Goal: Task Accomplishment & Management: Manage account settings

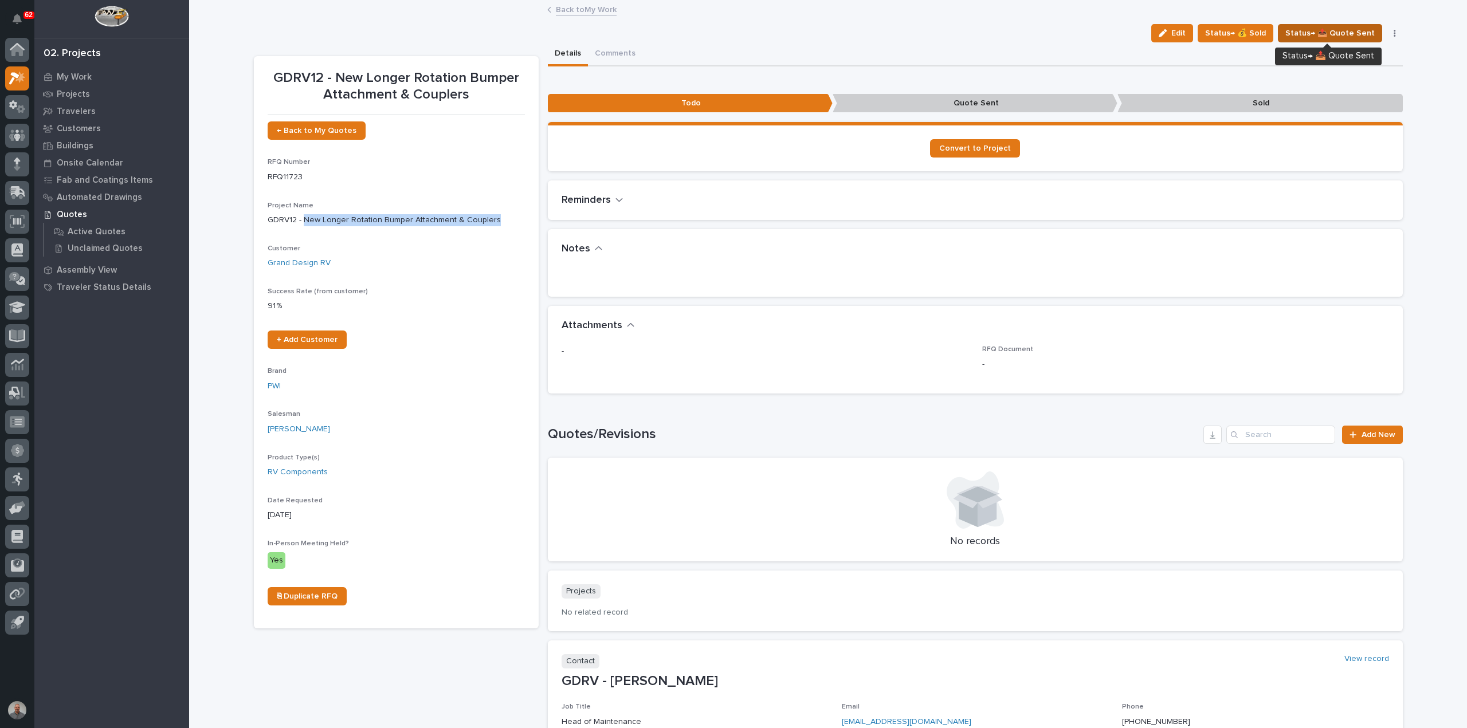
click at [1326, 32] on span "Status→ 📤 Quote Sent" at bounding box center [1329, 33] width 89 height 14
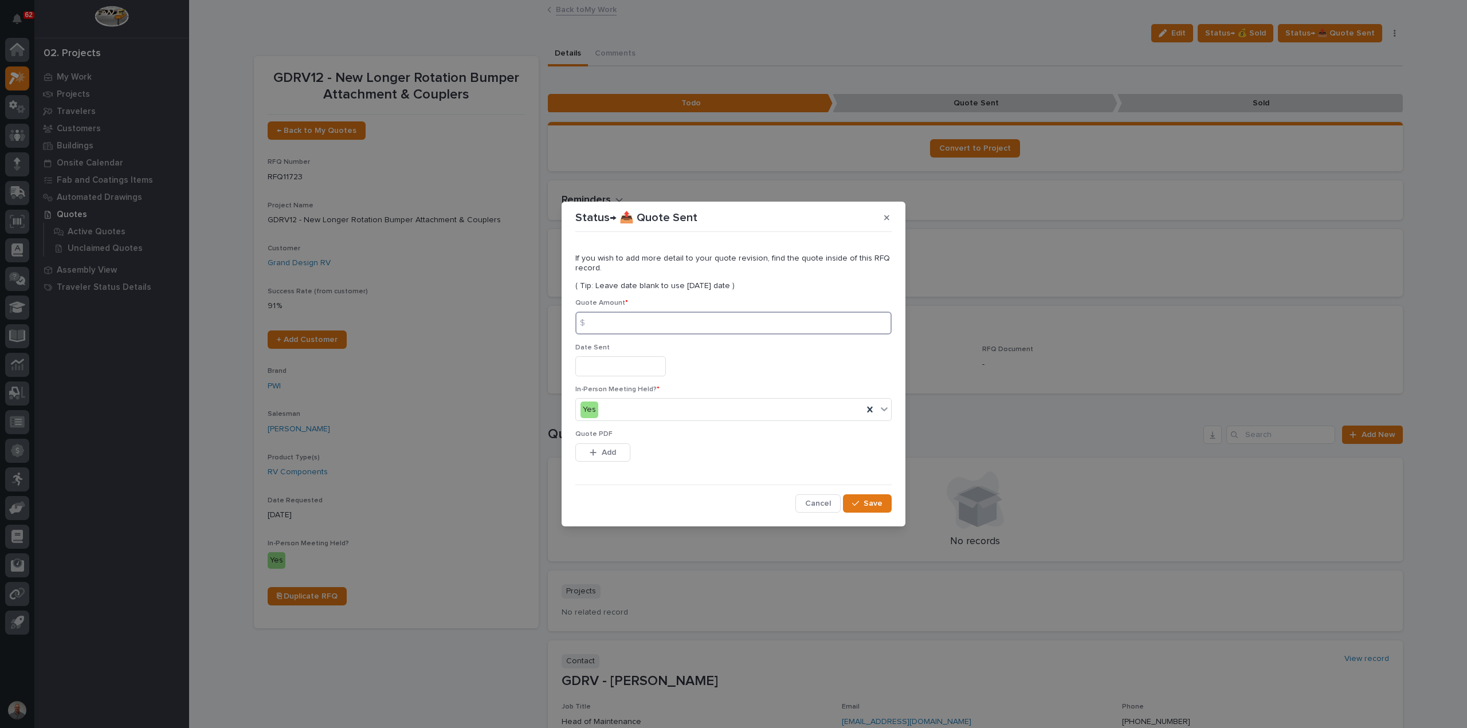
click at [627, 325] on input at bounding box center [733, 323] width 316 height 23
type input "6630"
click at [607, 367] on input "text" at bounding box center [620, 366] width 91 height 20
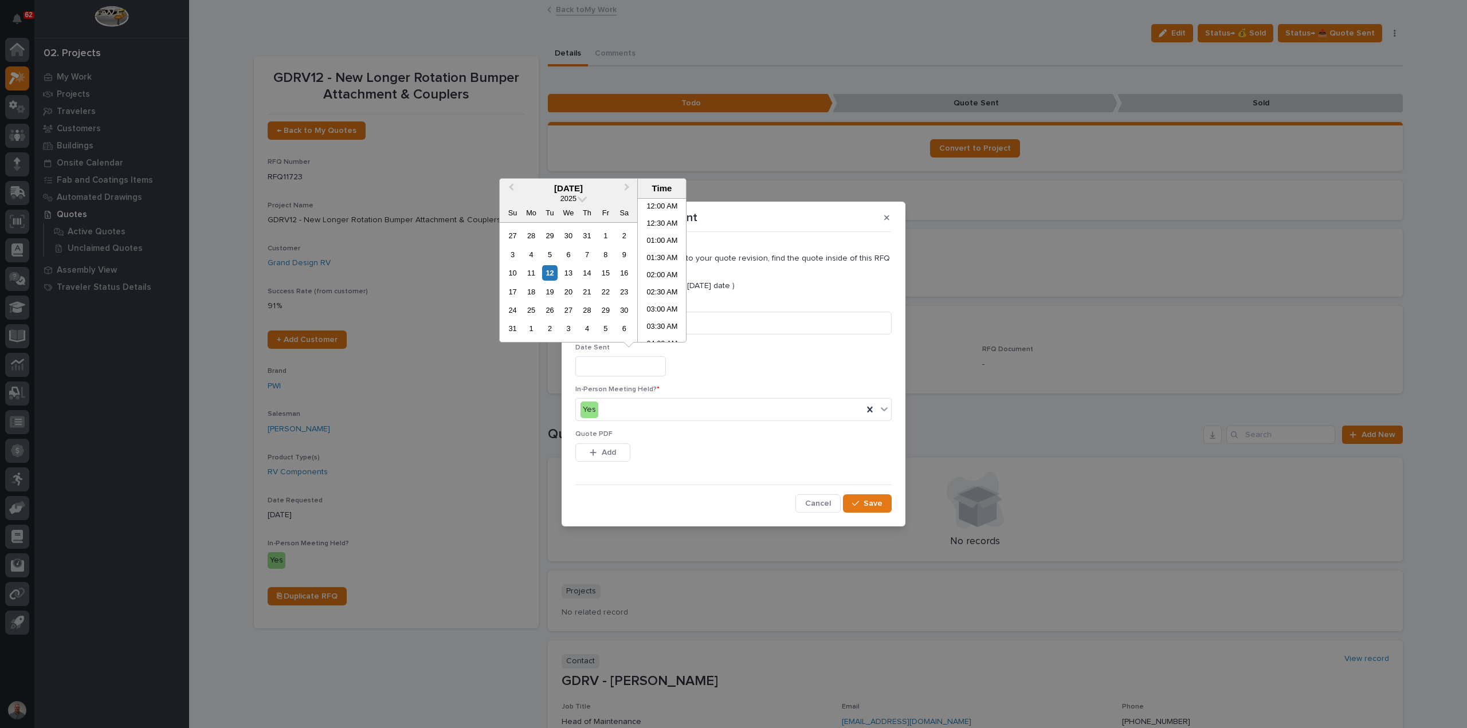
scroll to position [160, 0]
click at [549, 271] on div "12" at bounding box center [549, 272] width 15 height 15
type input "**********"
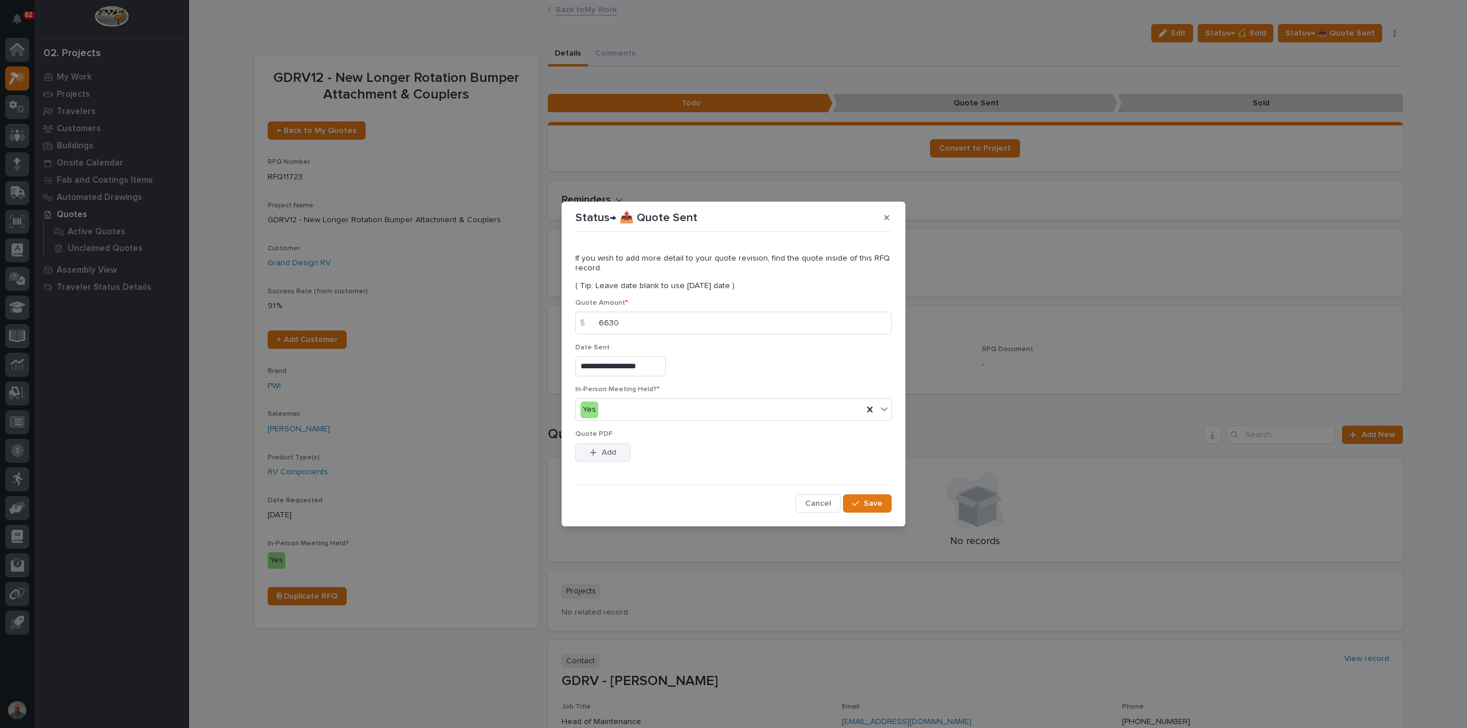
click at [606, 453] on span "Add" at bounding box center [608, 452] width 14 height 10
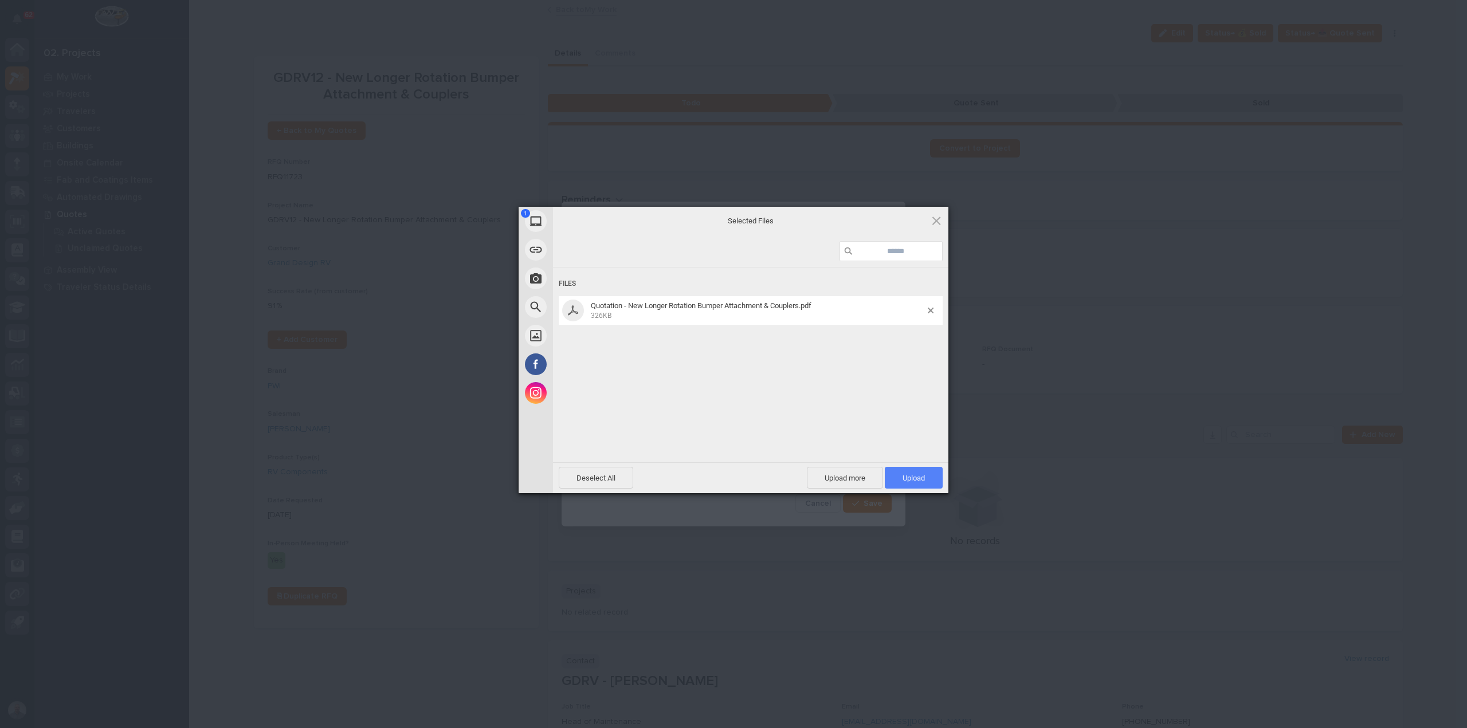
click at [918, 481] on span "Upload 1" at bounding box center [913, 478] width 22 height 9
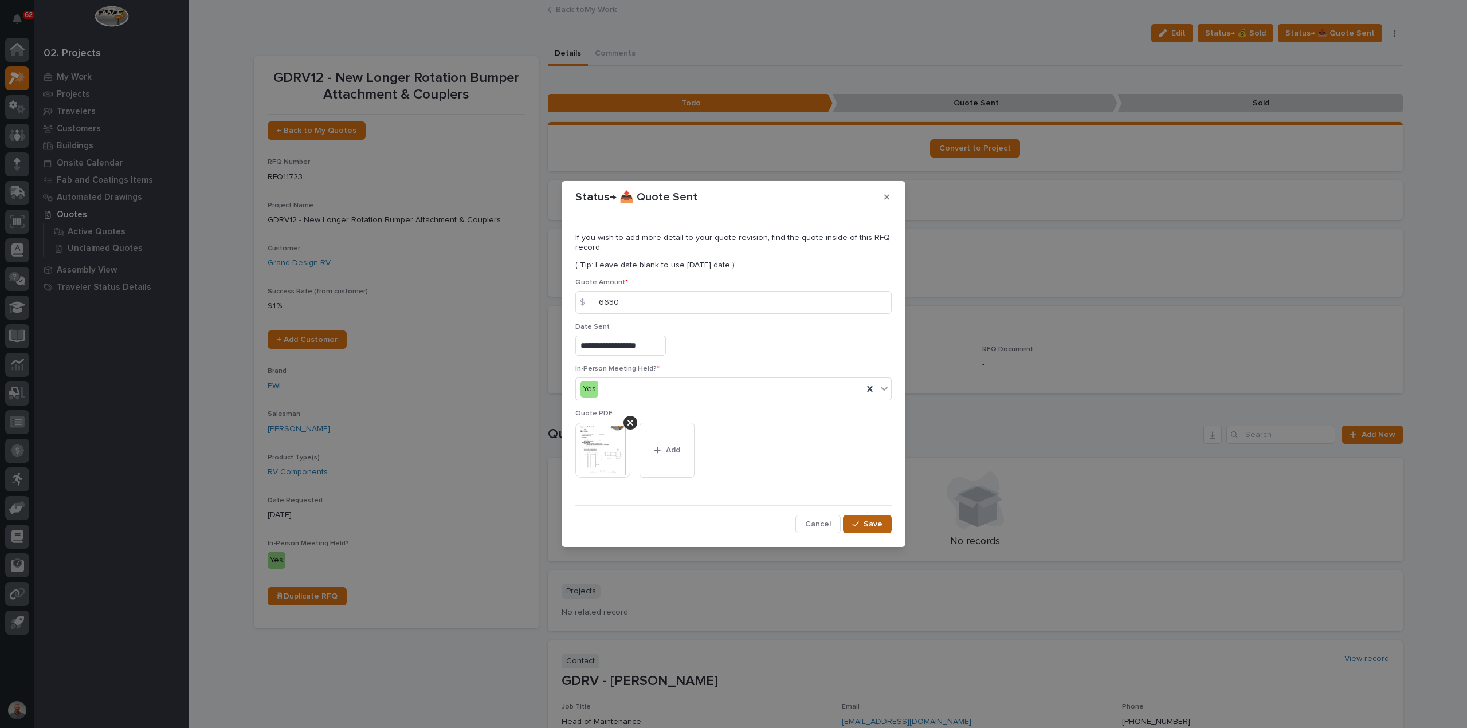
click at [871, 528] on span "Save" at bounding box center [872, 524] width 19 height 10
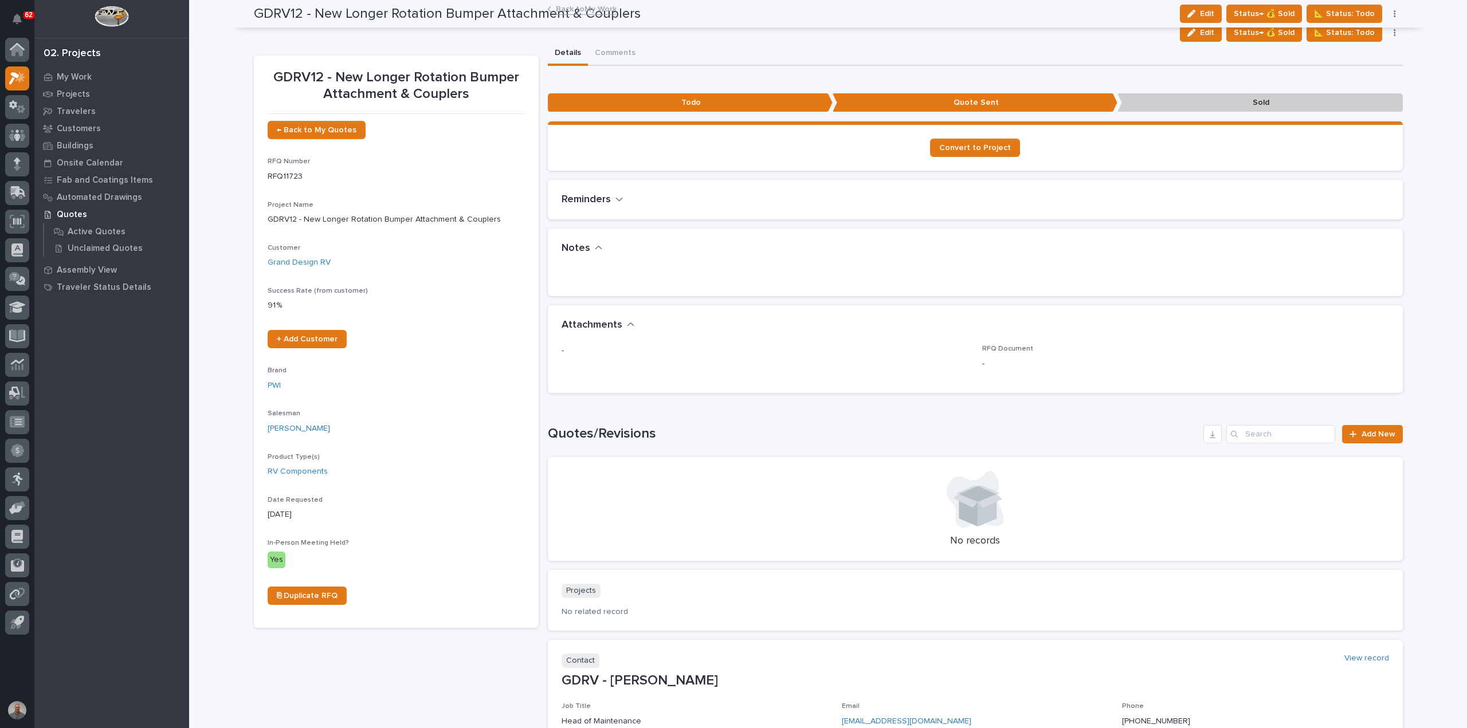
scroll to position [0, 0]
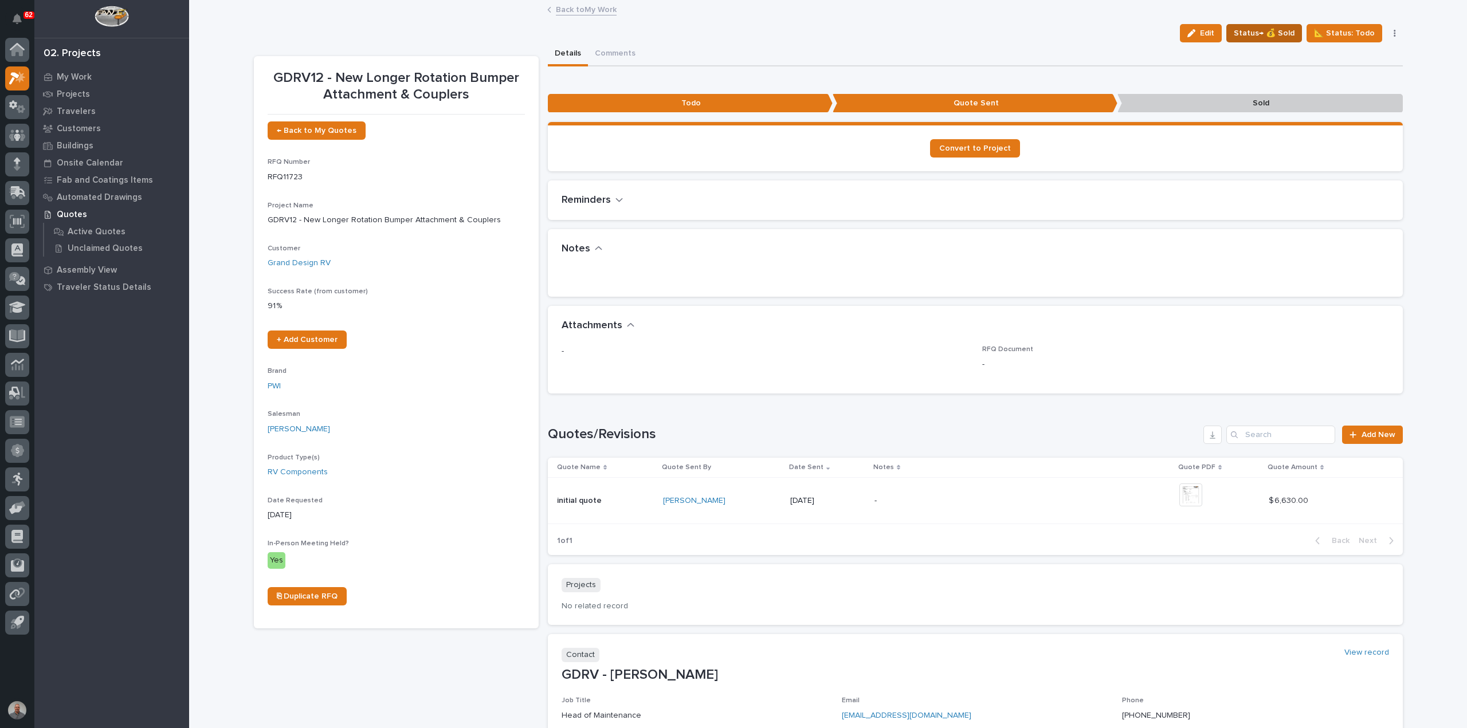
click at [1261, 32] on span "Status→ 💰 Sold" at bounding box center [1263, 33] width 61 height 14
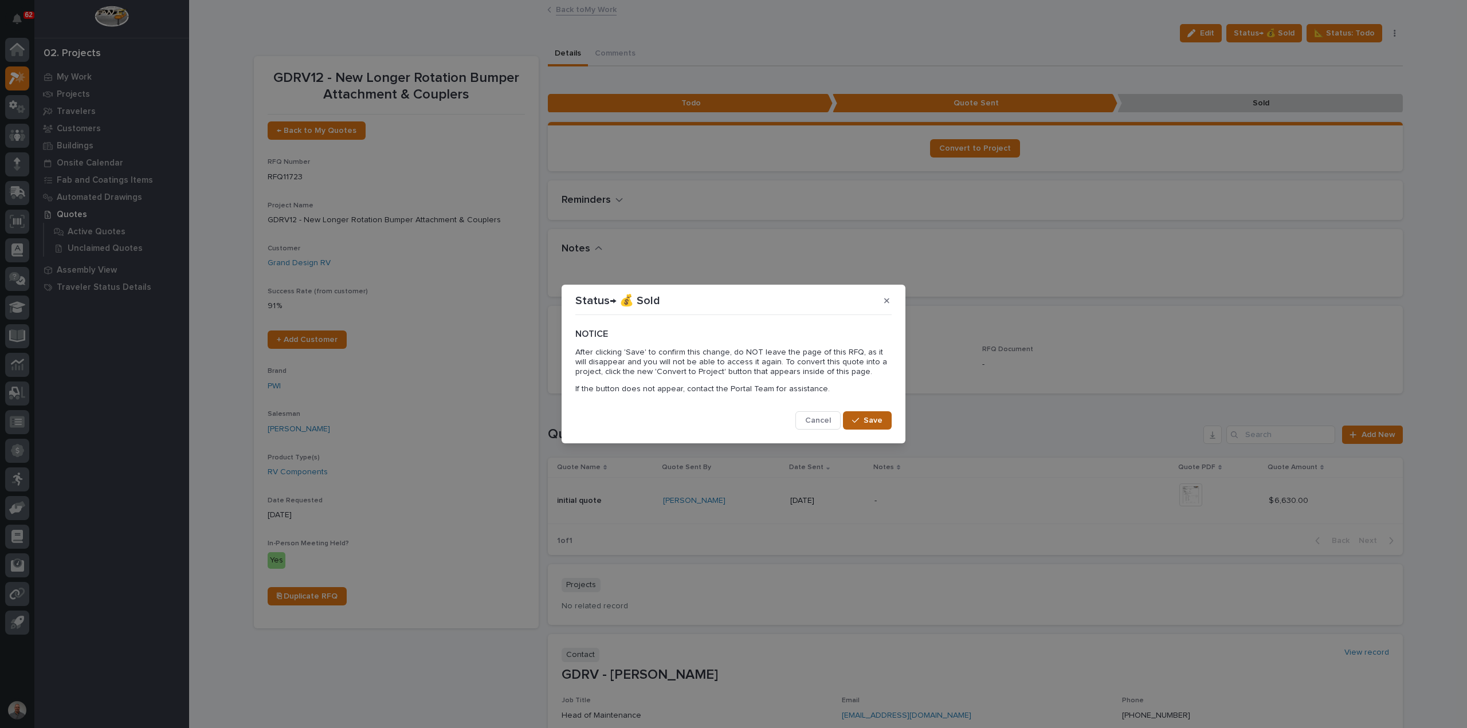
click at [864, 419] on span "Save" at bounding box center [872, 420] width 19 height 10
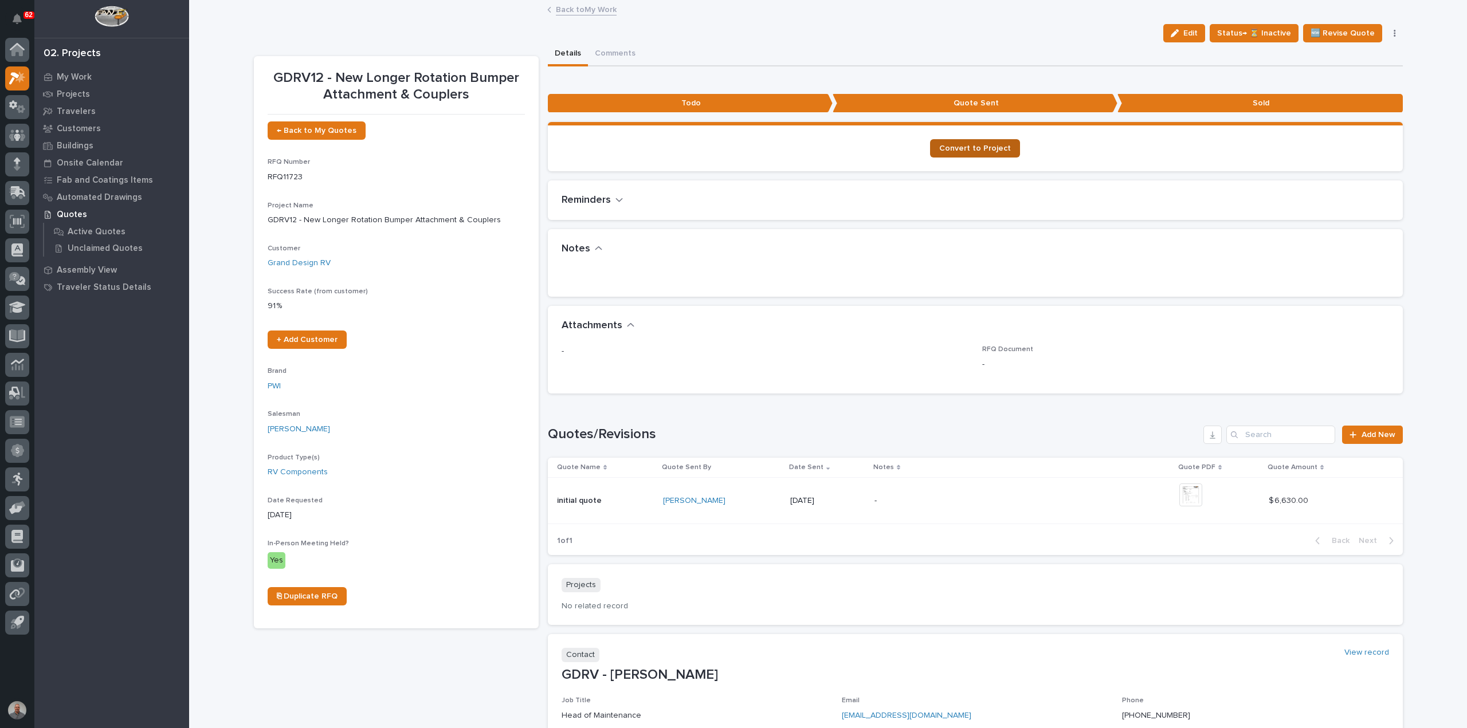
click at [995, 149] on span "Convert to Project" at bounding box center [975, 148] width 72 height 8
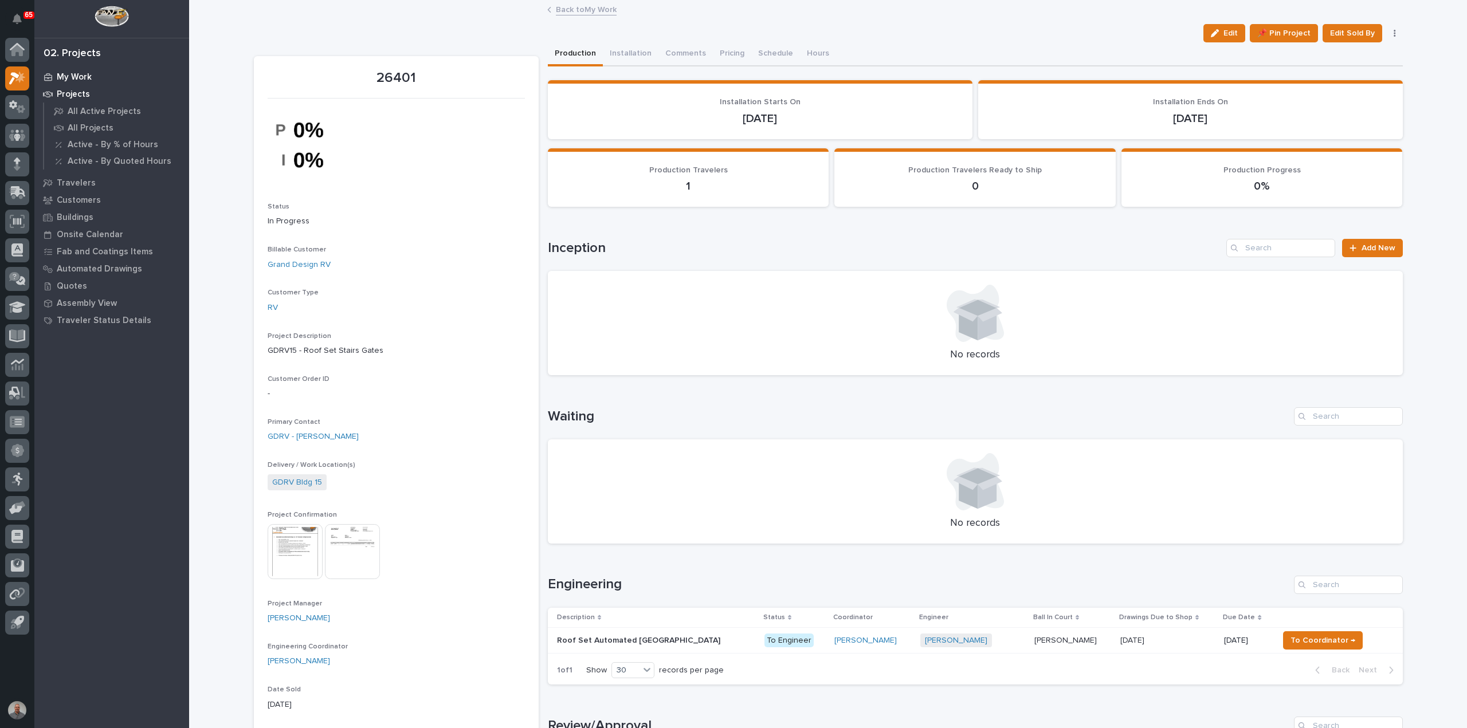
click at [61, 73] on p "My Work" at bounding box center [74, 77] width 35 height 10
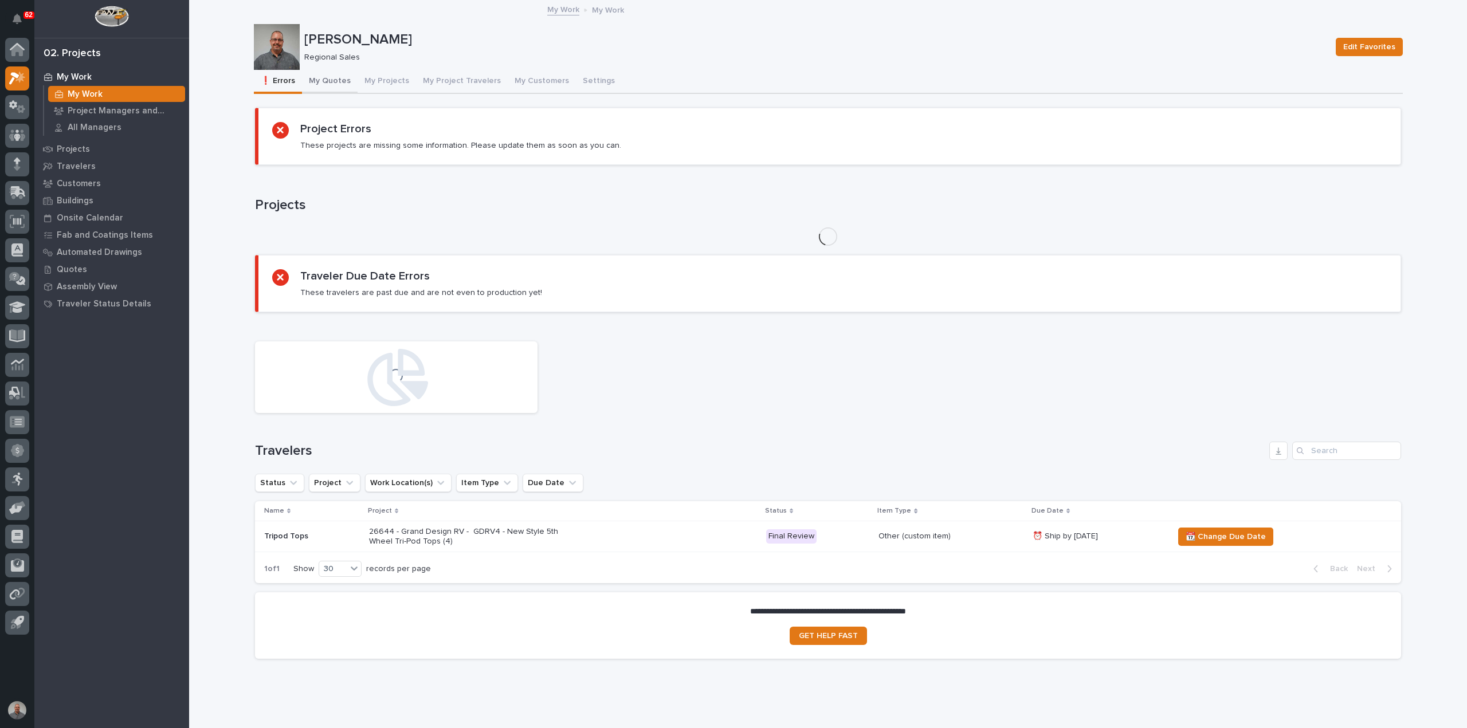
click at [324, 78] on button "My Quotes" at bounding box center [330, 82] width 56 height 24
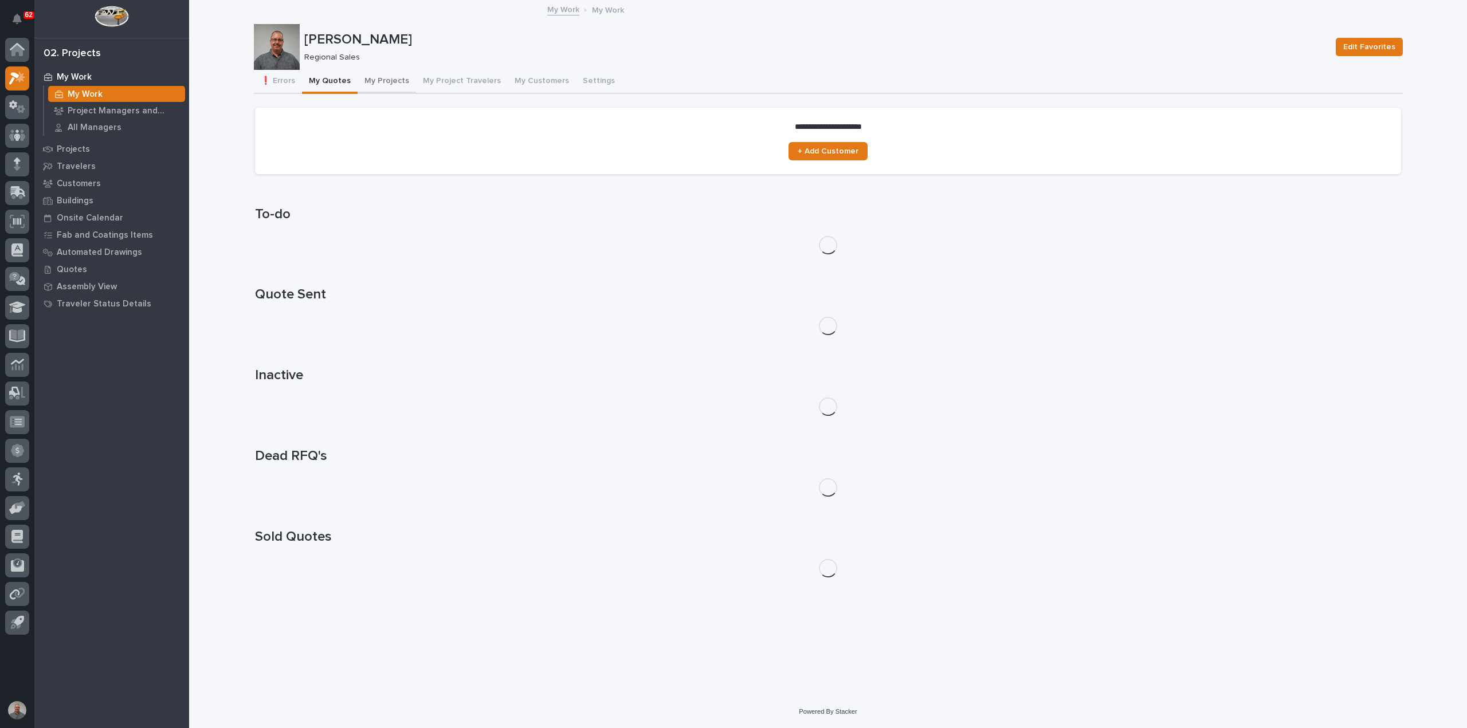
click at [371, 80] on button "My Projects" at bounding box center [386, 82] width 58 height 24
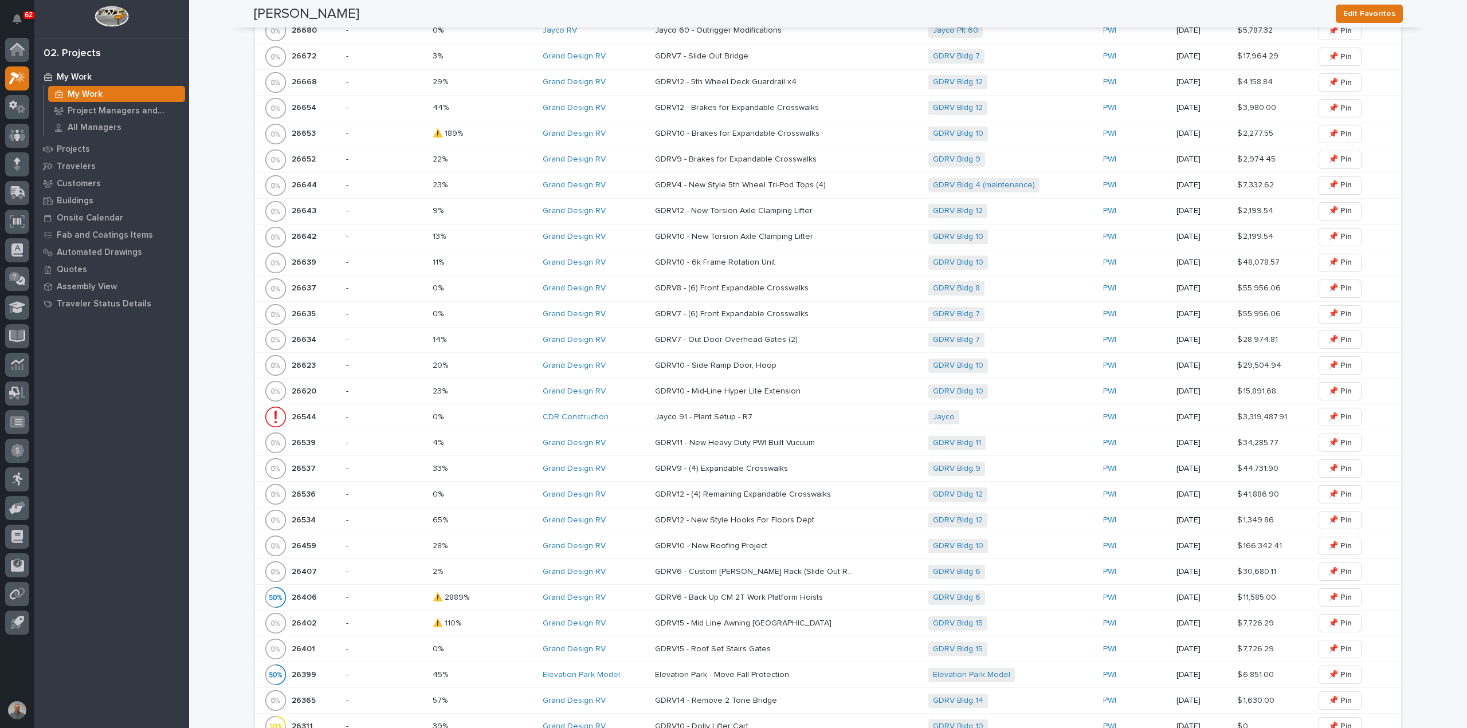
scroll to position [687, 0]
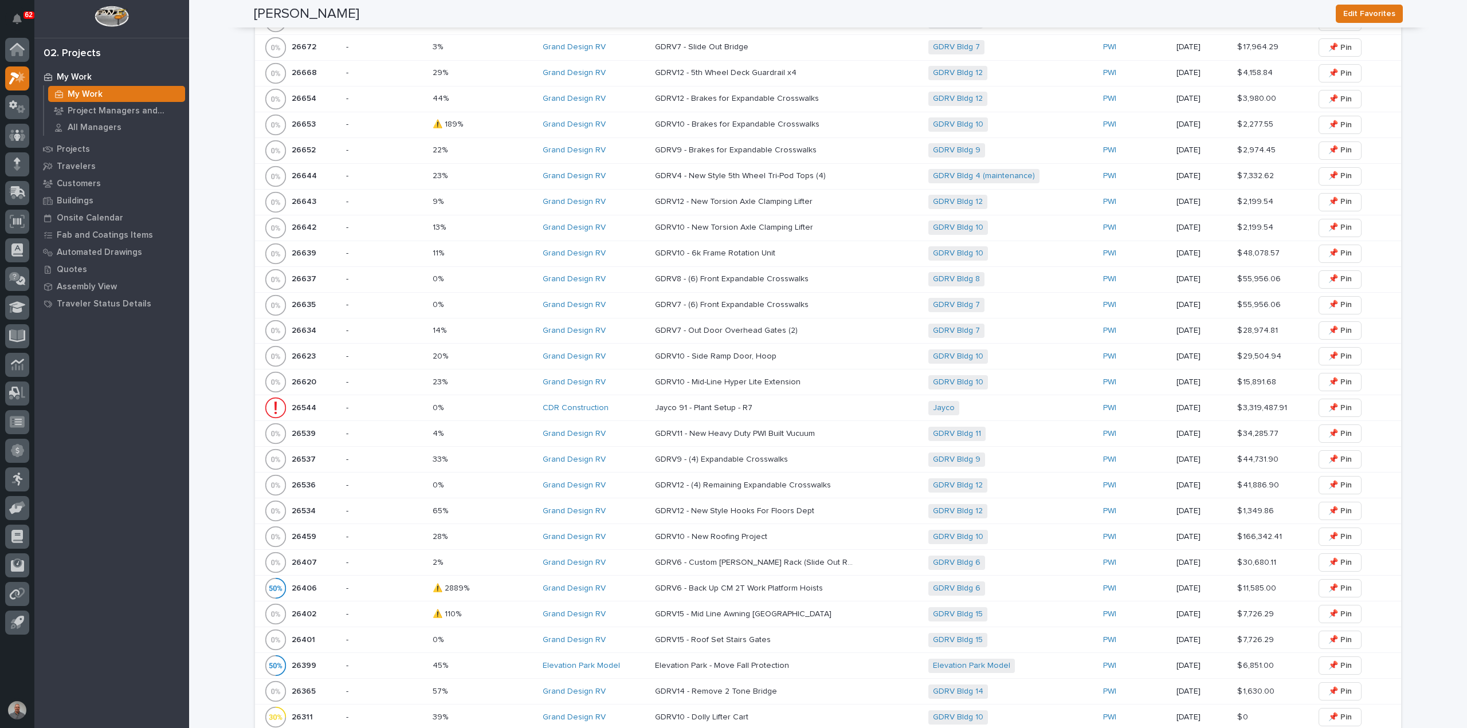
click at [328, 532] on div "26459 26459" at bounding box center [300, 536] width 73 height 23
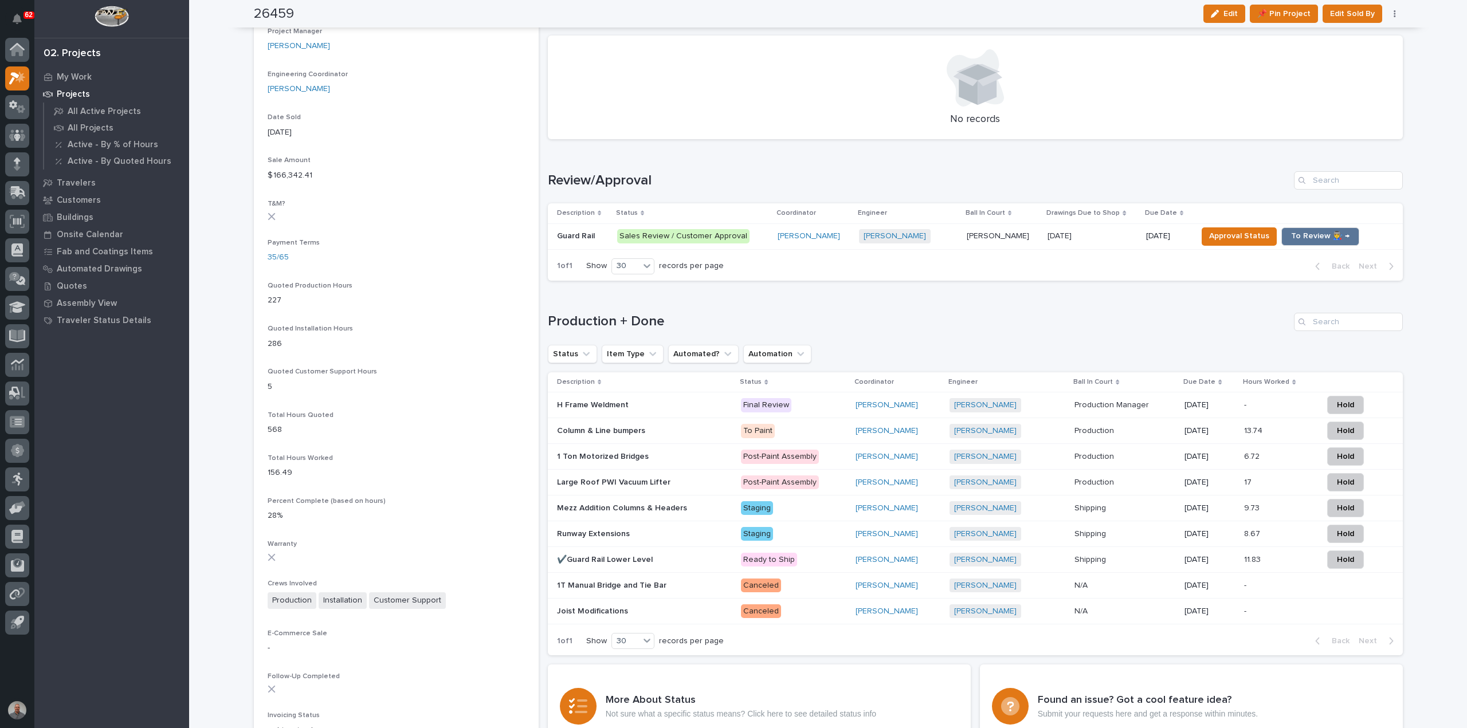
scroll to position [573, 0]
click at [1324, 231] on span "To Review 👨‍🏭 →" at bounding box center [1320, 236] width 58 height 14
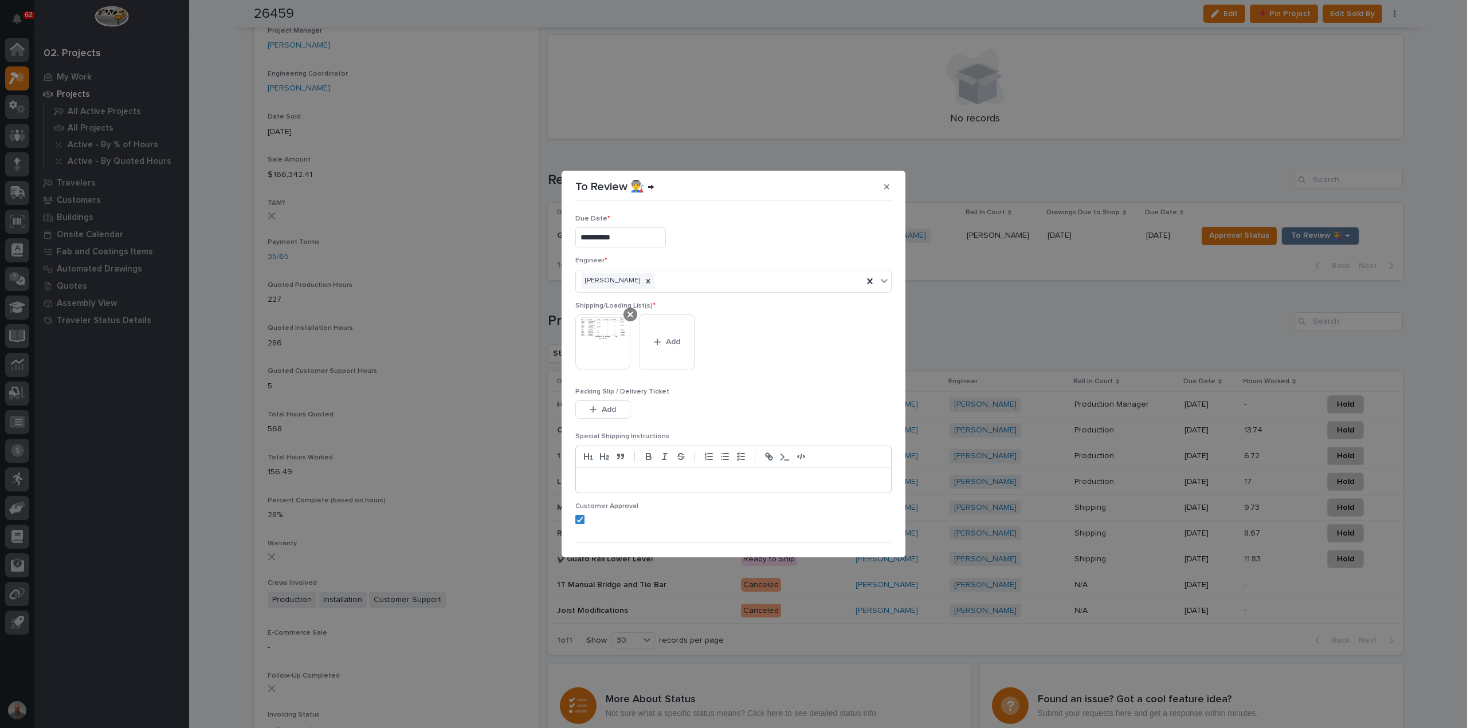
click at [628, 312] on icon at bounding box center [630, 315] width 6 height 6
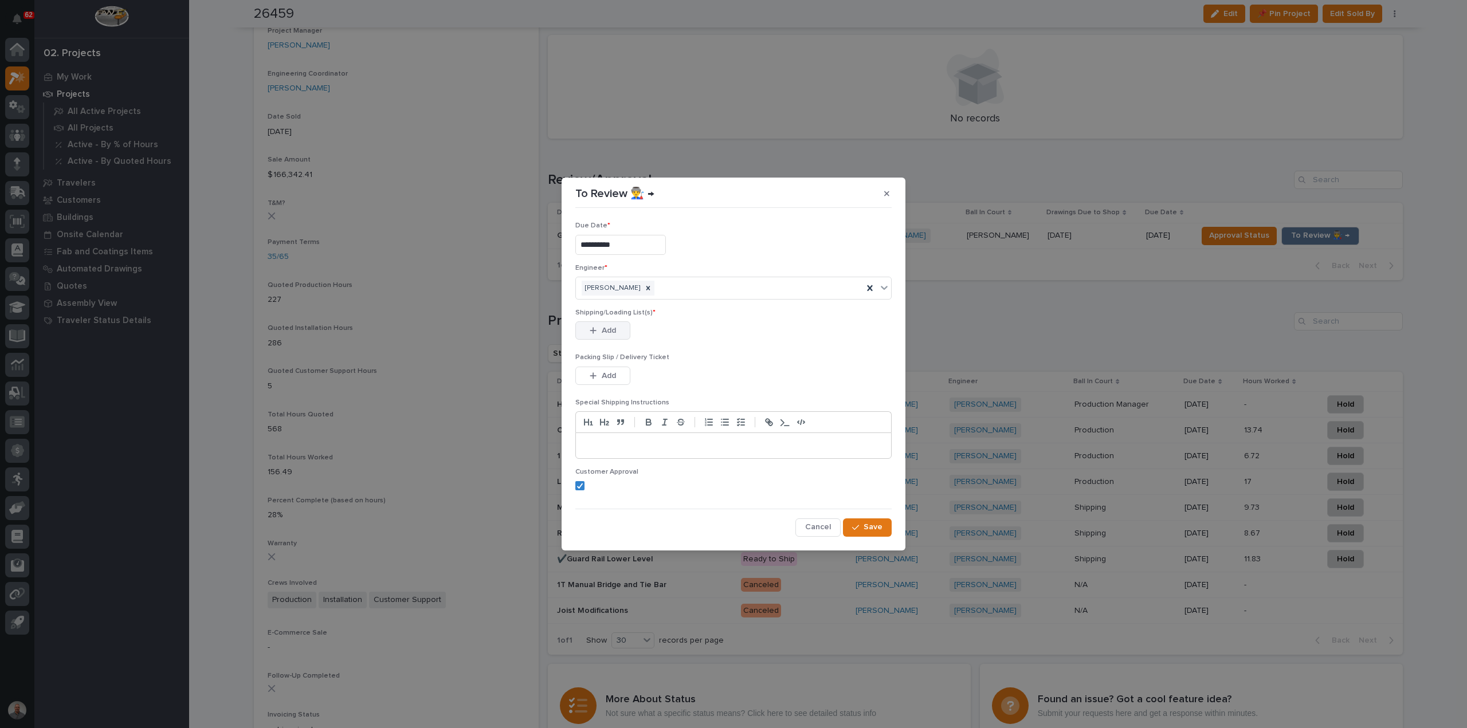
click at [615, 326] on span "Add" at bounding box center [608, 330] width 14 height 10
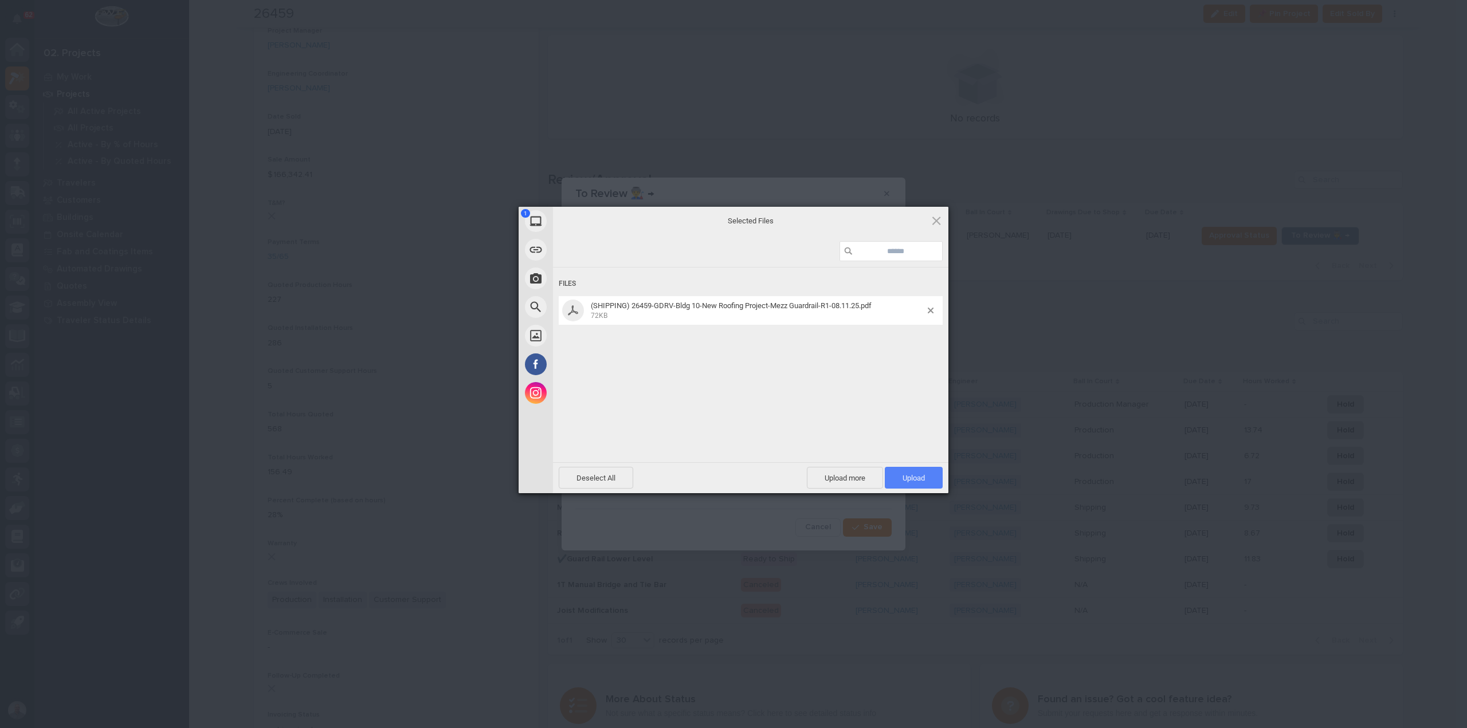
click at [909, 477] on span "Upload 1" at bounding box center [913, 478] width 22 height 9
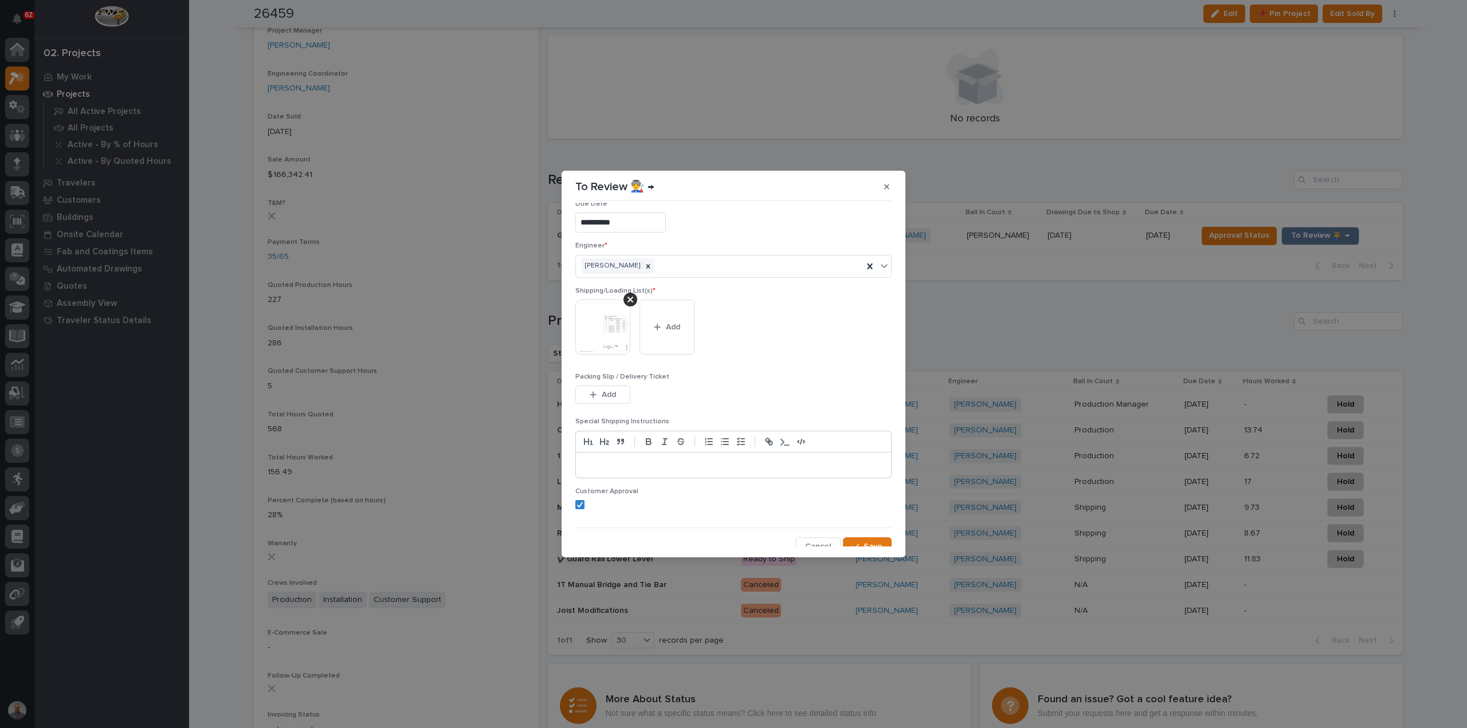
scroll to position [23, 0]
click at [864, 536] on span "Save" at bounding box center [872, 538] width 19 height 10
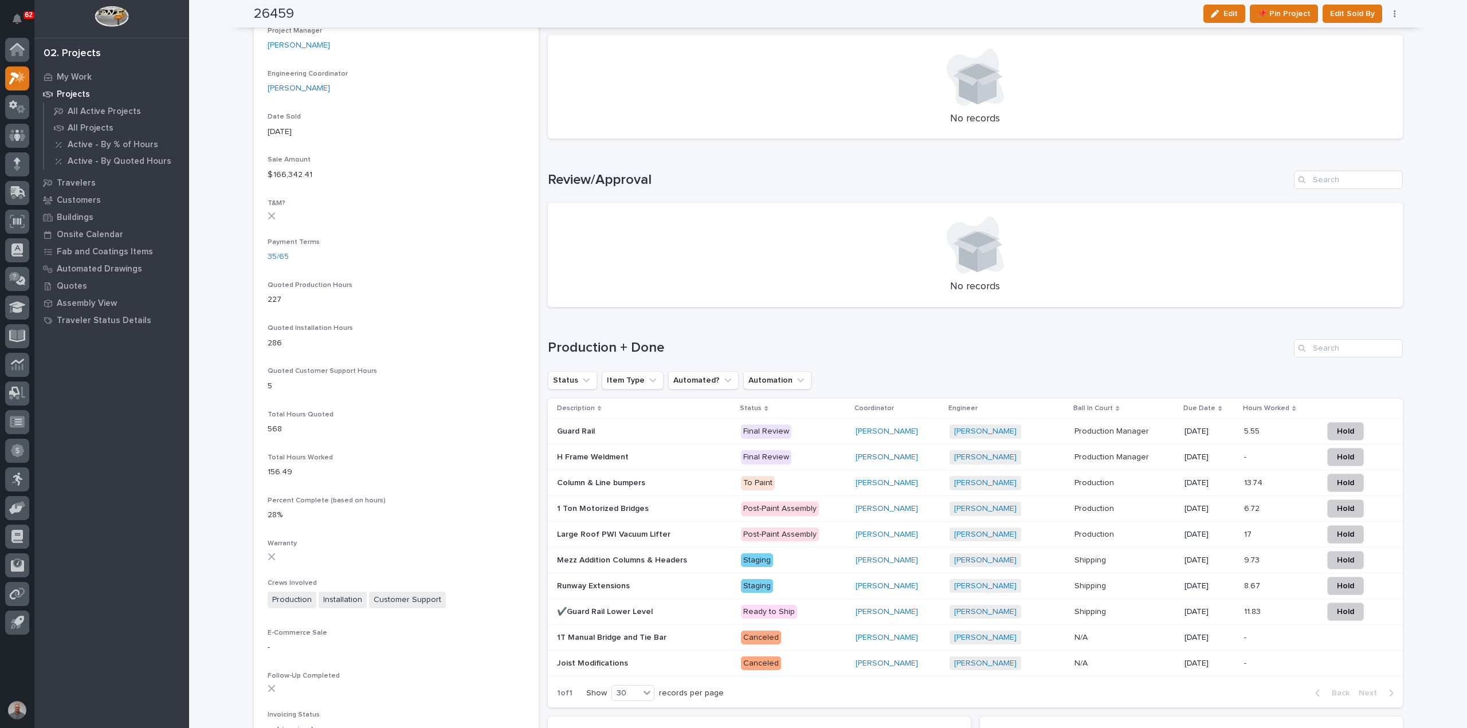
click at [819, 532] on p "Post-Paint Assembly" at bounding box center [793, 535] width 105 height 14
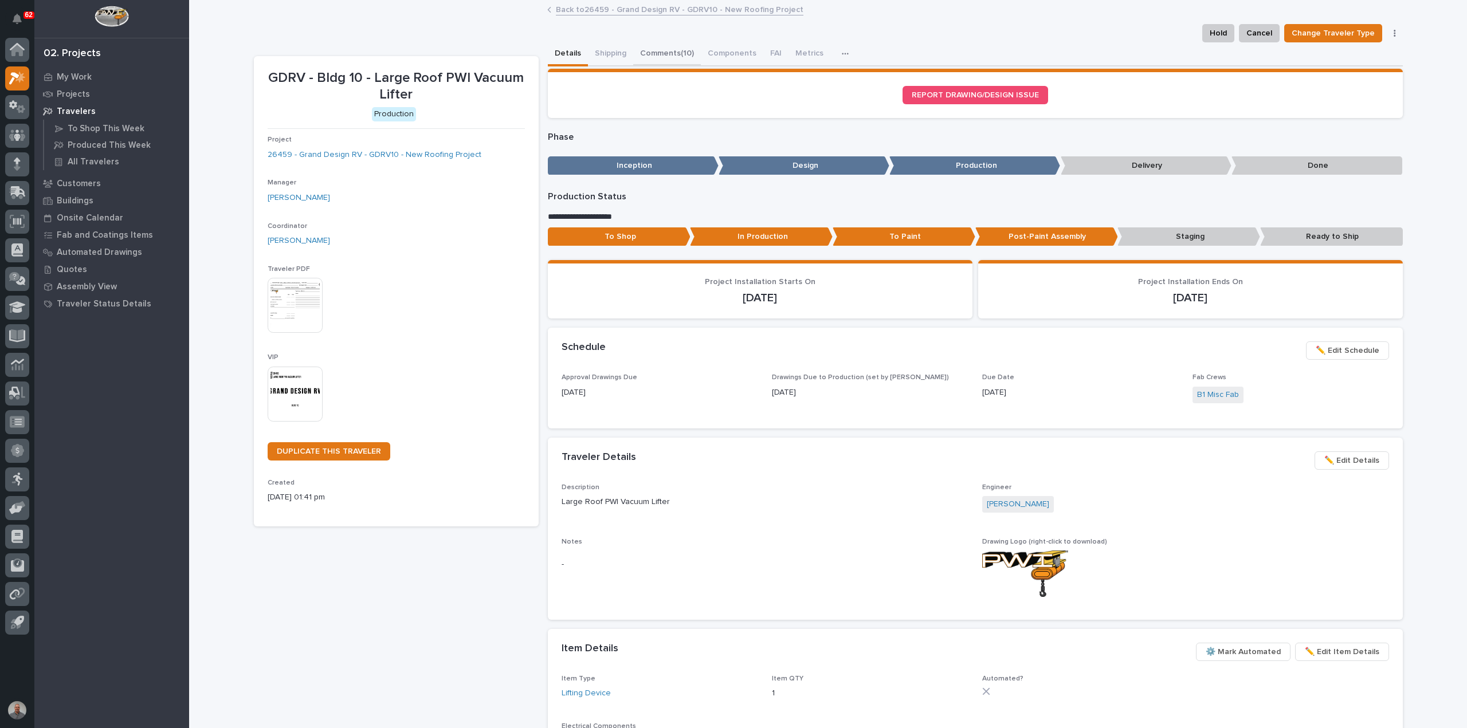
click at [653, 49] on button "Comments (10)" at bounding box center [667, 54] width 68 height 24
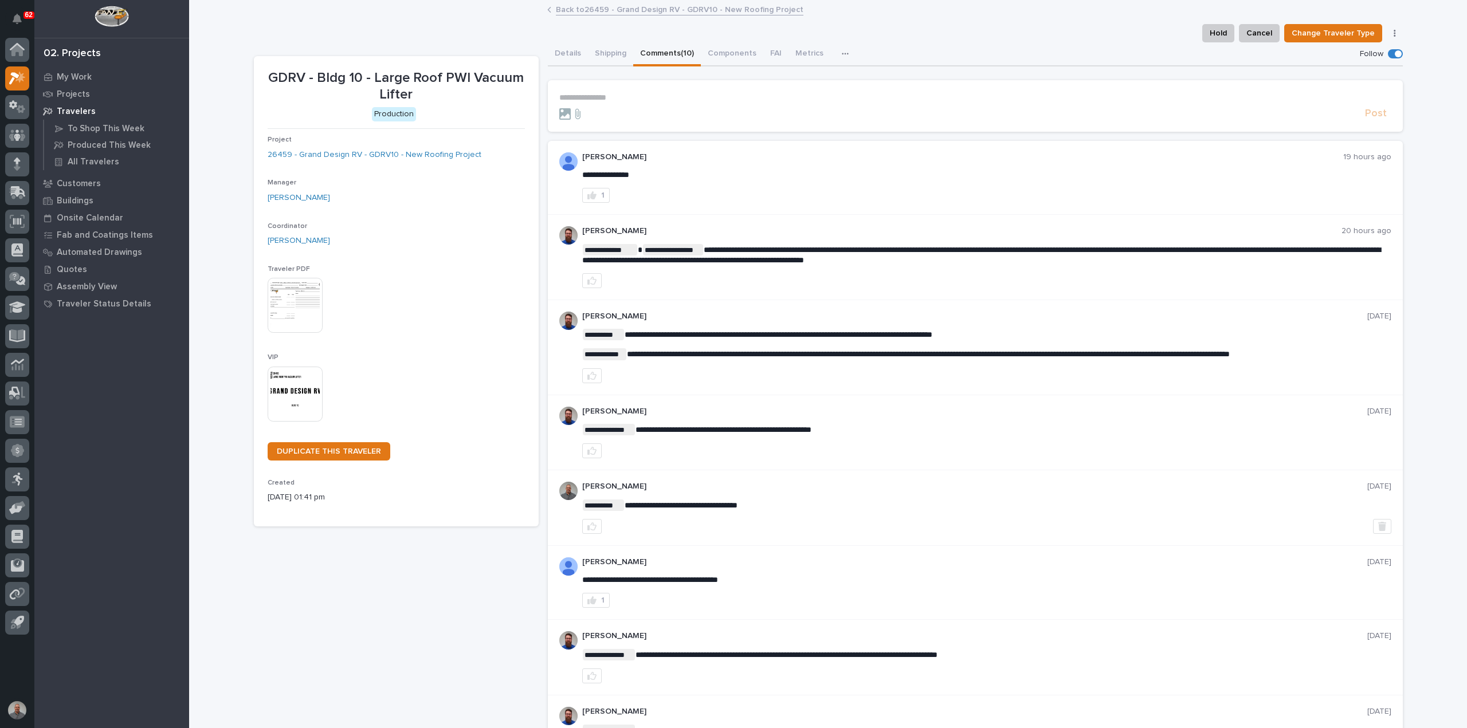
click at [596, 98] on p "**********" at bounding box center [975, 98] width 832 height 10
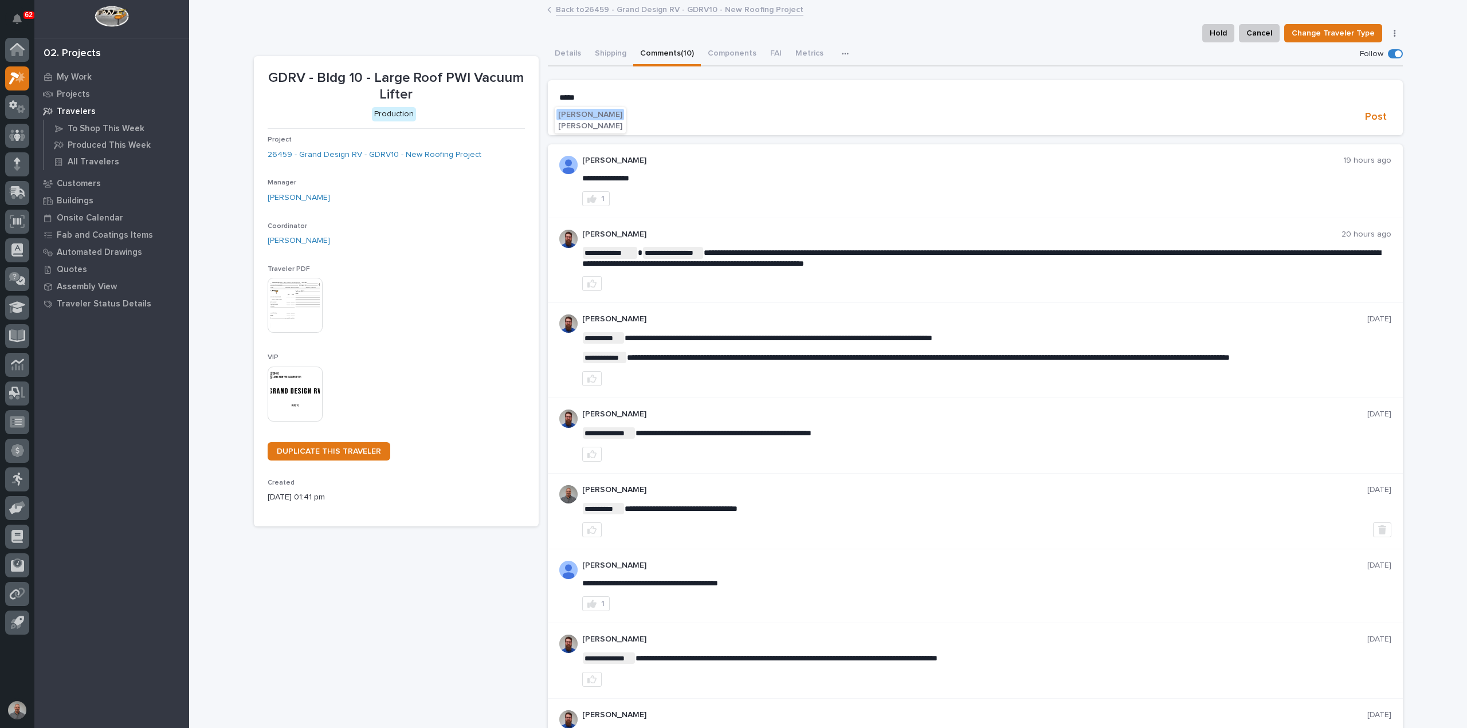
click at [582, 109] on button "Nathan Gross" at bounding box center [590, 114] width 68 height 11
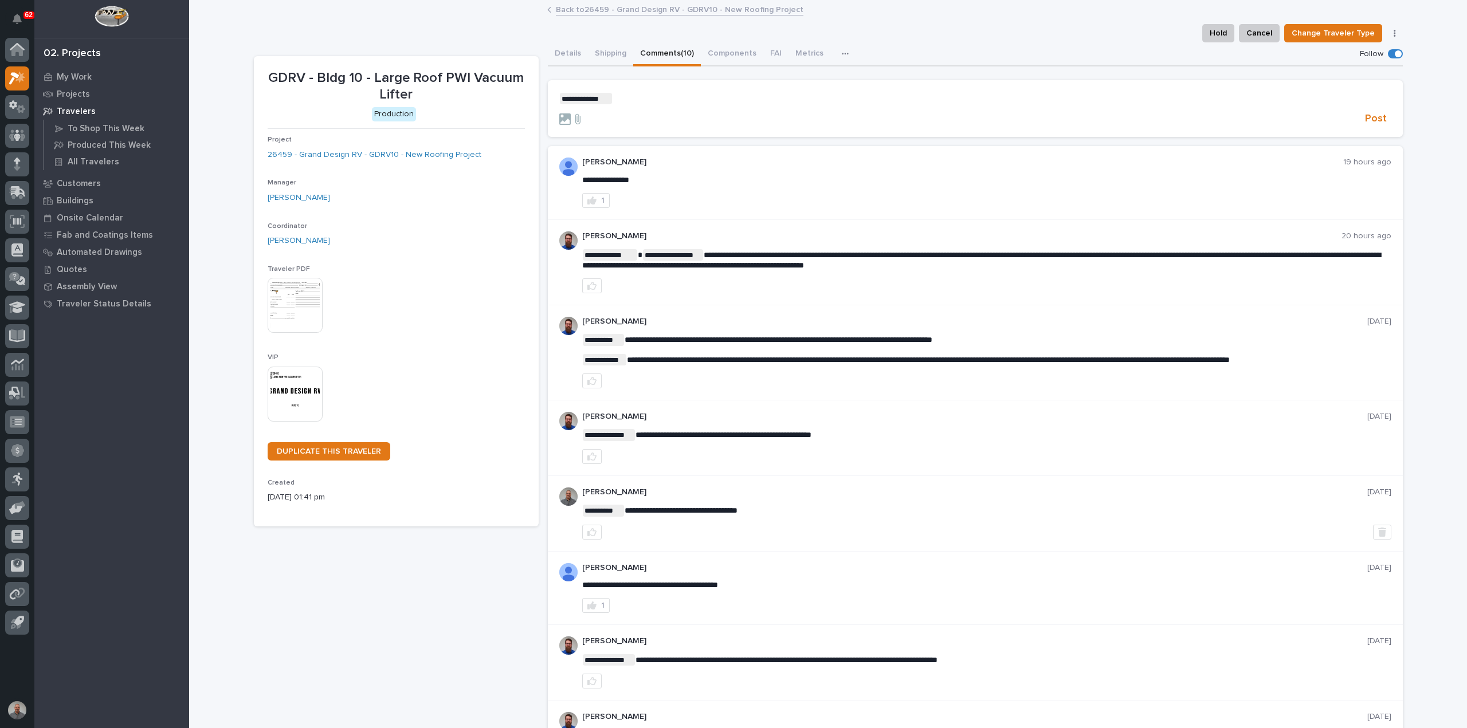
click at [665, 97] on p "**********" at bounding box center [975, 98] width 832 height 11
click at [688, 99] on span "**********" at bounding box center [650, 99] width 76 height 8
click at [732, 97] on p "**********" at bounding box center [975, 98] width 832 height 11
click at [1365, 115] on span "Post" at bounding box center [1376, 118] width 22 height 13
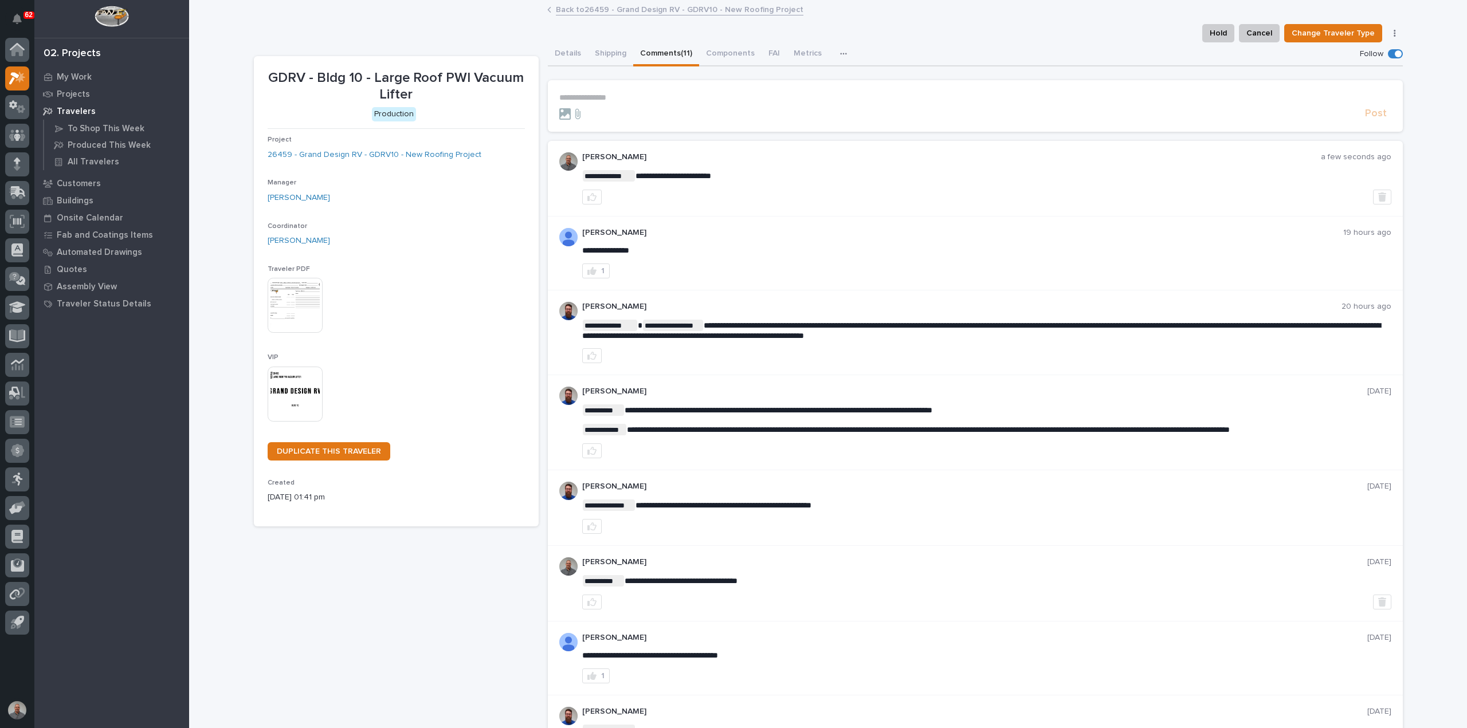
click at [598, 11] on link "Back to 26459 - Grand Design RV - GDRV10 - New Roofing Project" at bounding box center [679, 8] width 247 height 13
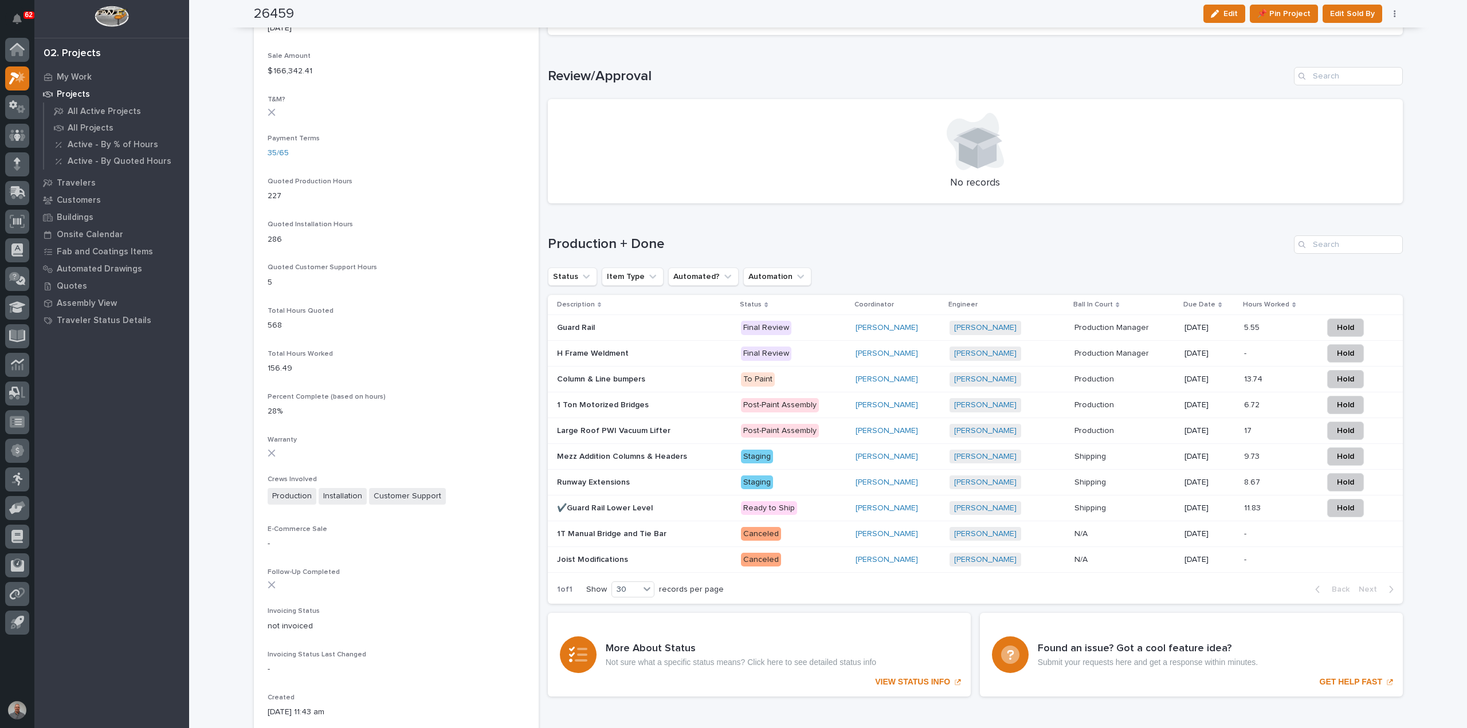
scroll to position [687, 0]
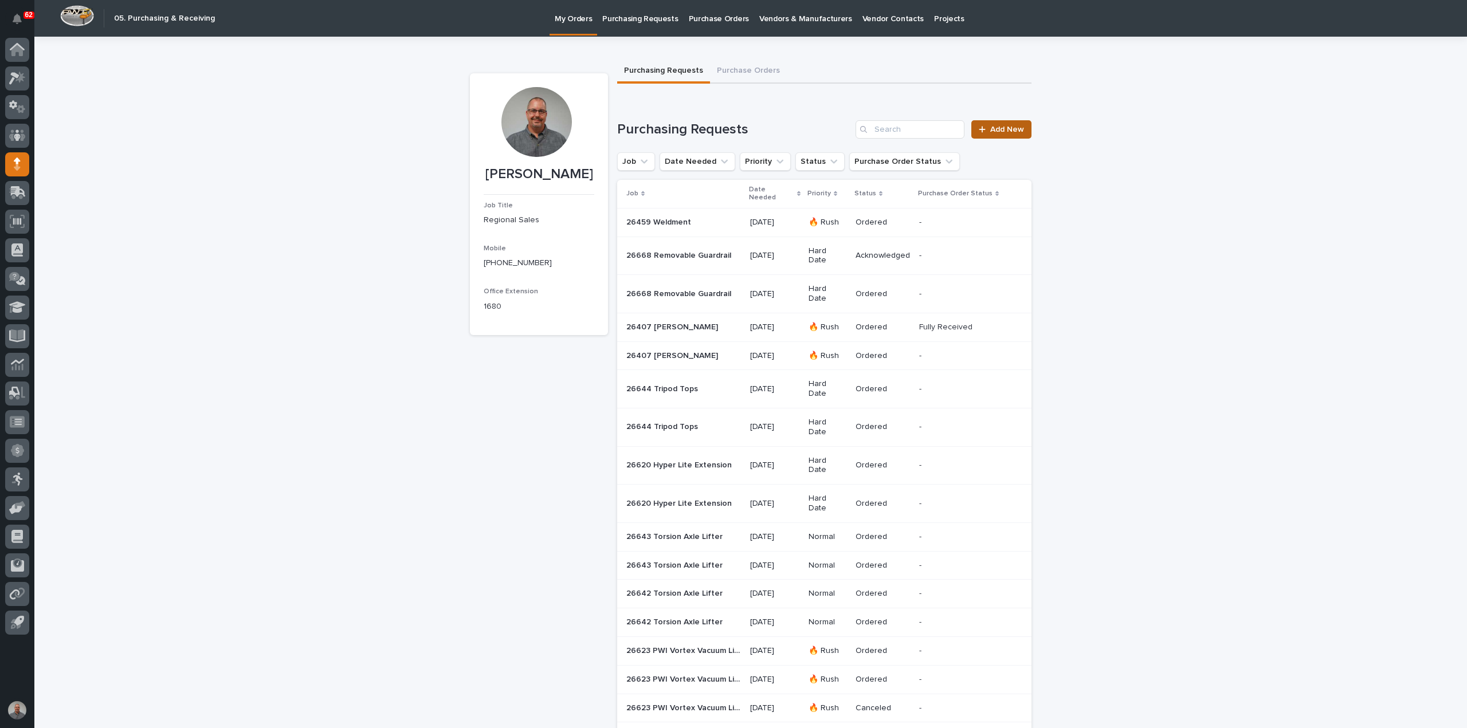
click at [990, 127] on span "Add New" at bounding box center [1007, 129] width 34 height 8
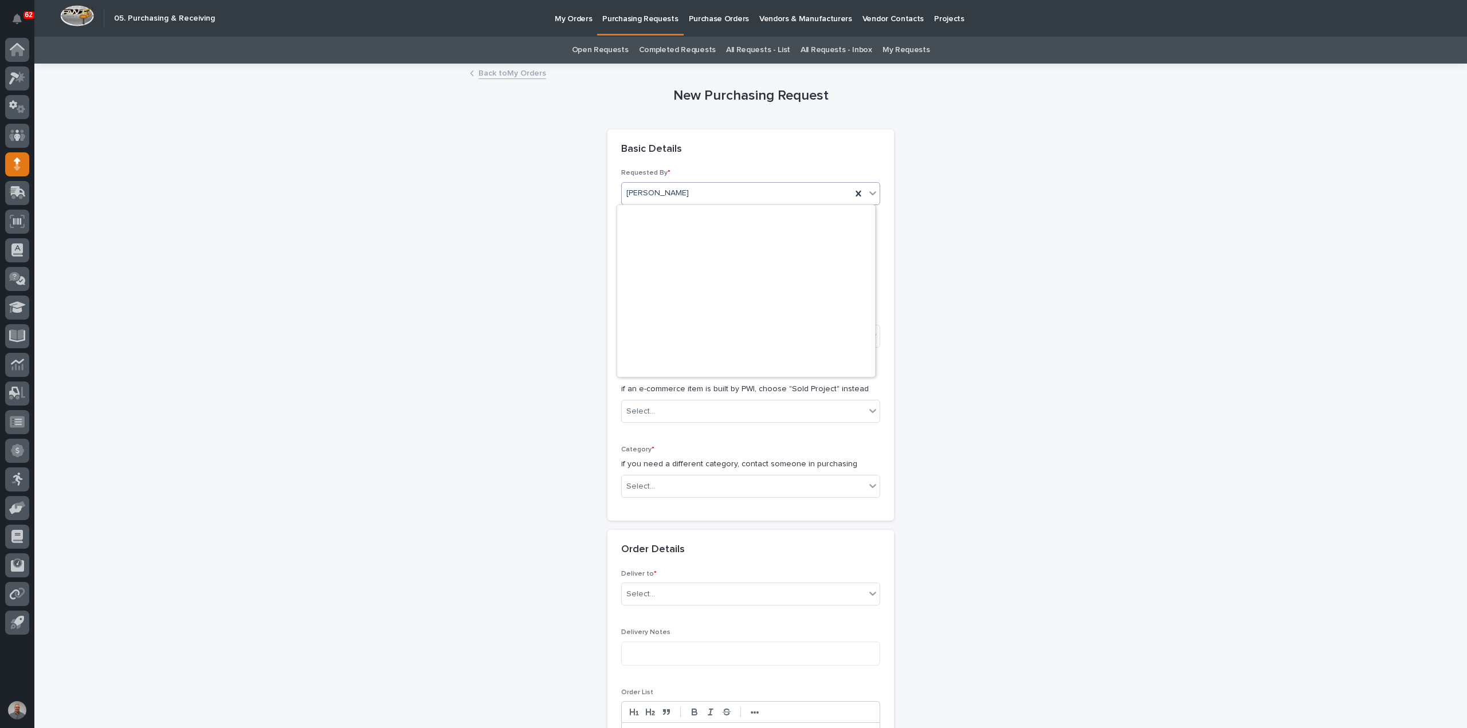
click at [726, 188] on div "[PERSON_NAME]" at bounding box center [737, 193] width 230 height 19
click at [691, 249] on input "text" at bounding box center [666, 251] width 91 height 20
click at [660, 154] on div "13" at bounding box center [658, 156] width 15 height 15
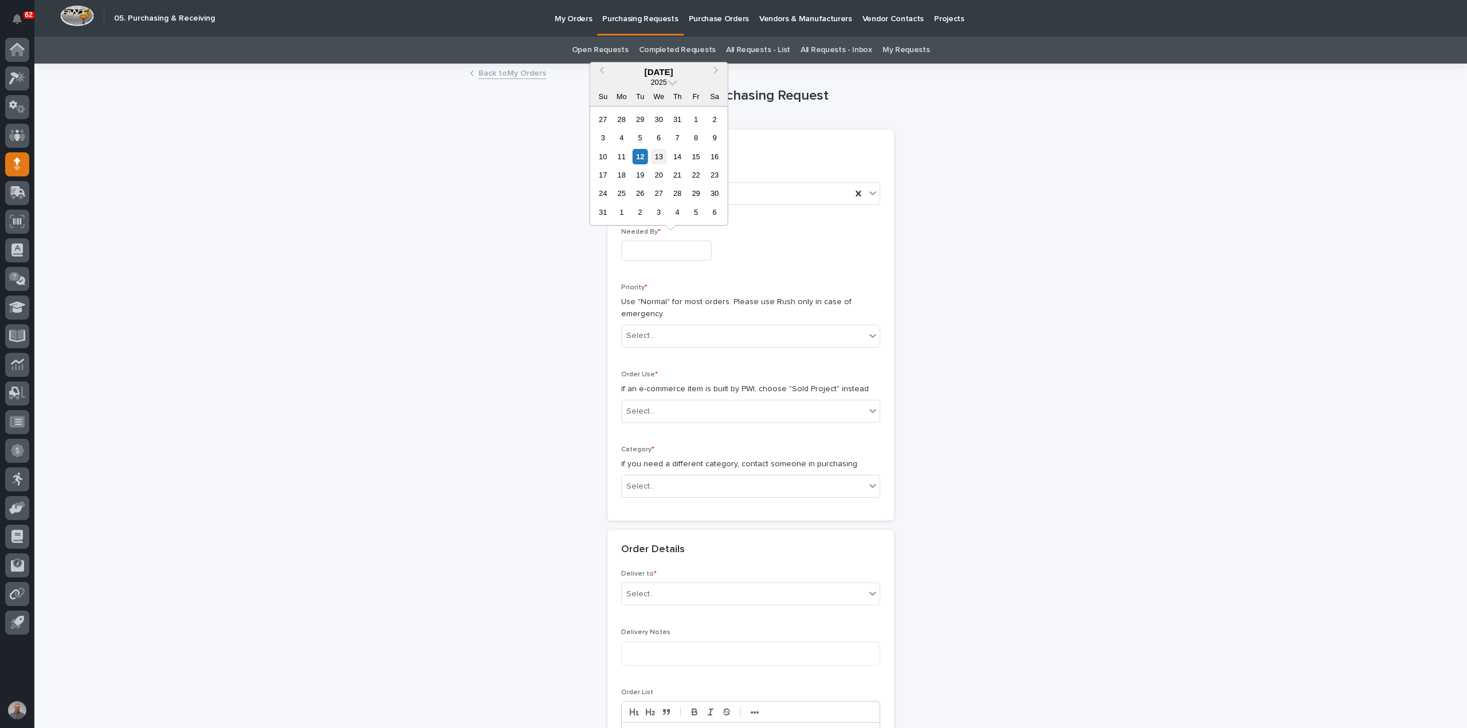
type input "**********"
click at [674, 329] on div "Select..." at bounding box center [743, 336] width 243 height 19
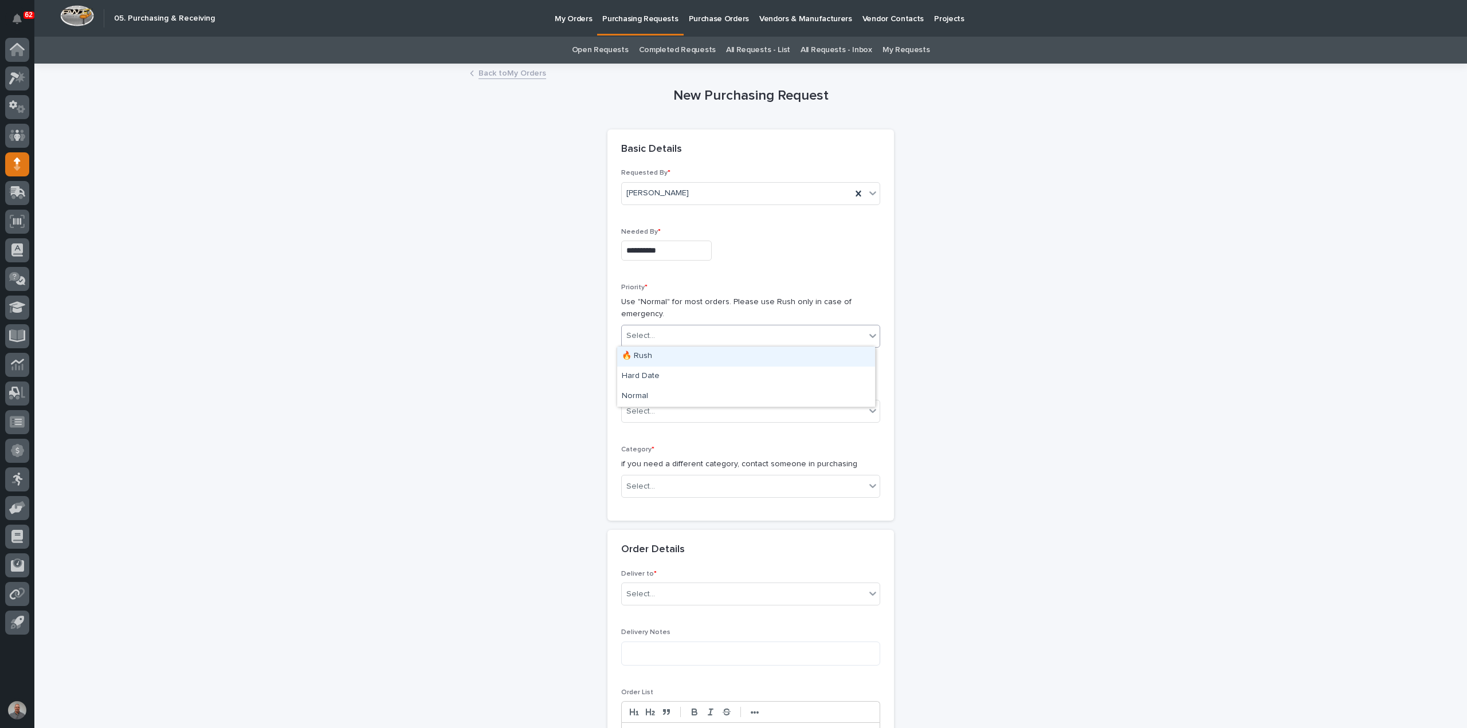
click at [661, 359] on div "🔥 Rush" at bounding box center [746, 357] width 258 height 20
click at [666, 411] on div "Select..." at bounding box center [743, 411] width 243 height 19
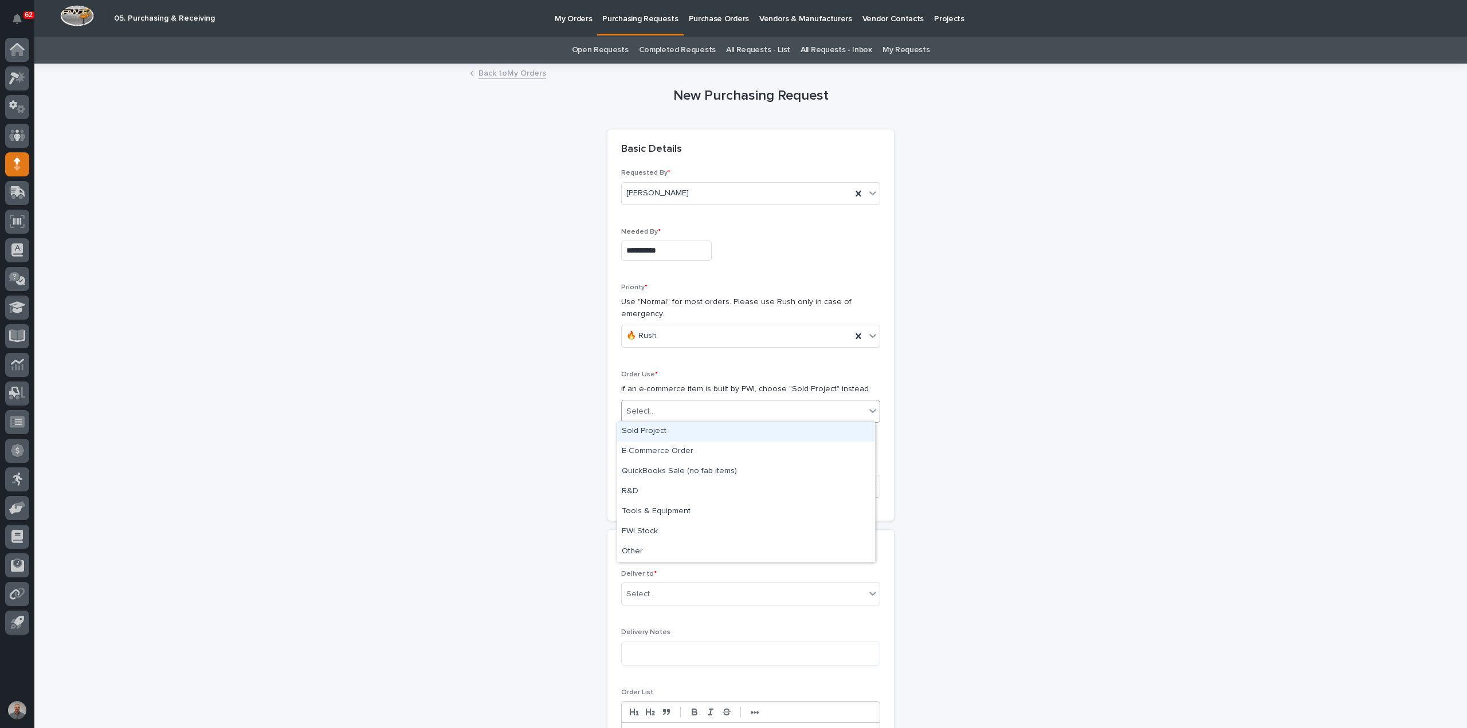
click at [666, 430] on div "Sold Project" at bounding box center [746, 432] width 258 height 20
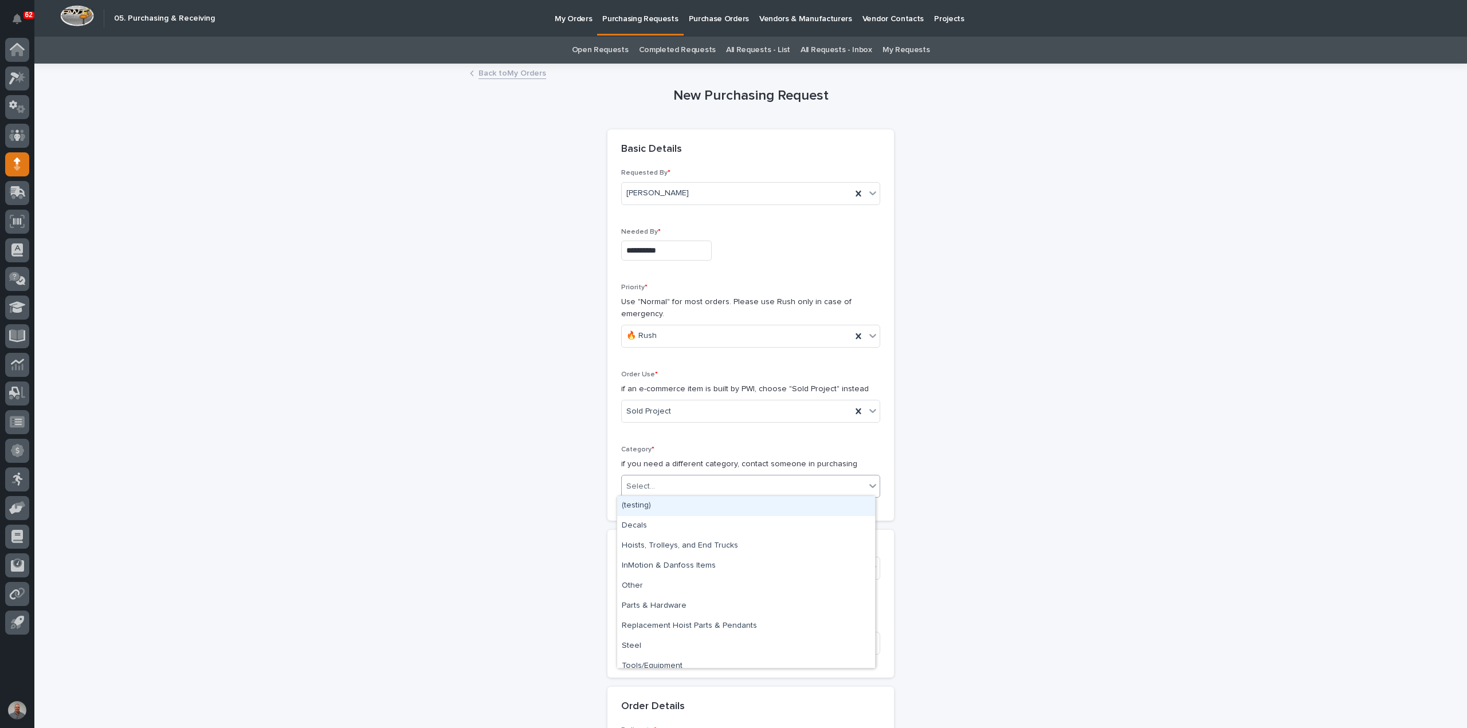
click at [694, 478] on div "Select..." at bounding box center [743, 486] width 243 height 19
click at [654, 652] on div "Steel" at bounding box center [746, 646] width 258 height 20
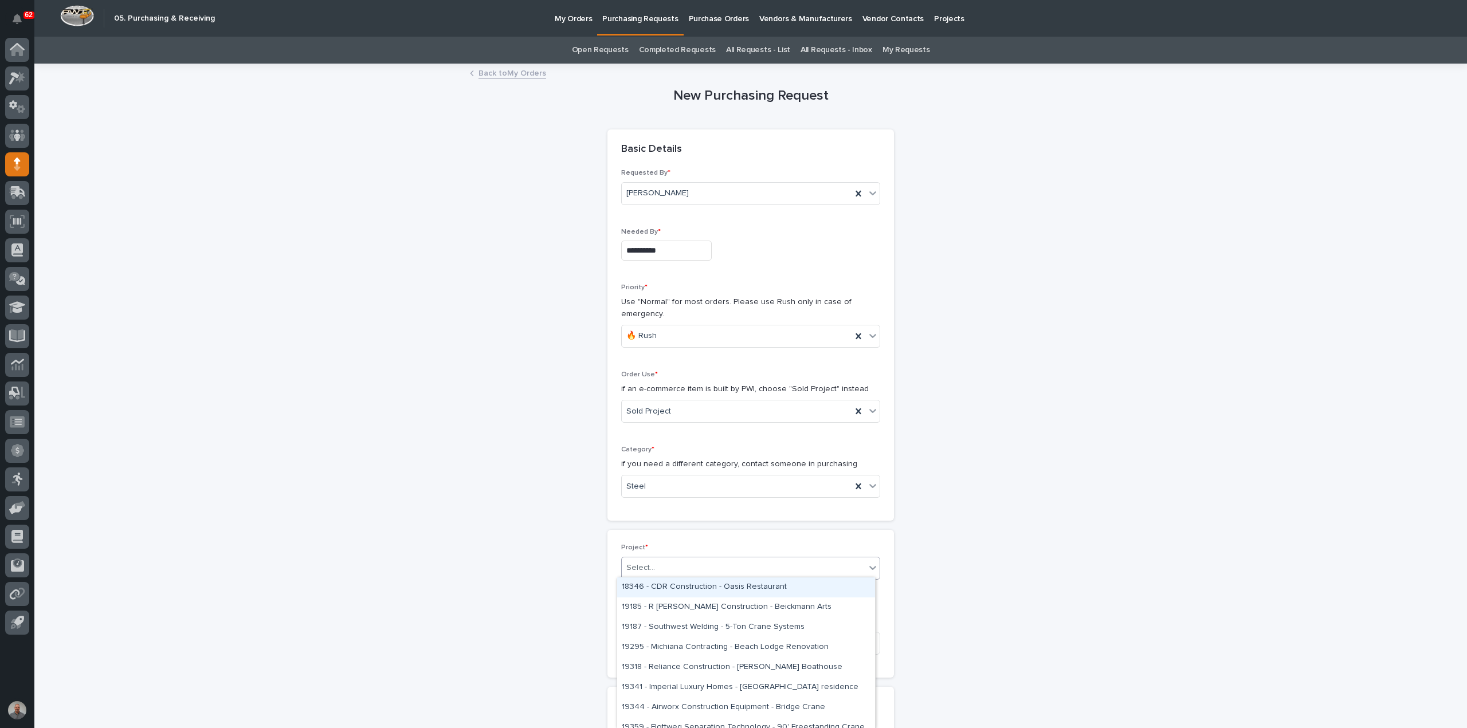
click at [677, 559] on div "Select..." at bounding box center [743, 568] width 243 height 19
type input "*****"
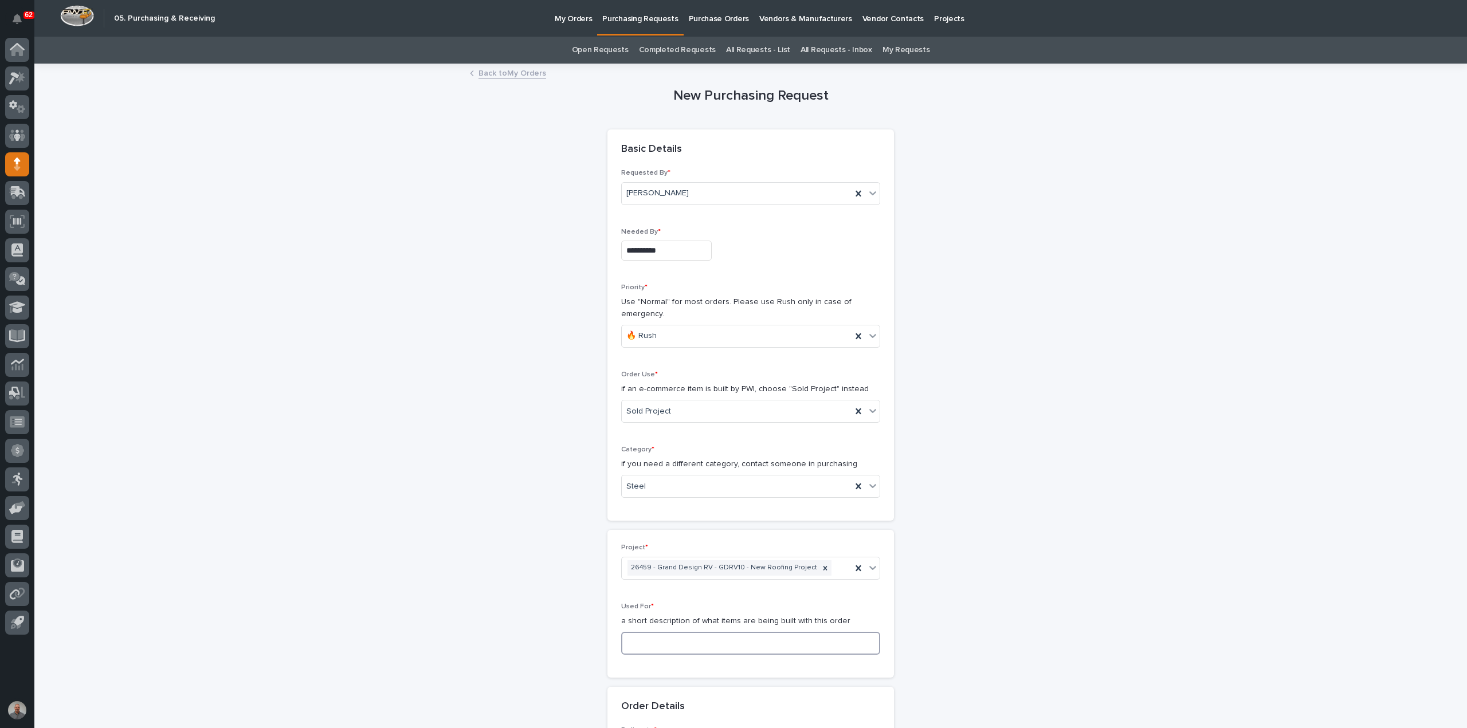
click at [701, 644] on input at bounding box center [750, 643] width 259 height 23
click at [656, 642] on input "Guard Rail" at bounding box center [750, 643] width 259 height 23
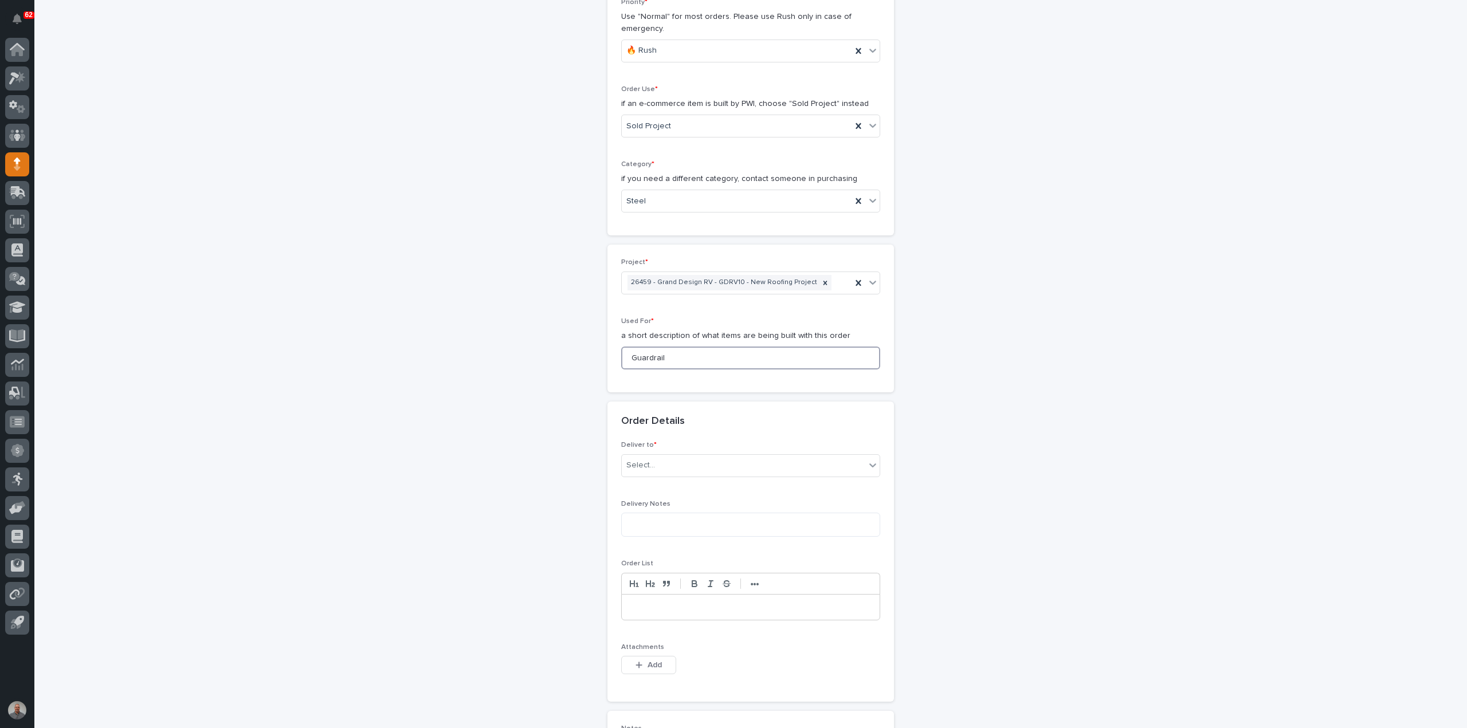
scroll to position [286, 0]
type input "Guardrail"
click at [667, 462] on div "Select..." at bounding box center [743, 464] width 243 height 19
click at [661, 487] on div "PWI" at bounding box center [746, 484] width 258 height 20
click at [647, 661] on span "Add" at bounding box center [654, 664] width 14 height 8
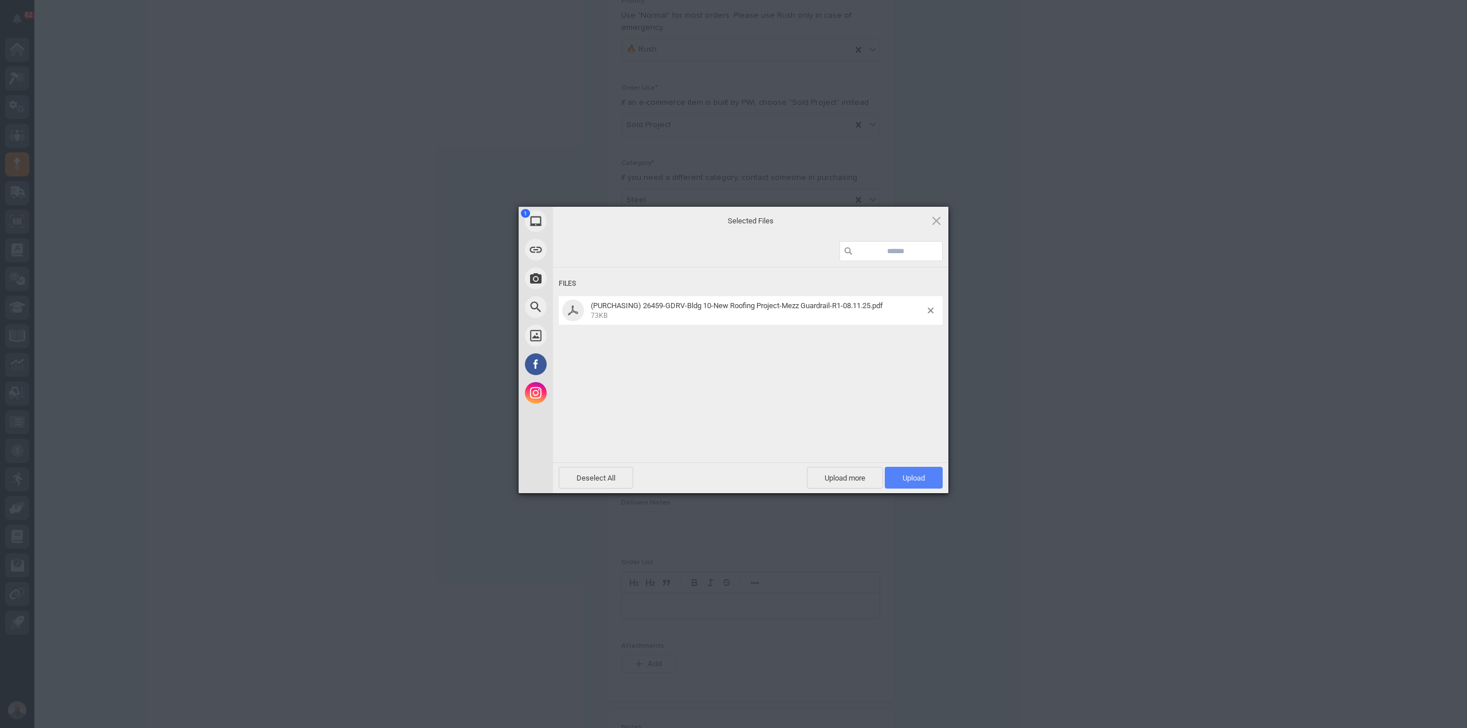
click at [918, 478] on span "Upload 1" at bounding box center [913, 478] width 22 height 9
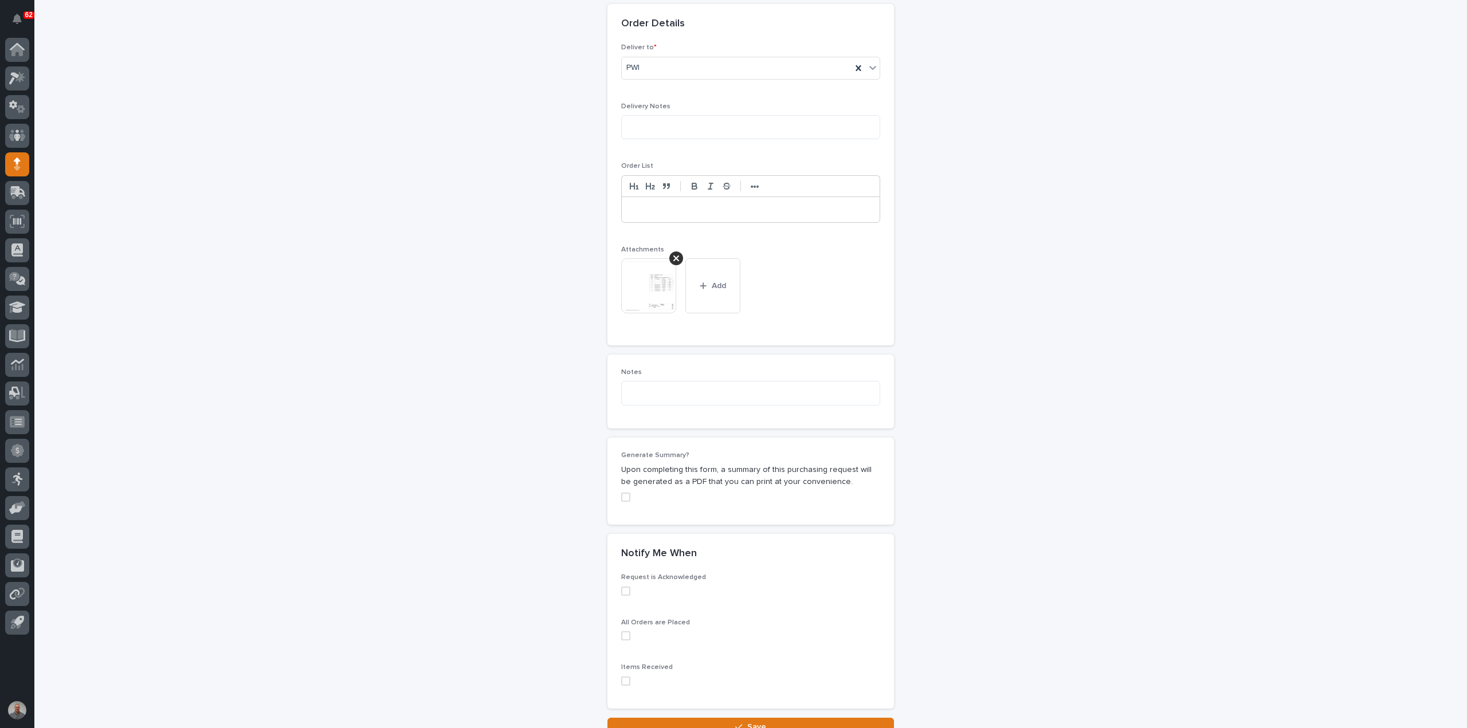
scroll to position [765, 0]
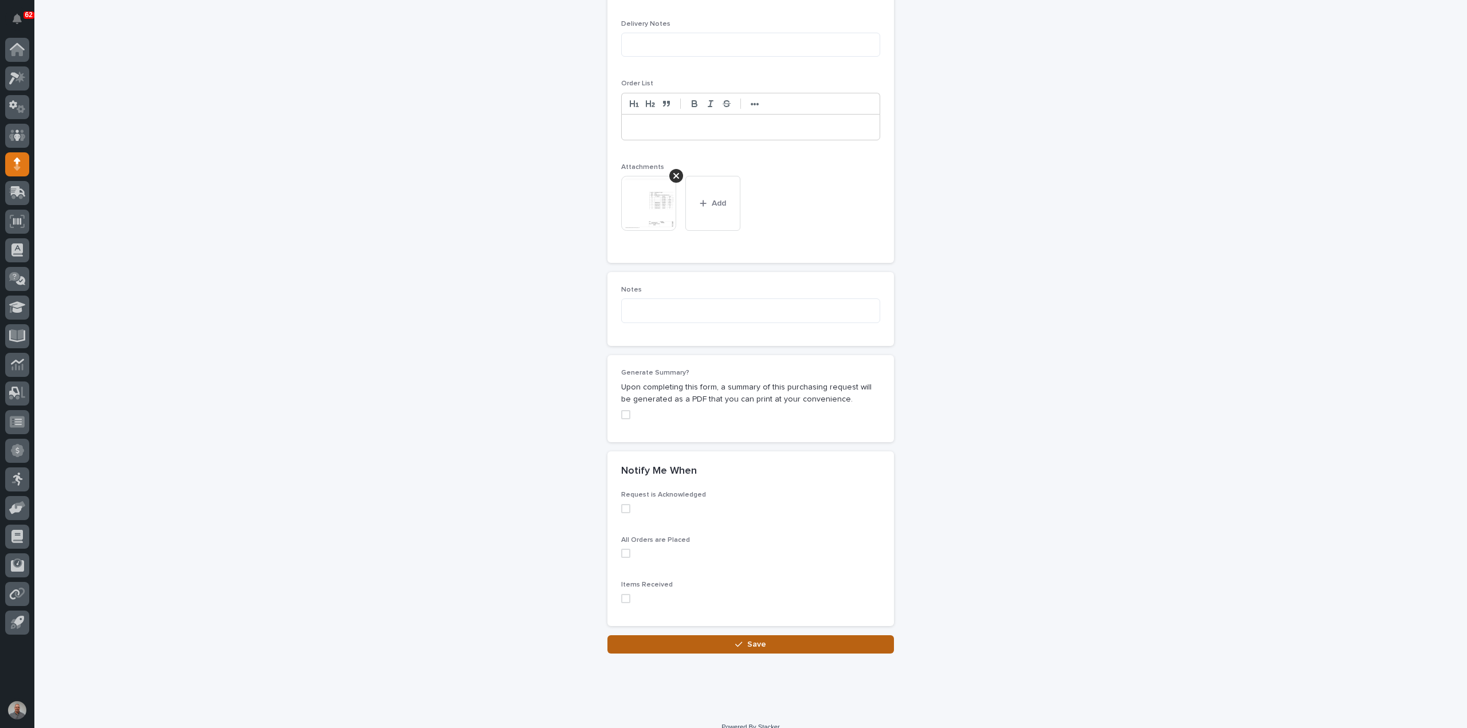
click at [741, 644] on button "Save" at bounding box center [750, 644] width 286 height 18
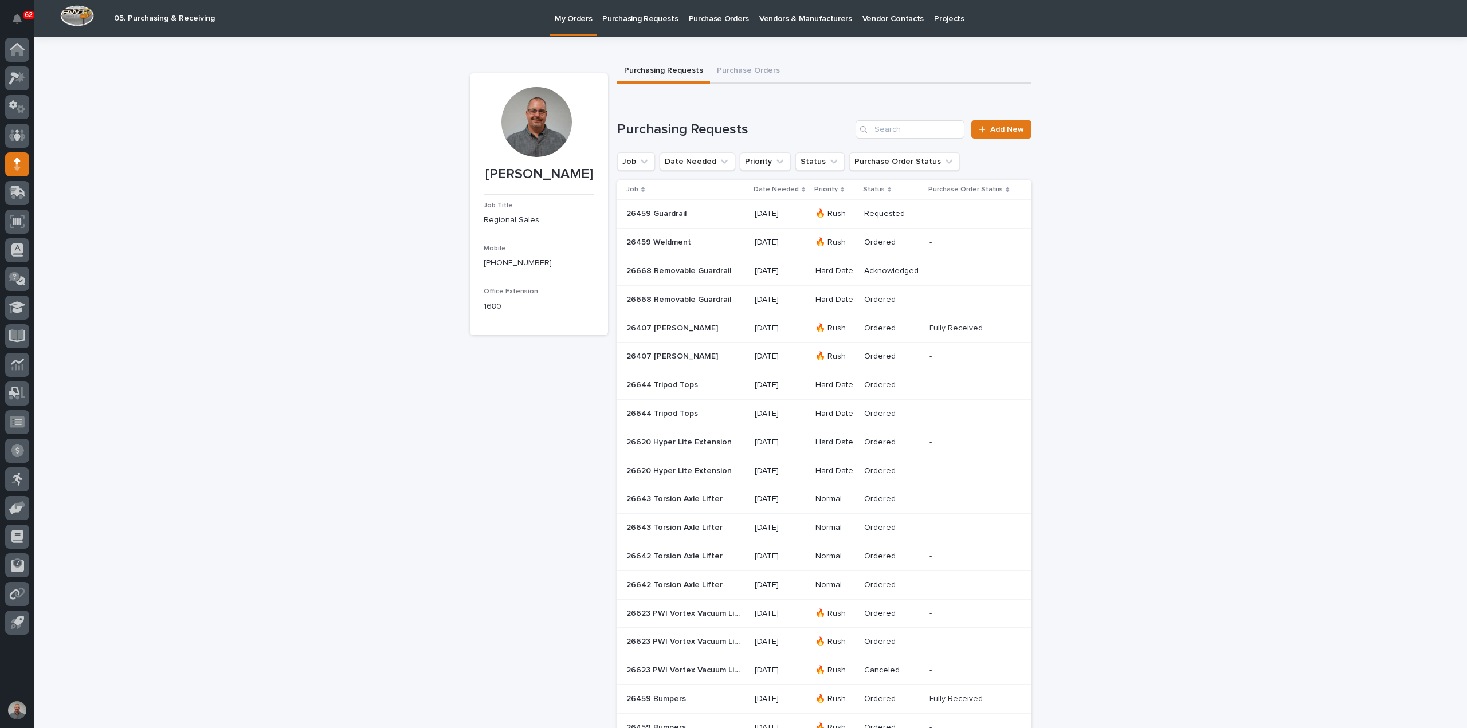
click at [734, 213] on p at bounding box center [683, 214] width 115 height 10
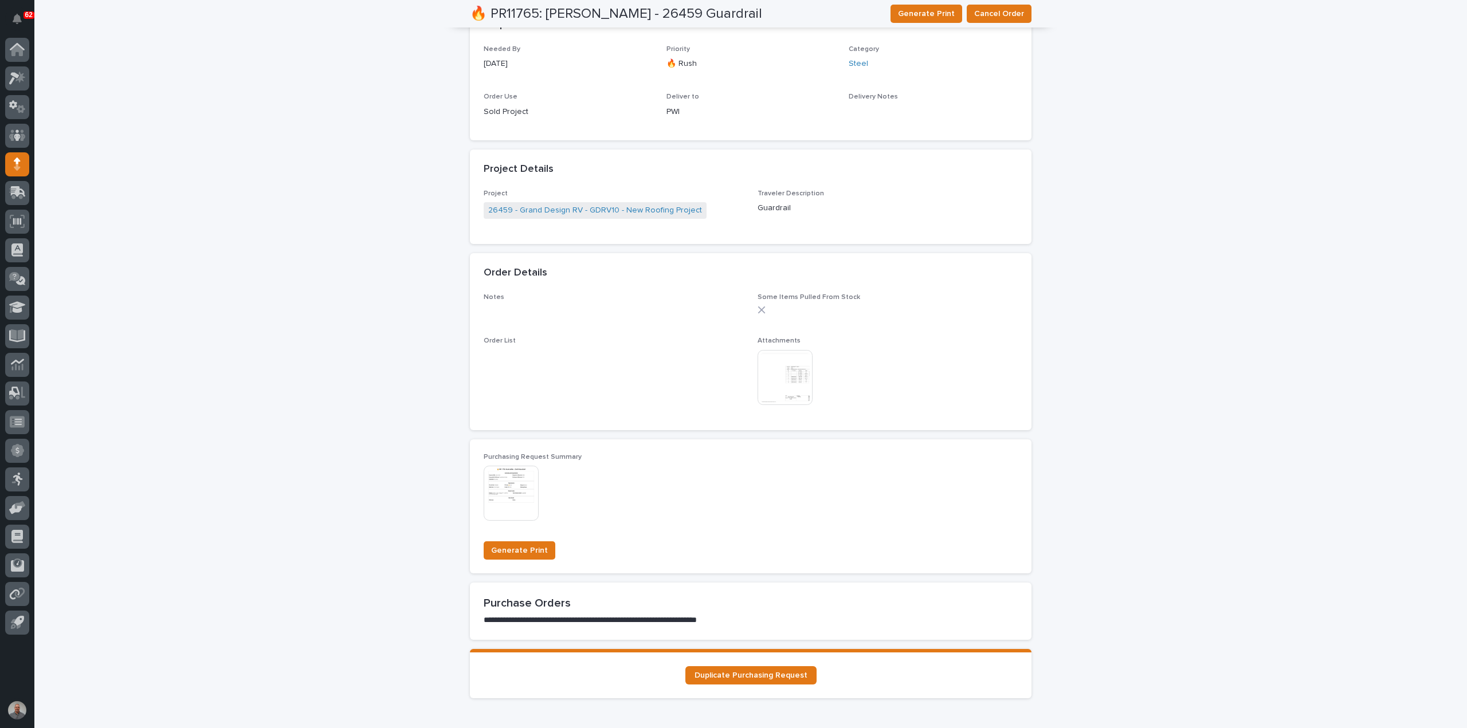
scroll to position [684, 0]
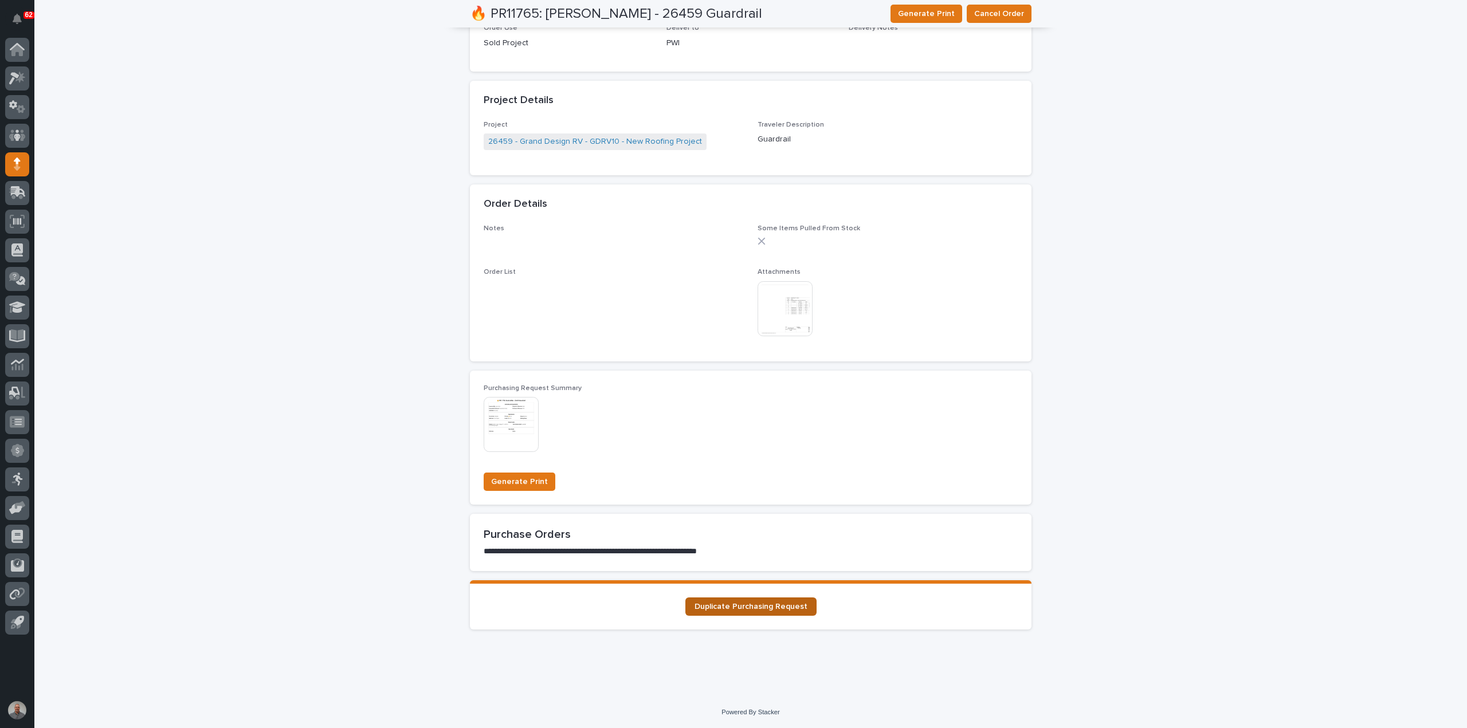
click at [765, 608] on span "Duplicate Purchasing Request" at bounding box center [750, 607] width 113 height 8
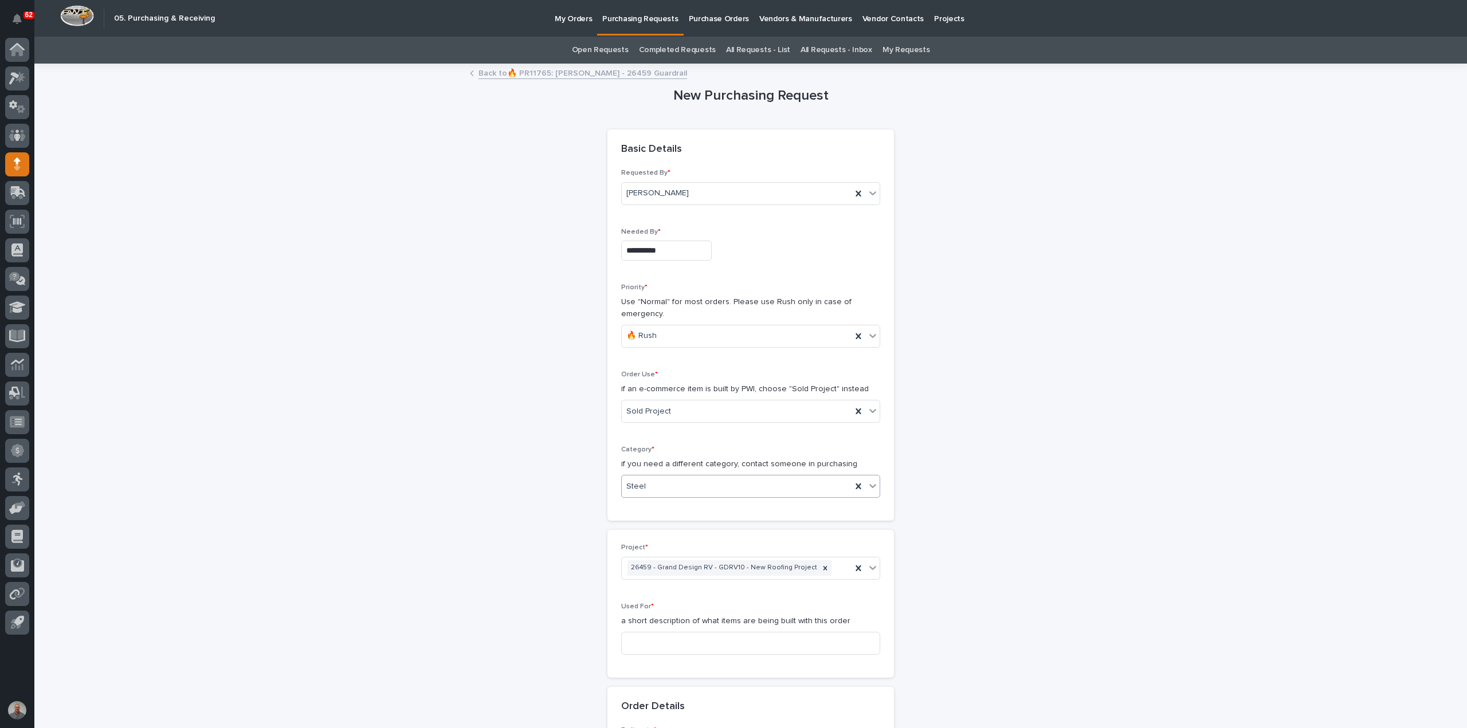
click at [683, 493] on div "Steel" at bounding box center [737, 486] width 230 height 19
click at [663, 609] on div "Parts & Hardware" at bounding box center [746, 606] width 258 height 20
click at [655, 647] on input at bounding box center [750, 643] width 259 height 23
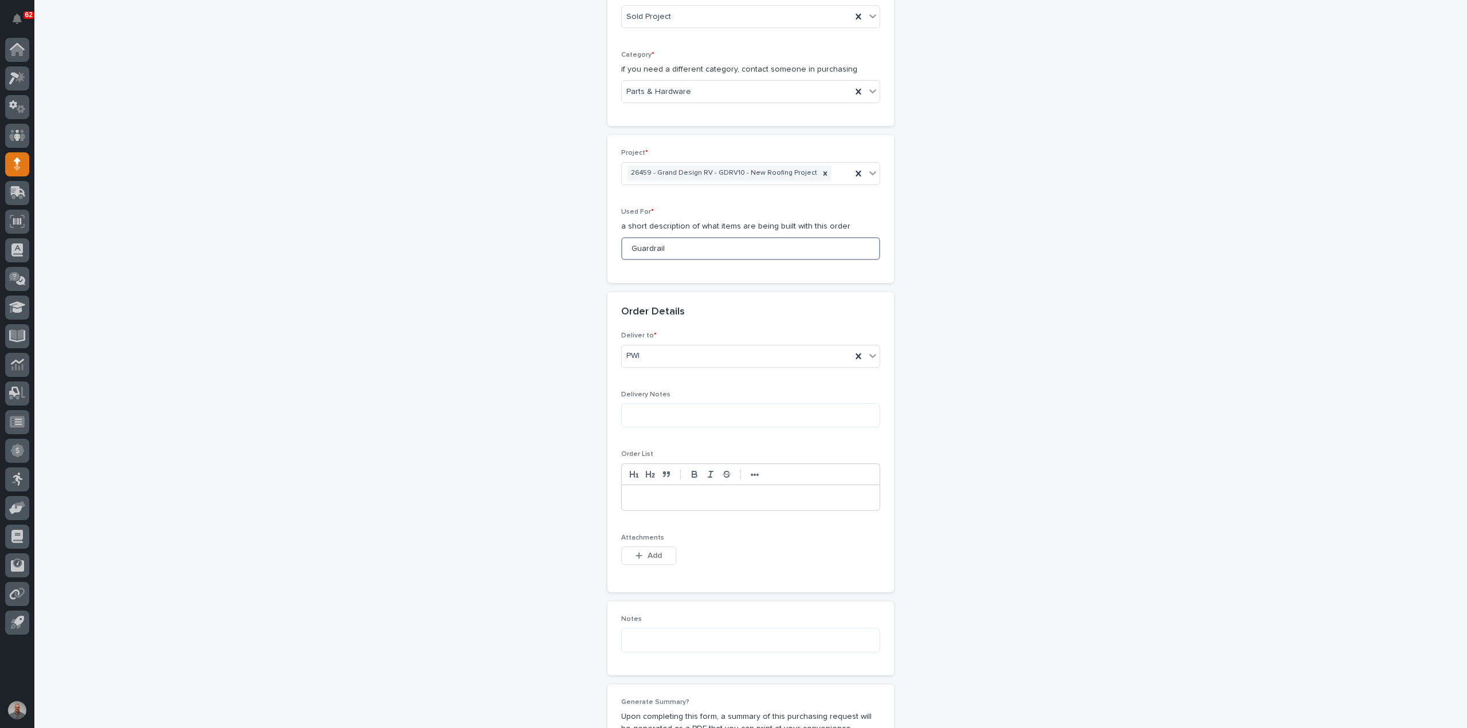
scroll to position [401, 0]
type input "Guardrail"
click at [655, 552] on button "Add" at bounding box center [648, 549] width 55 height 18
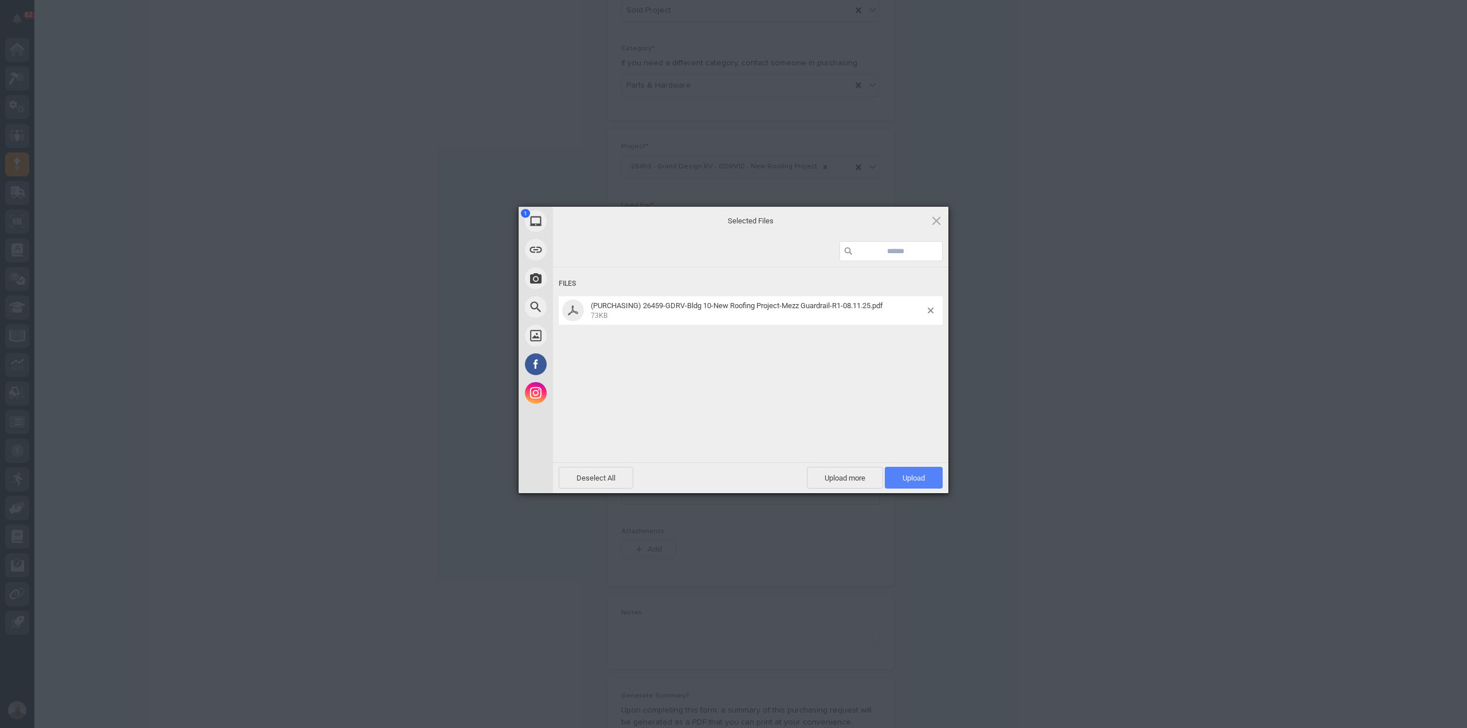
click at [894, 475] on span "Upload 1" at bounding box center [913, 478] width 58 height 22
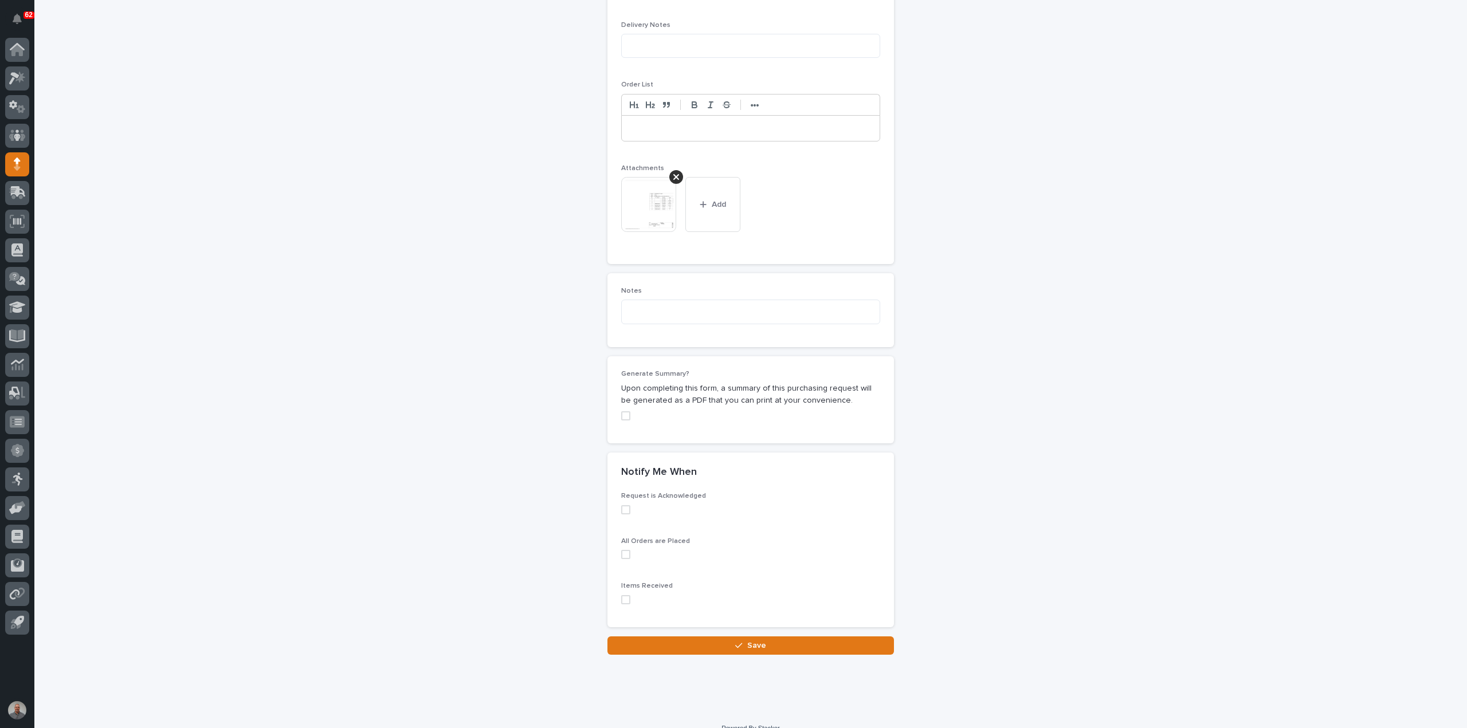
scroll to position [777, 0]
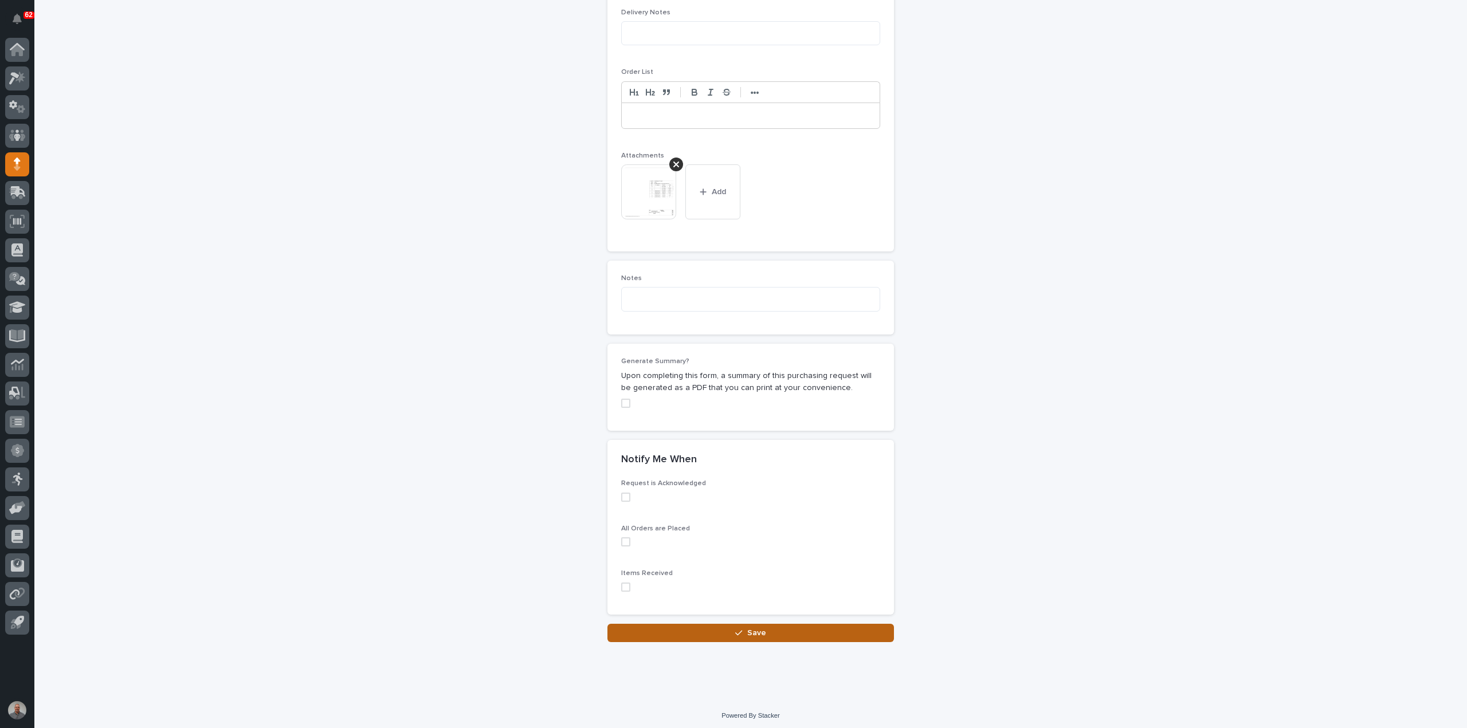
click at [735, 630] on icon "button" at bounding box center [738, 632] width 7 height 5
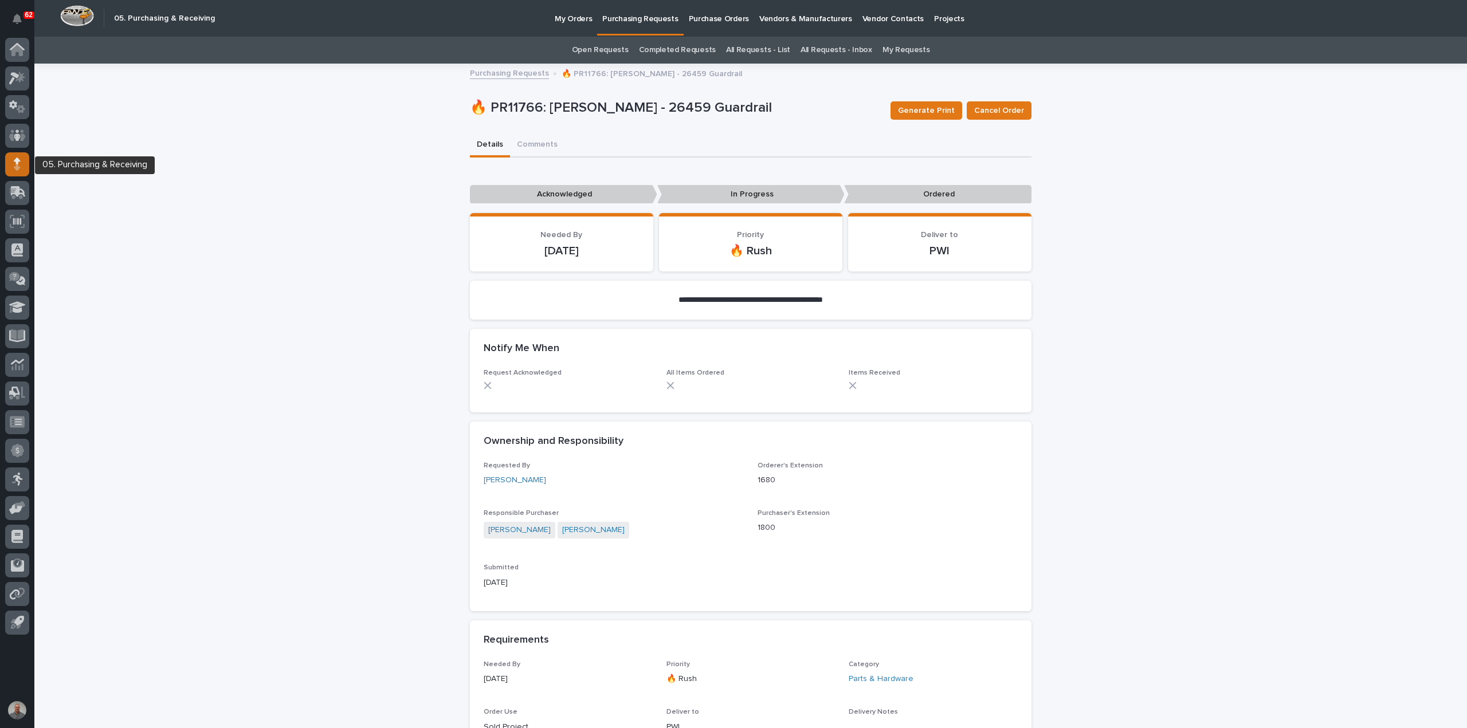
click at [14, 160] on icon at bounding box center [17, 161] width 7 height 6
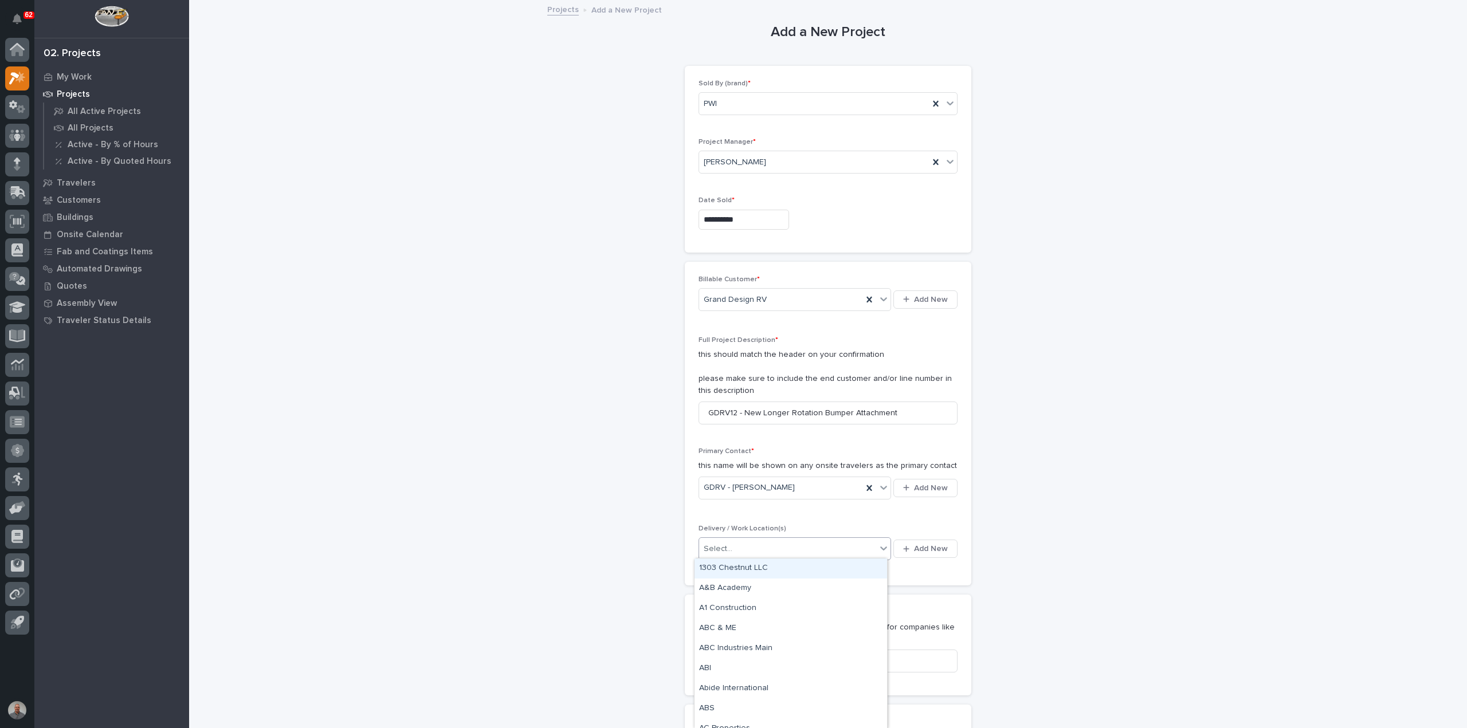
click at [780, 547] on div "Select..." at bounding box center [787, 549] width 177 height 19
type input "****"
click at [750, 690] on div "GDRV Bldg 12" at bounding box center [790, 689] width 192 height 20
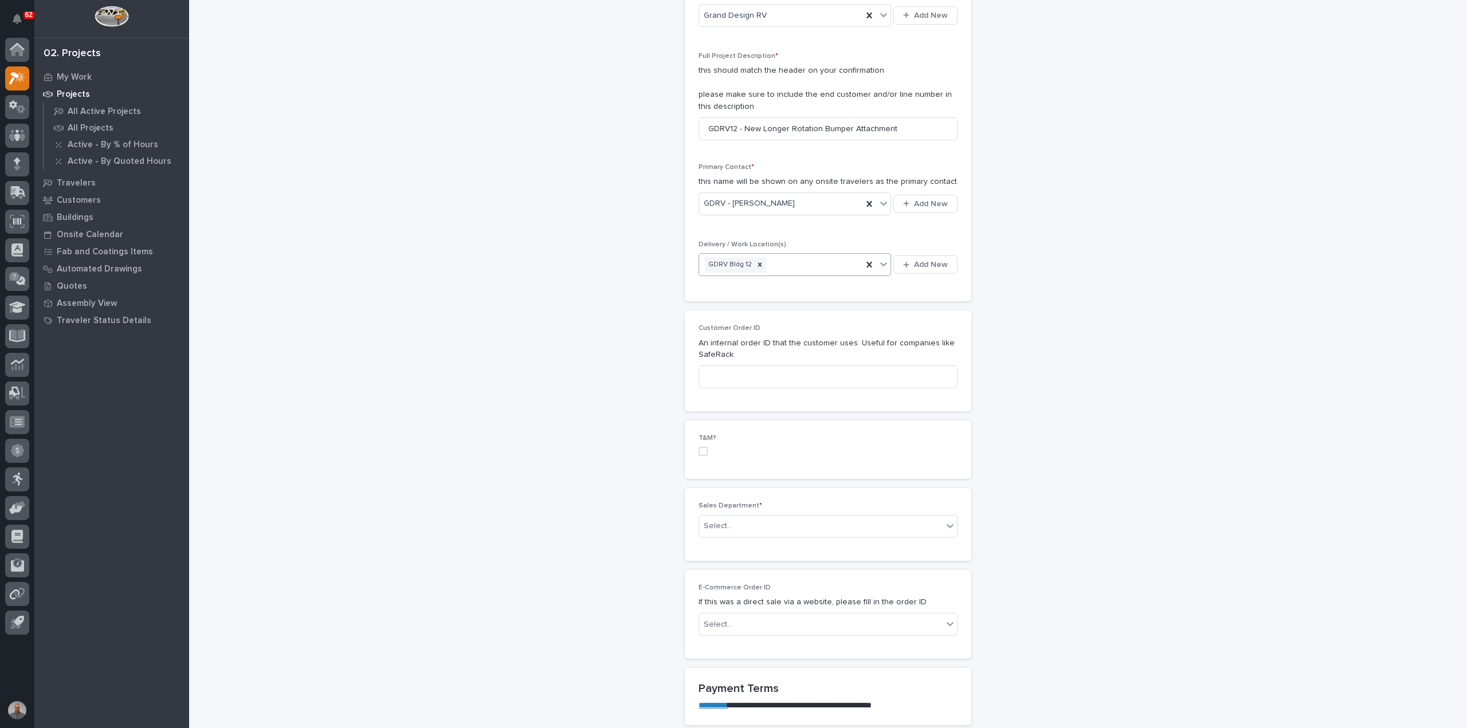
scroll to position [286, 0]
click at [748, 522] on div "Select..." at bounding box center [820, 523] width 243 height 19
click at [757, 564] on div "Regional Sales" at bounding box center [823, 563] width 258 height 20
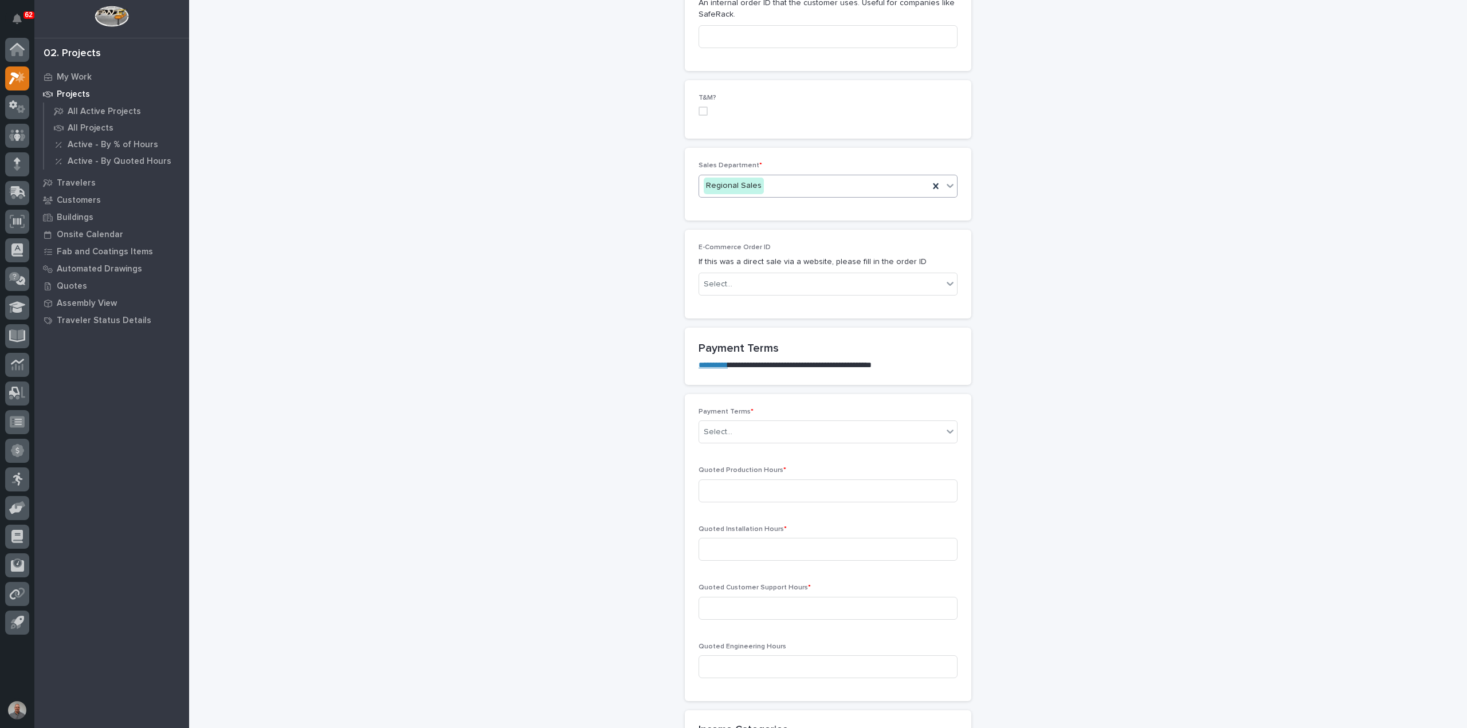
scroll to position [630, 0]
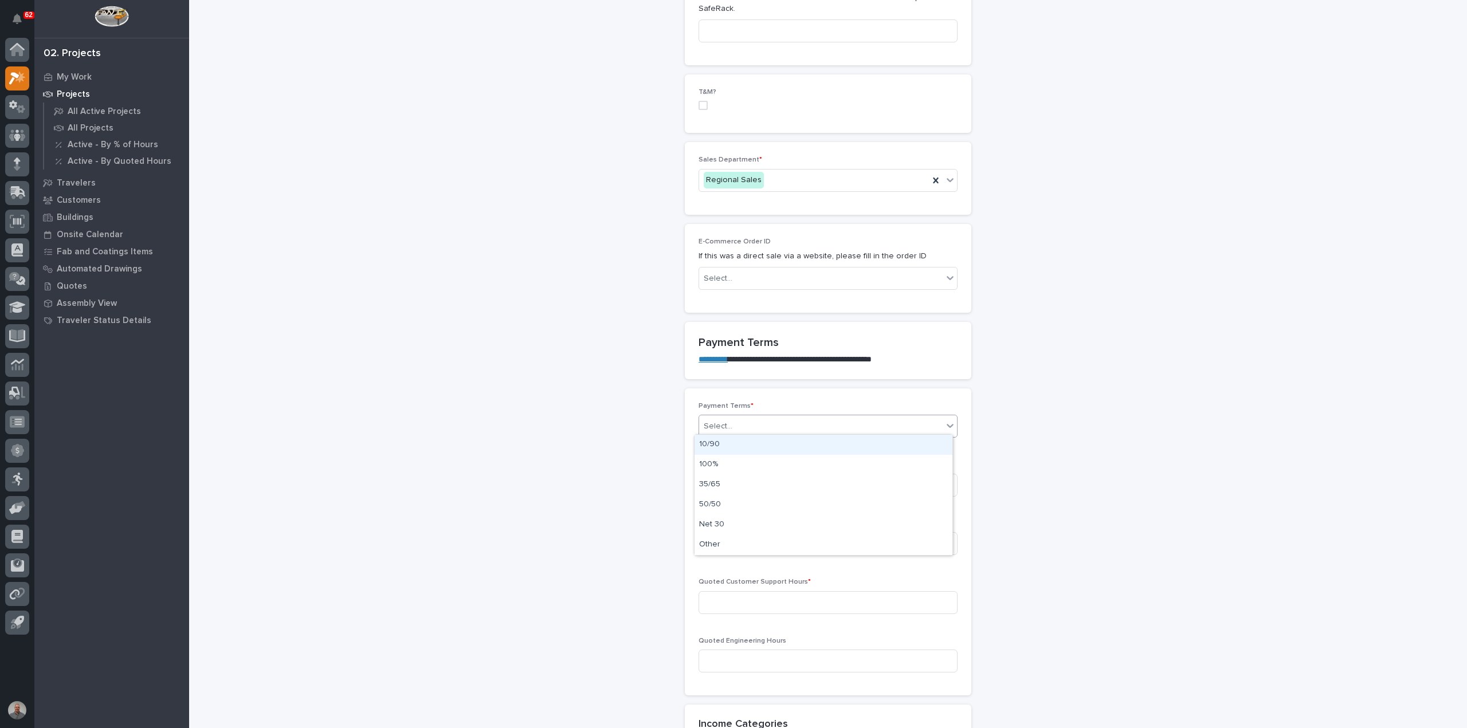
click at [754, 422] on div "Select..." at bounding box center [820, 426] width 243 height 19
click at [732, 526] on div "Net 30" at bounding box center [823, 525] width 258 height 20
click at [773, 482] on input at bounding box center [827, 485] width 259 height 23
type input "19"
click at [765, 539] on input at bounding box center [827, 543] width 259 height 23
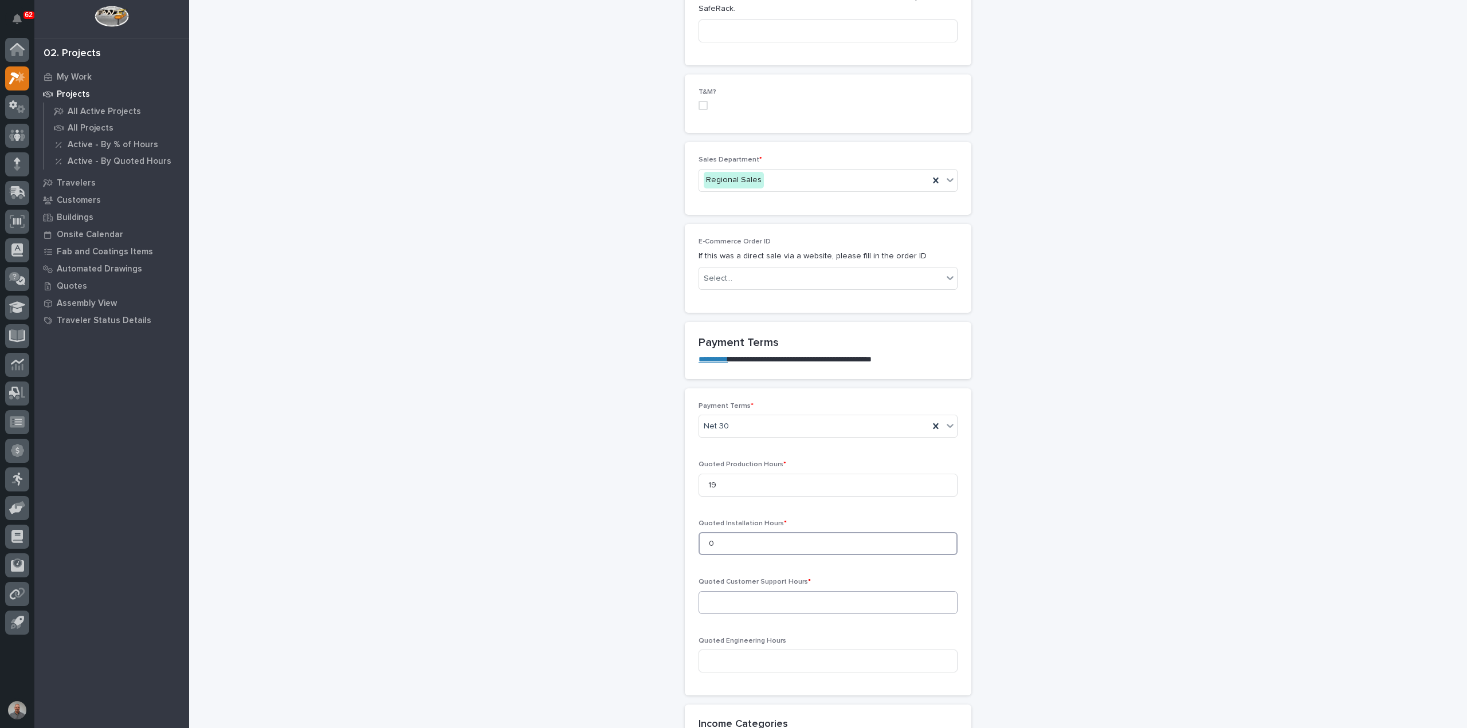
type input "0"
click at [777, 599] on input at bounding box center [827, 602] width 259 height 23
type input "0"
click at [791, 655] on input at bounding box center [827, 661] width 259 height 23
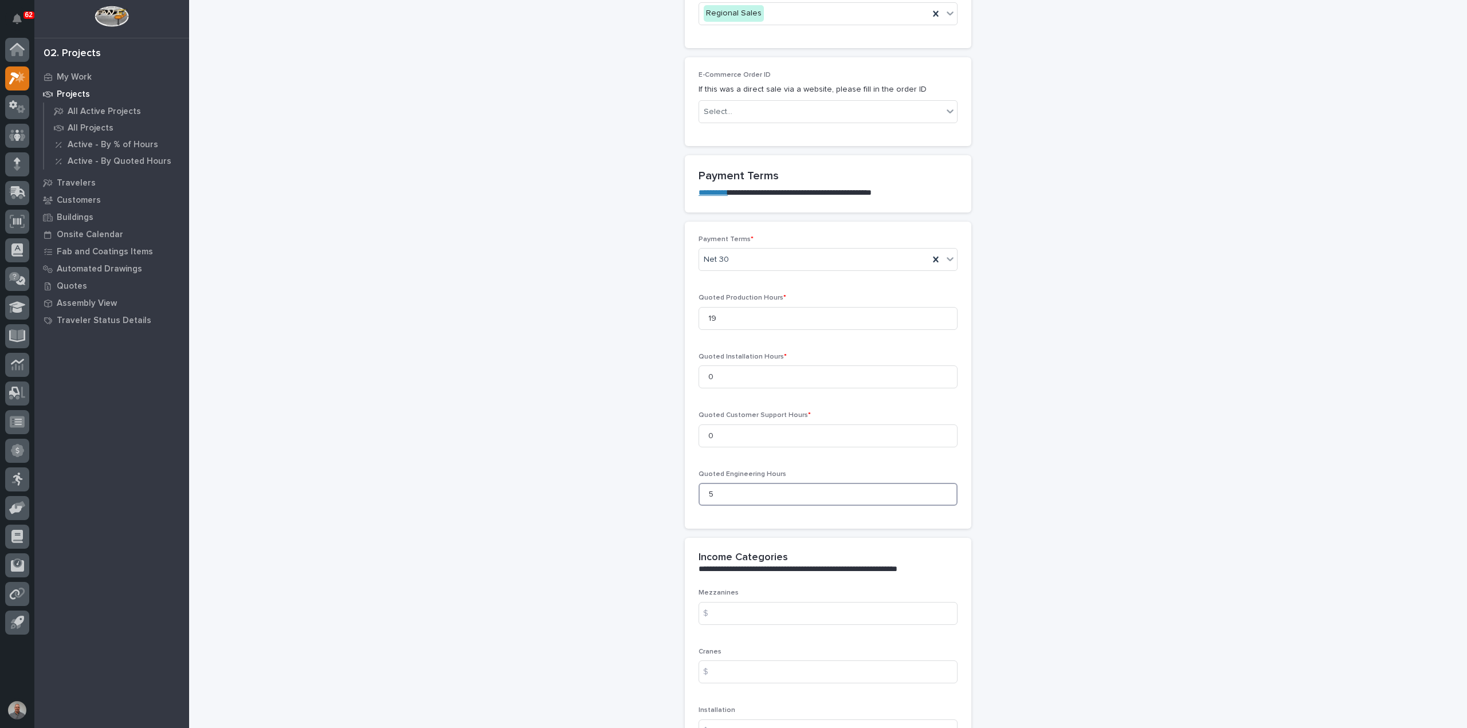
scroll to position [917, 0]
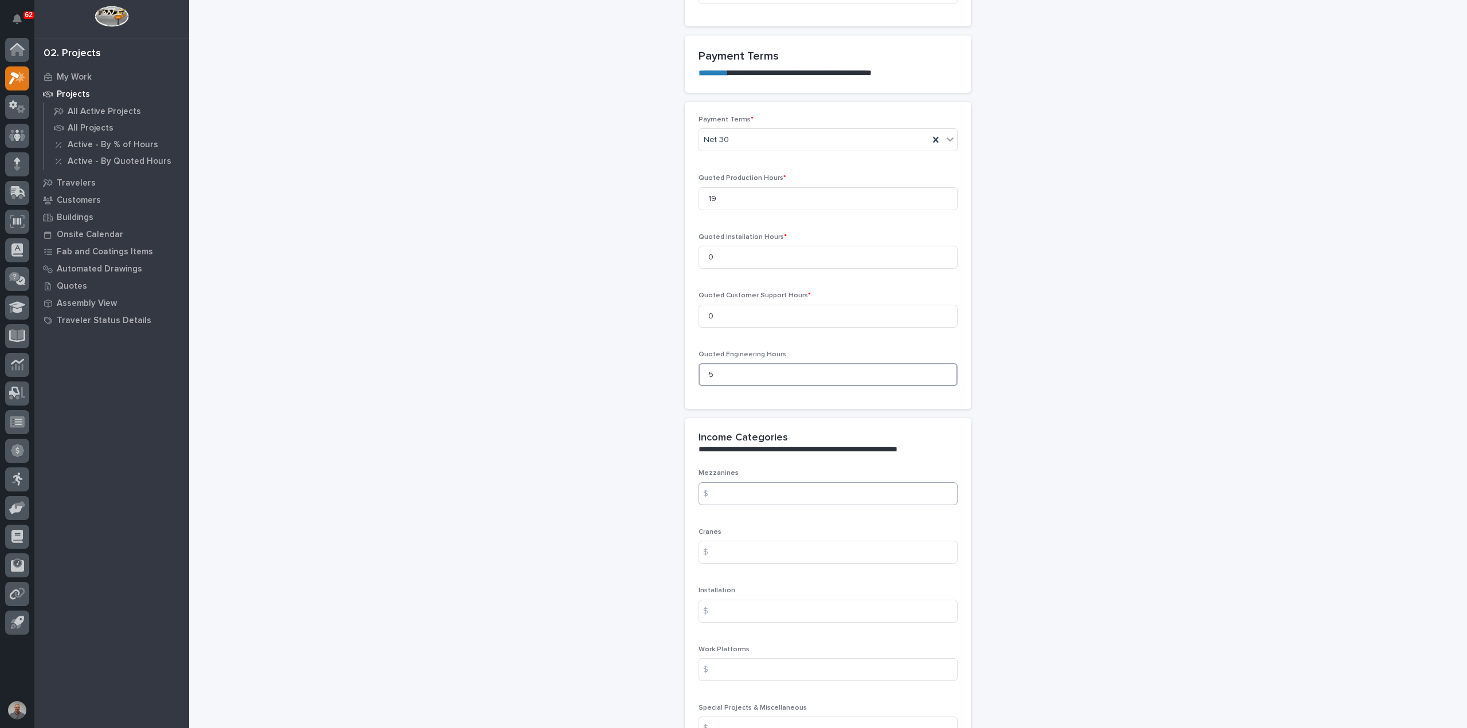
type input "5"
click at [756, 490] on input at bounding box center [827, 493] width 259 height 23
click at [739, 552] on input at bounding box center [827, 552] width 259 height 23
type input "58.36"
click at [745, 605] on input at bounding box center [827, 611] width 259 height 23
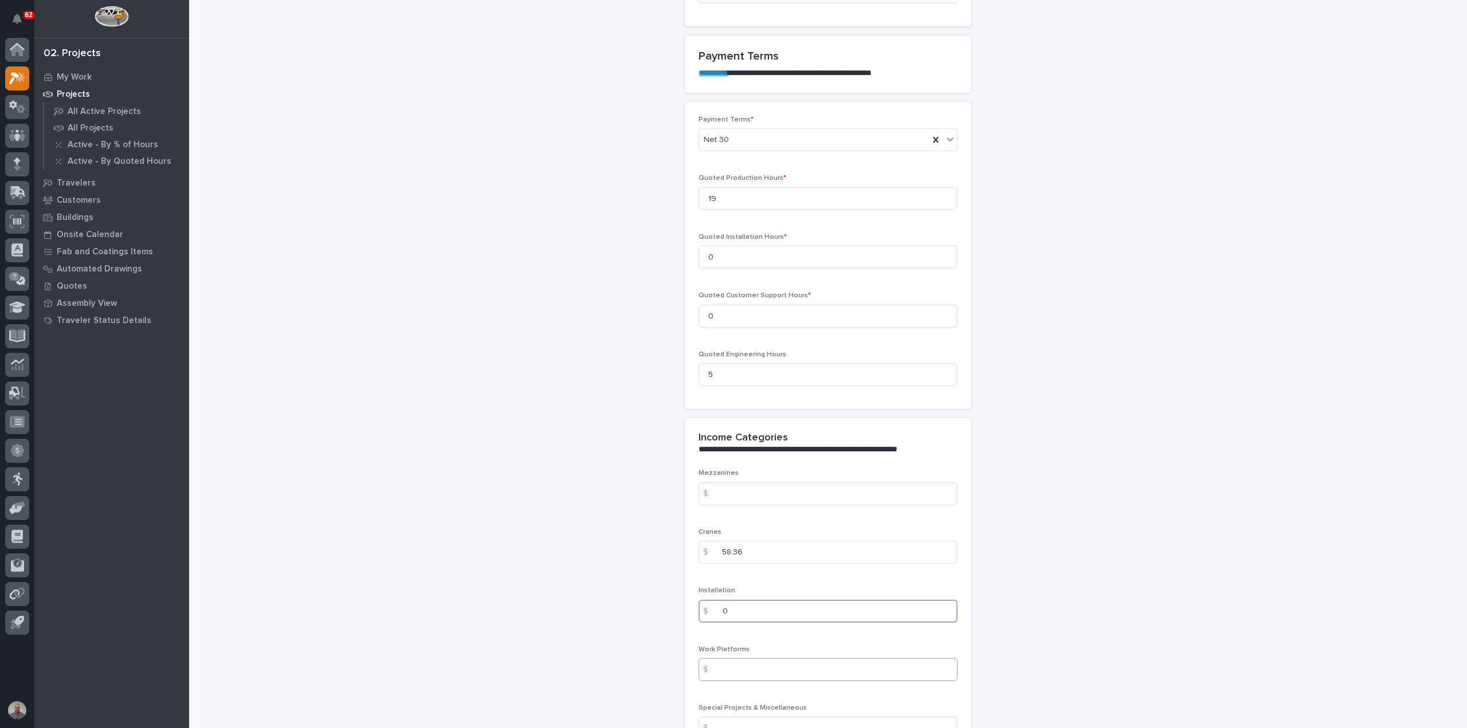
type input "0"
click at [757, 667] on input at bounding box center [827, 669] width 259 height 23
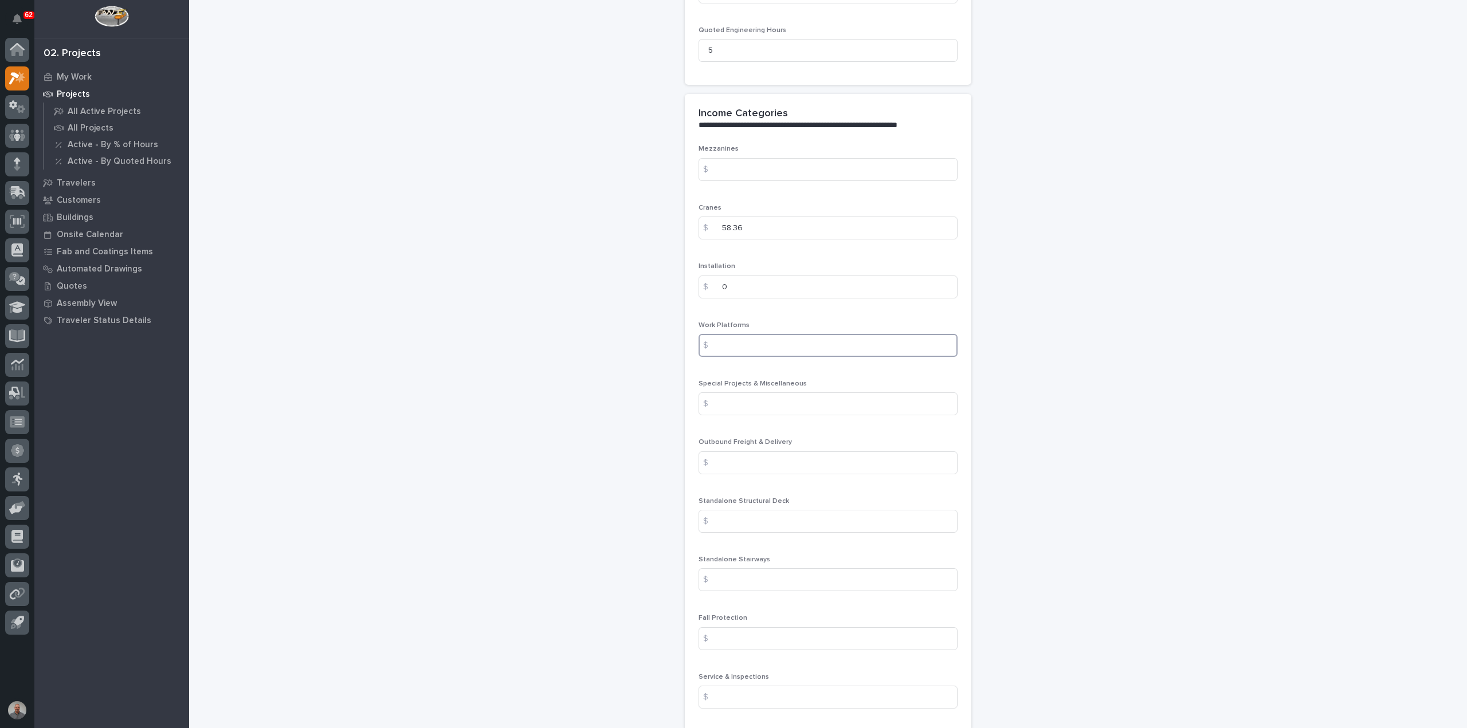
scroll to position [1318, 0]
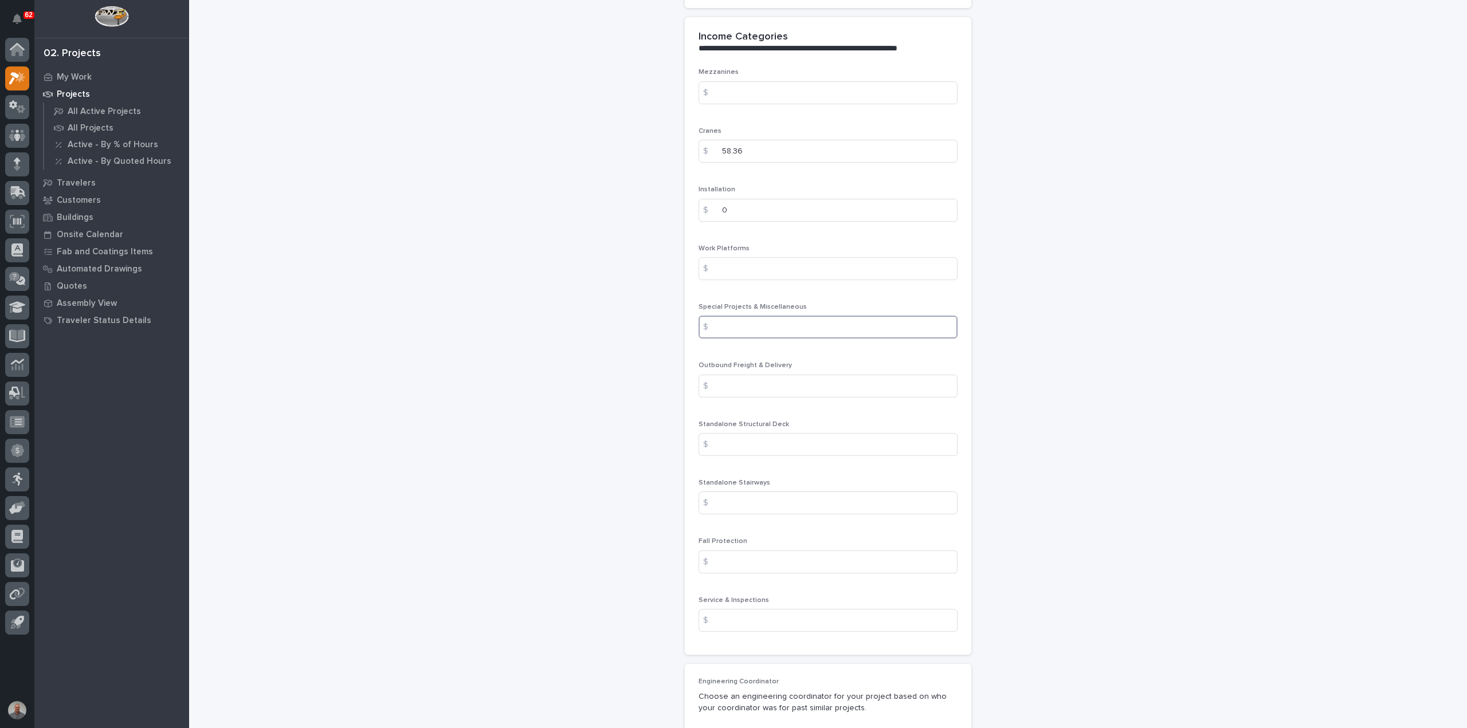
click at [770, 316] on input at bounding box center [827, 327] width 259 height 23
type input "6208.64"
click at [757, 383] on input at bounding box center [827, 386] width 259 height 23
type input "300"
click at [758, 439] on input at bounding box center [827, 444] width 259 height 23
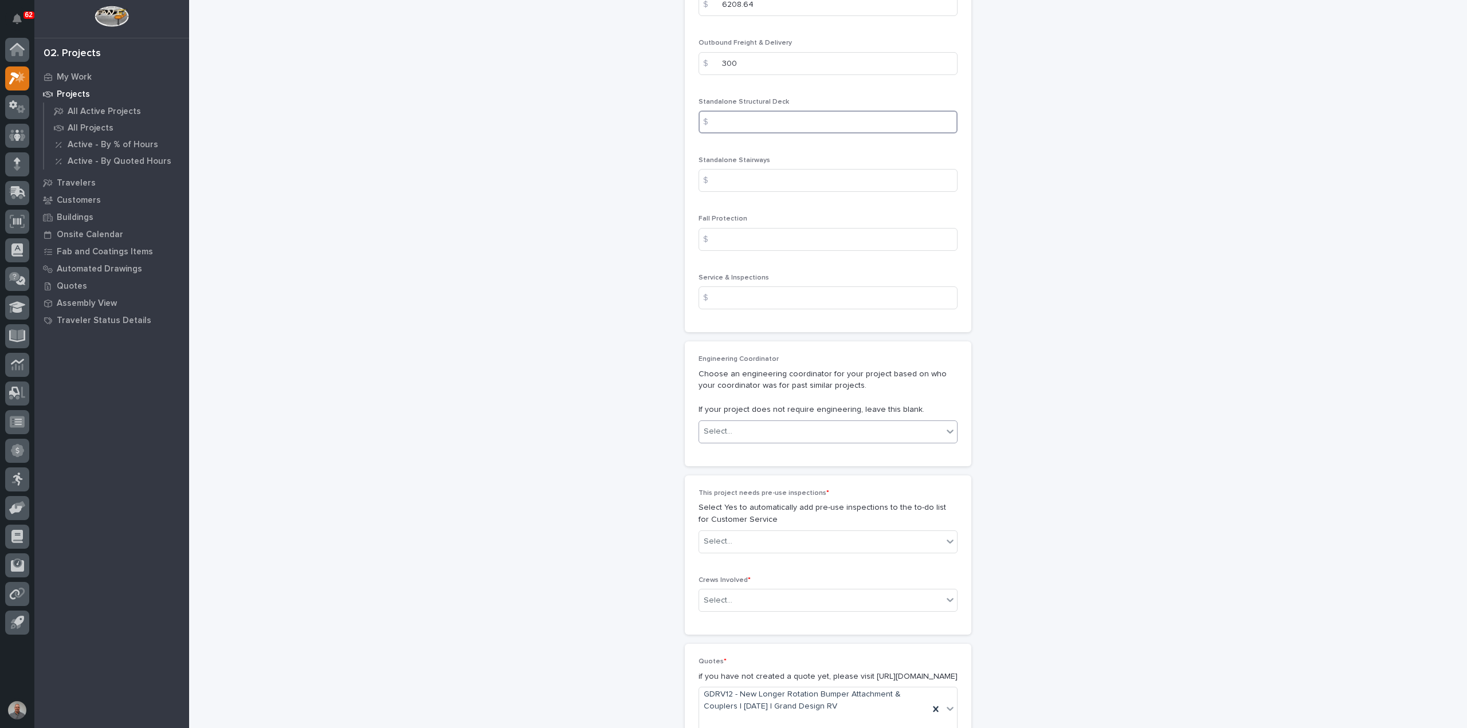
scroll to position [1661, 0]
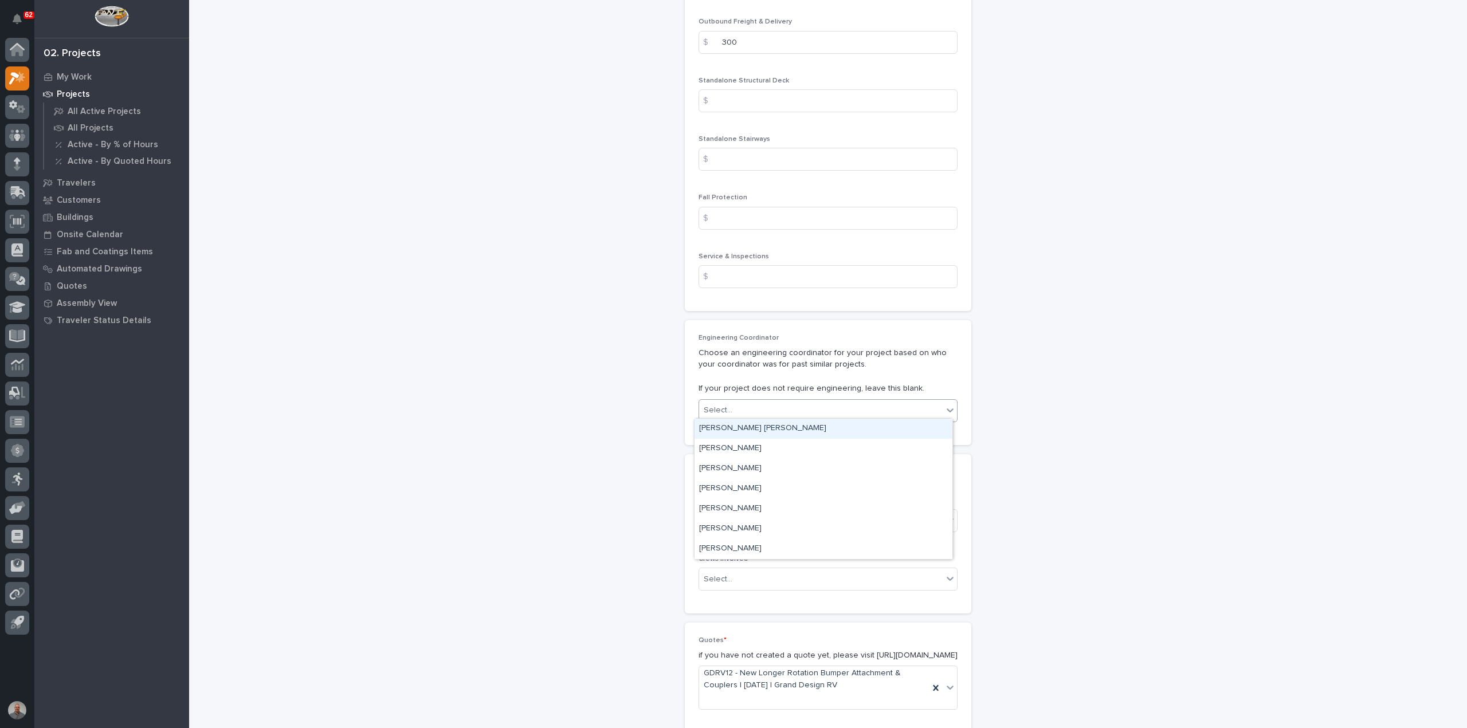
click at [756, 407] on div "Select..." at bounding box center [820, 410] width 243 height 19
click at [768, 529] on div "Weston Hochstetler" at bounding box center [823, 529] width 258 height 20
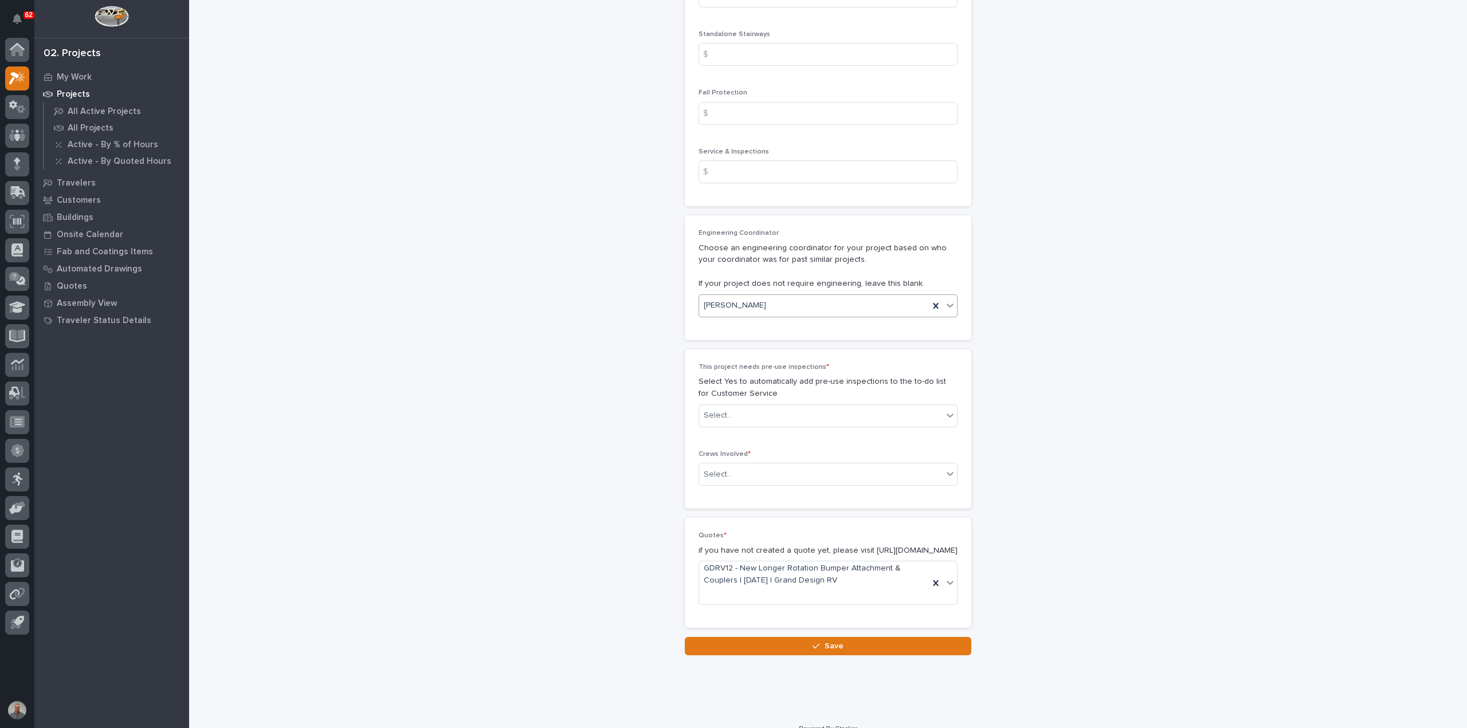
scroll to position [1790, 0]
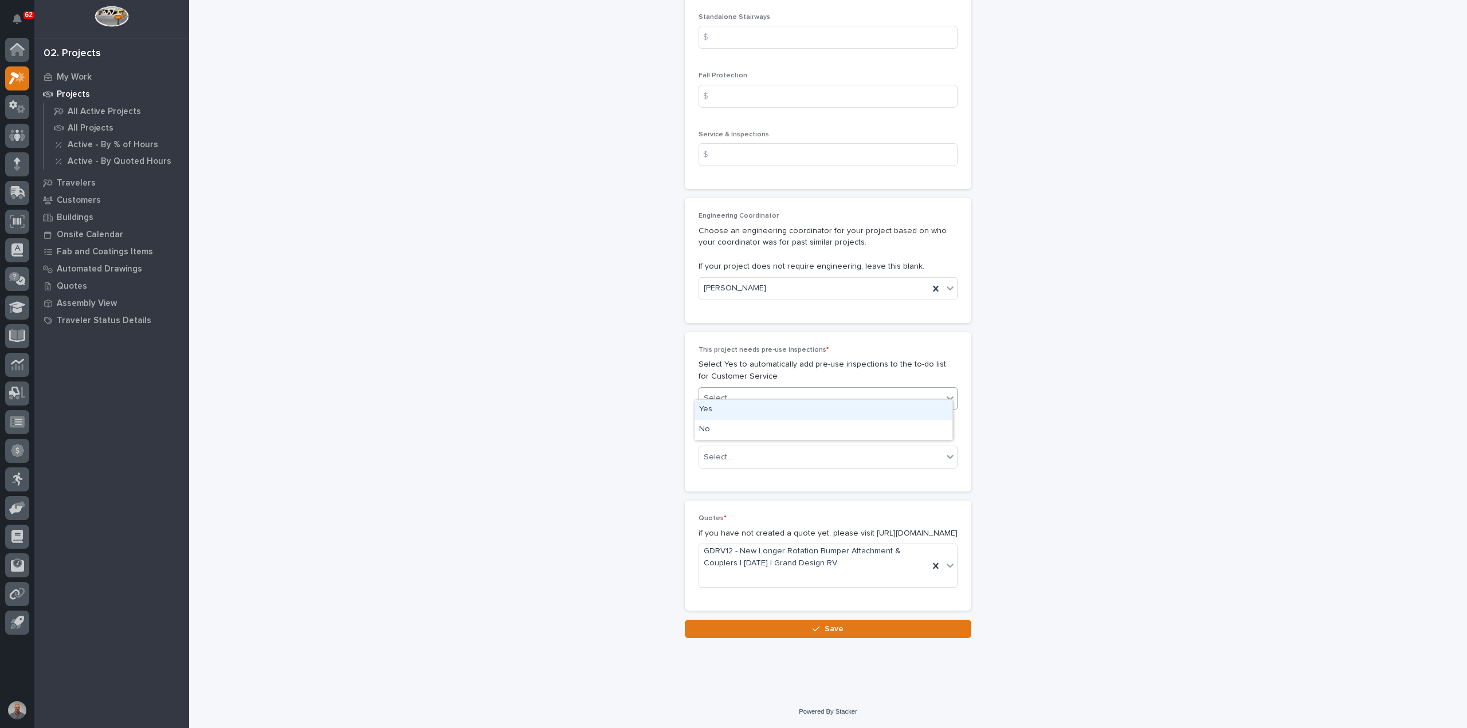
click at [770, 389] on div "Select..." at bounding box center [820, 398] width 243 height 19
click at [752, 437] on div "No" at bounding box center [823, 430] width 258 height 20
click at [750, 448] on div "Select..." at bounding box center [820, 457] width 243 height 19
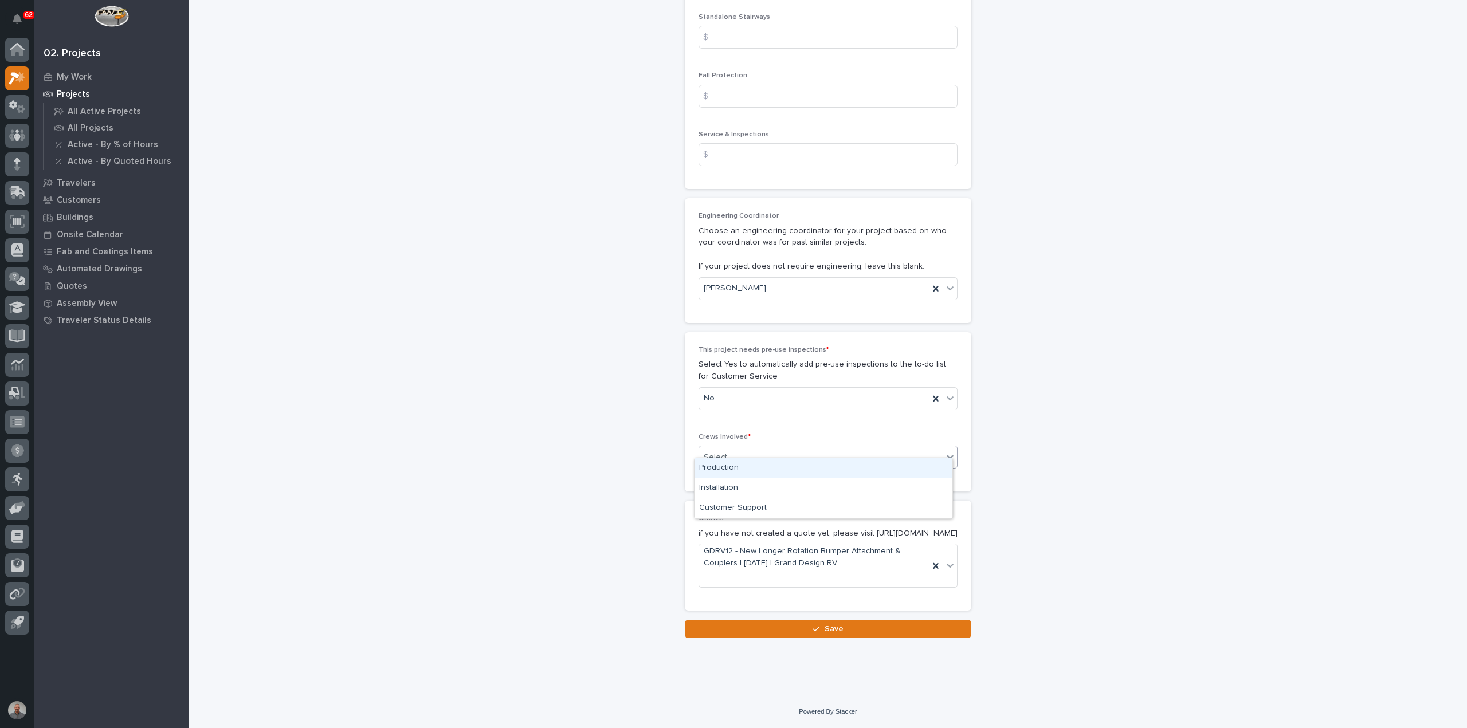
click at [750, 466] on div "Production" at bounding box center [823, 468] width 258 height 20
click at [780, 631] on button "Save" at bounding box center [828, 629] width 286 height 18
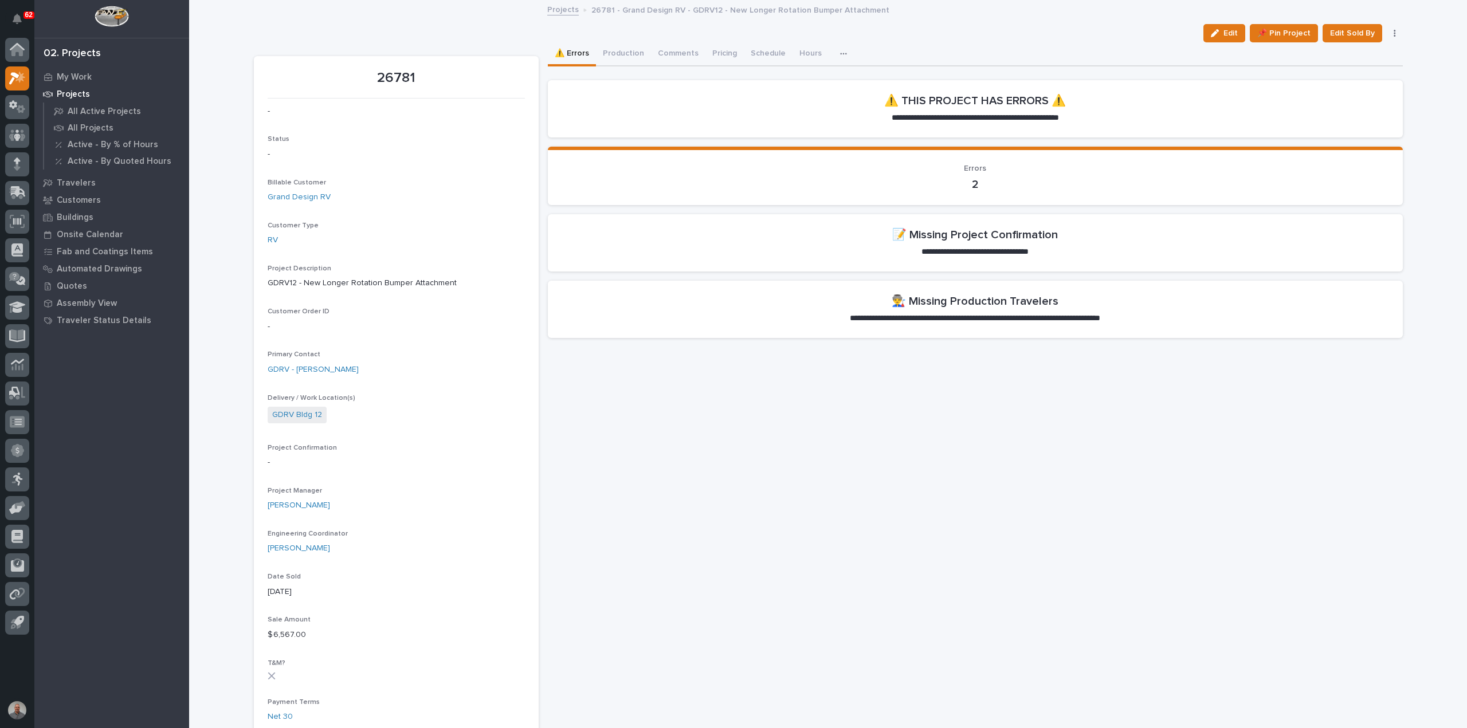
drag, startPoint x: 1208, startPoint y: 34, endPoint x: 1173, endPoint y: 89, distance: 64.9
click at [1208, 34] on button "Edit" at bounding box center [1224, 33] width 42 height 18
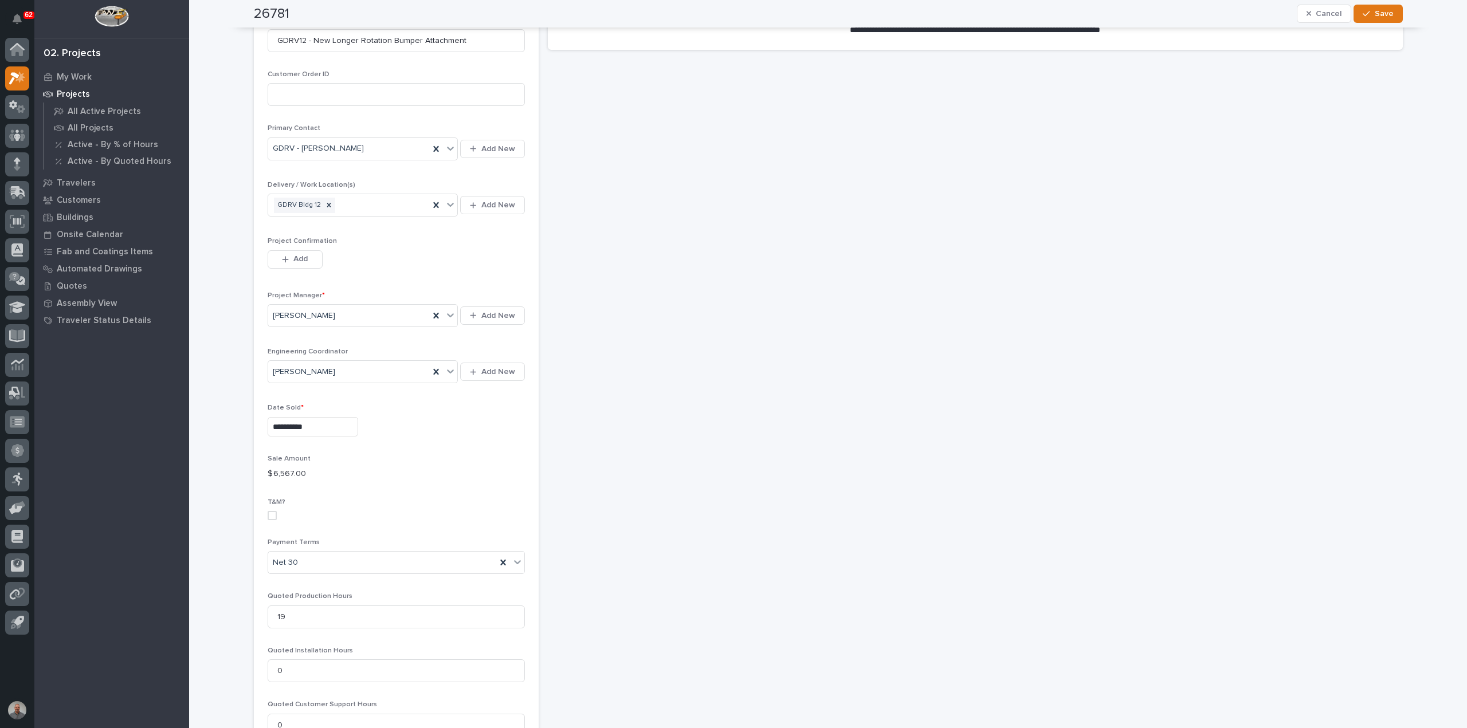
scroll to position [286, 0]
click at [286, 253] on button "Add" at bounding box center [295, 261] width 55 height 18
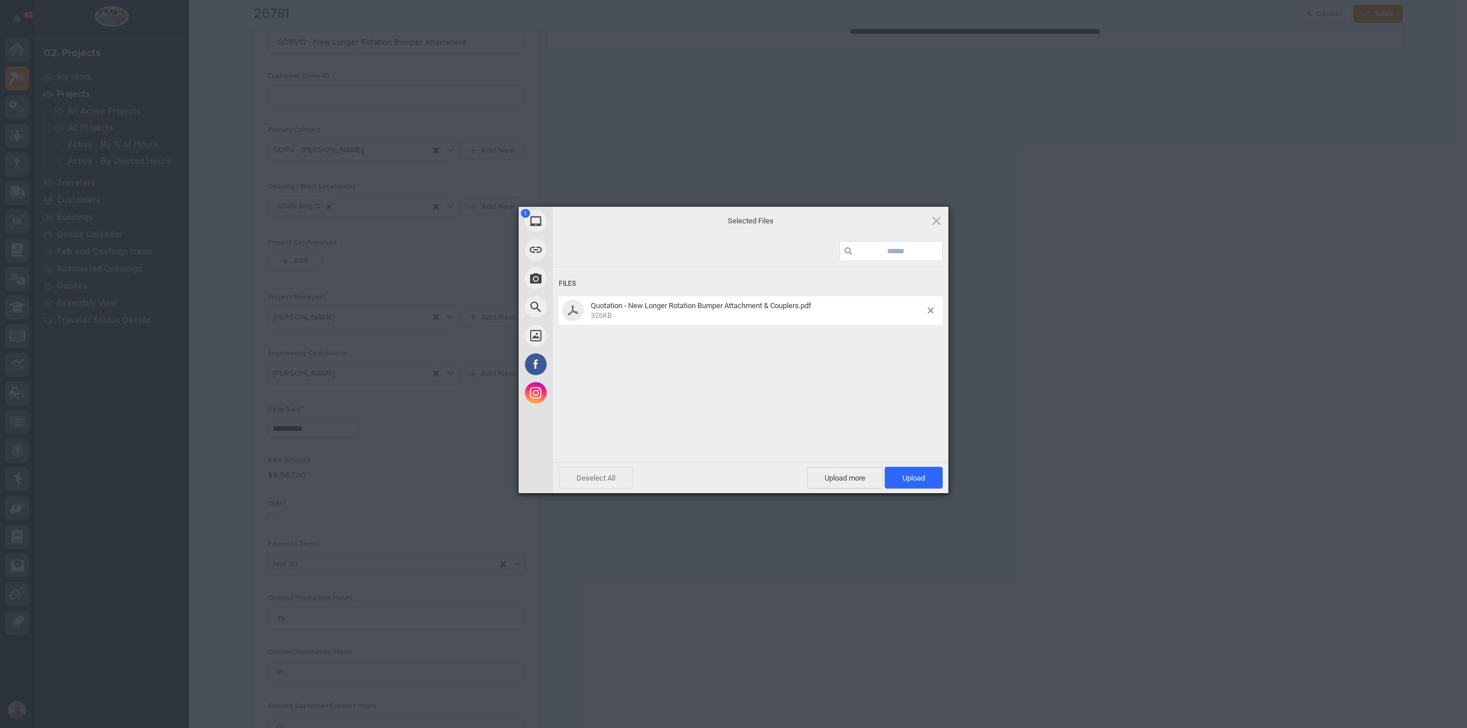
click at [593, 477] on span "Deselect All" at bounding box center [596, 478] width 74 height 22
click at [849, 478] on span "Upload more" at bounding box center [845, 478] width 76 height 22
click at [901, 479] on span "Upload 2" at bounding box center [907, 478] width 35 height 9
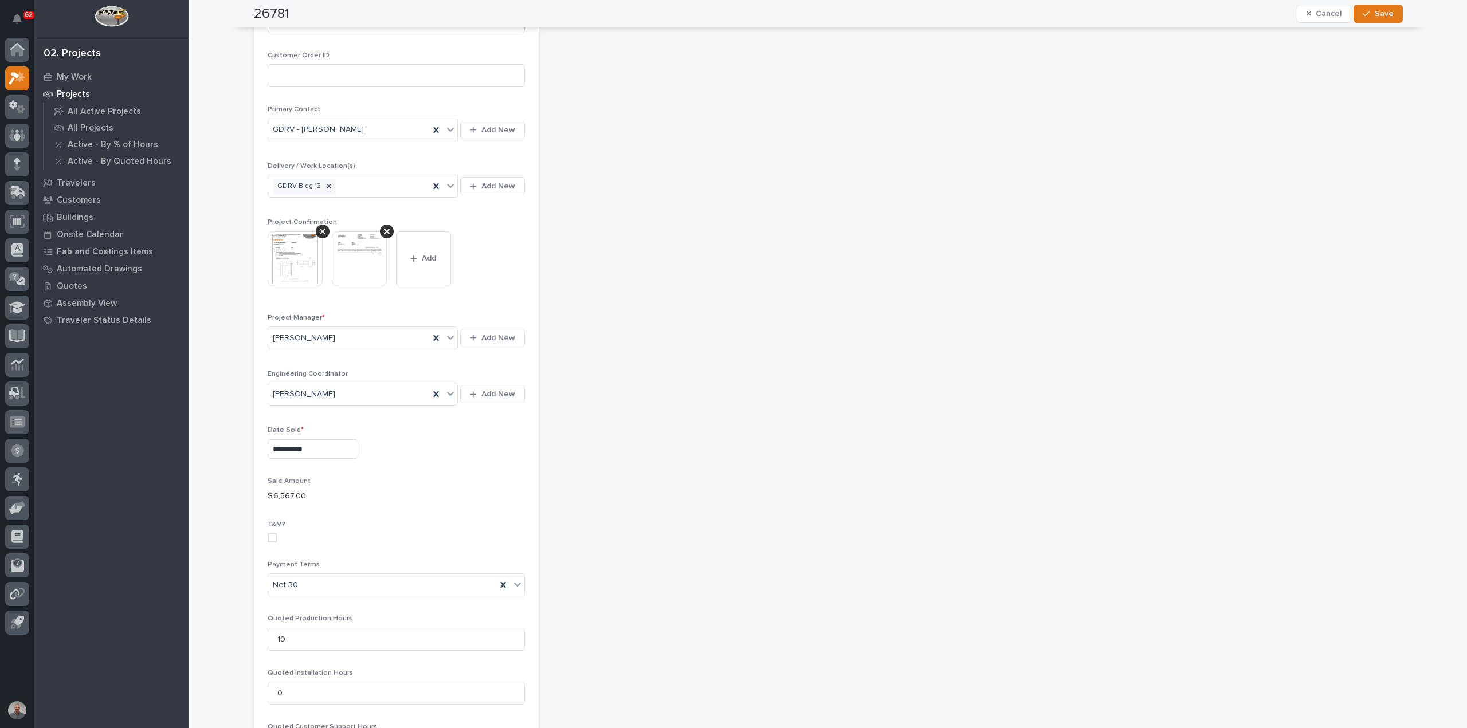
scroll to position [0, 0]
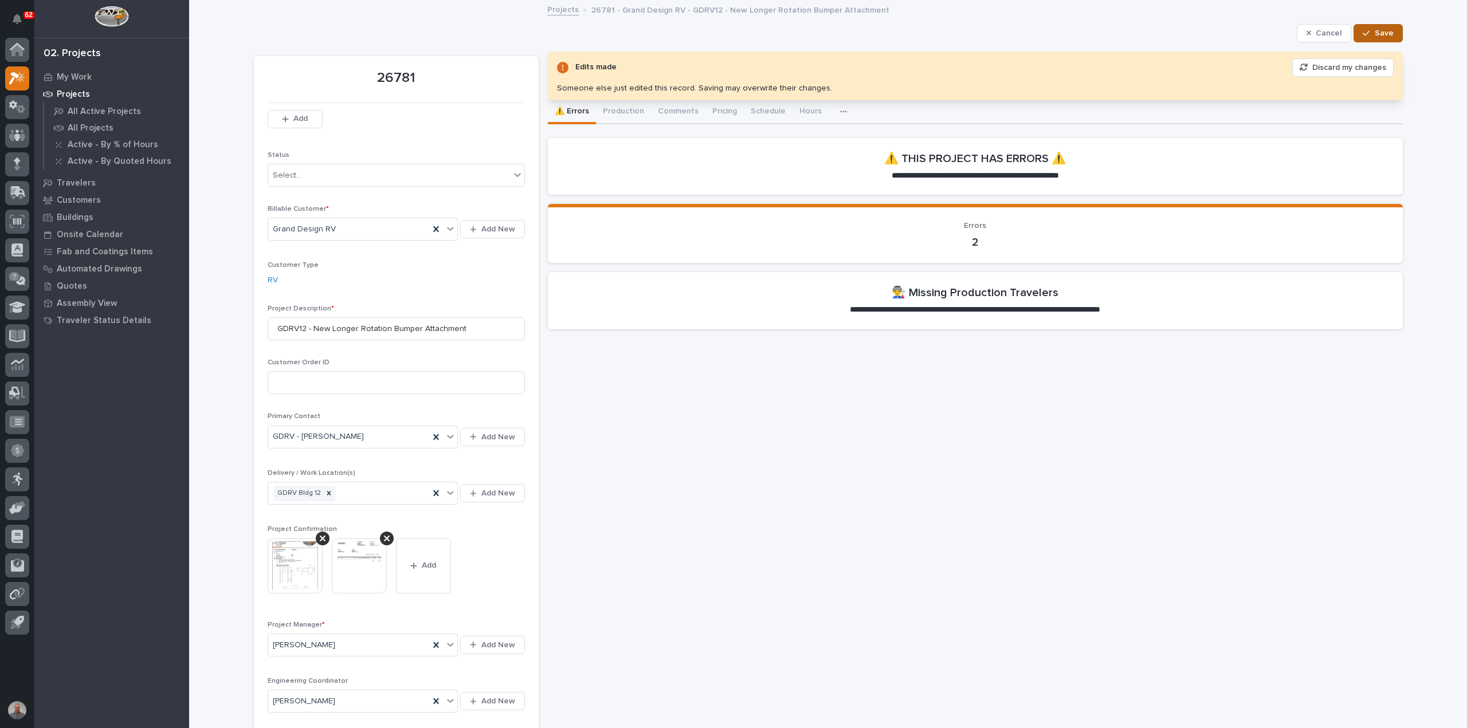
click at [1384, 30] on span "Save" at bounding box center [1383, 33] width 19 height 10
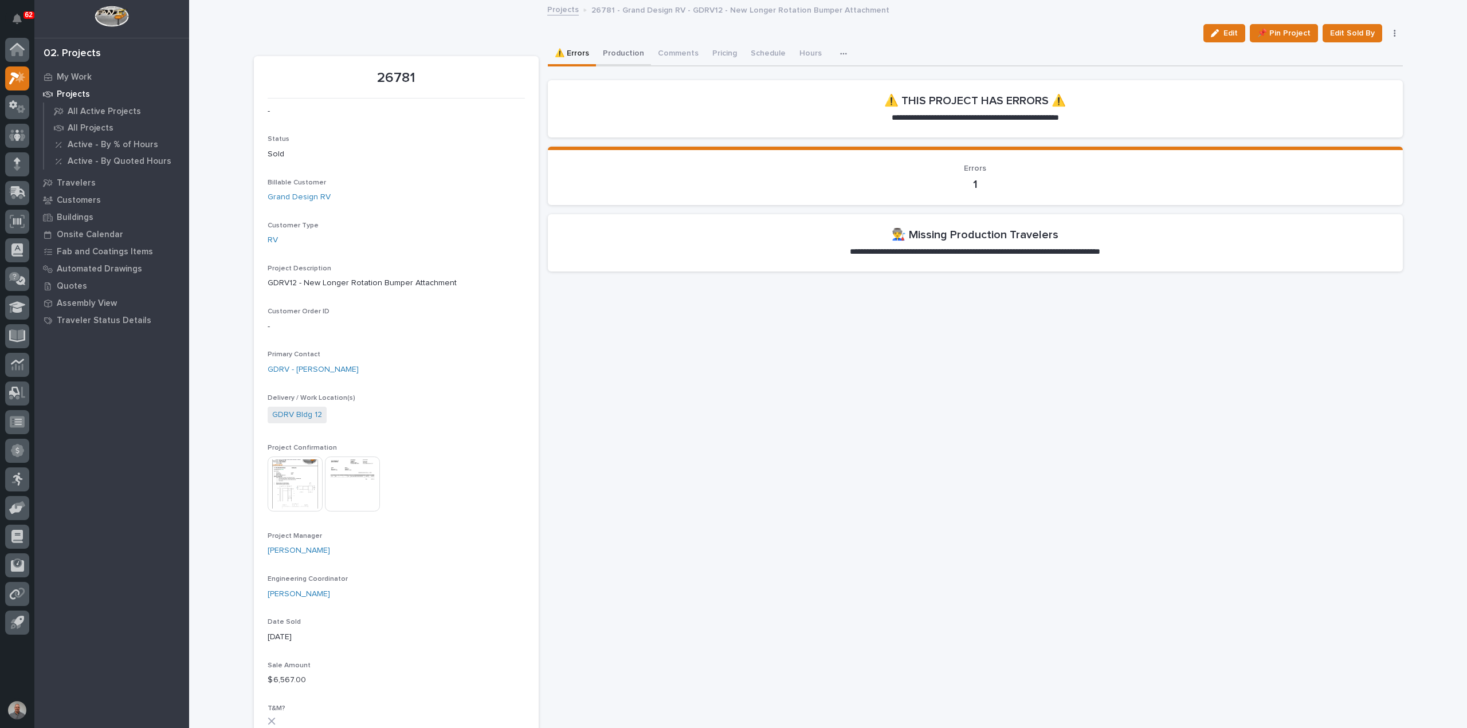
click at [626, 52] on button "Production" at bounding box center [623, 54] width 55 height 24
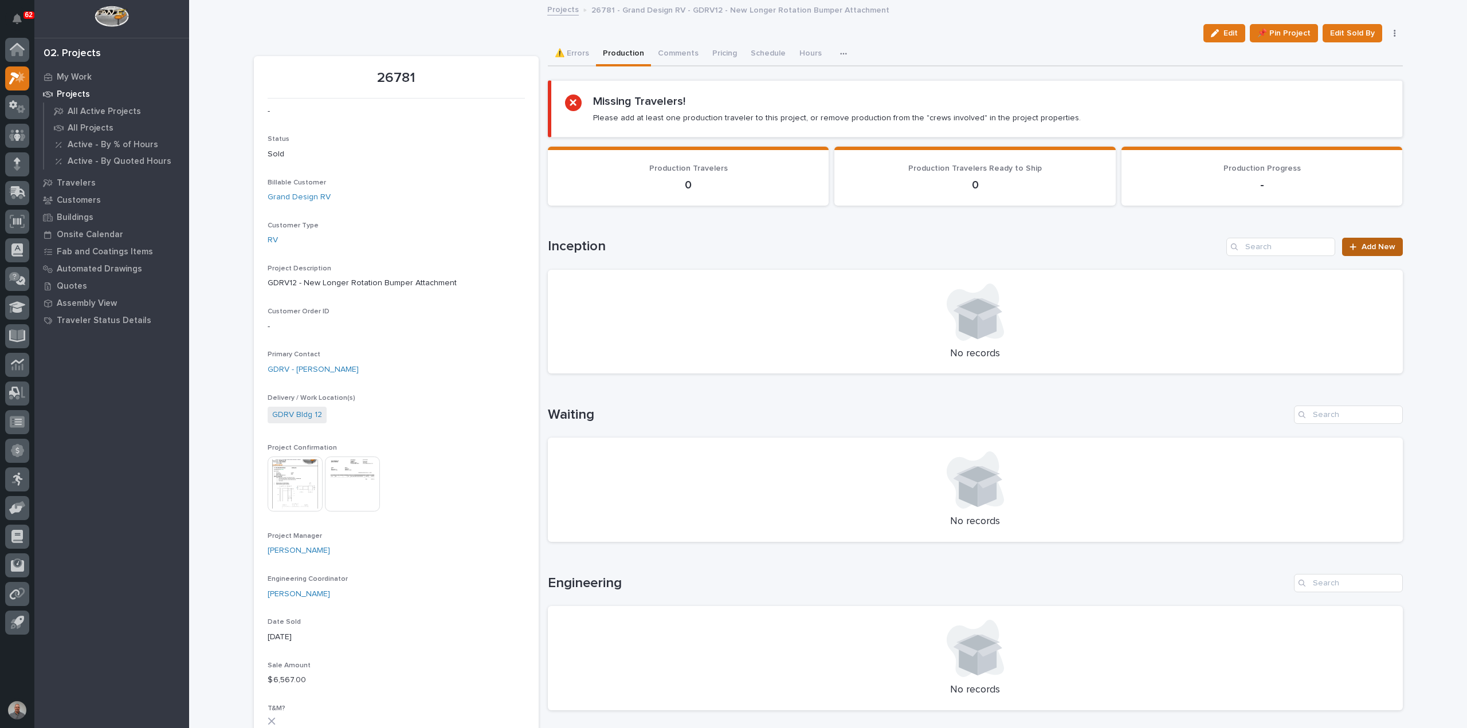
click at [1361, 246] on span "Add New" at bounding box center [1378, 247] width 34 height 8
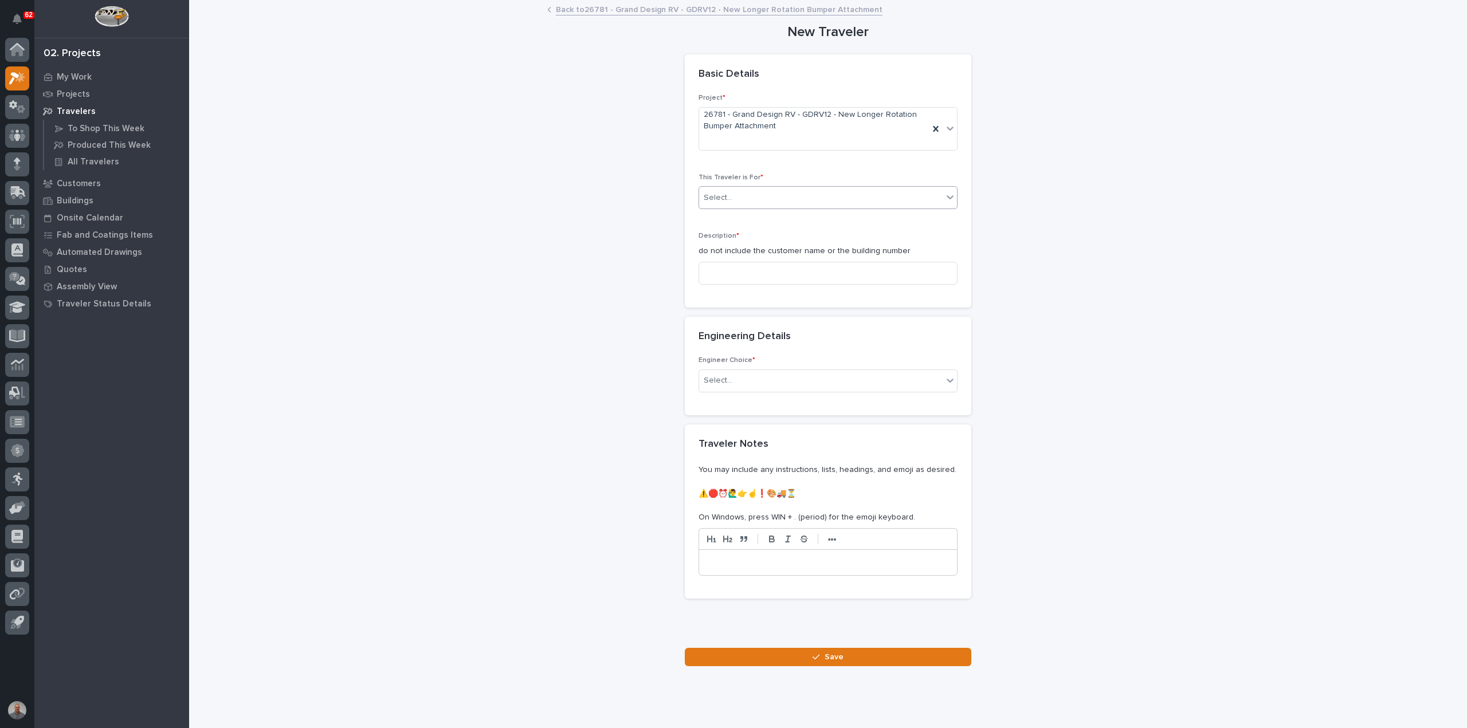
click at [738, 195] on div "Select..." at bounding box center [820, 197] width 243 height 19
click at [736, 226] on div "Production" at bounding box center [823, 219] width 258 height 20
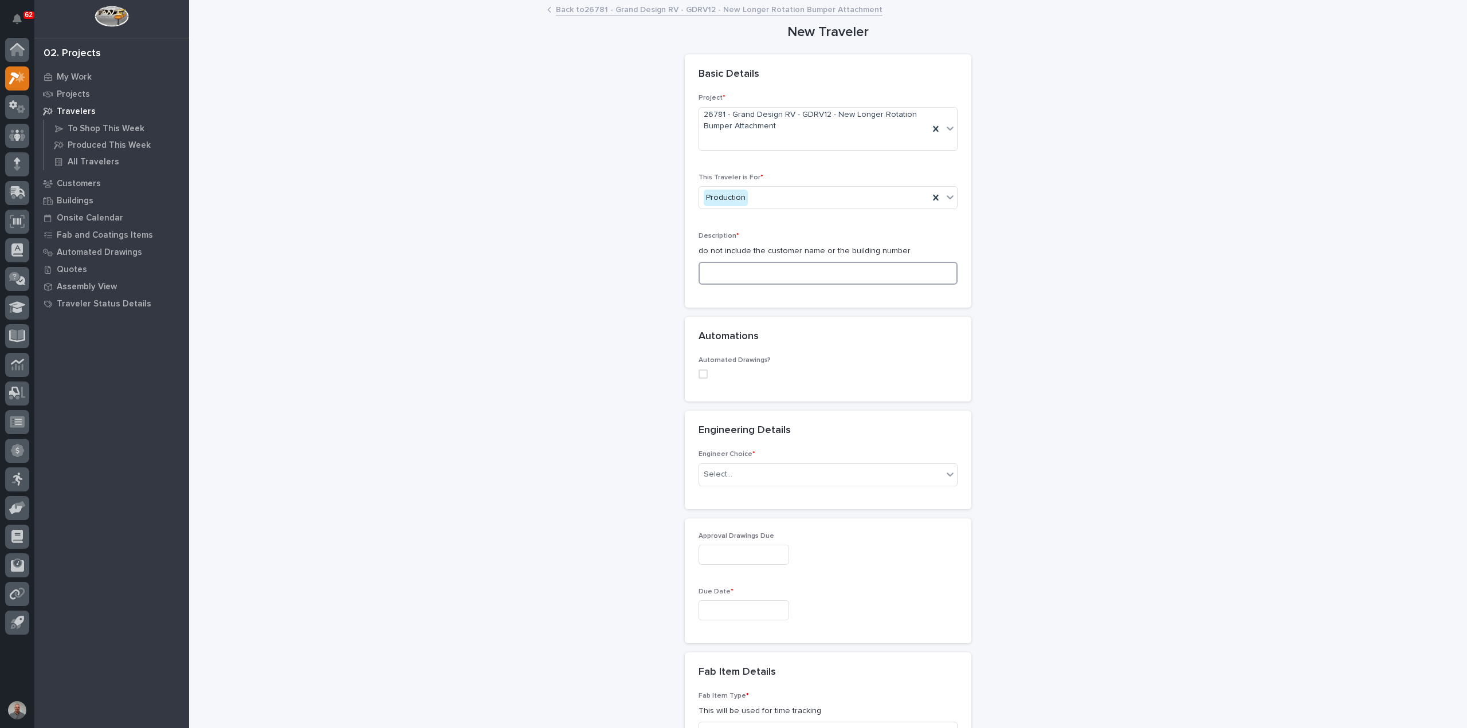
click at [740, 280] on input at bounding box center [827, 273] width 259 height 23
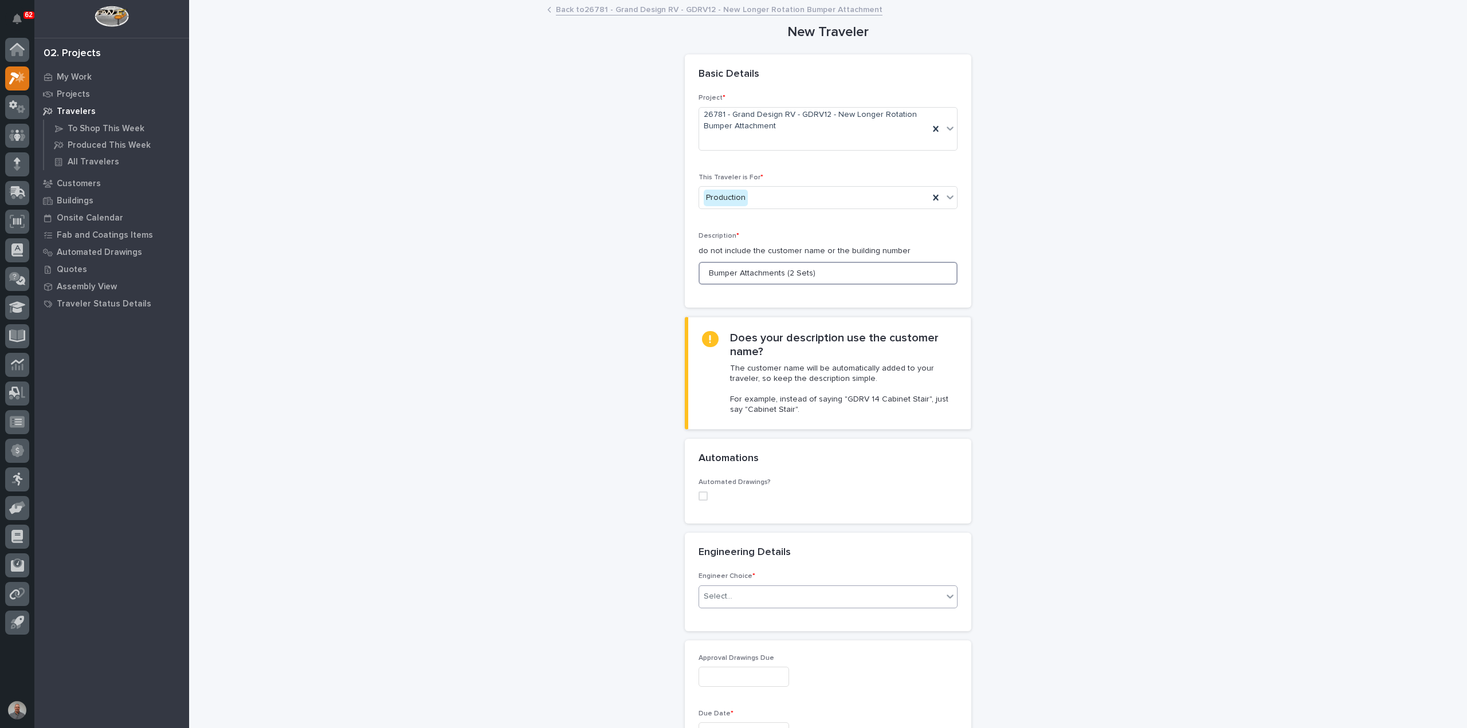
type input "Bumper Attachments (2 Sets)"
click at [740, 595] on div "Select..." at bounding box center [820, 596] width 243 height 19
click at [758, 658] on div "I know who will draw this" at bounding box center [823, 657] width 258 height 20
click at [772, 592] on span "I know who will draw this" at bounding box center [747, 597] width 89 height 12
click at [762, 636] on div "I want my coordinator to choose an engineer" at bounding box center [823, 637] width 258 height 20
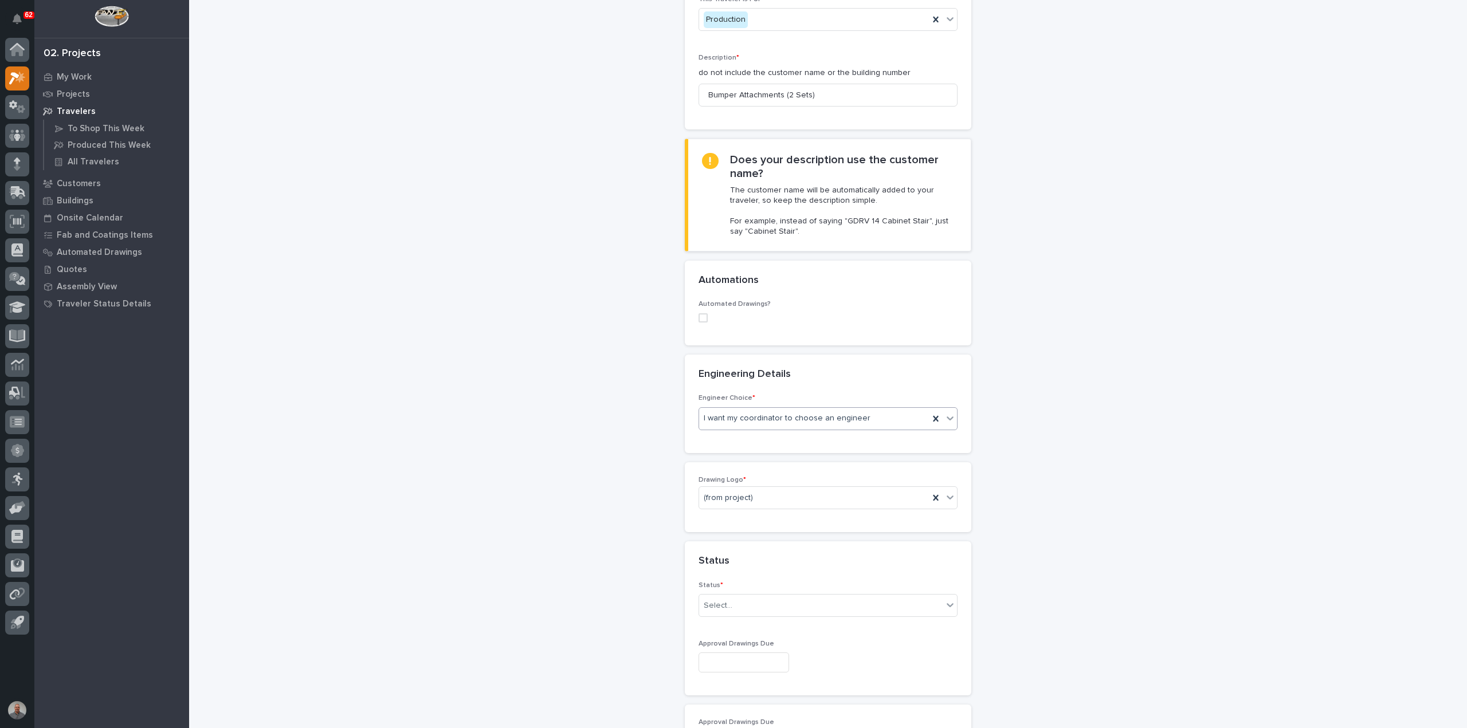
scroll to position [229, 0]
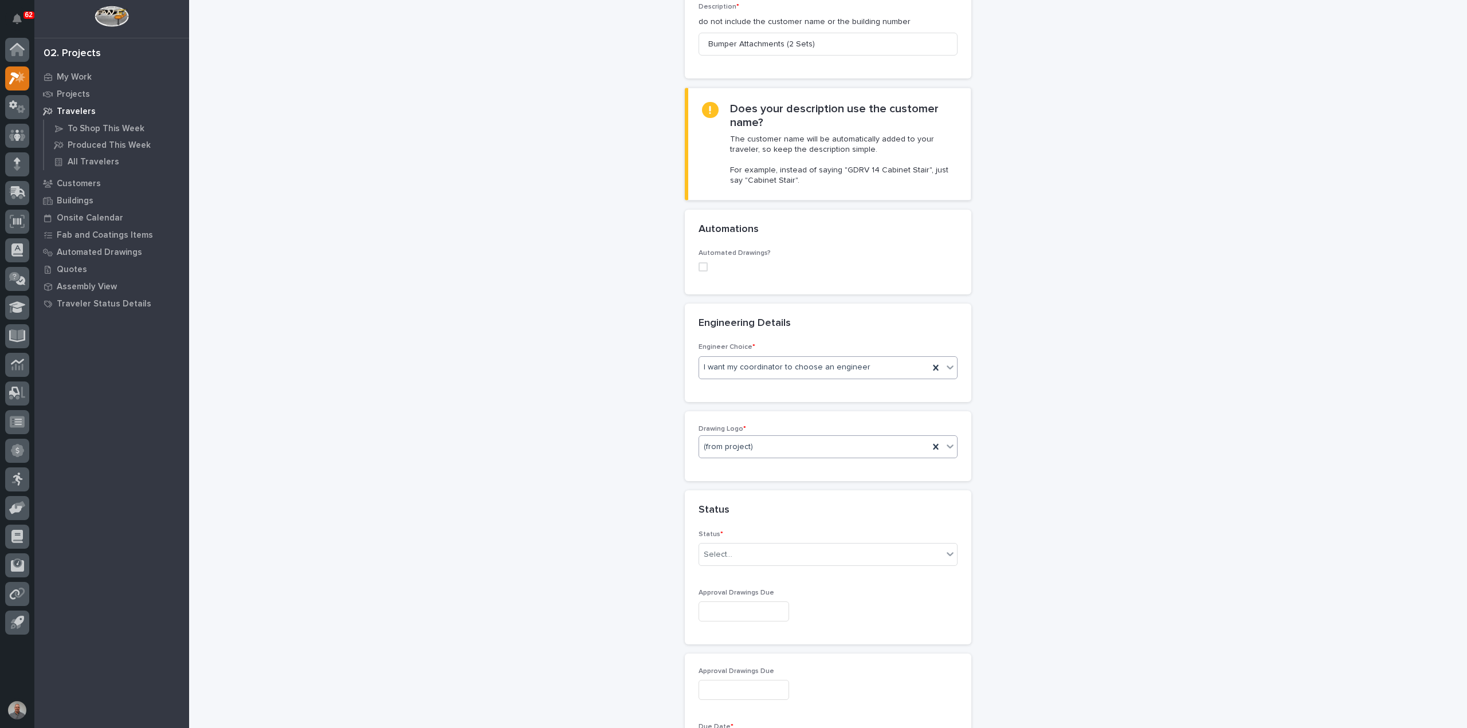
click at [765, 443] on div "(from project)" at bounding box center [814, 447] width 230 height 19
click at [764, 506] on div "PWI" at bounding box center [823, 507] width 258 height 20
click at [766, 548] on div "Select..." at bounding box center [820, 554] width 243 height 19
click at [764, 574] on div "Sold (no traveler printed)" at bounding box center [823, 574] width 258 height 20
click at [754, 606] on input "text" at bounding box center [743, 611] width 91 height 20
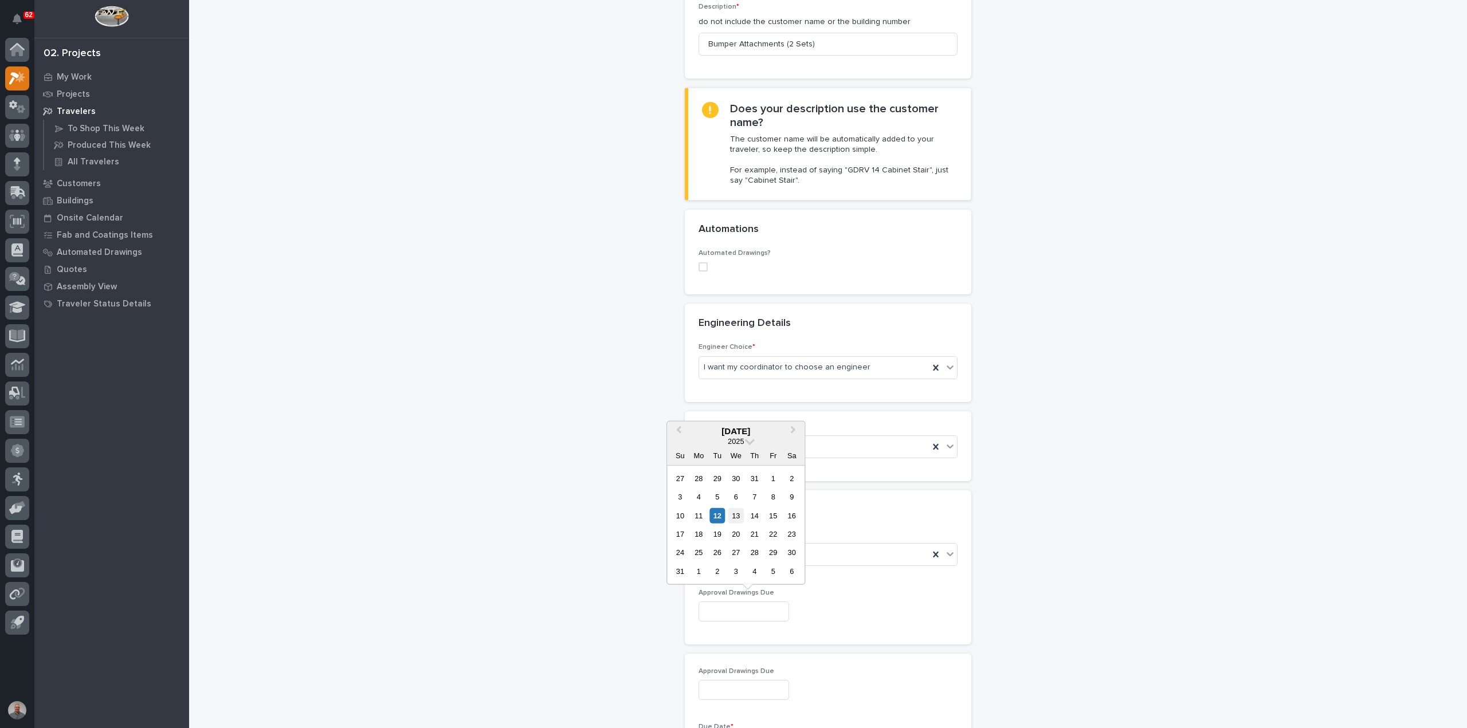
click at [738, 516] on div "13" at bounding box center [735, 515] width 15 height 15
type input "**********"
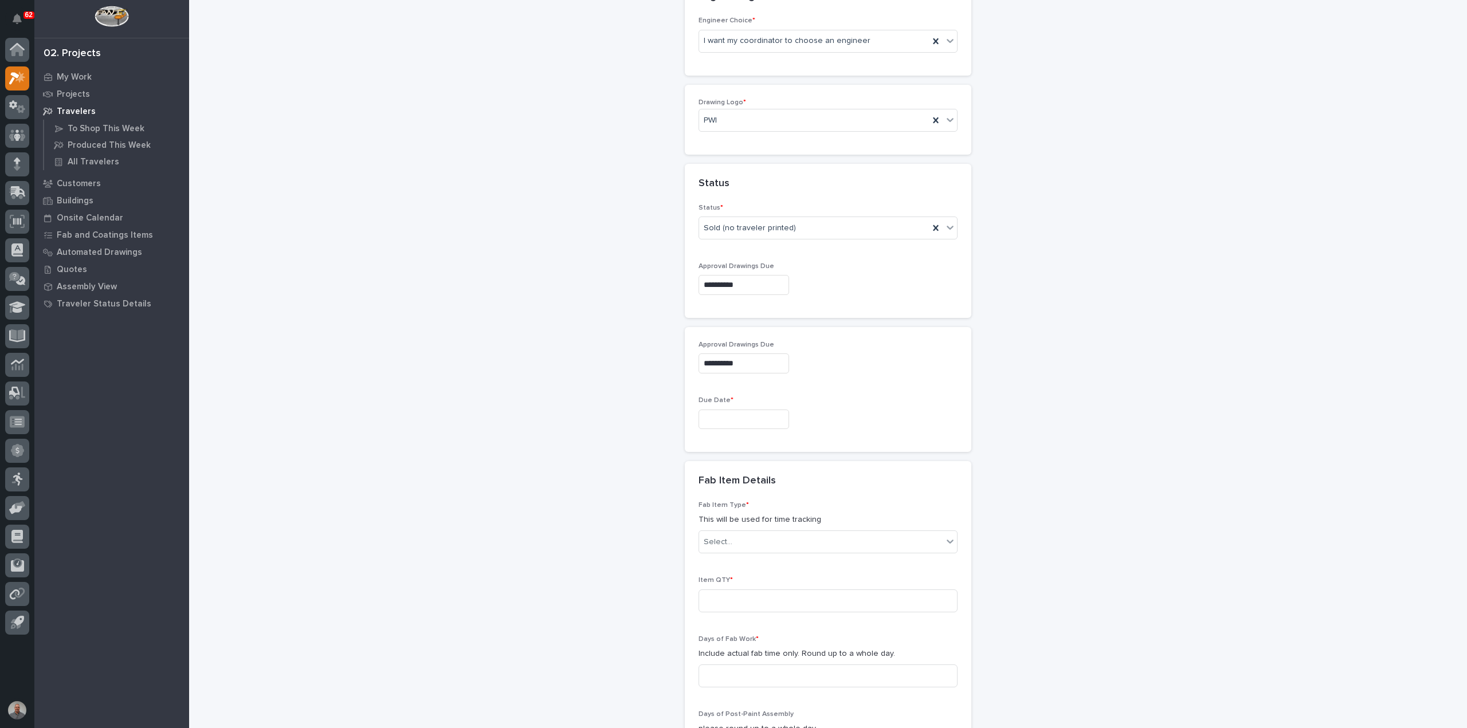
scroll to position [573, 0]
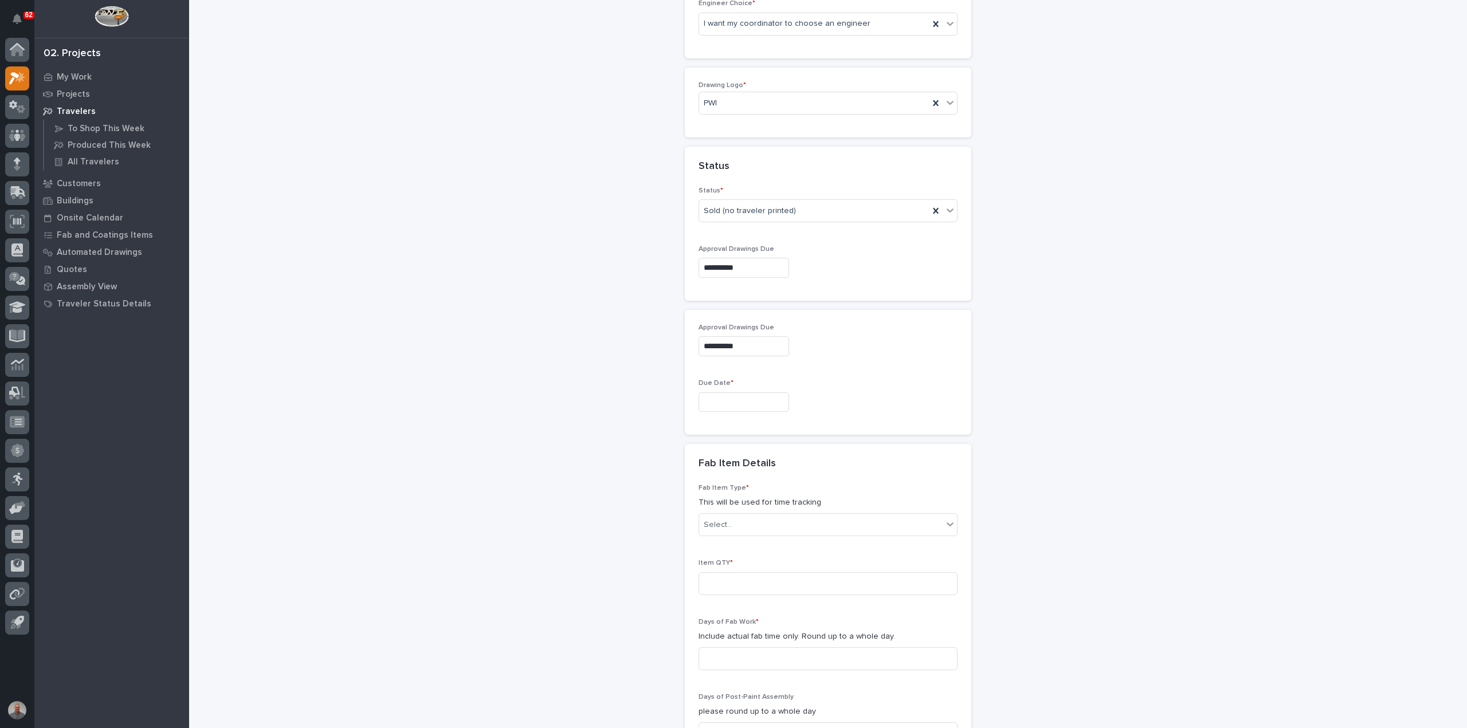
click at [750, 401] on input "text" at bounding box center [743, 402] width 91 height 20
click at [775, 325] on div "22" at bounding box center [772, 323] width 15 height 15
type input "**********"
click at [747, 522] on div "Select..." at bounding box center [820, 525] width 243 height 19
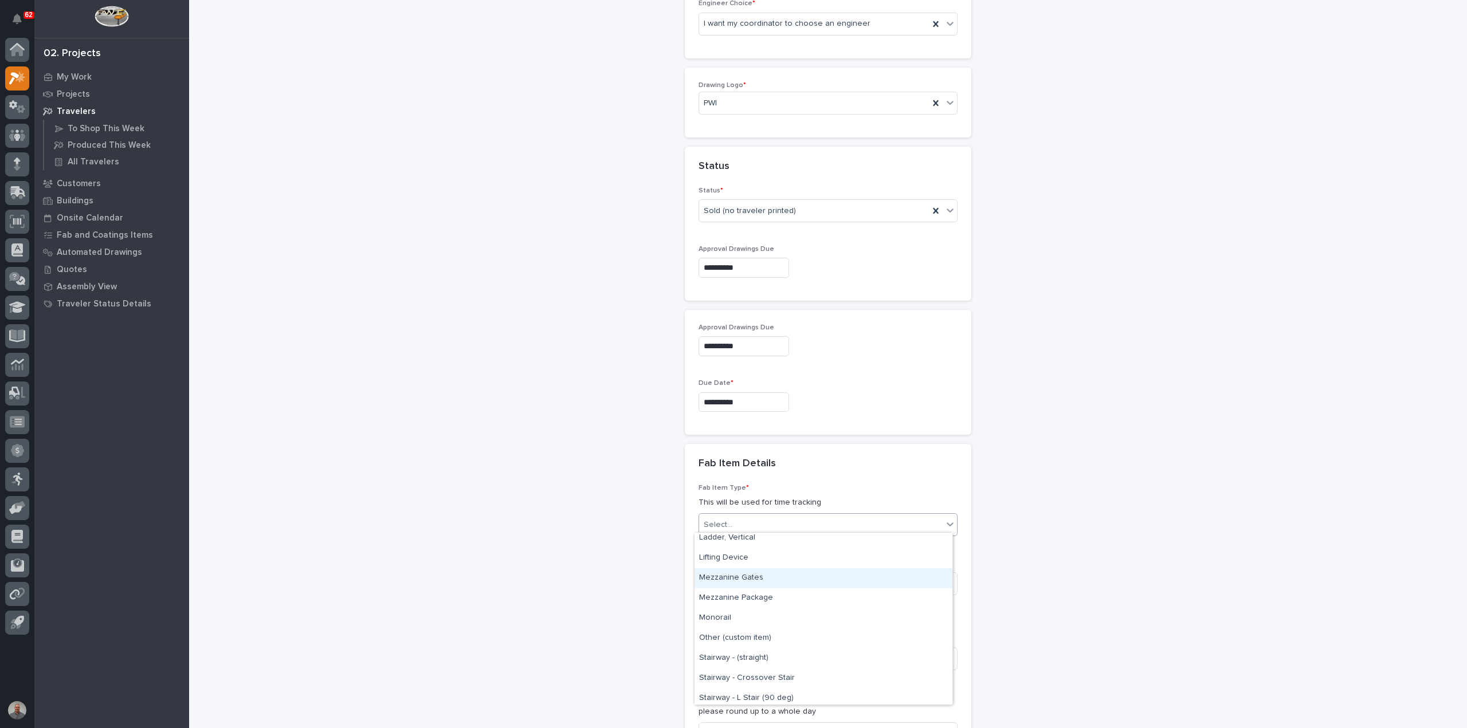
scroll to position [559, 0]
click at [762, 624] on div "Other (custom item)" at bounding box center [823, 626] width 258 height 20
click at [766, 576] on input at bounding box center [827, 583] width 259 height 23
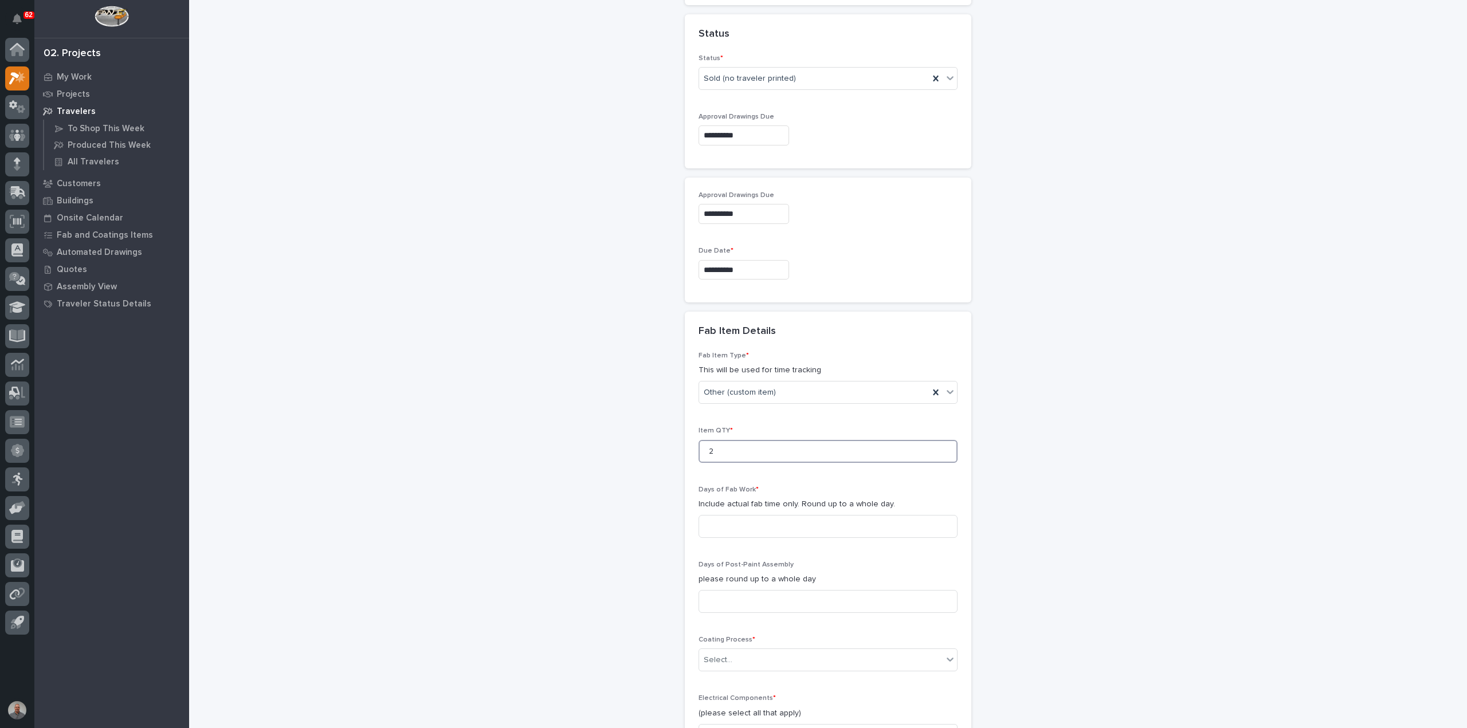
scroll to position [745, 0]
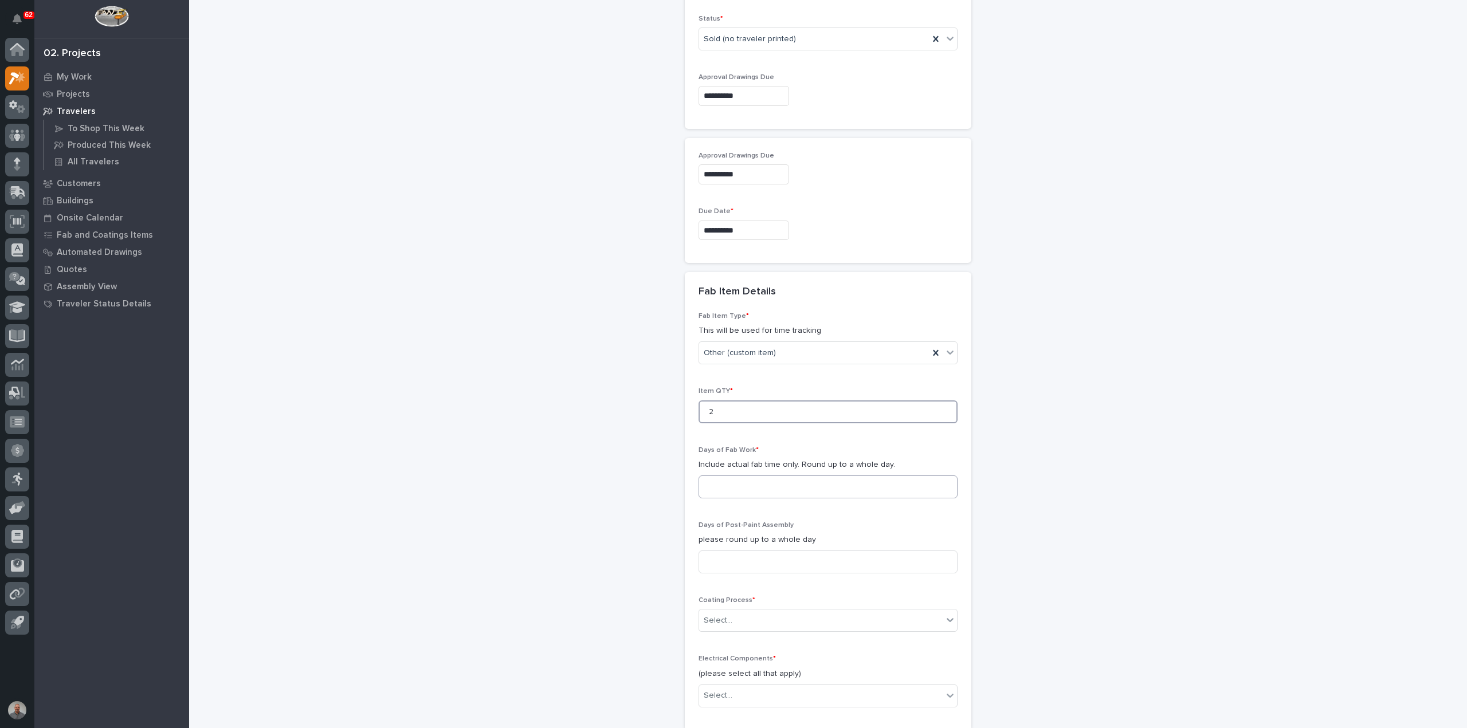
type input "2"
click at [745, 476] on input at bounding box center [827, 486] width 259 height 23
type input "1"
click at [754, 568] on input at bounding box center [827, 562] width 259 height 23
type input "0"
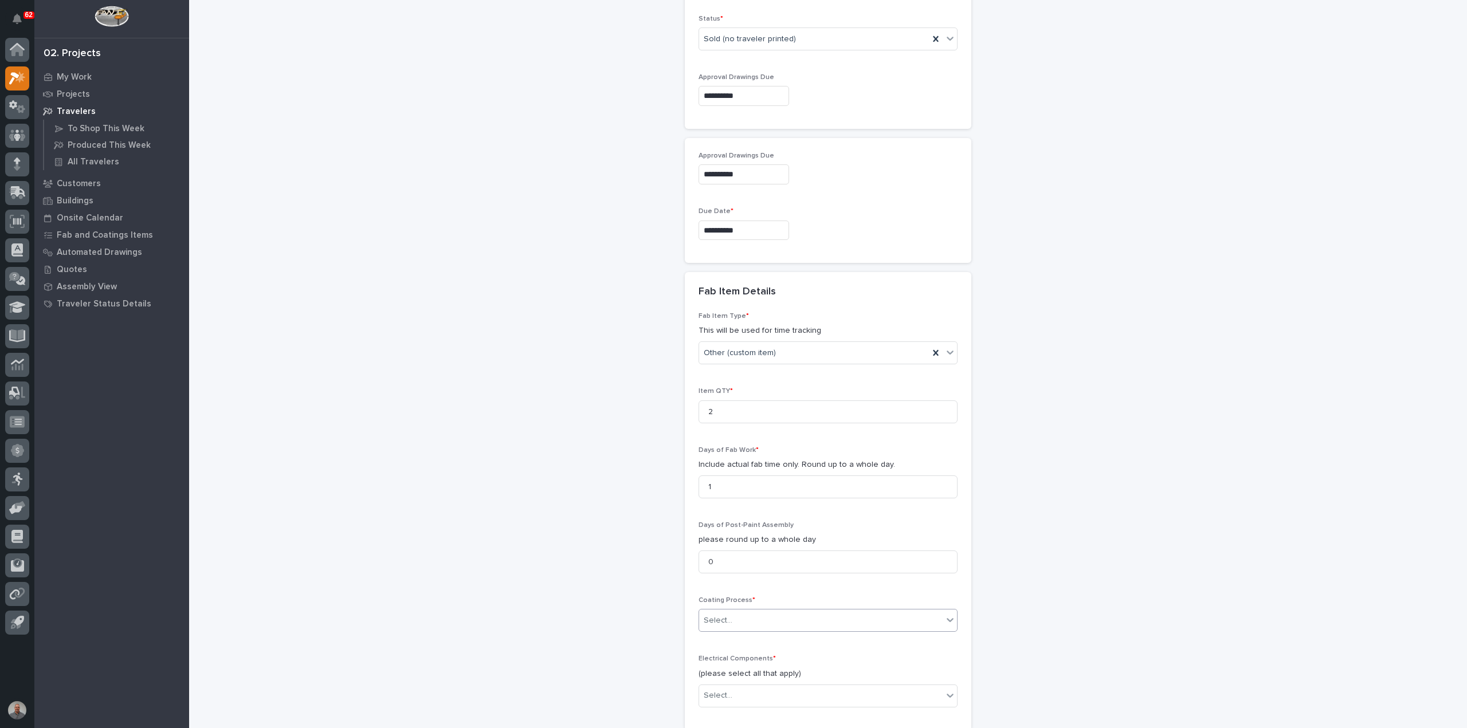
click at [742, 615] on div "Select..." at bounding box center [820, 620] width 243 height 19
click at [743, 660] on div "In-House Paint/Powder" at bounding box center [823, 658] width 258 height 20
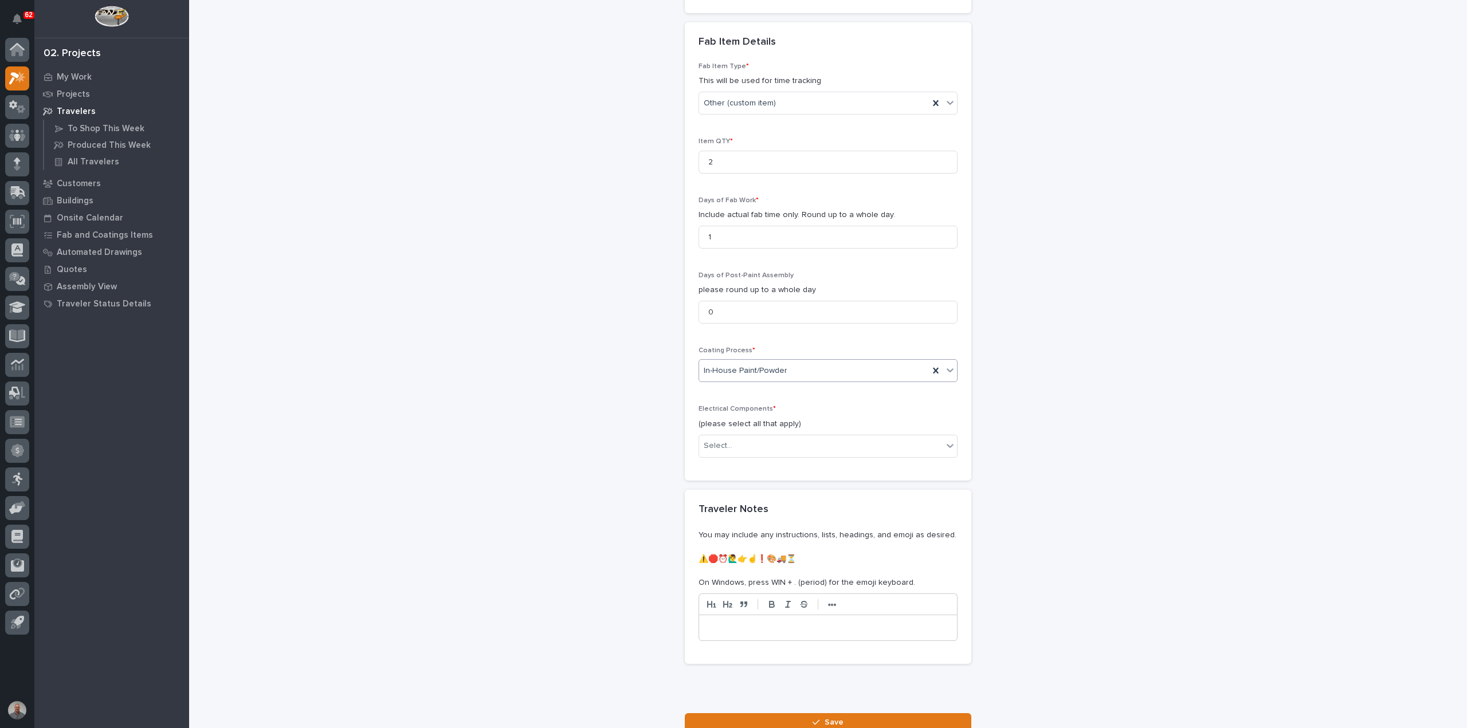
scroll to position [1031, 0]
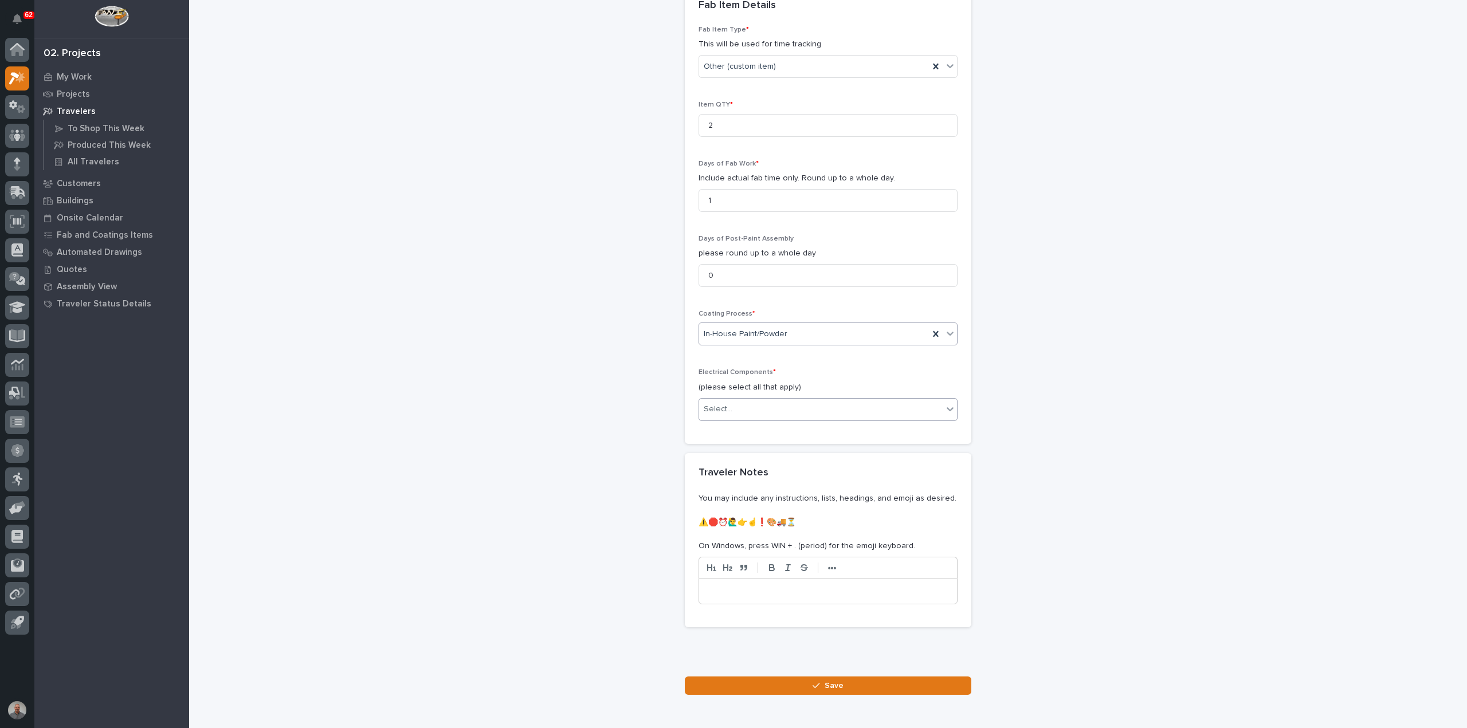
click at [745, 405] on div "Select..." at bounding box center [820, 409] width 243 height 19
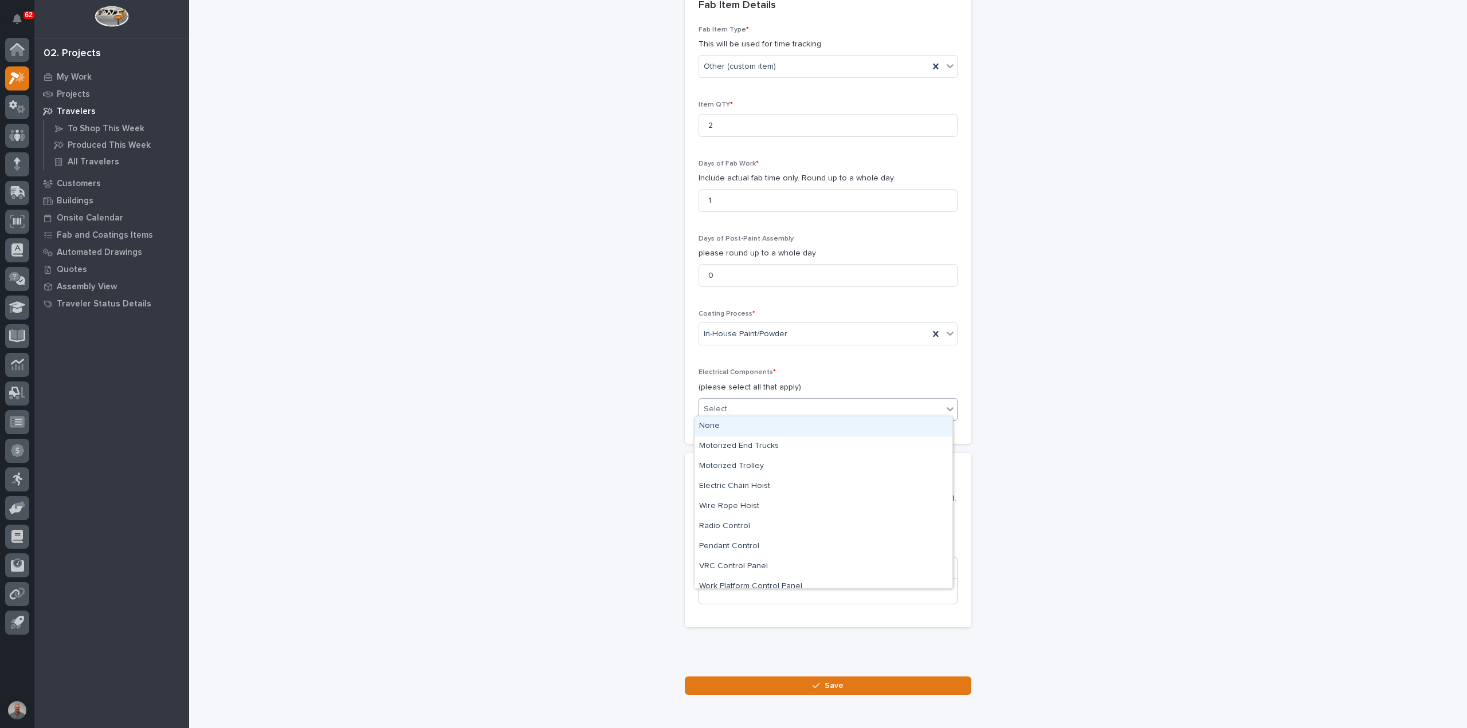
click at [728, 424] on div "None" at bounding box center [823, 426] width 258 height 20
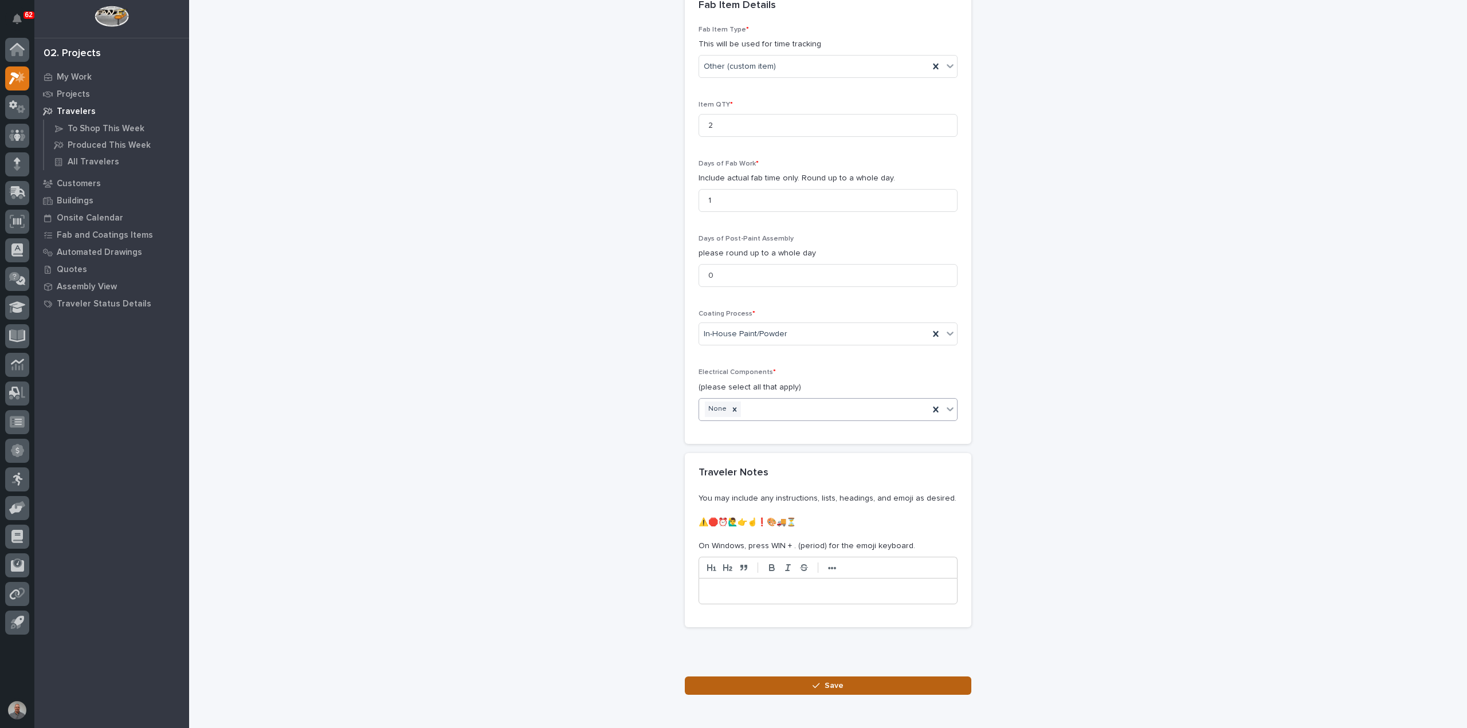
click at [817, 677] on button "Save" at bounding box center [828, 686] width 286 height 18
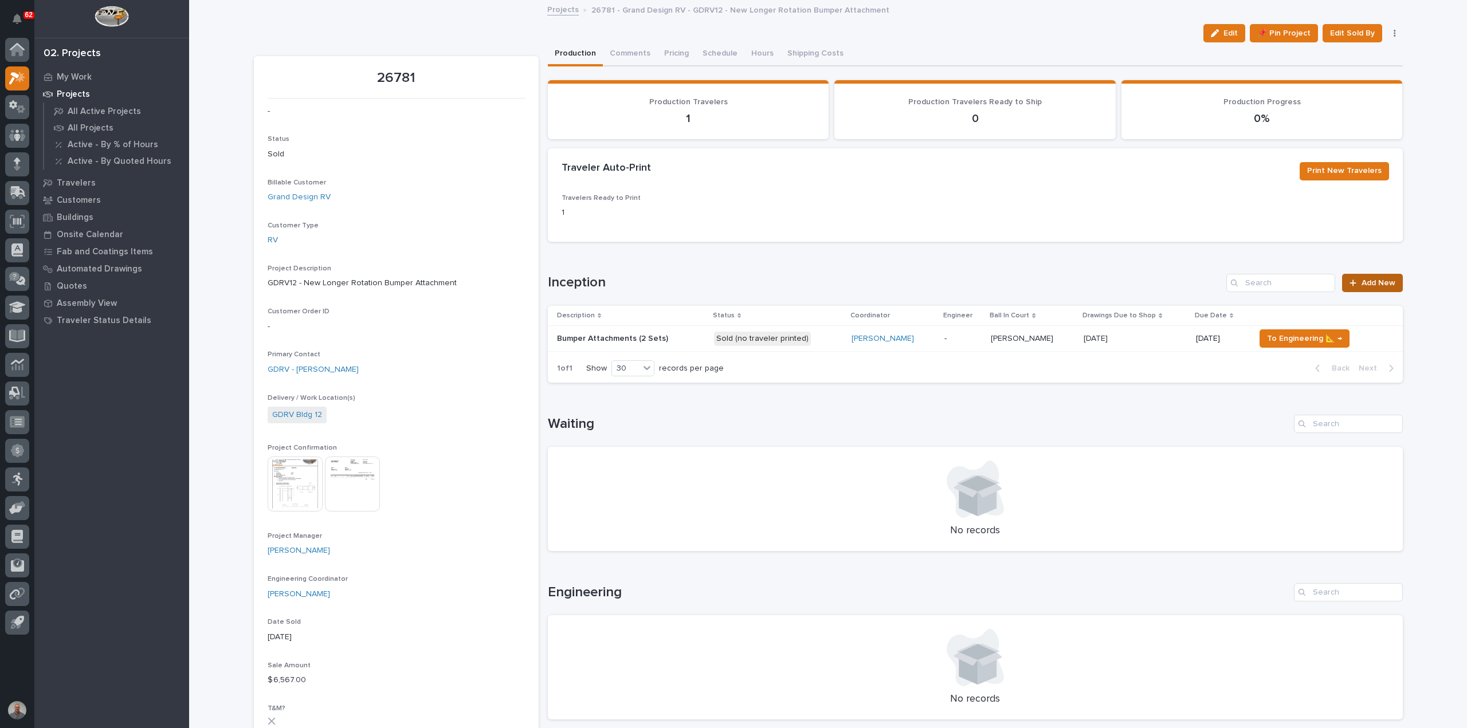
click at [1351, 282] on icon at bounding box center [1352, 283] width 7 height 8
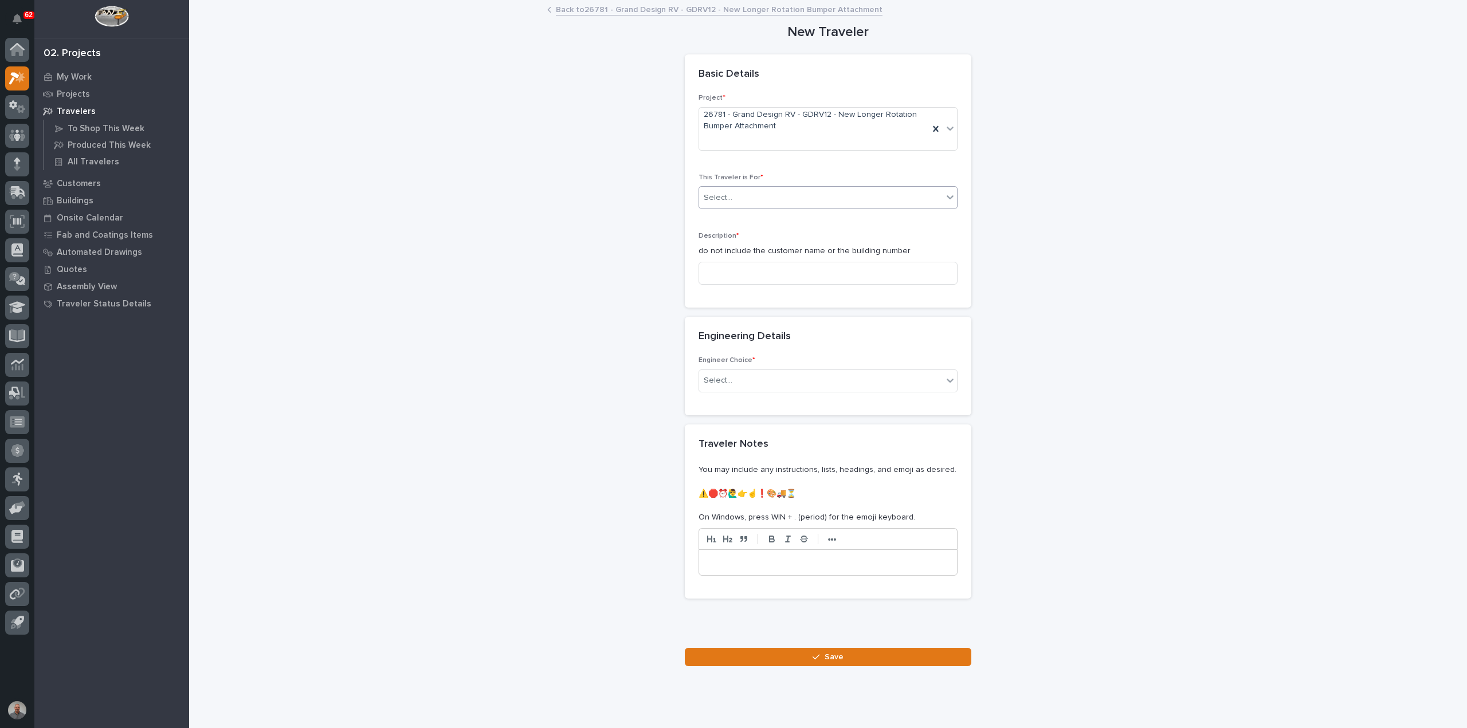
click at [803, 201] on div "Select..." at bounding box center [820, 197] width 243 height 19
click at [789, 215] on div "Production" at bounding box center [823, 219] width 258 height 20
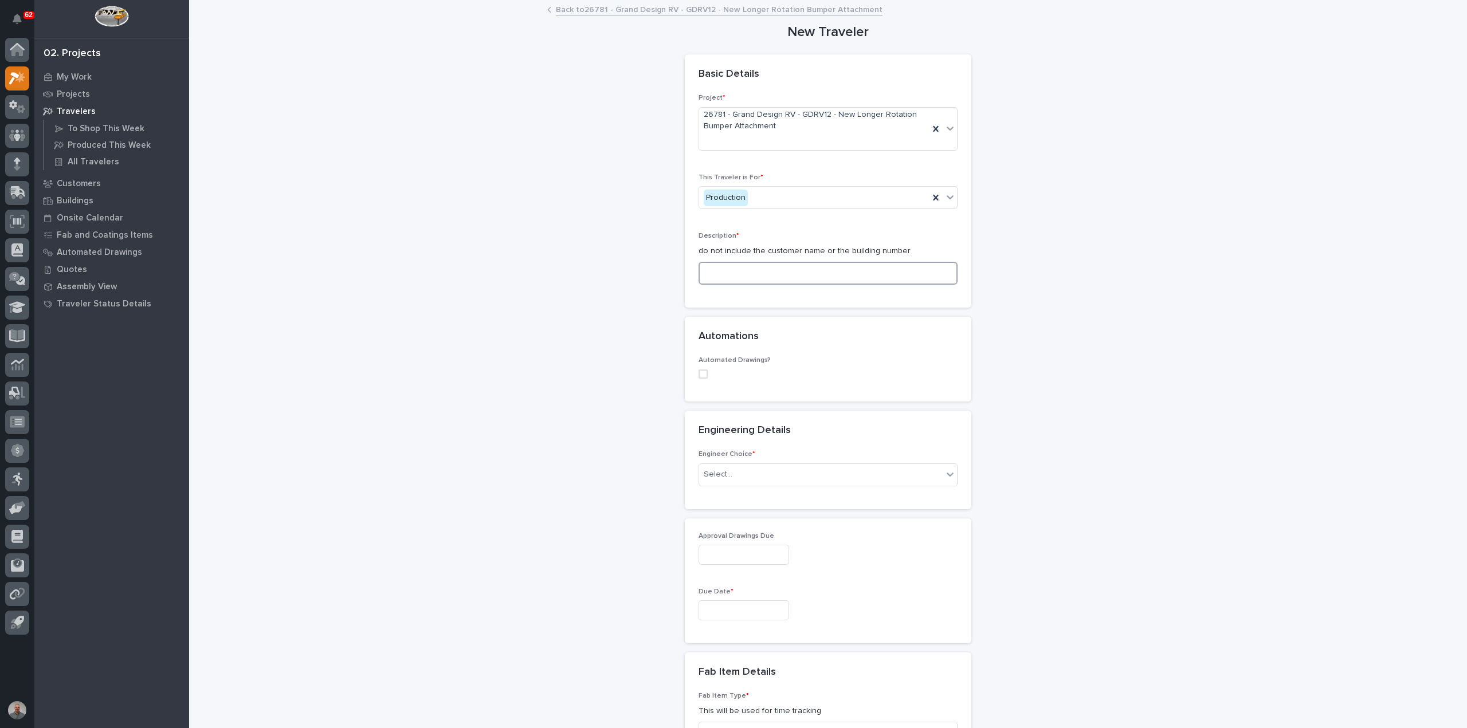
click at [775, 269] on input at bounding box center [827, 273] width 259 height 23
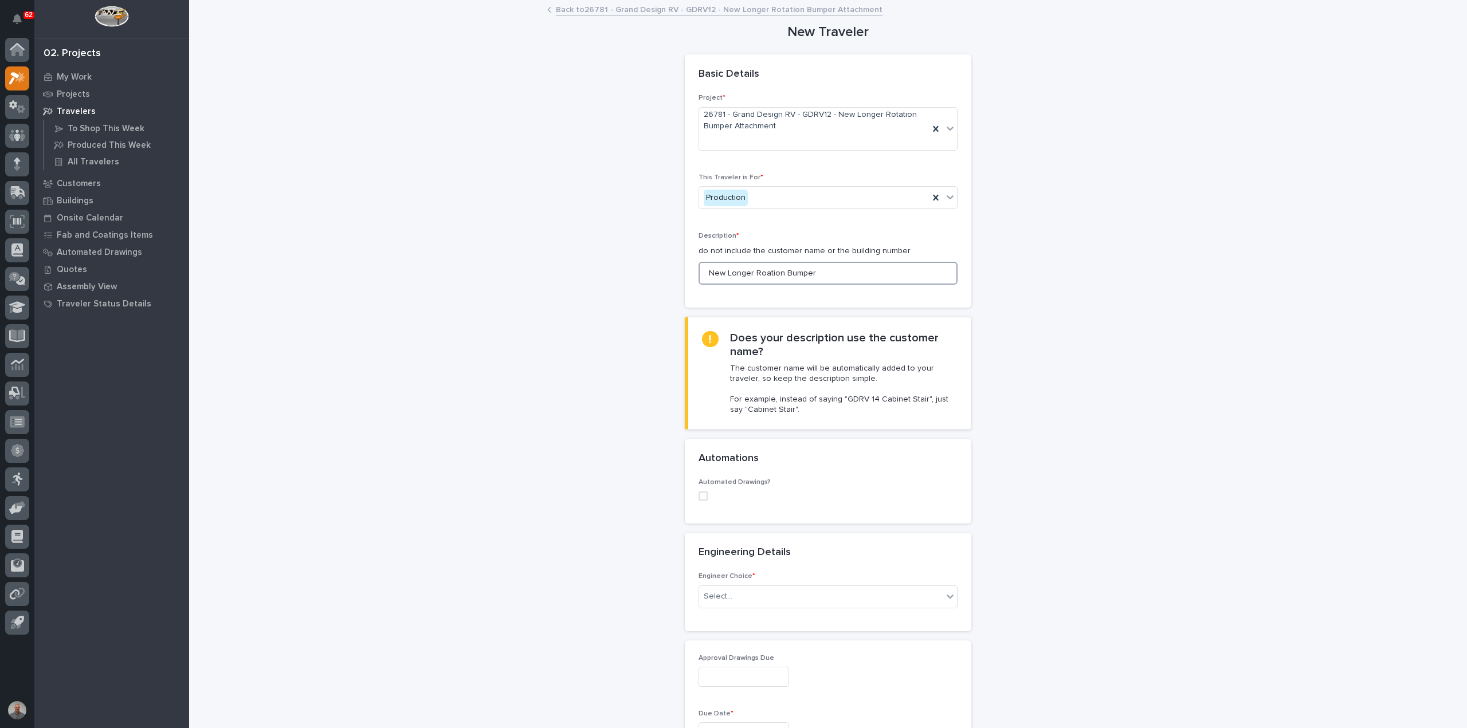
click at [764, 272] on input "New Longer Roation Bumper" at bounding box center [827, 273] width 259 height 23
type input "New Longer Rotation Bumper"
click at [838, 292] on div "Description * do not include the customer name or the building number New Longe…" at bounding box center [827, 262] width 259 height 61
click at [725, 593] on div "Select..." at bounding box center [717, 597] width 29 height 12
click at [741, 635] on div "I want my coordinator to choose an engineer" at bounding box center [823, 637] width 258 height 20
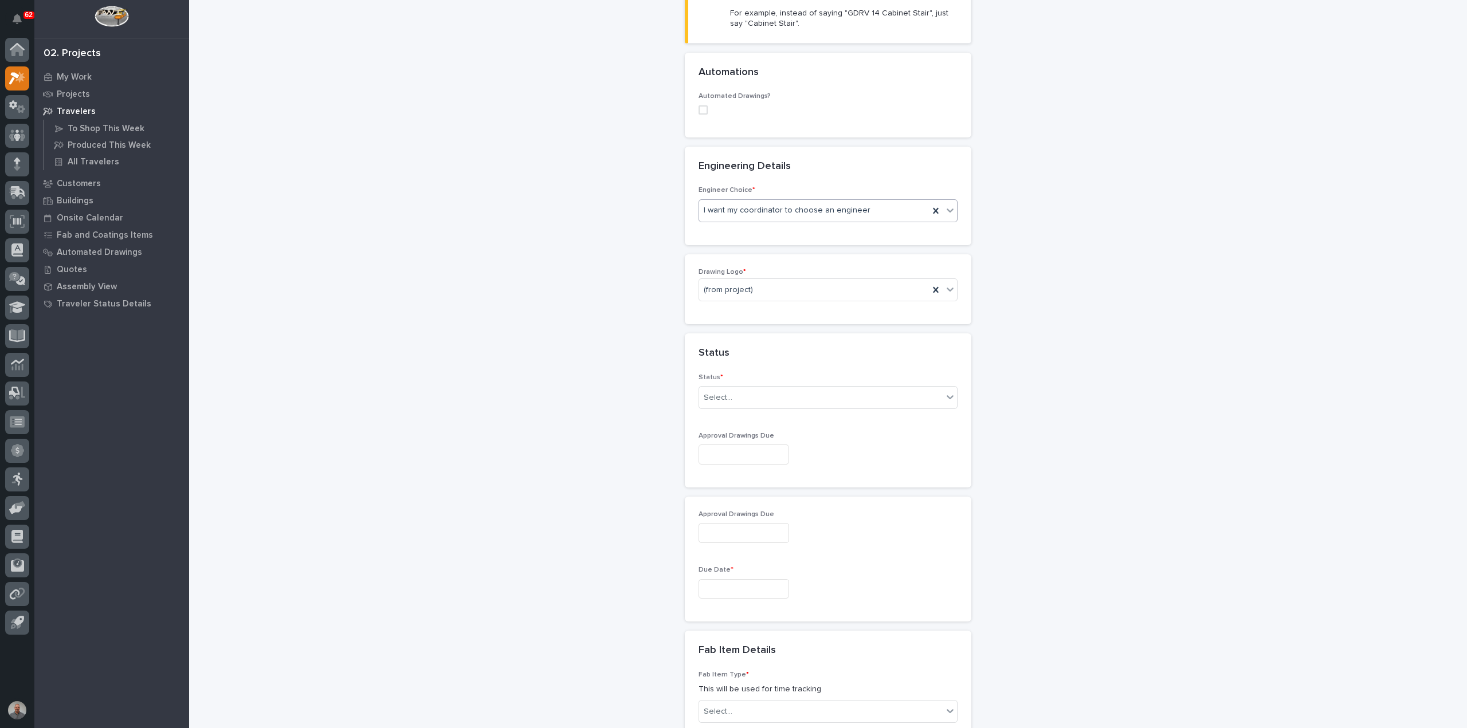
scroll to position [401, 0]
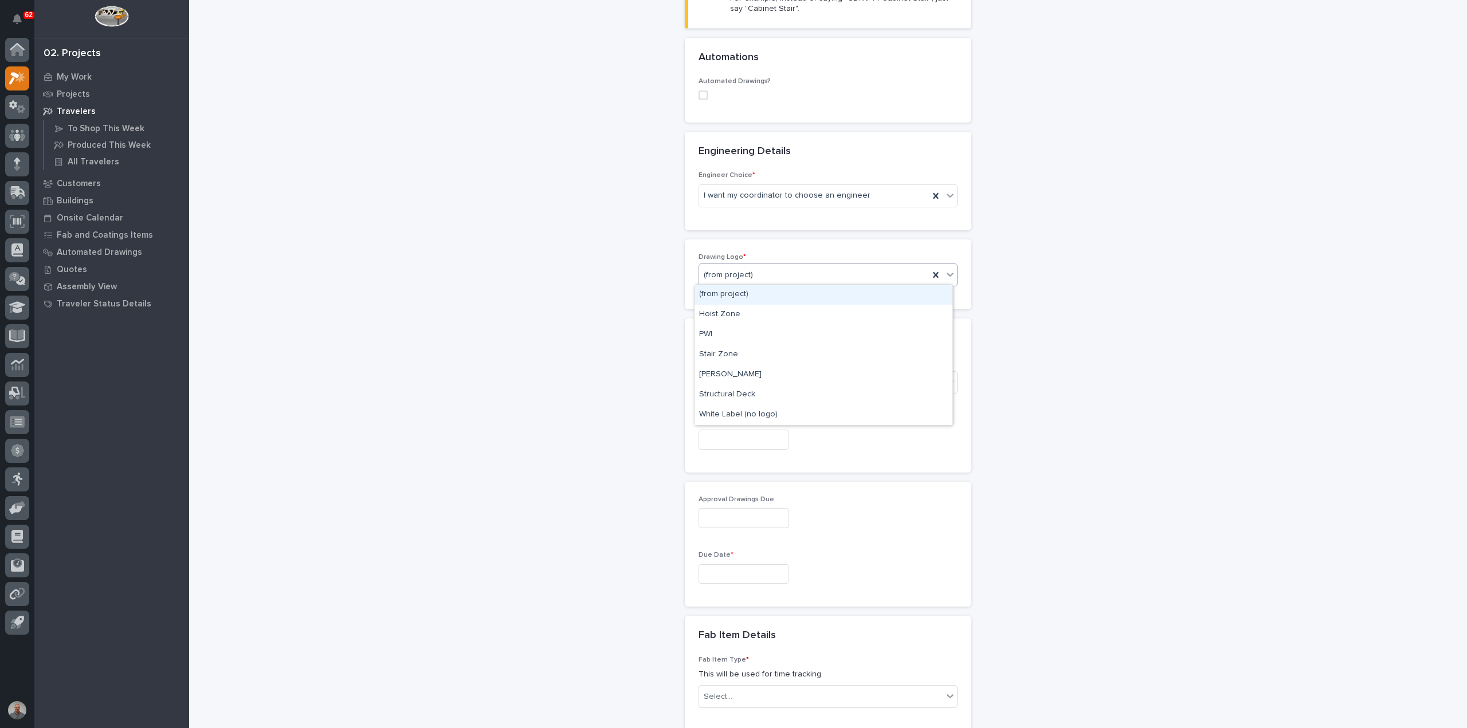
click at [756, 270] on div "(from project)" at bounding box center [814, 275] width 230 height 19
click at [756, 336] on div "PWI" at bounding box center [823, 335] width 258 height 20
click at [736, 383] on div "Select..." at bounding box center [820, 383] width 243 height 19
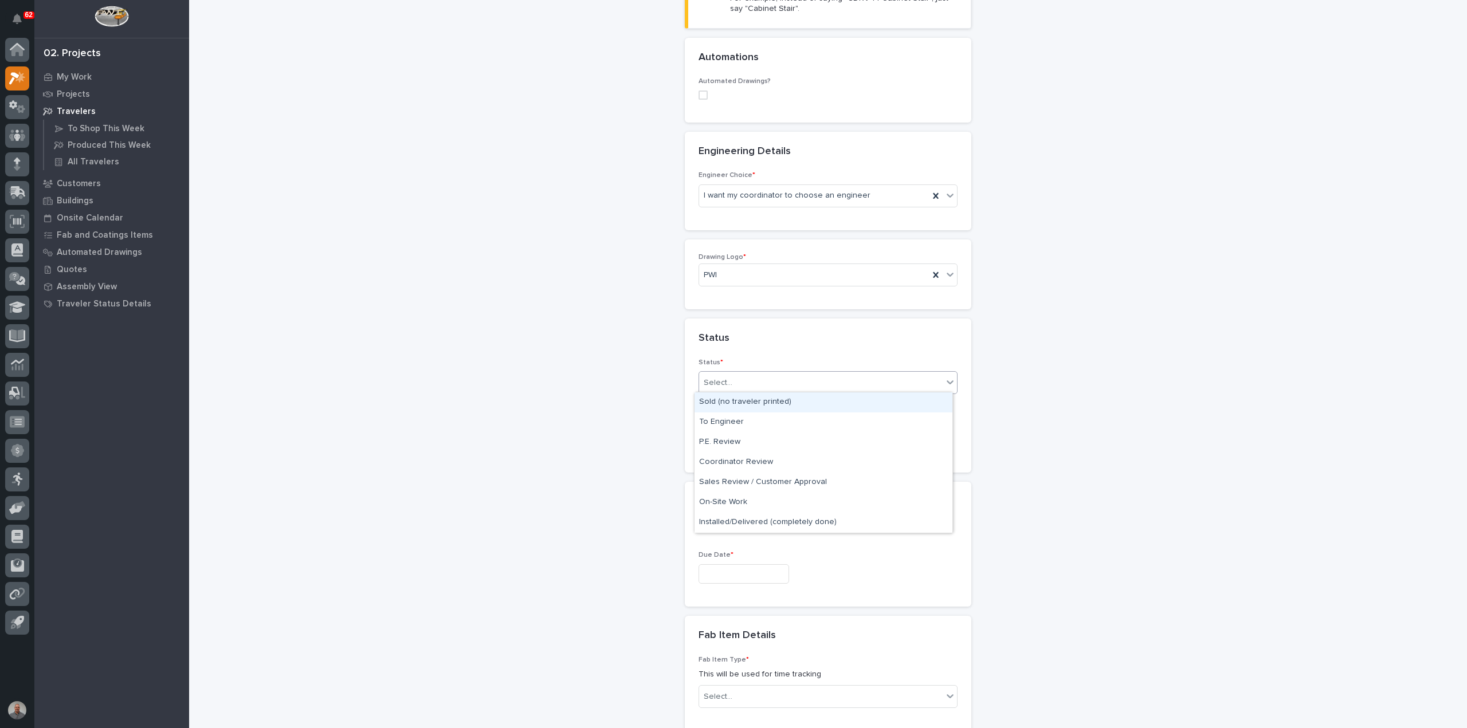
click at [733, 399] on div "Sold (no traveler printed)" at bounding box center [823, 402] width 258 height 20
click at [732, 433] on input "text" at bounding box center [743, 440] width 91 height 20
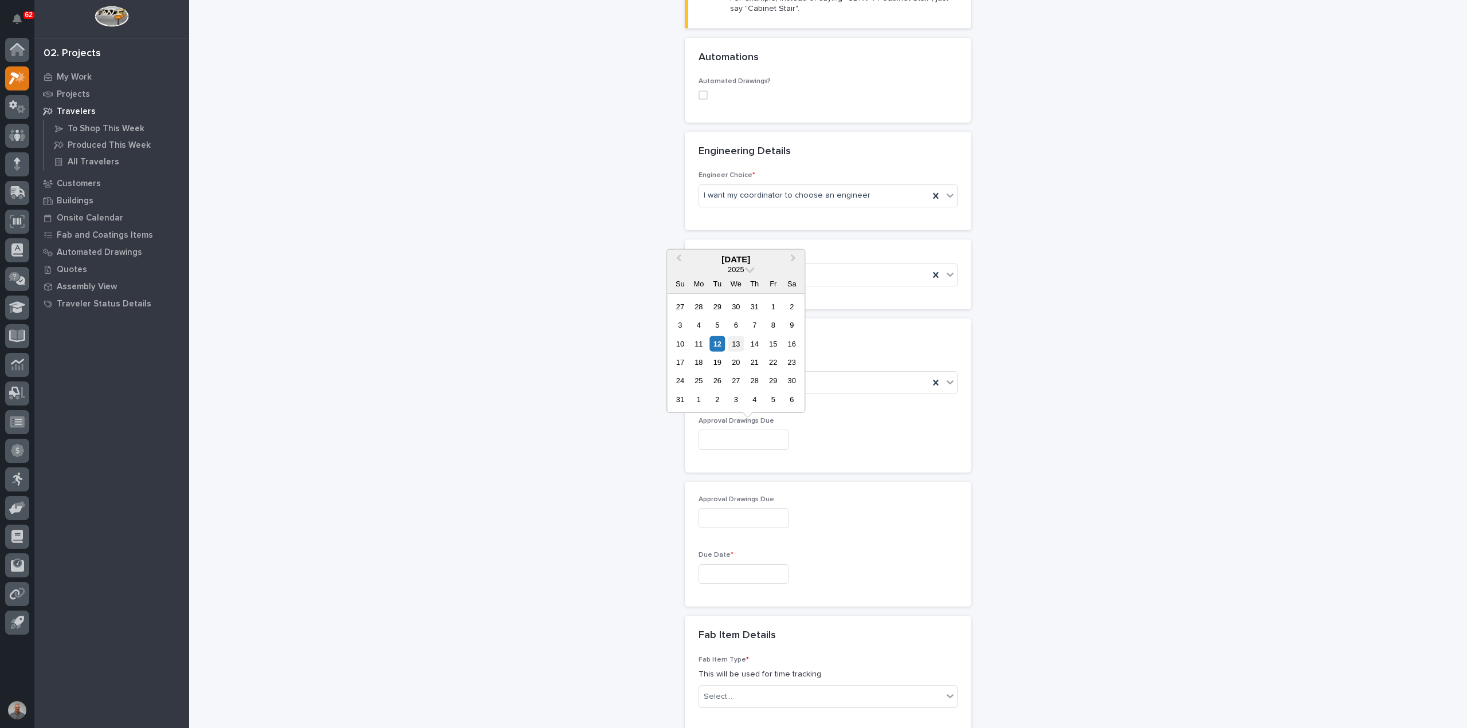
click at [736, 341] on div "13" at bounding box center [735, 343] width 15 height 15
type input "**********"
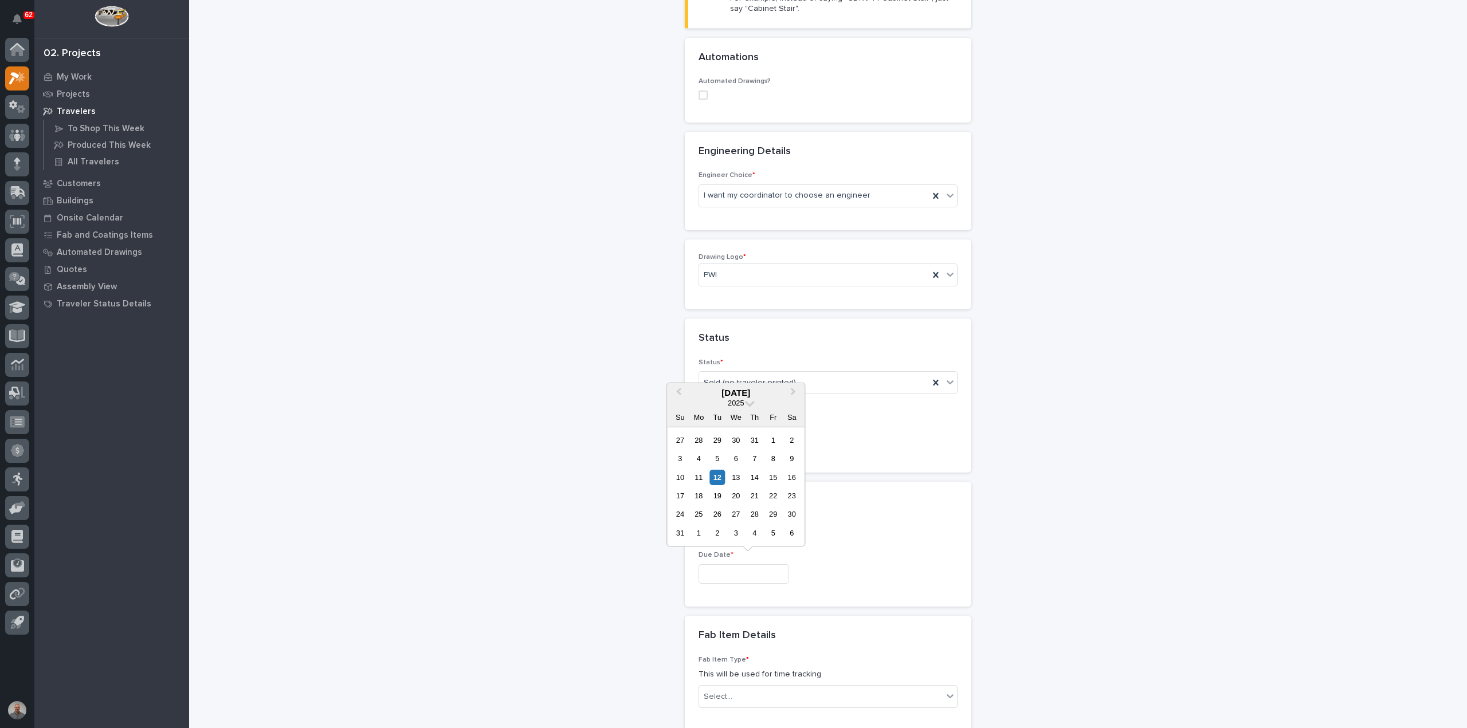
click at [732, 577] on input "text" at bounding box center [743, 574] width 91 height 20
click at [771, 498] on div "22" at bounding box center [772, 495] width 15 height 15
type input "**********"
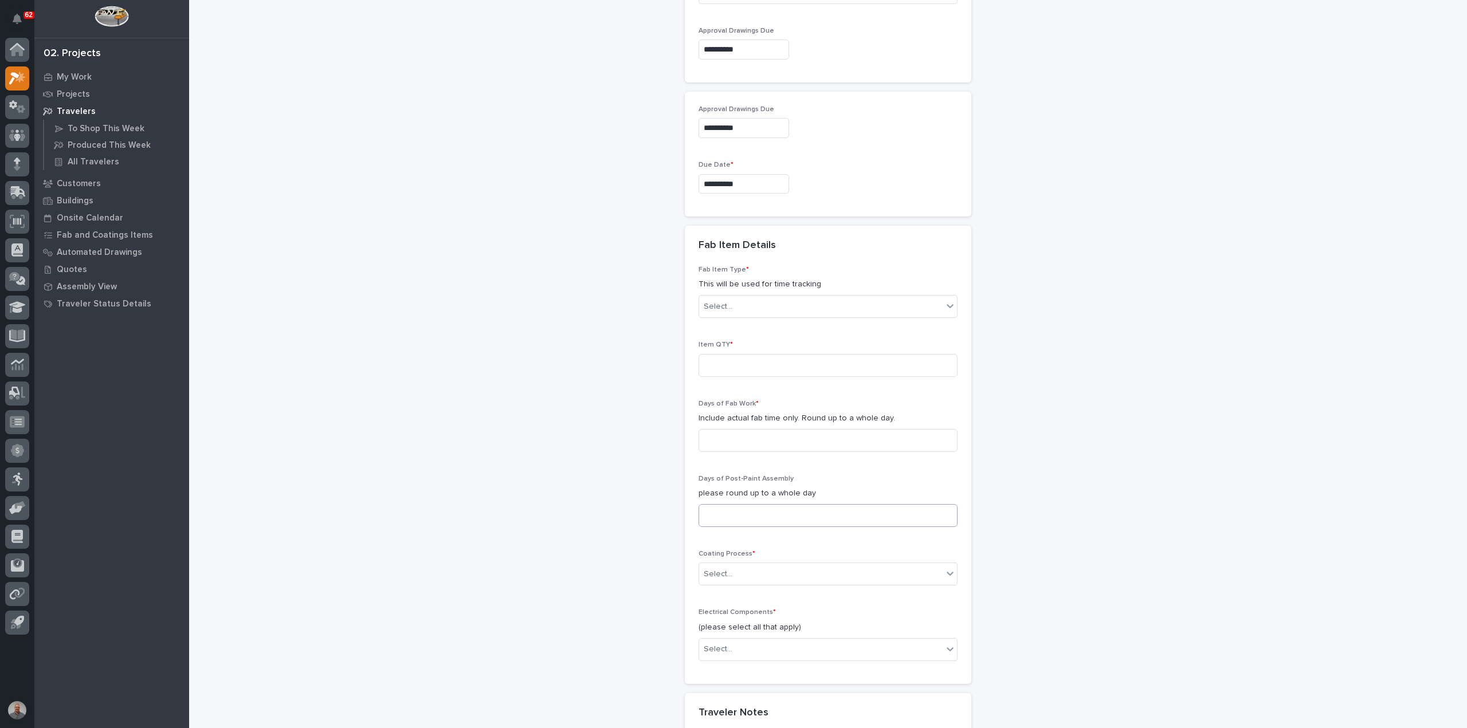
scroll to position [745, 0]
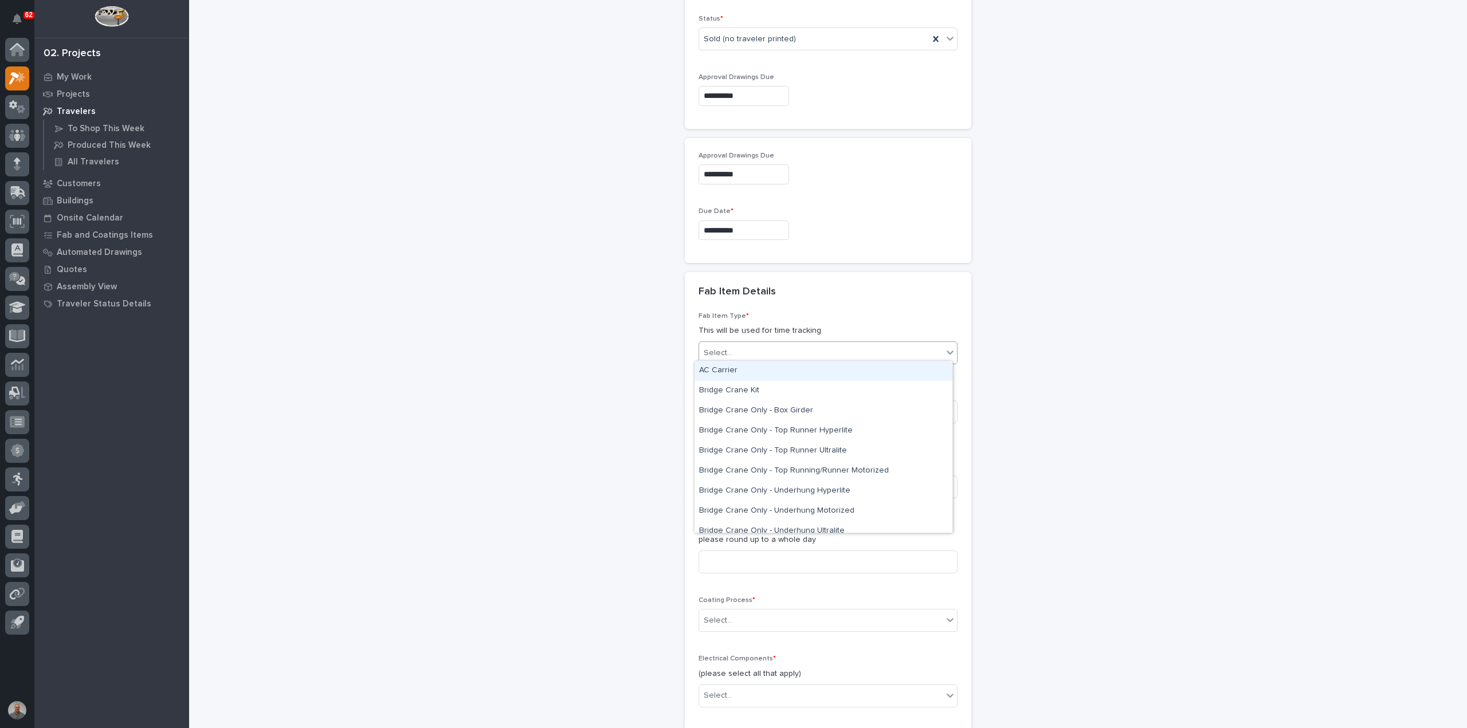
click at [729, 351] on div "Select..." at bounding box center [820, 353] width 243 height 19
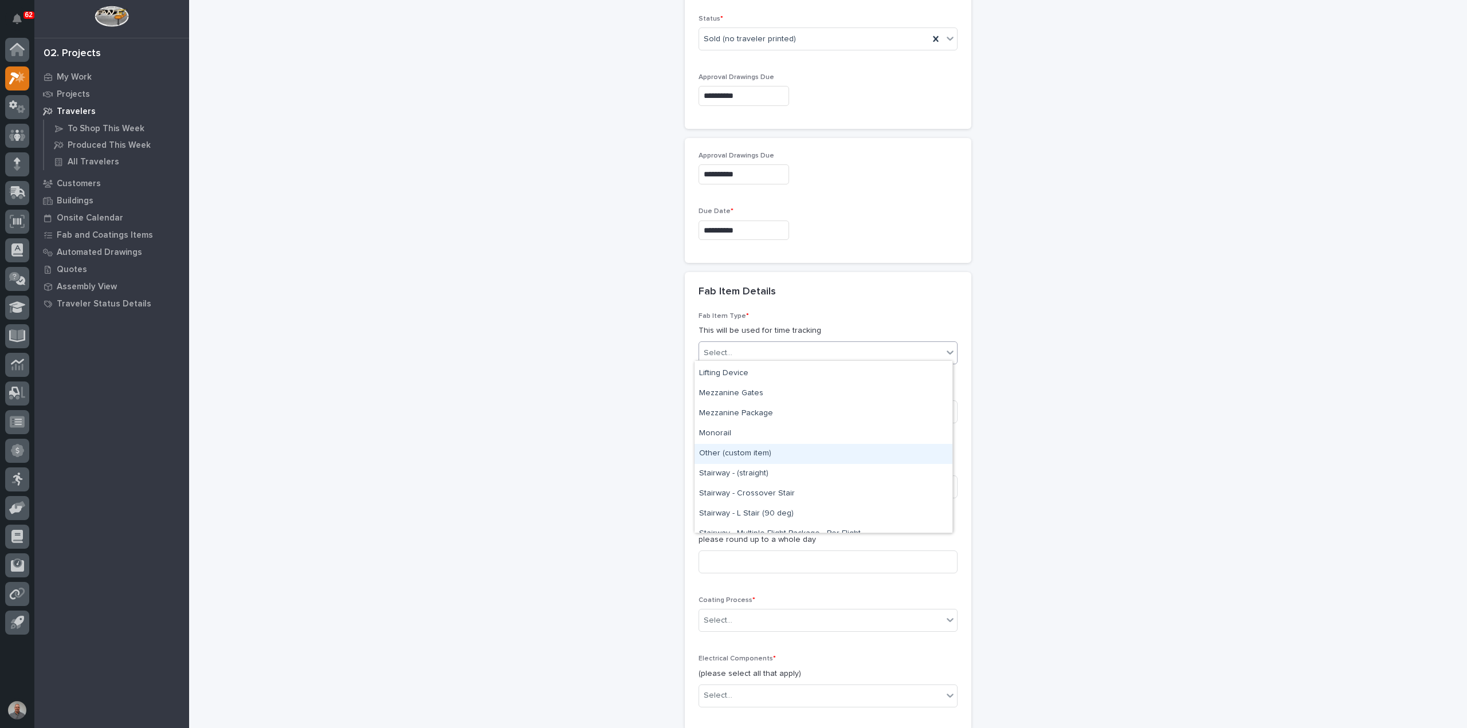
click at [747, 453] on div "Other (custom item)" at bounding box center [823, 454] width 258 height 20
click at [757, 403] on input at bounding box center [827, 411] width 259 height 23
type input "1"
click at [753, 483] on input at bounding box center [827, 486] width 259 height 23
type input "1"
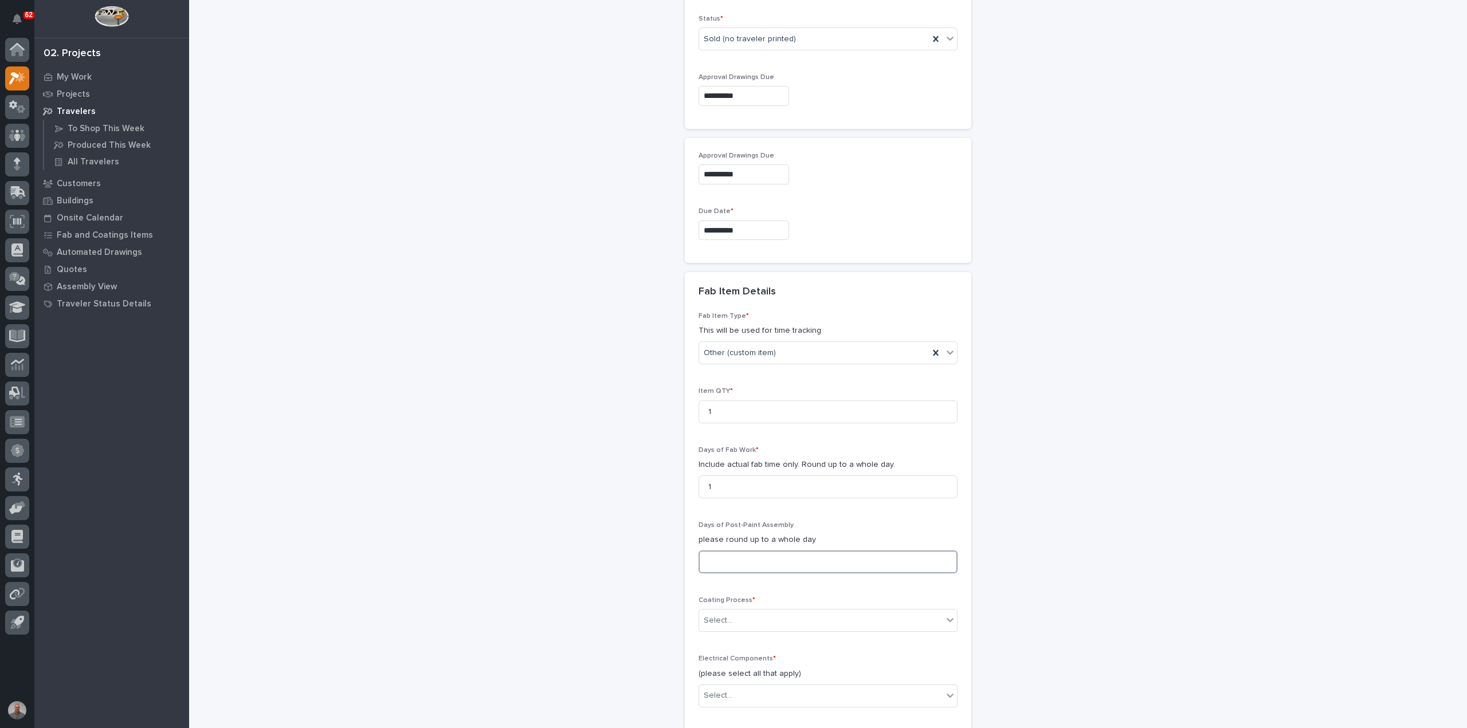
click at [740, 563] on input at bounding box center [827, 562] width 259 height 23
type input "0"
click at [723, 615] on div "Select..." at bounding box center [717, 621] width 29 height 12
click at [718, 661] on div "In-House Paint/Powder" at bounding box center [823, 658] width 258 height 20
click at [719, 699] on div "Select..." at bounding box center [820, 695] width 243 height 19
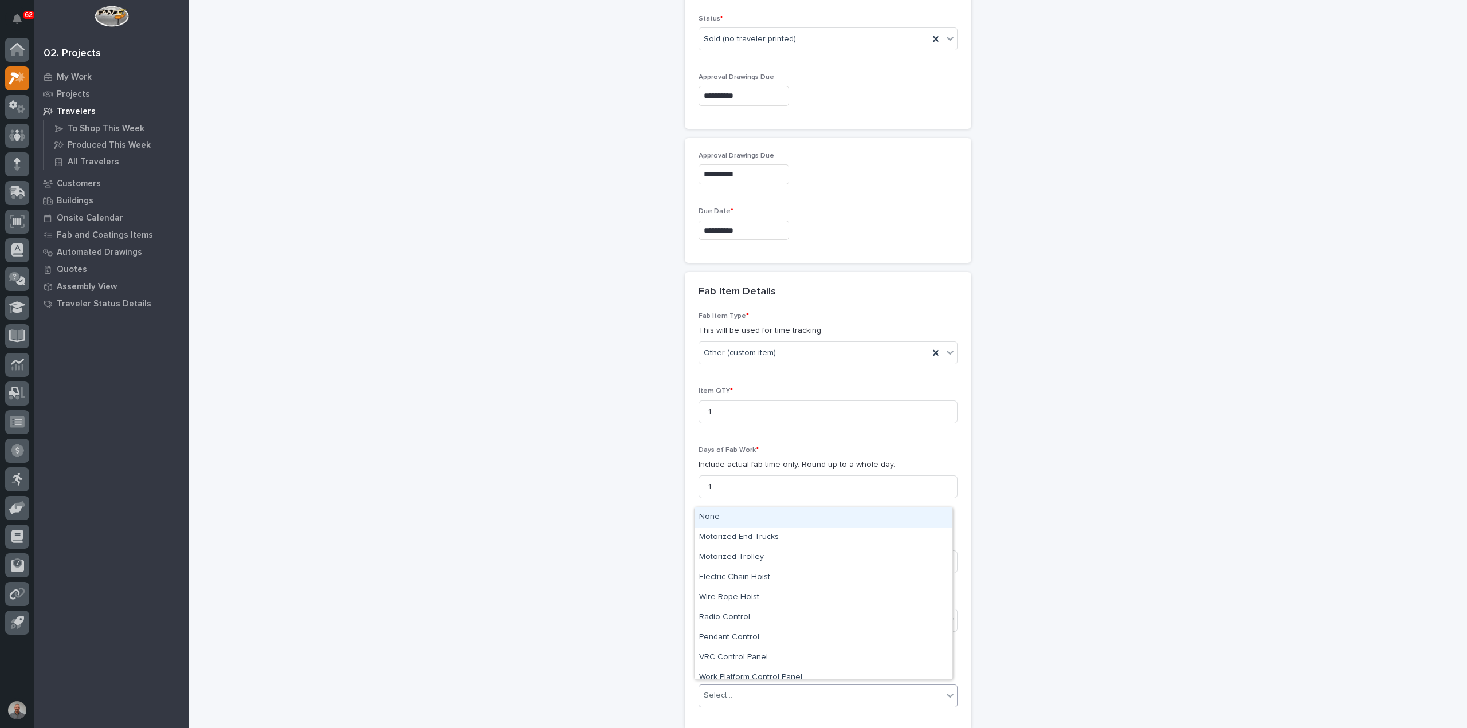
click at [706, 518] on div "None" at bounding box center [823, 518] width 258 height 20
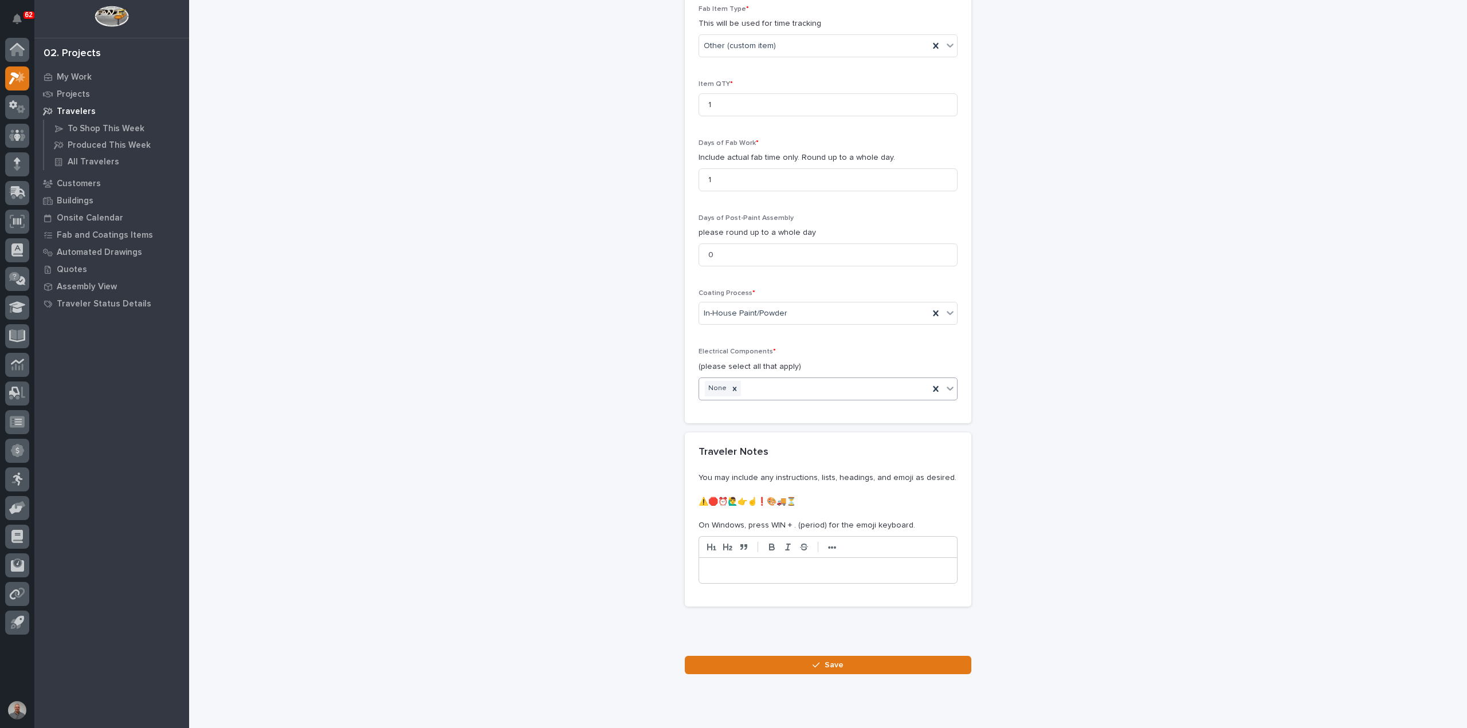
scroll to position [1082, 0]
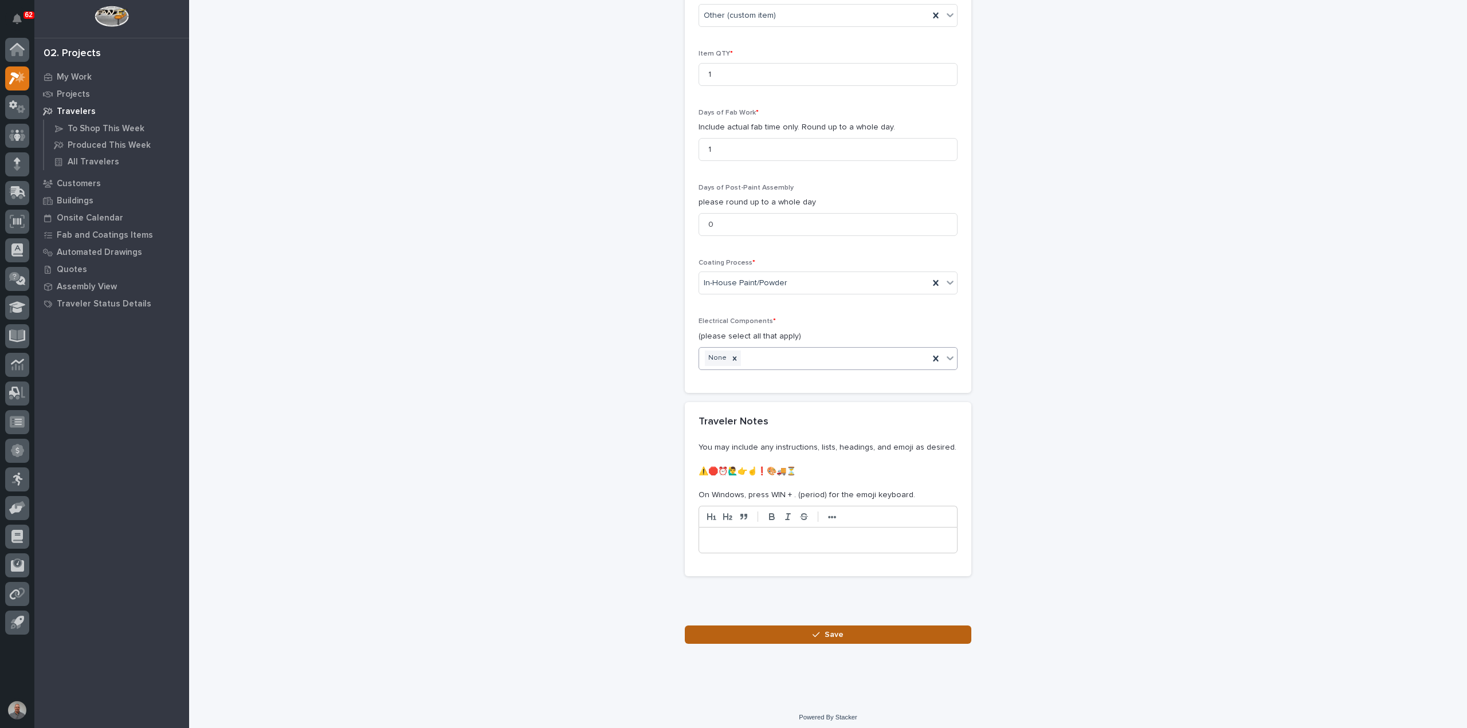
click at [796, 626] on button "Save" at bounding box center [828, 635] width 286 height 18
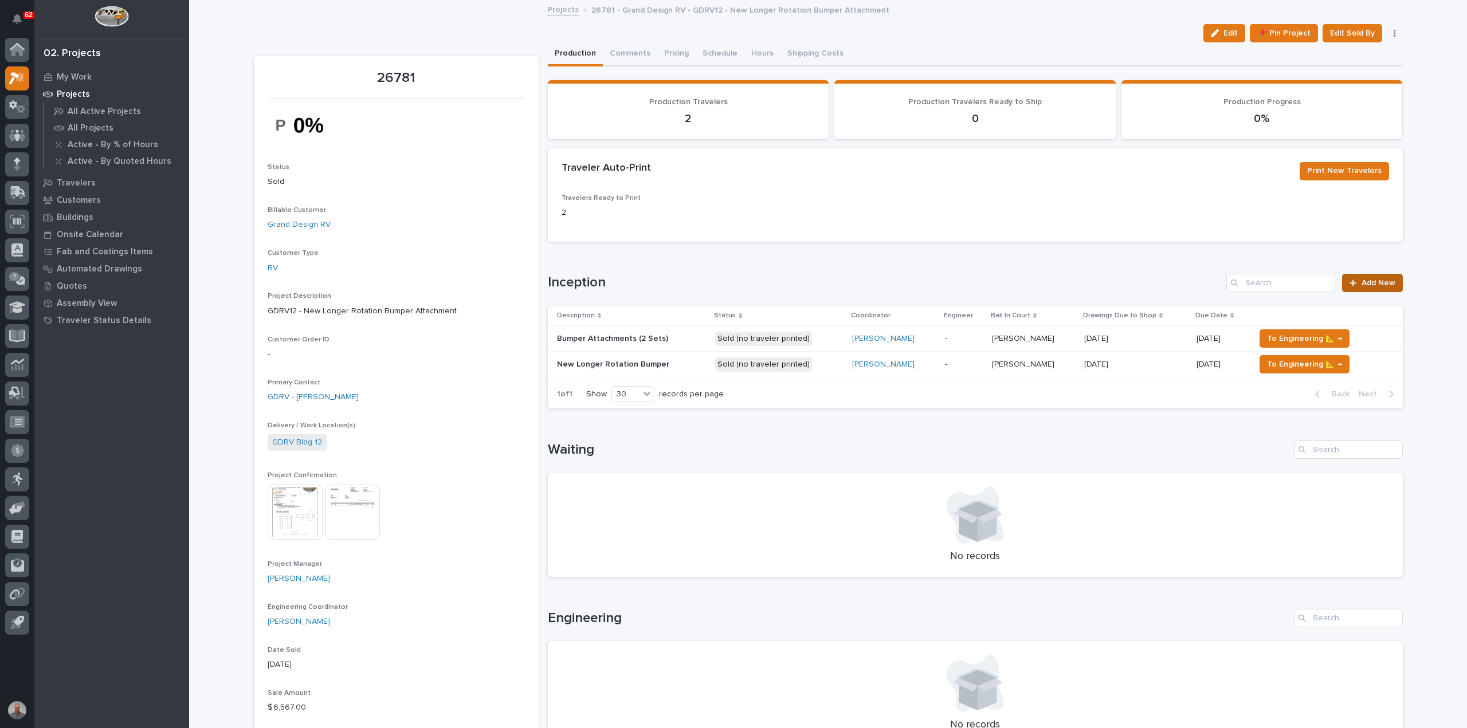
click at [1371, 279] on span "Add New" at bounding box center [1378, 283] width 34 height 8
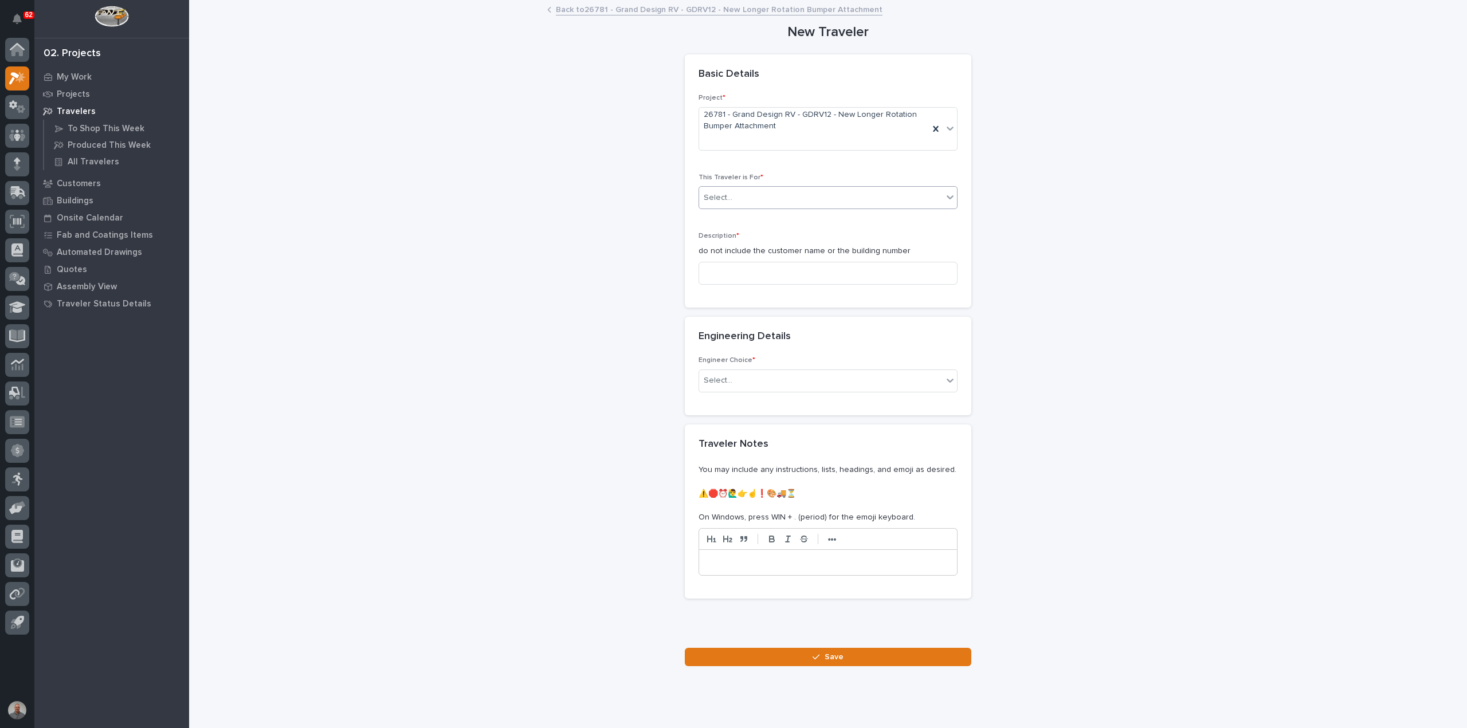
click at [732, 194] on div "Select..." at bounding box center [820, 197] width 243 height 19
click at [745, 219] on div "Production" at bounding box center [823, 219] width 258 height 20
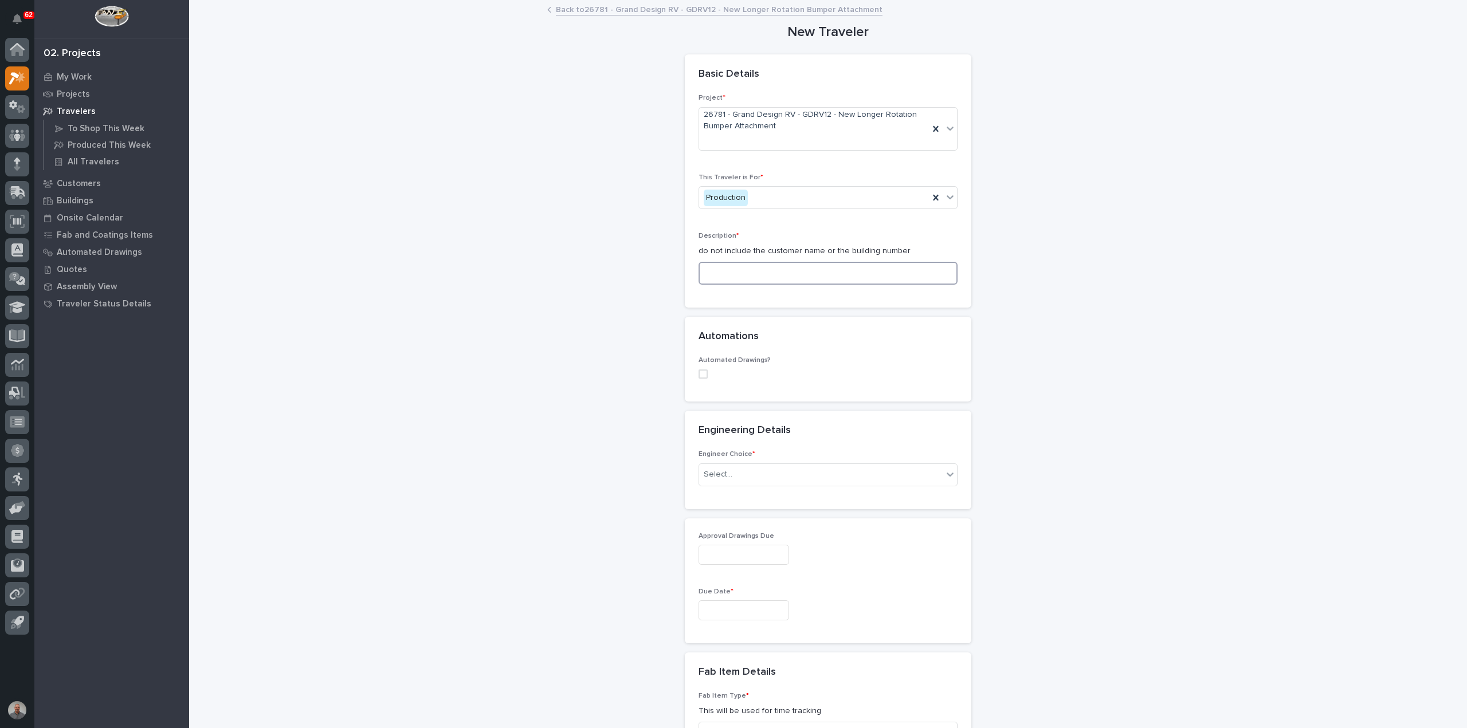
click at [749, 275] on input at bounding box center [827, 273] width 259 height 23
paste input "Front Ball Hitch"
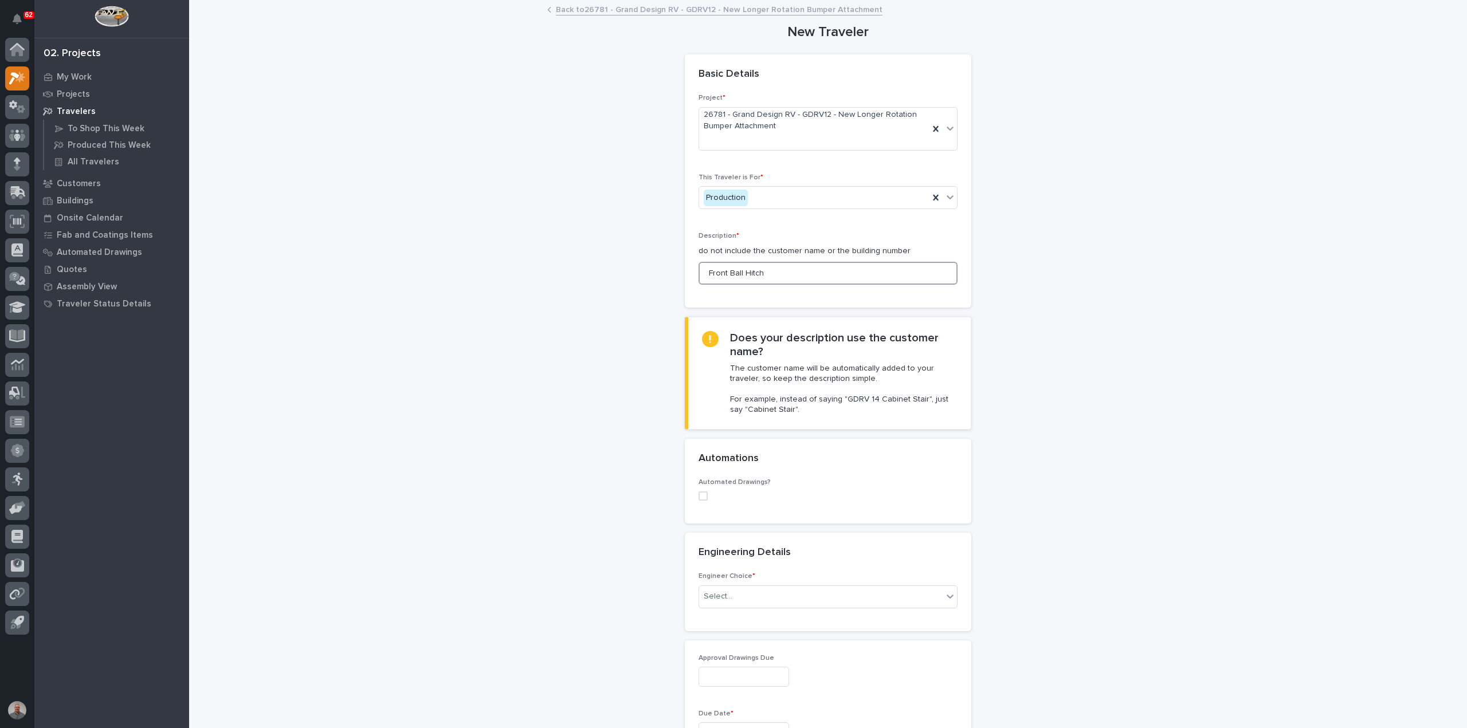
click at [699, 493] on span at bounding box center [702, 496] width 9 height 9
type input "Front Ball Hitch"
click at [738, 570] on div "Select..." at bounding box center [820, 570] width 243 height 19
click at [736, 567] on div "Select..." at bounding box center [820, 570] width 243 height 19
type input "*****"
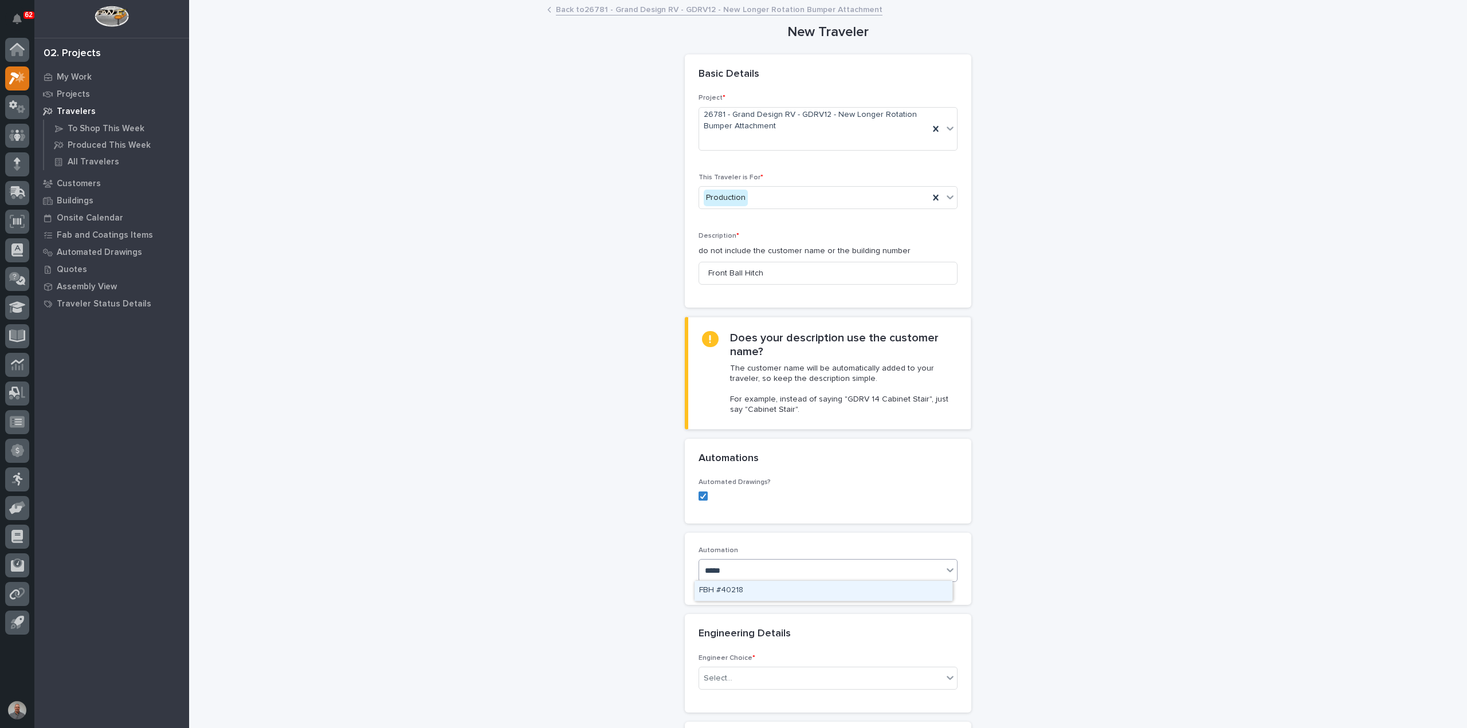
click at [727, 586] on div "FBH #40218" at bounding box center [823, 591] width 258 height 20
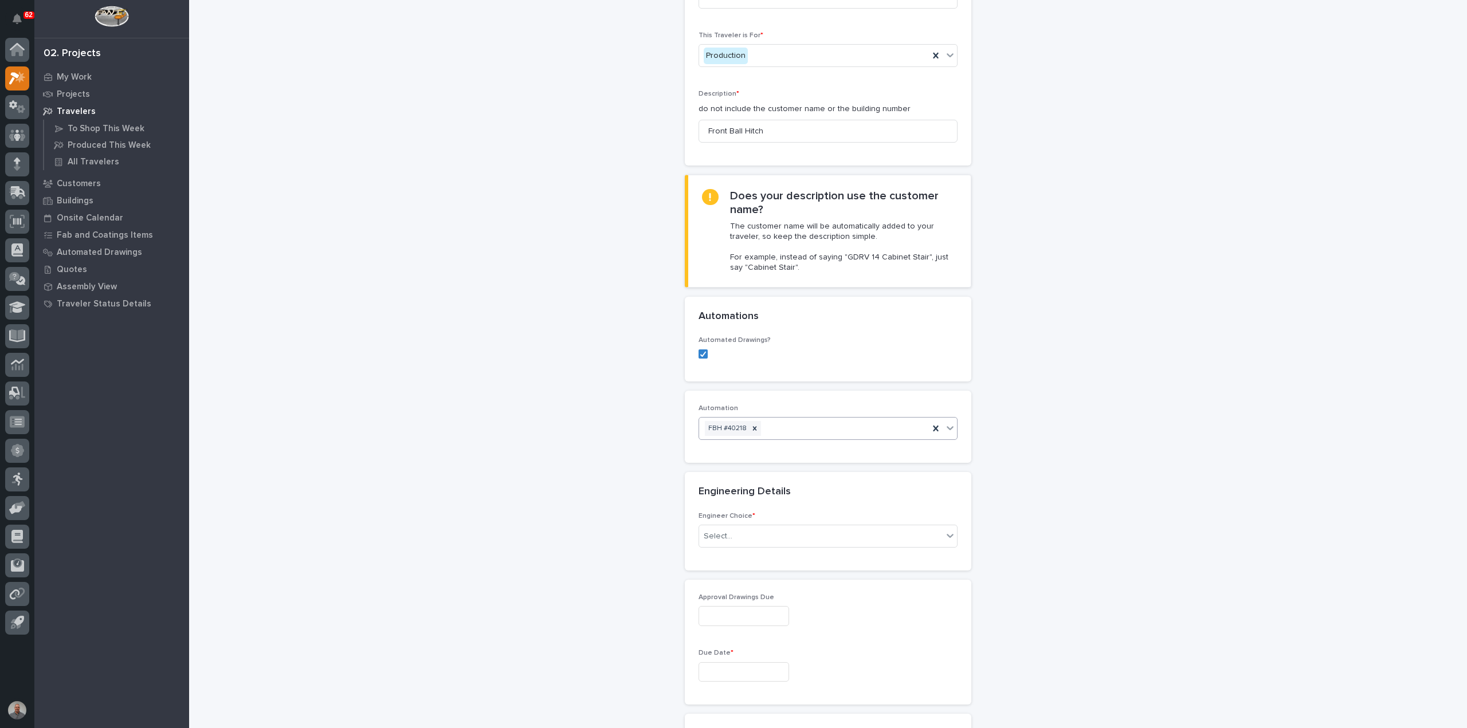
scroll to position [172, 0]
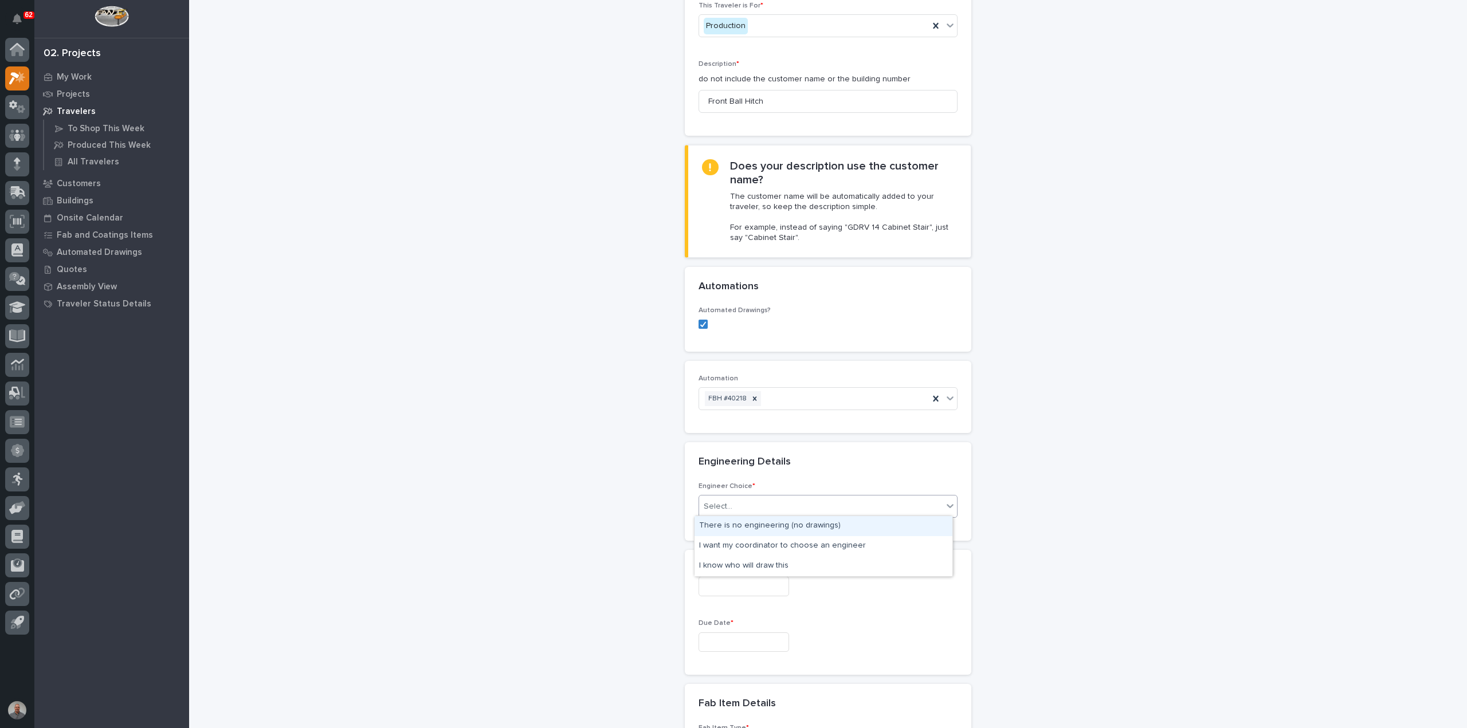
click at [743, 500] on div "Select..." at bounding box center [820, 506] width 243 height 19
click at [757, 542] on div "I want my coordinator to choose an engineer" at bounding box center [823, 546] width 258 height 20
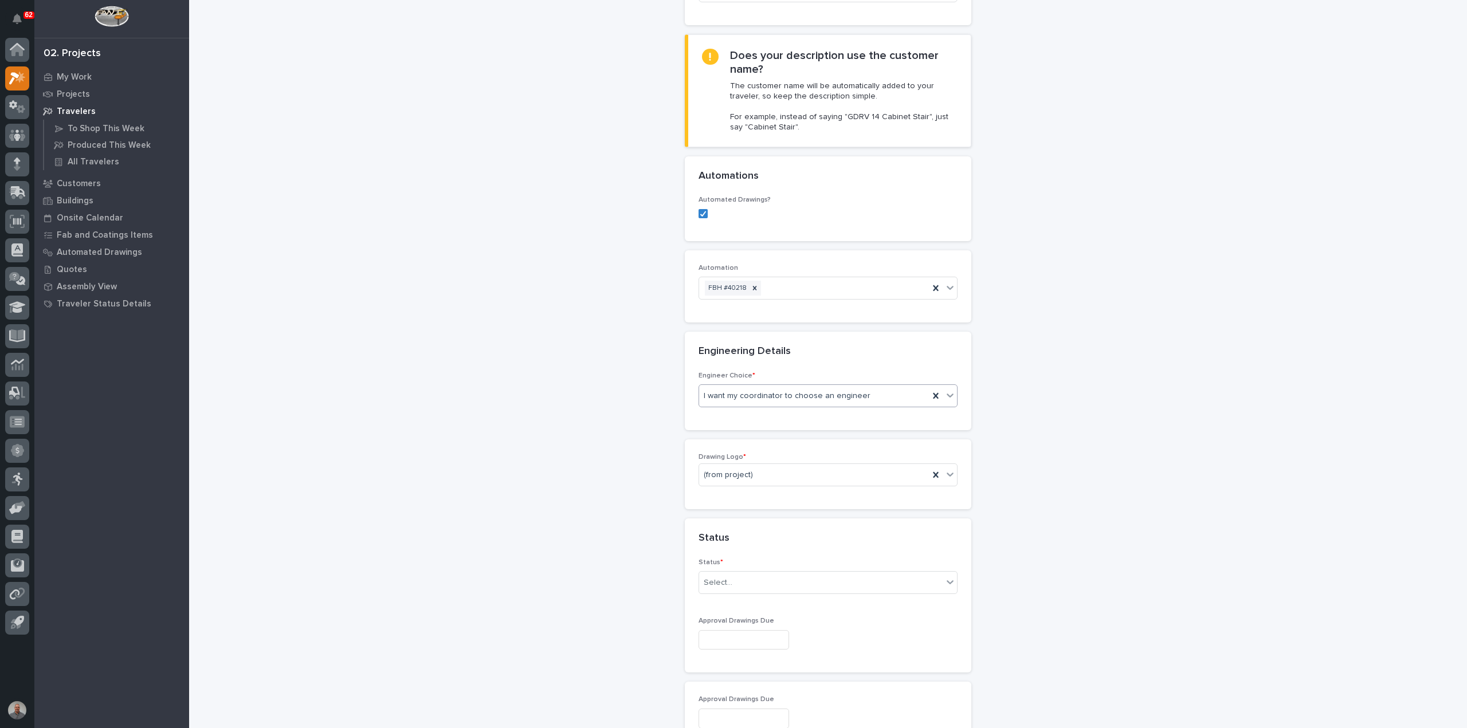
scroll to position [293, 0]
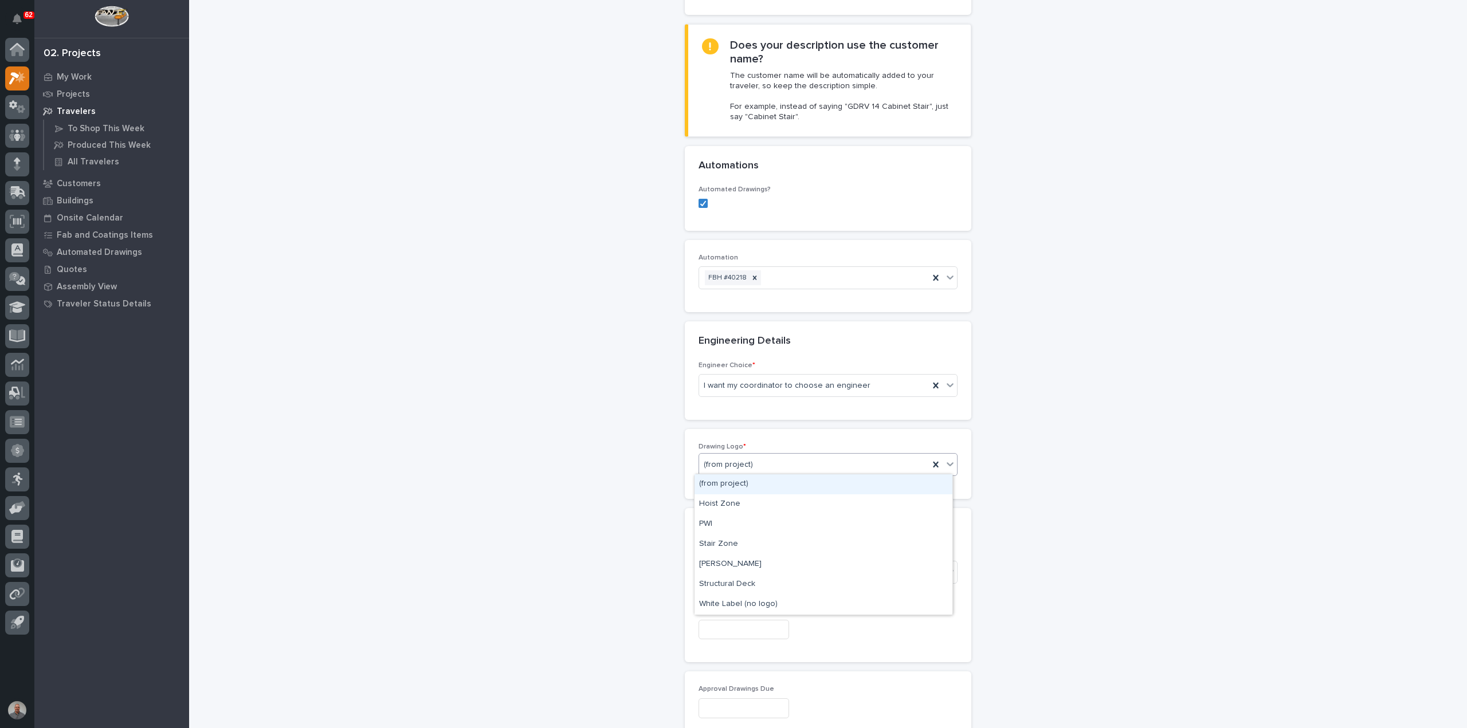
click at [752, 461] on div "(from project)" at bounding box center [814, 464] width 230 height 19
click at [750, 518] on div "PWI" at bounding box center [823, 524] width 258 height 20
click at [754, 570] on div "Select..." at bounding box center [820, 572] width 243 height 19
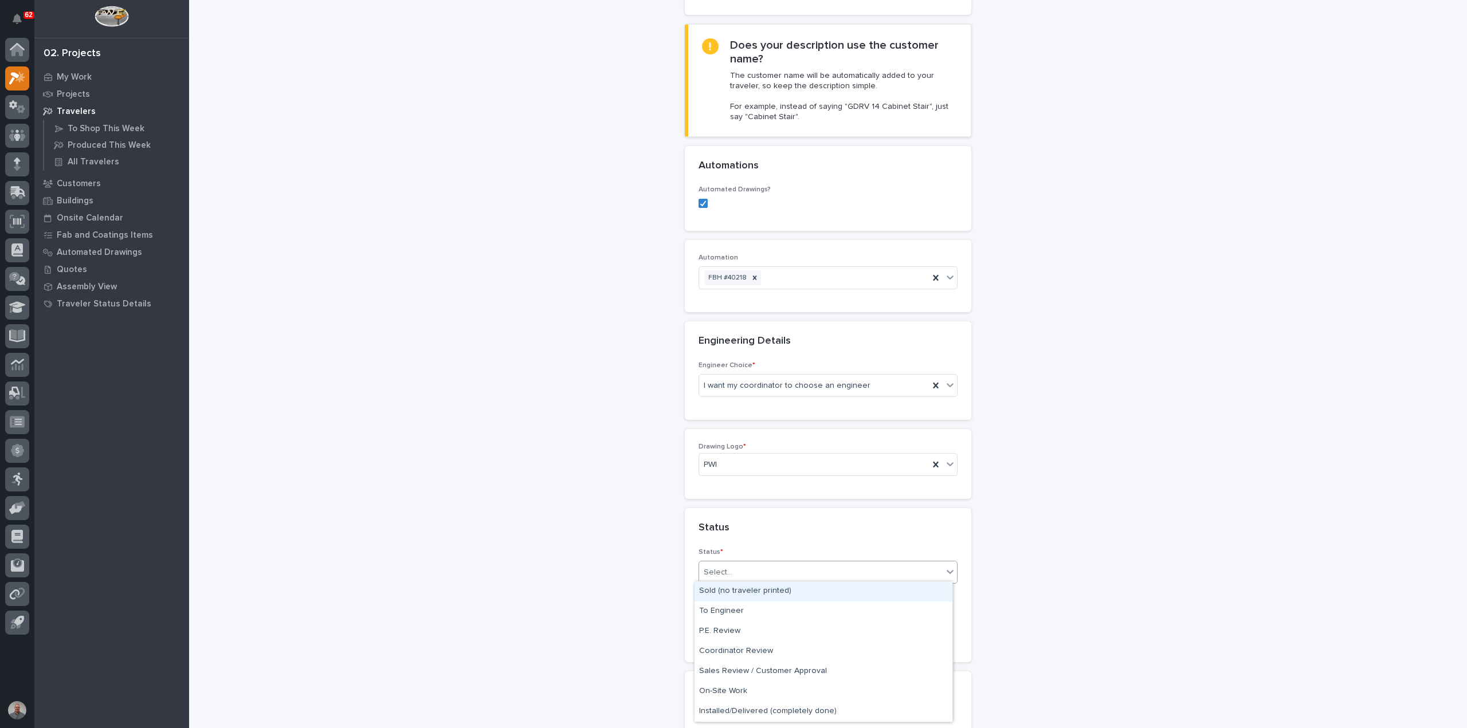
click at [757, 588] on div "Sold (no traveler printed)" at bounding box center [823, 591] width 258 height 20
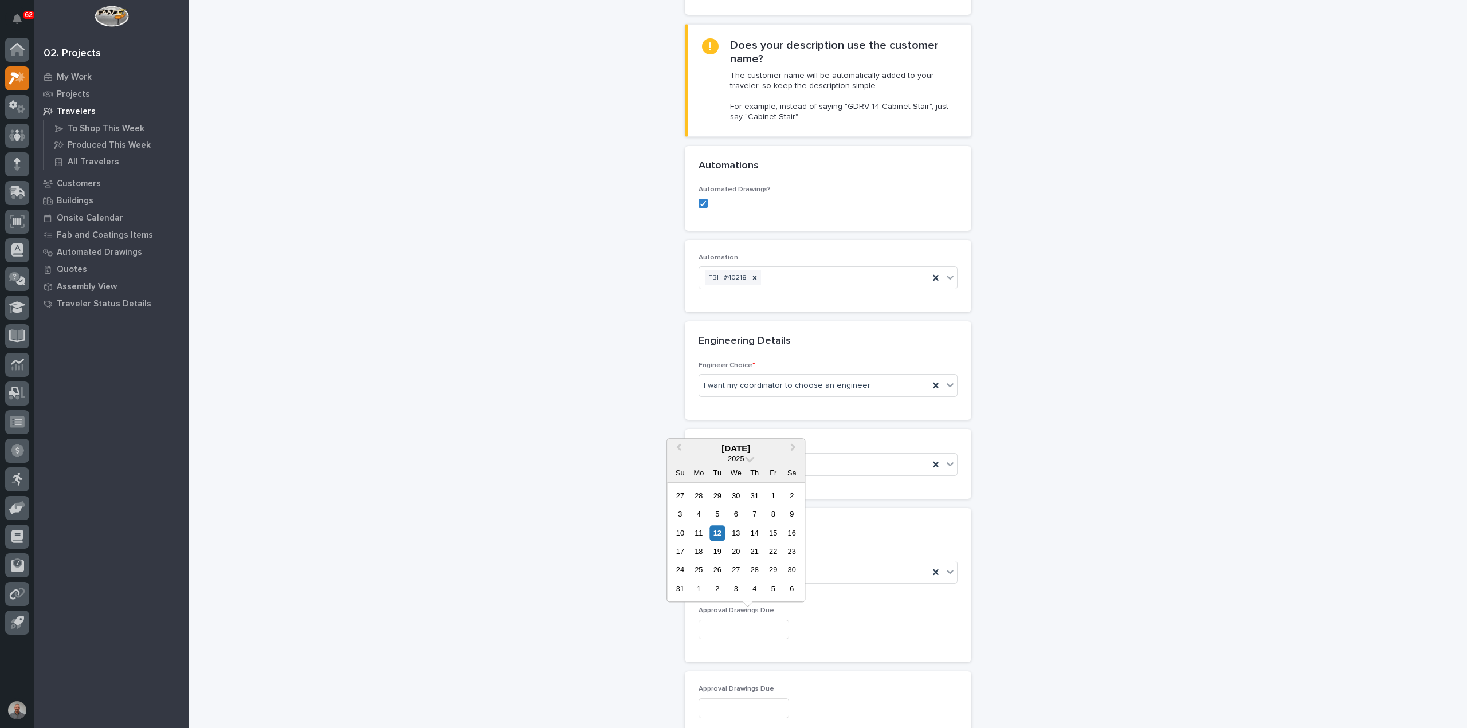
click at [750, 624] on input "text" at bounding box center [743, 630] width 91 height 20
click at [733, 531] on div "13" at bounding box center [735, 532] width 15 height 15
type input "**********"
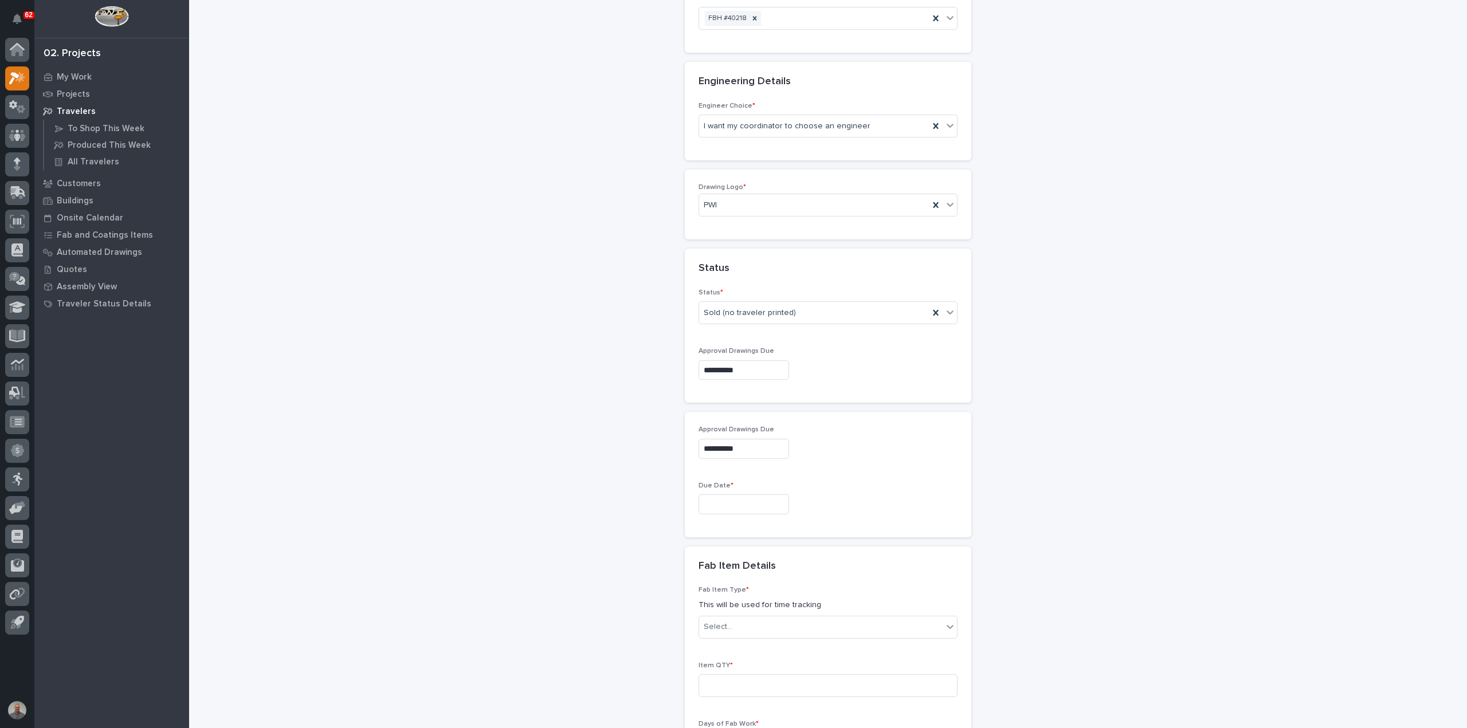
scroll to position [579, 0]
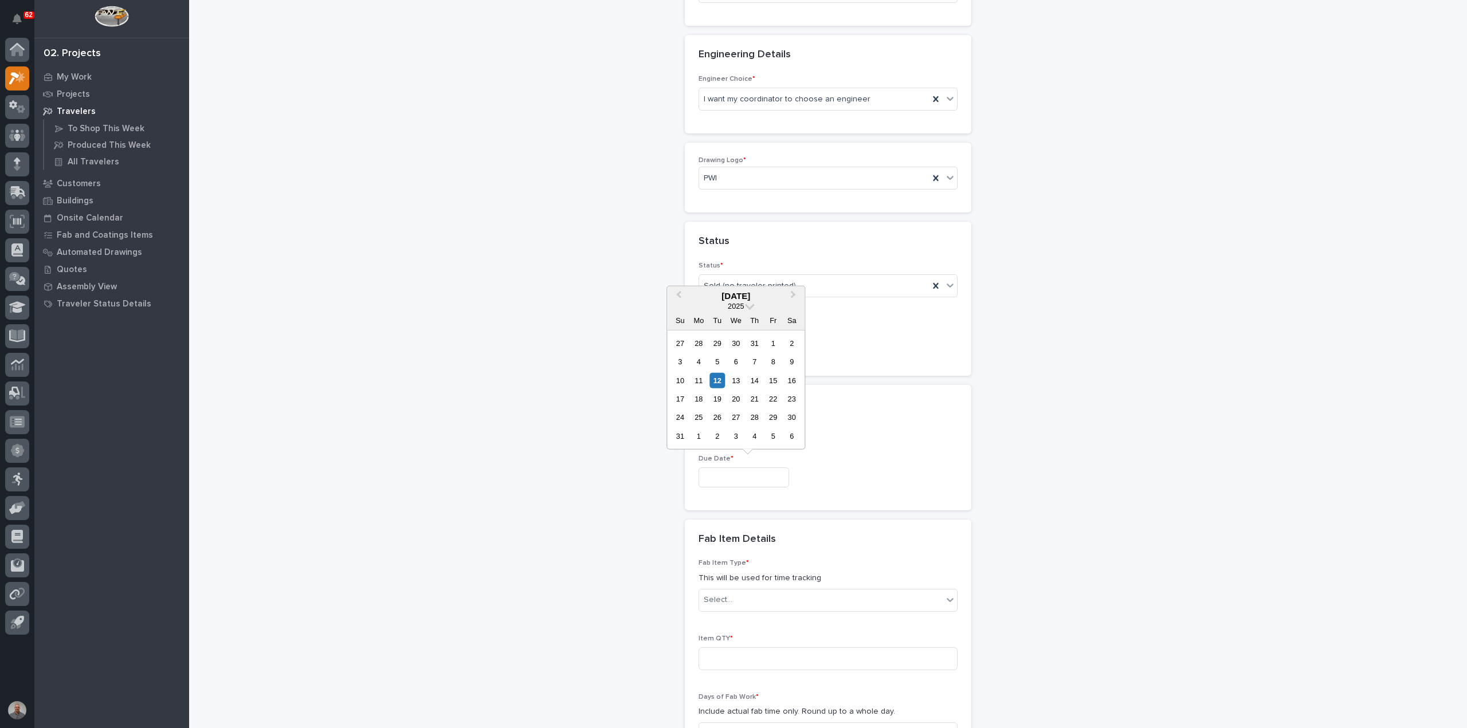
click at [722, 469] on input "text" at bounding box center [743, 477] width 91 height 20
click at [775, 398] on div "22" at bounding box center [772, 398] width 15 height 15
type input "**********"
click at [755, 649] on input at bounding box center [827, 658] width 259 height 23
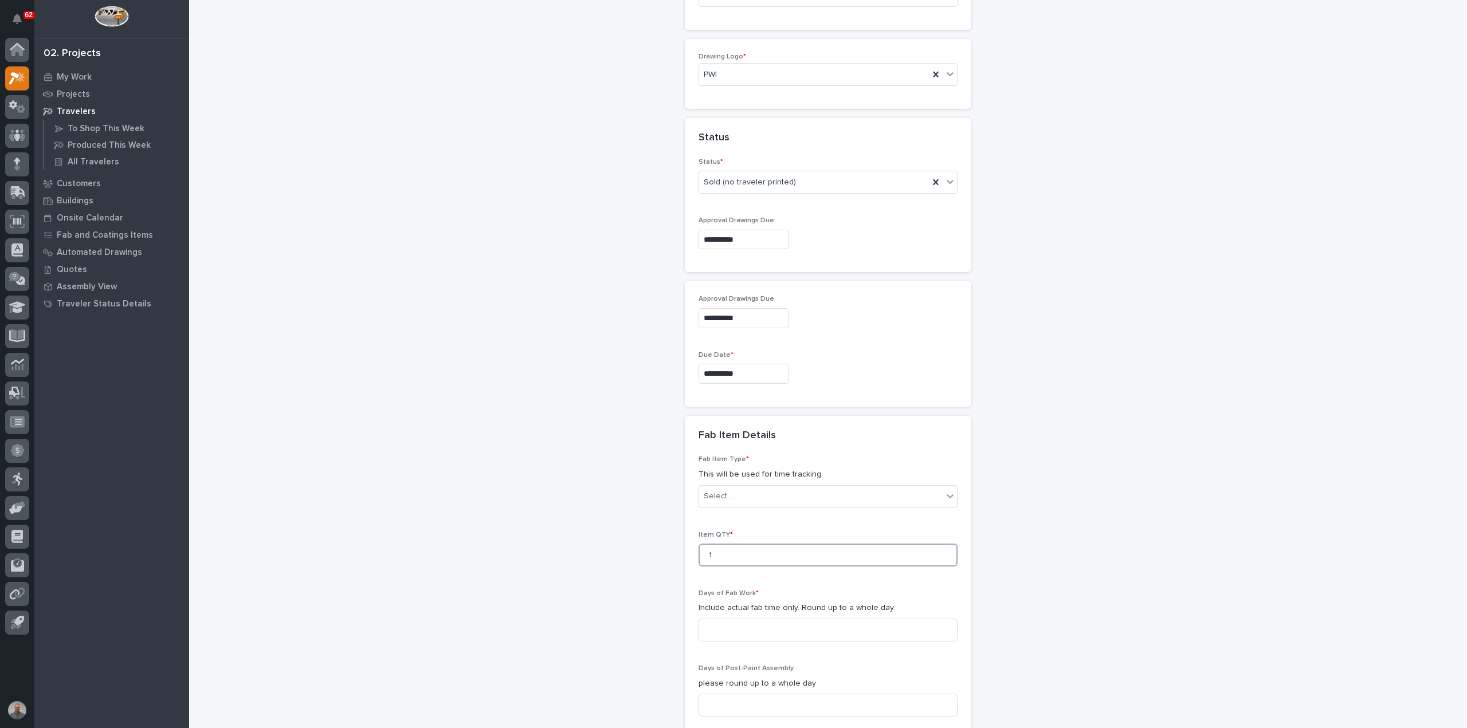
scroll to position [694, 0]
type input "1"
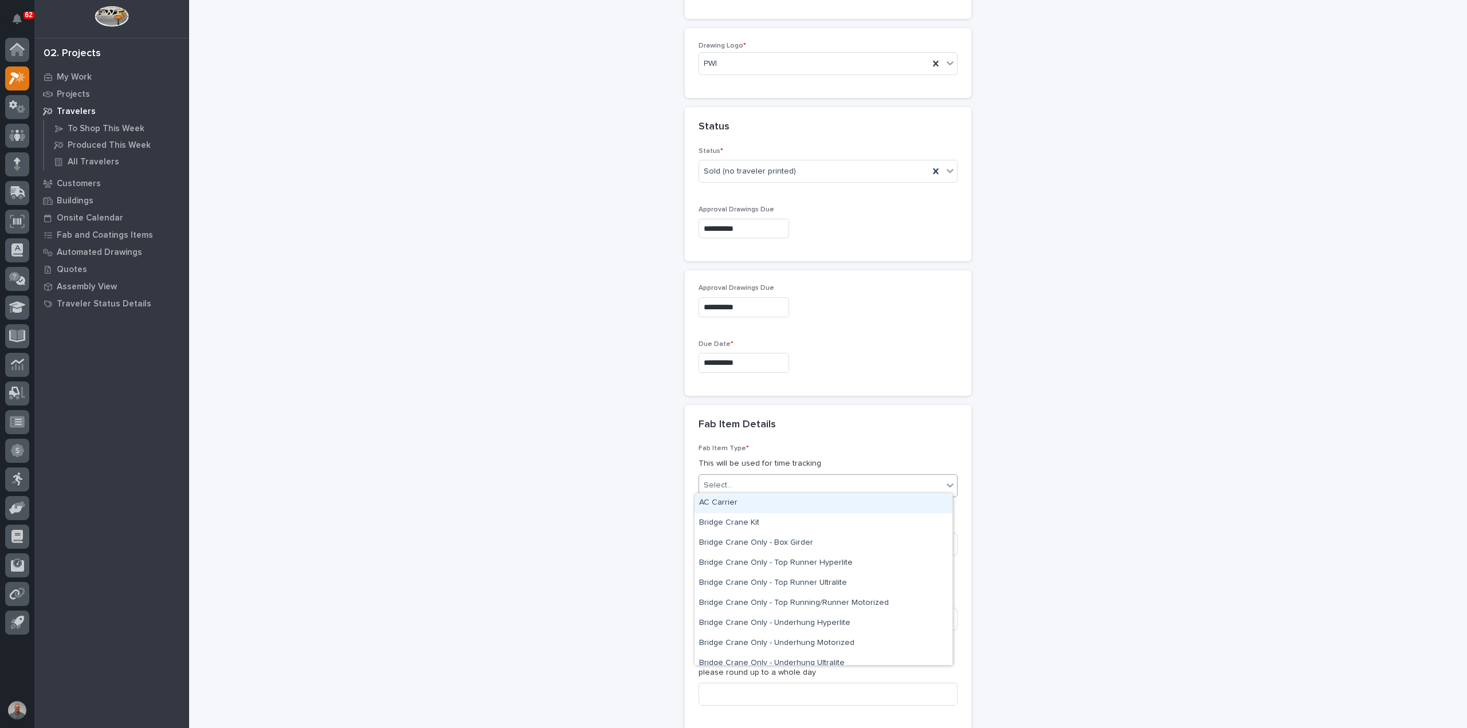
click at [757, 478] on div "Select..." at bounding box center [820, 485] width 243 height 19
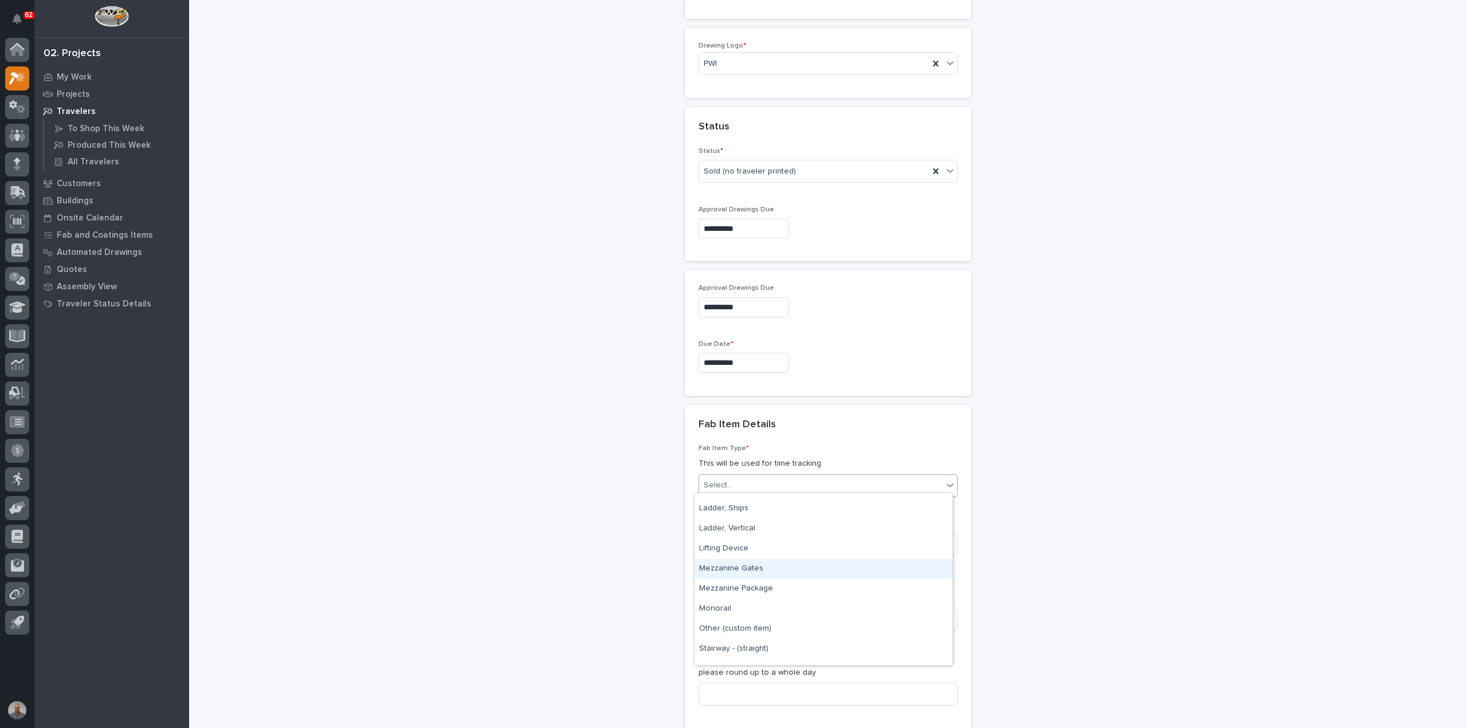
scroll to position [573, 0]
click at [778, 572] on div "Other (custom item)" at bounding box center [823, 572] width 258 height 20
click at [775, 617] on input at bounding box center [827, 619] width 259 height 23
type input "1"
click at [768, 694] on input at bounding box center [827, 694] width 259 height 23
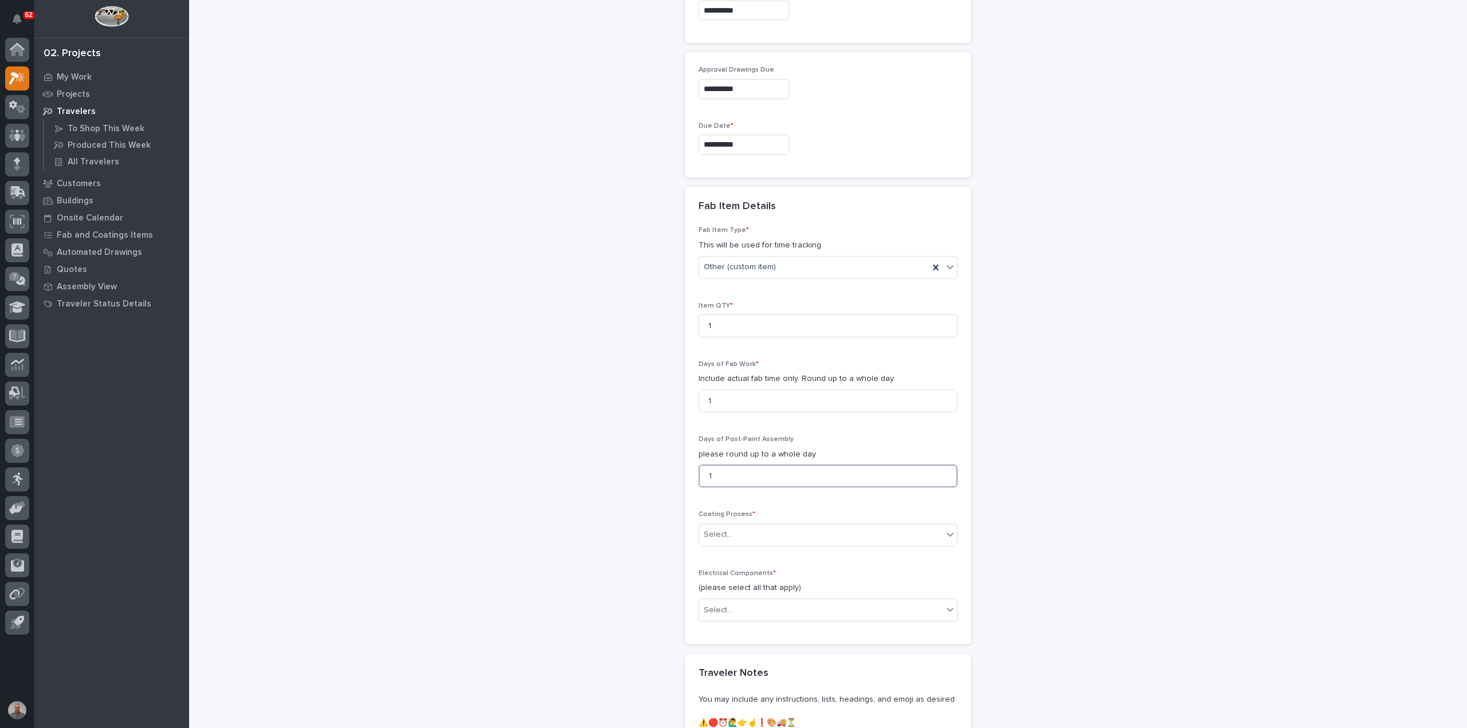
scroll to position [923, 0]
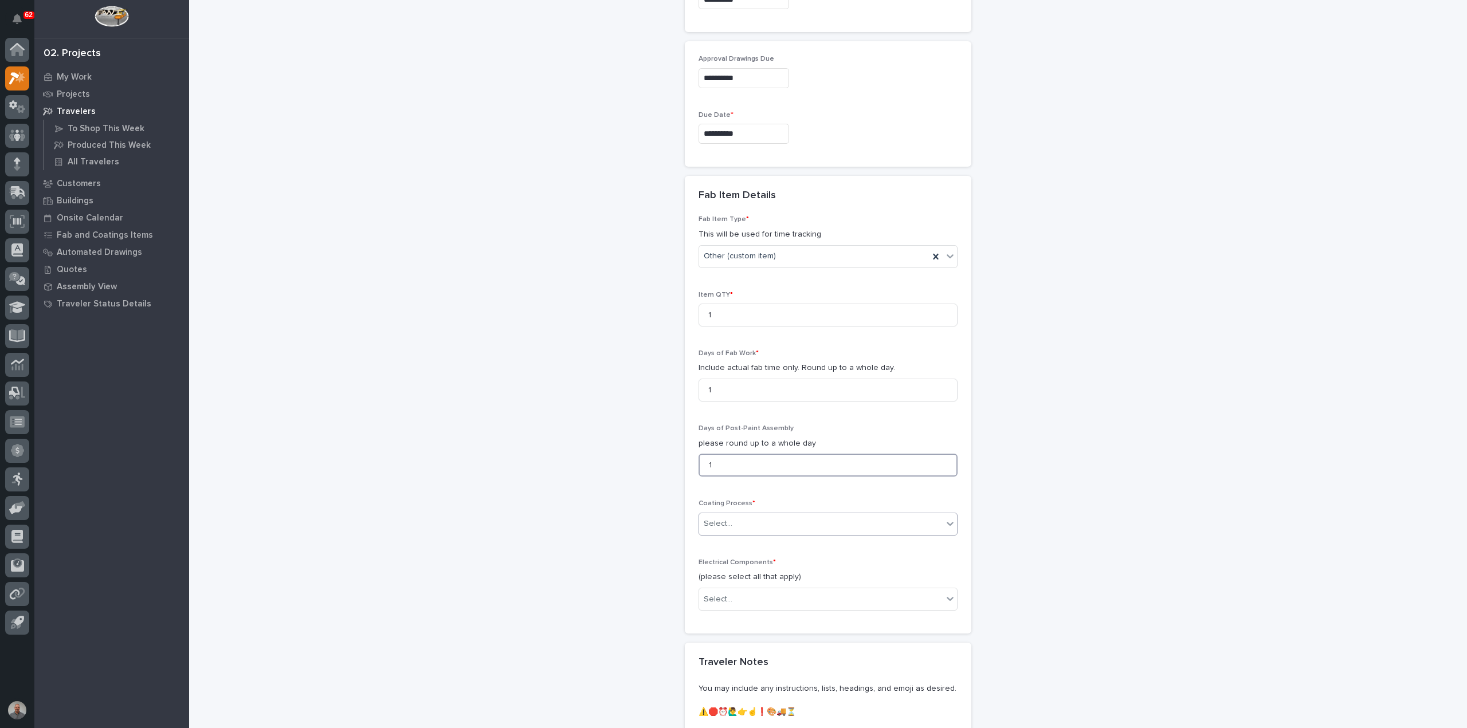
type input "1"
click at [740, 514] on div "Select..." at bounding box center [820, 523] width 243 height 19
click at [753, 562] on div "In-House Paint/Powder" at bounding box center [823, 561] width 258 height 20
click at [742, 595] on div "Select..." at bounding box center [820, 599] width 243 height 19
click at [742, 621] on div "None" at bounding box center [823, 616] width 258 height 20
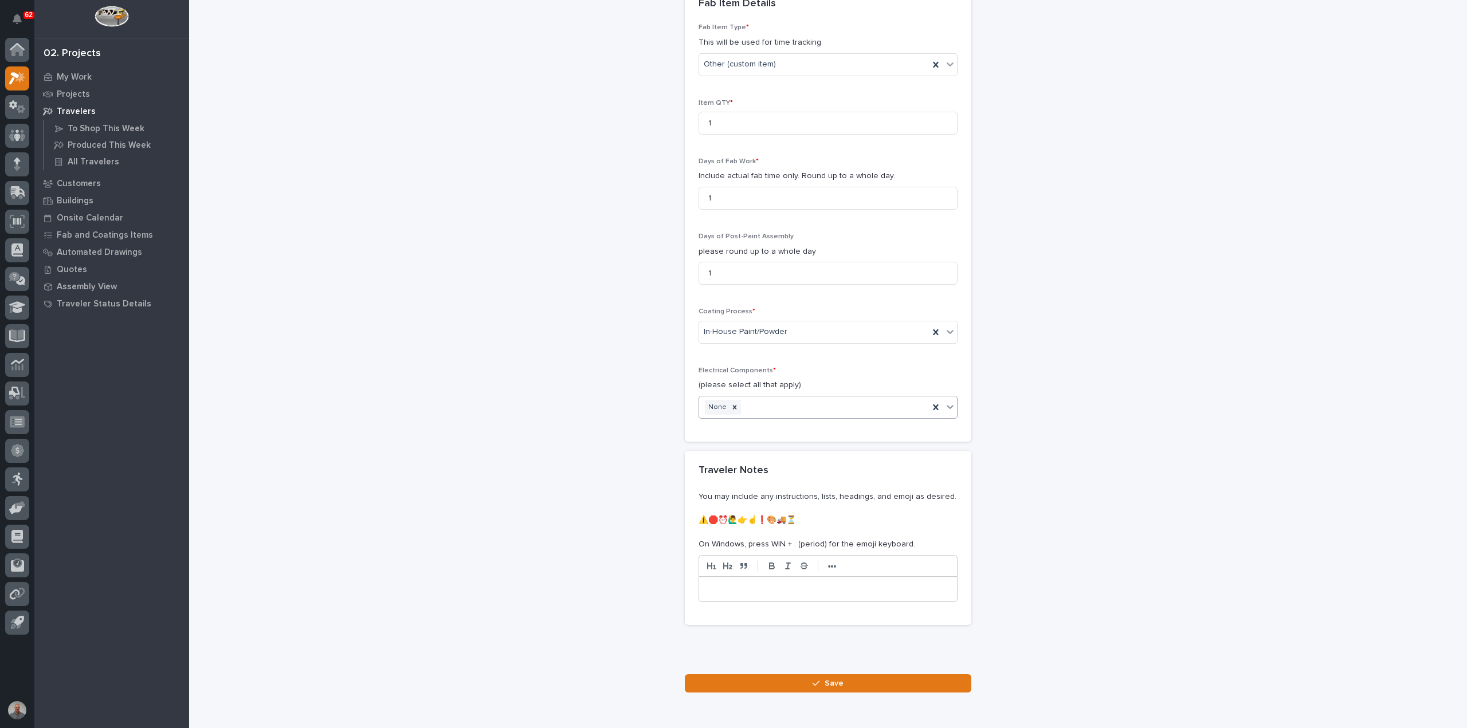
scroll to position [1163, 0]
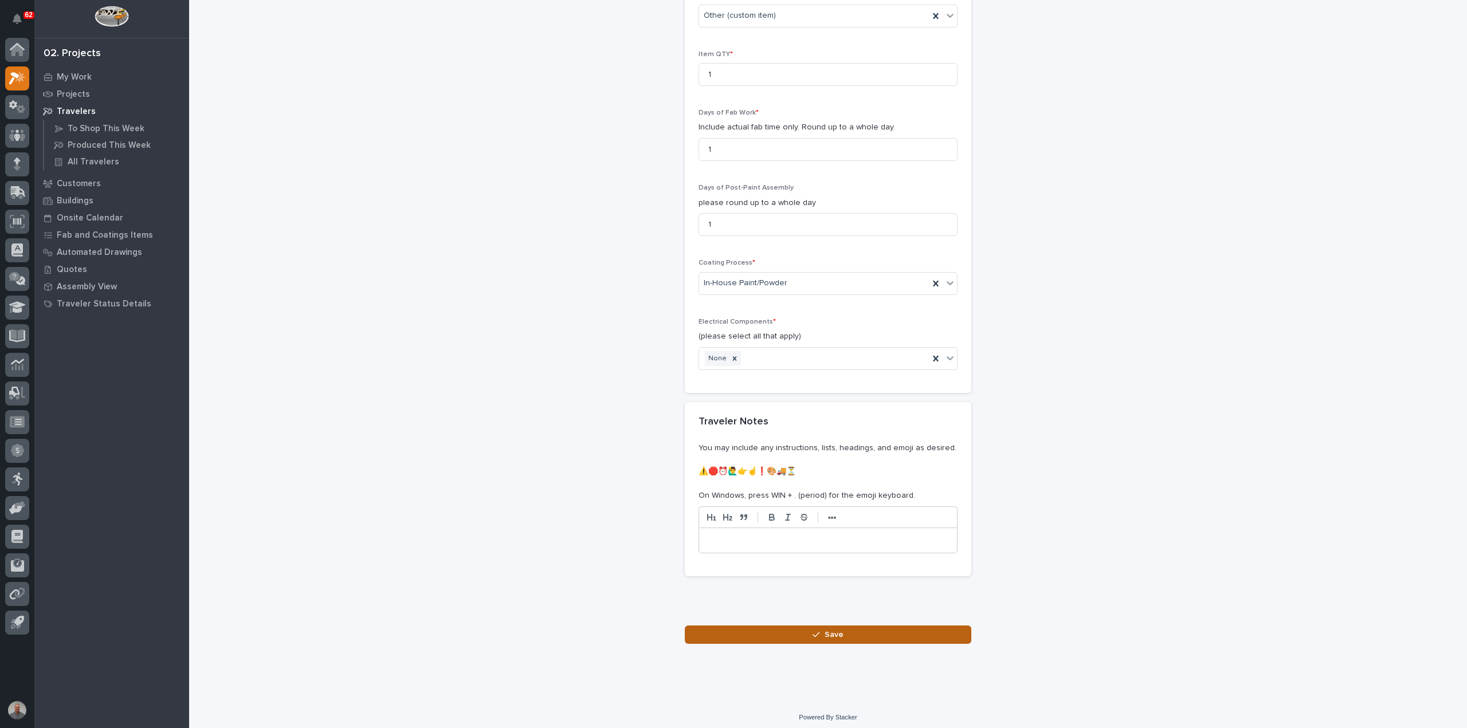
click at [783, 630] on button "Save" at bounding box center [828, 635] width 286 height 18
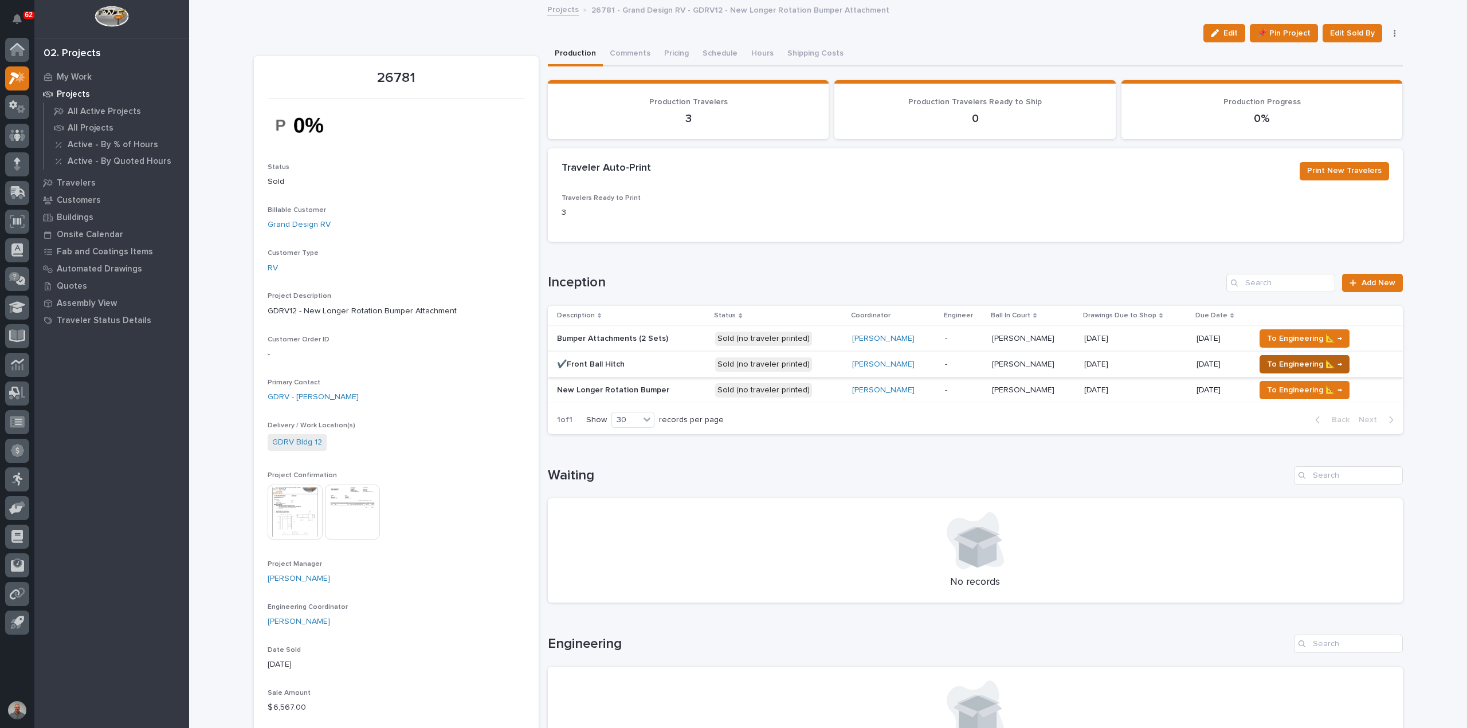
click at [1268, 364] on span "To Engineering 📐 →" at bounding box center [1304, 364] width 75 height 14
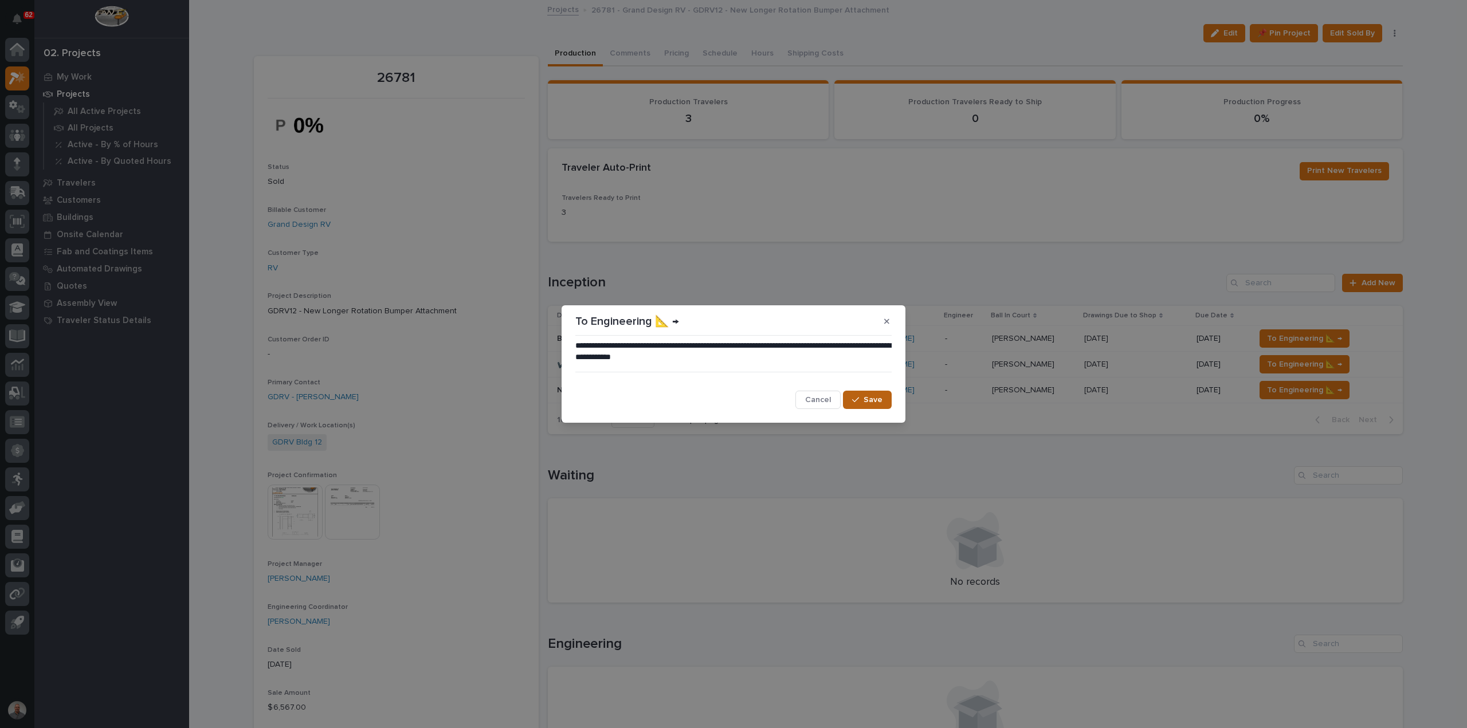
click at [860, 399] on div "button" at bounding box center [857, 400] width 11 height 8
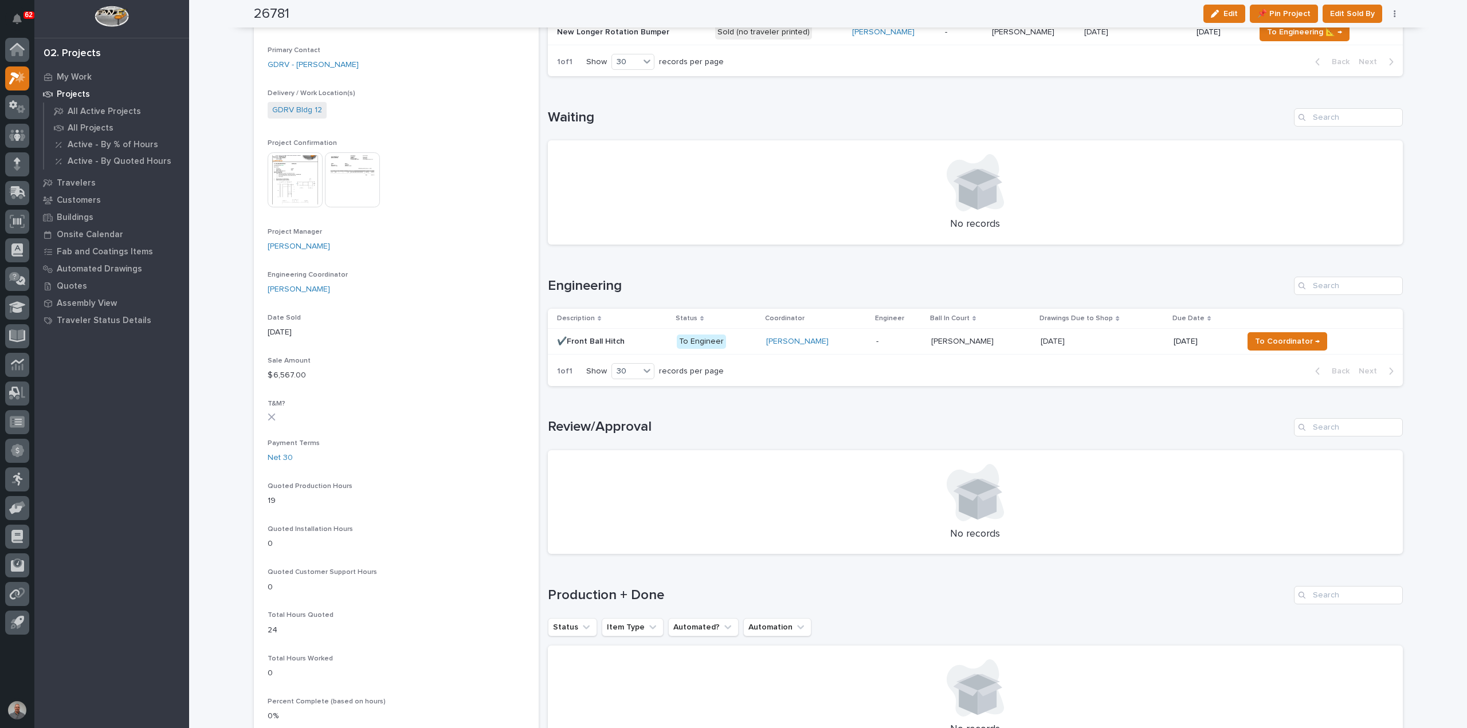
scroll to position [344, 0]
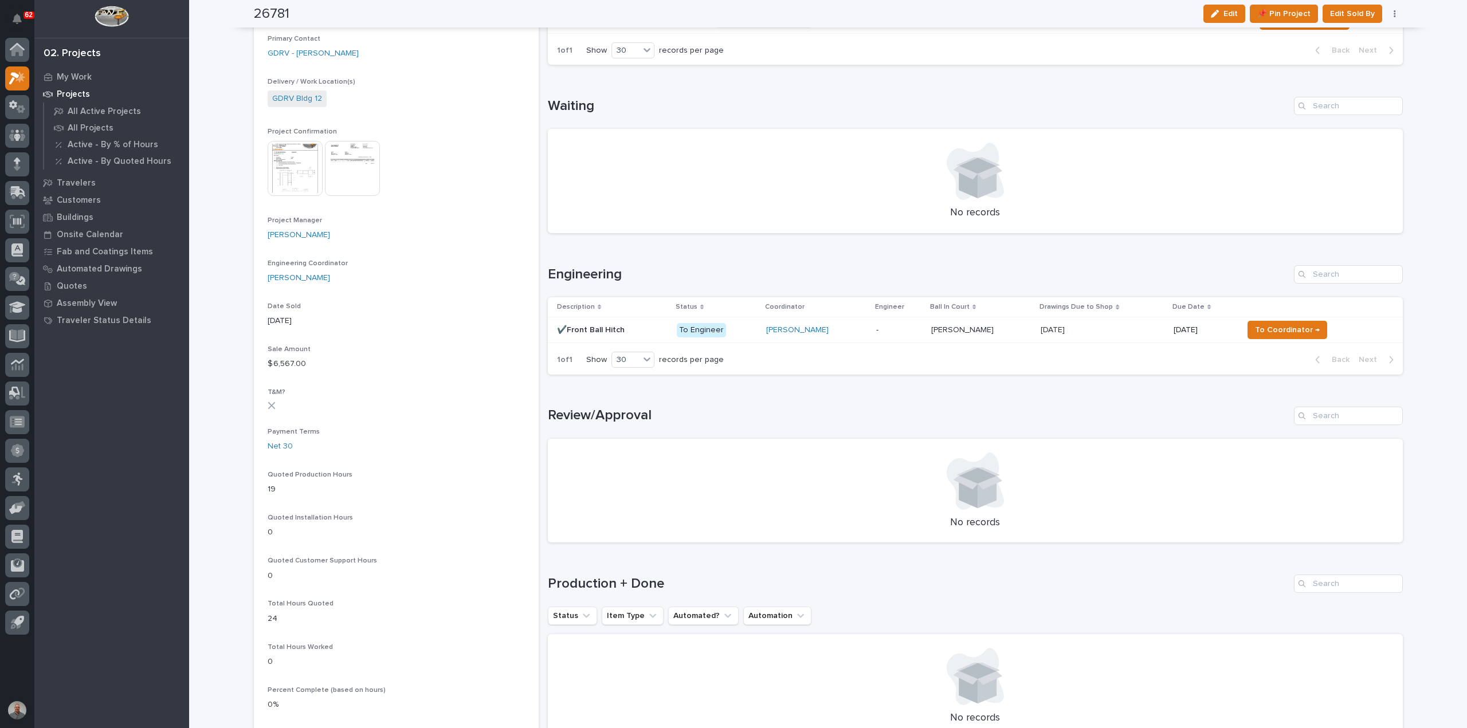
click at [849, 323] on div "Weston Hochstetler" at bounding box center [816, 330] width 100 height 19
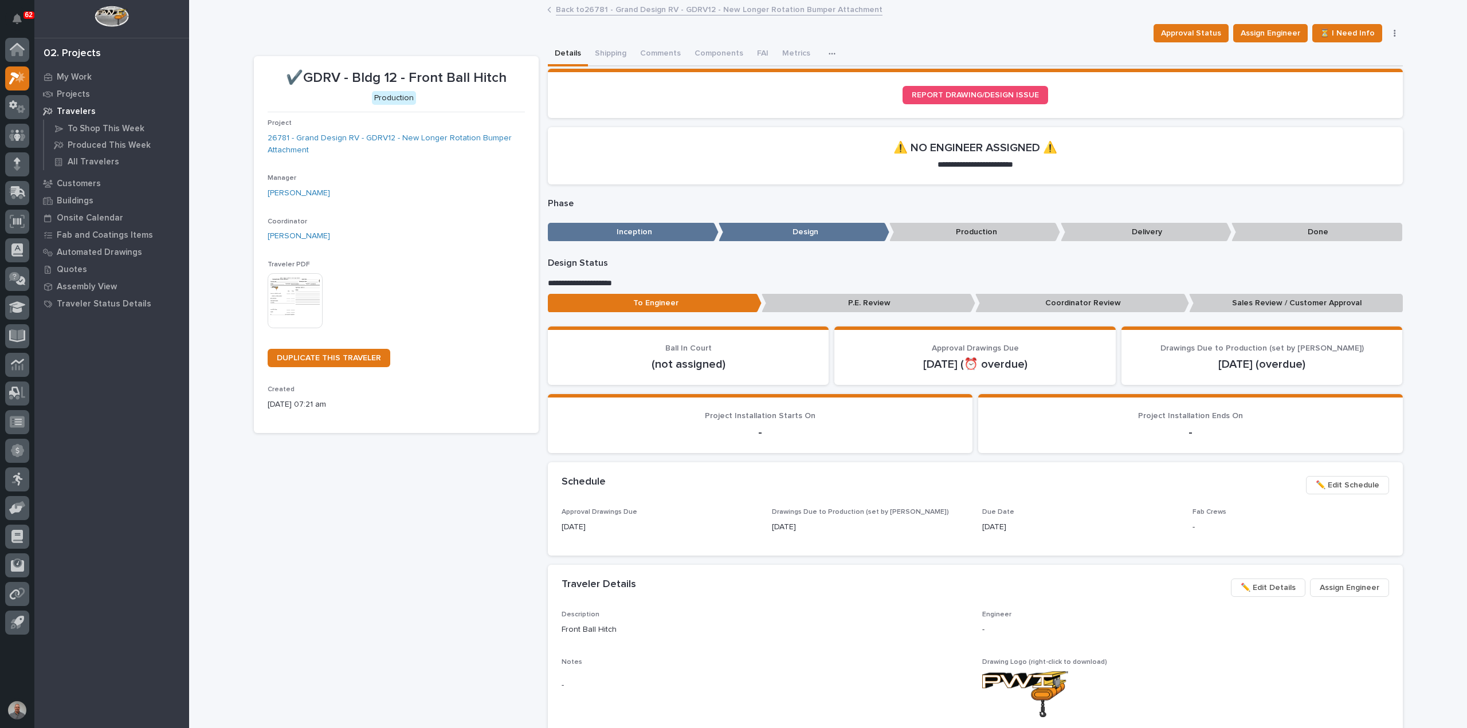
click at [307, 303] on img at bounding box center [295, 300] width 55 height 55
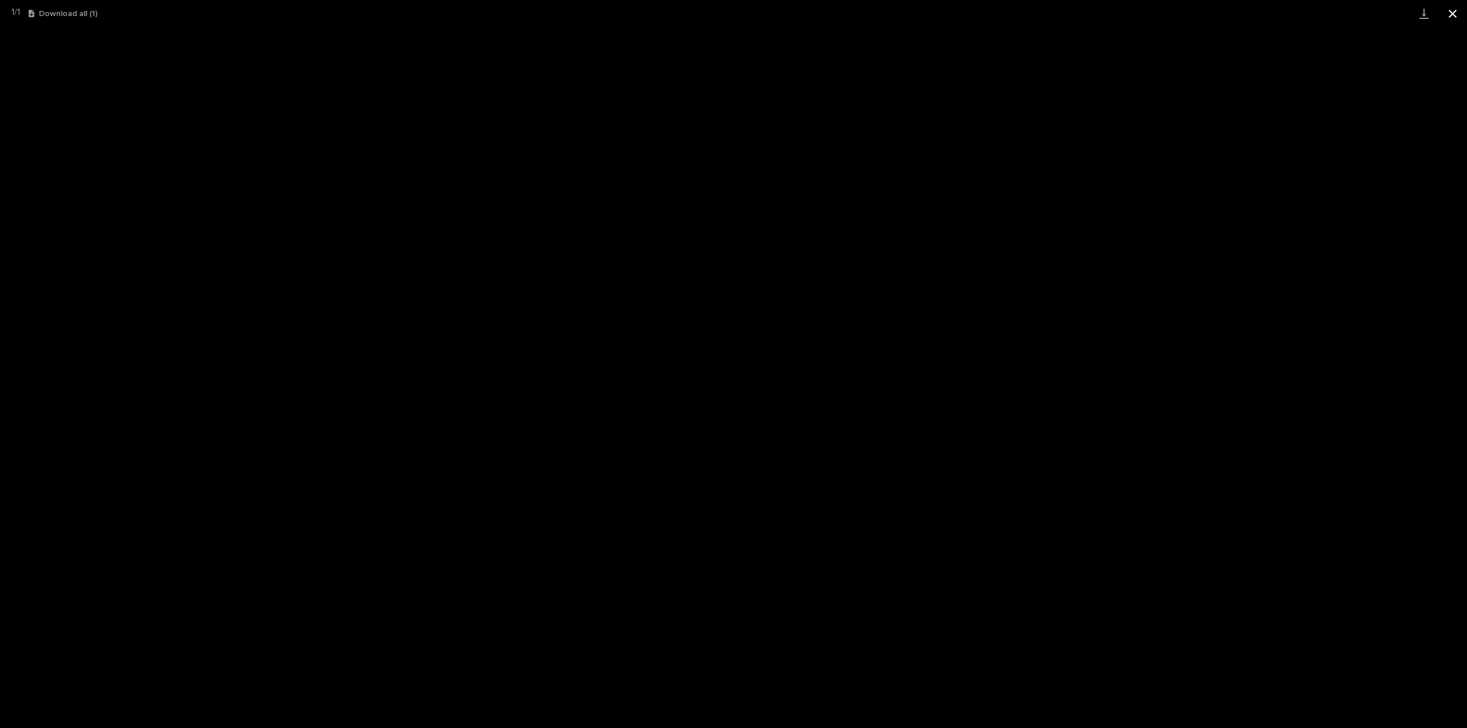
click at [1451, 11] on button "Close gallery" at bounding box center [1452, 13] width 29 height 27
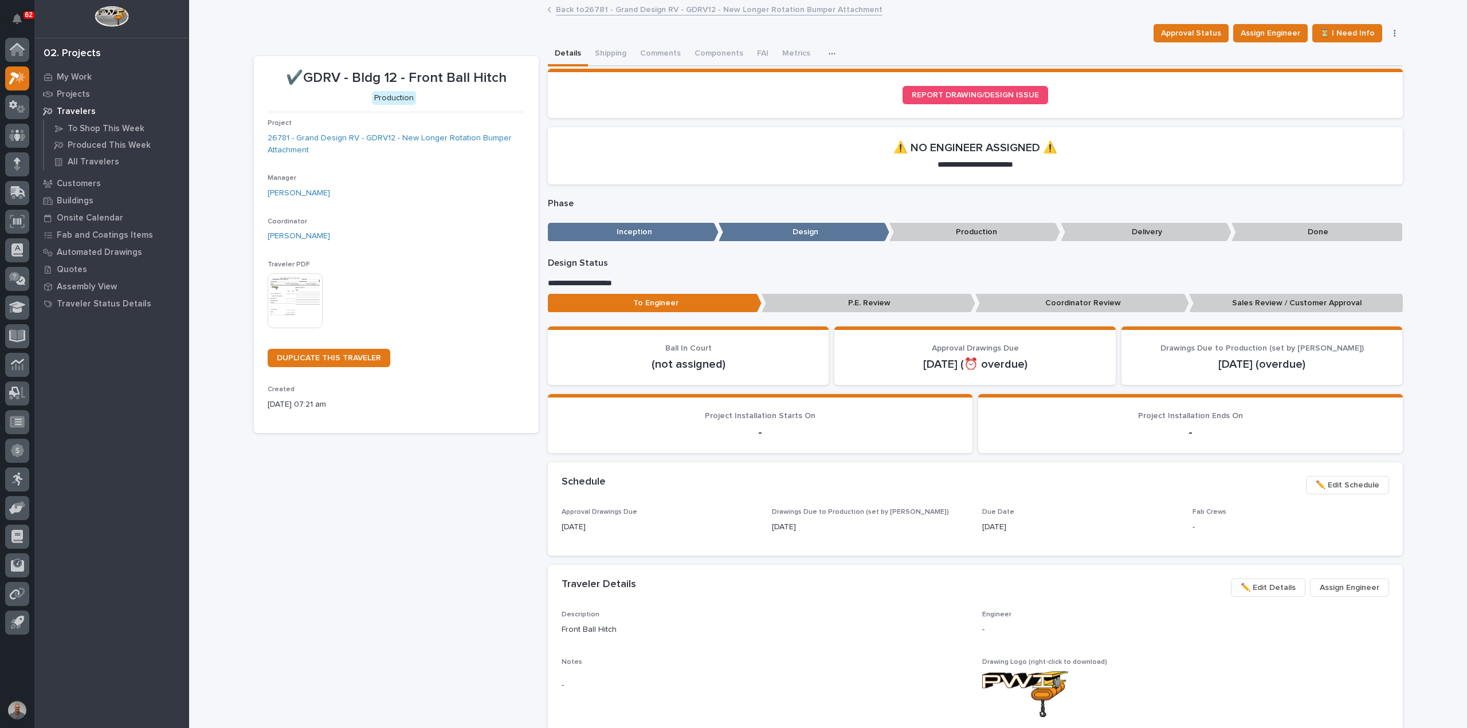
click at [569, 7] on link "Back to 26781 - Grand Design RV - GDRV12 - New Longer Rotation Bumper Attachment" at bounding box center [719, 8] width 327 height 13
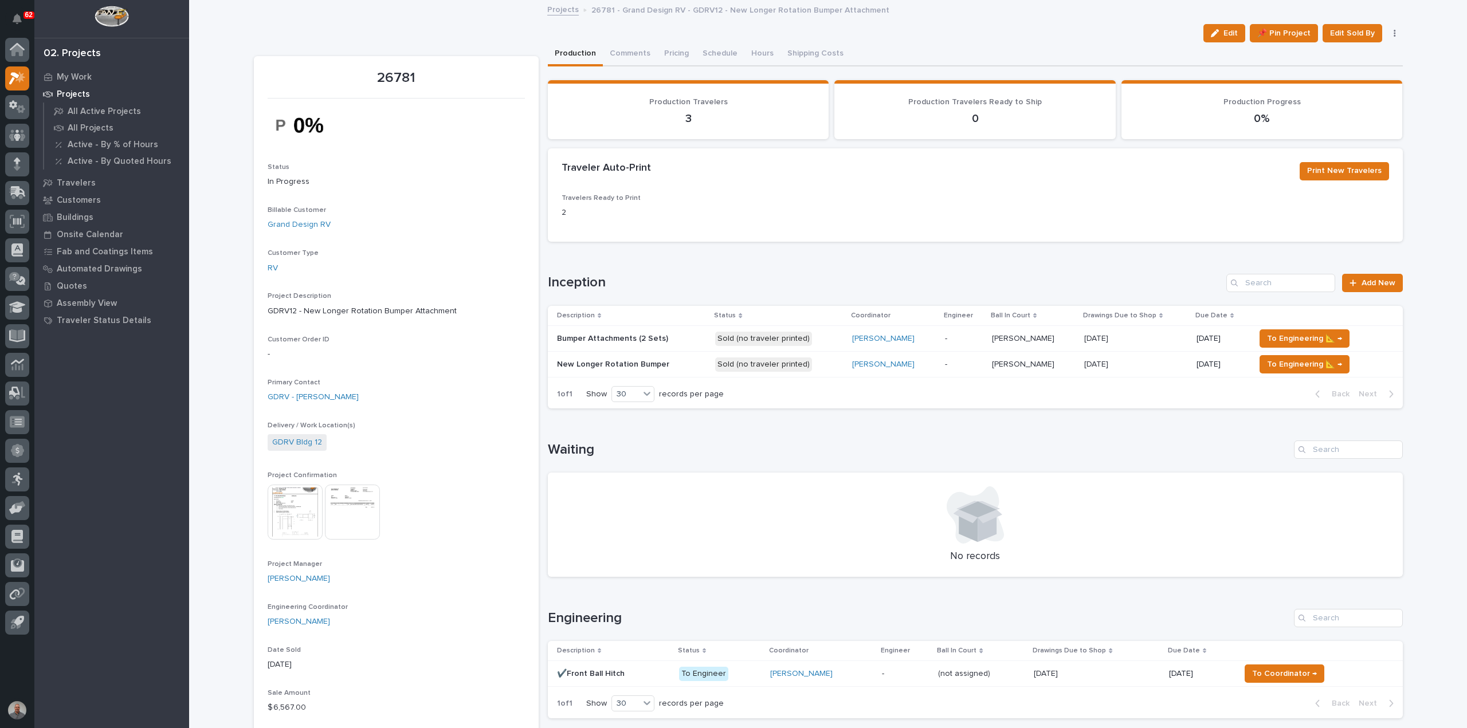
click at [675, 368] on p at bounding box center [632, 365] width 150 height 10
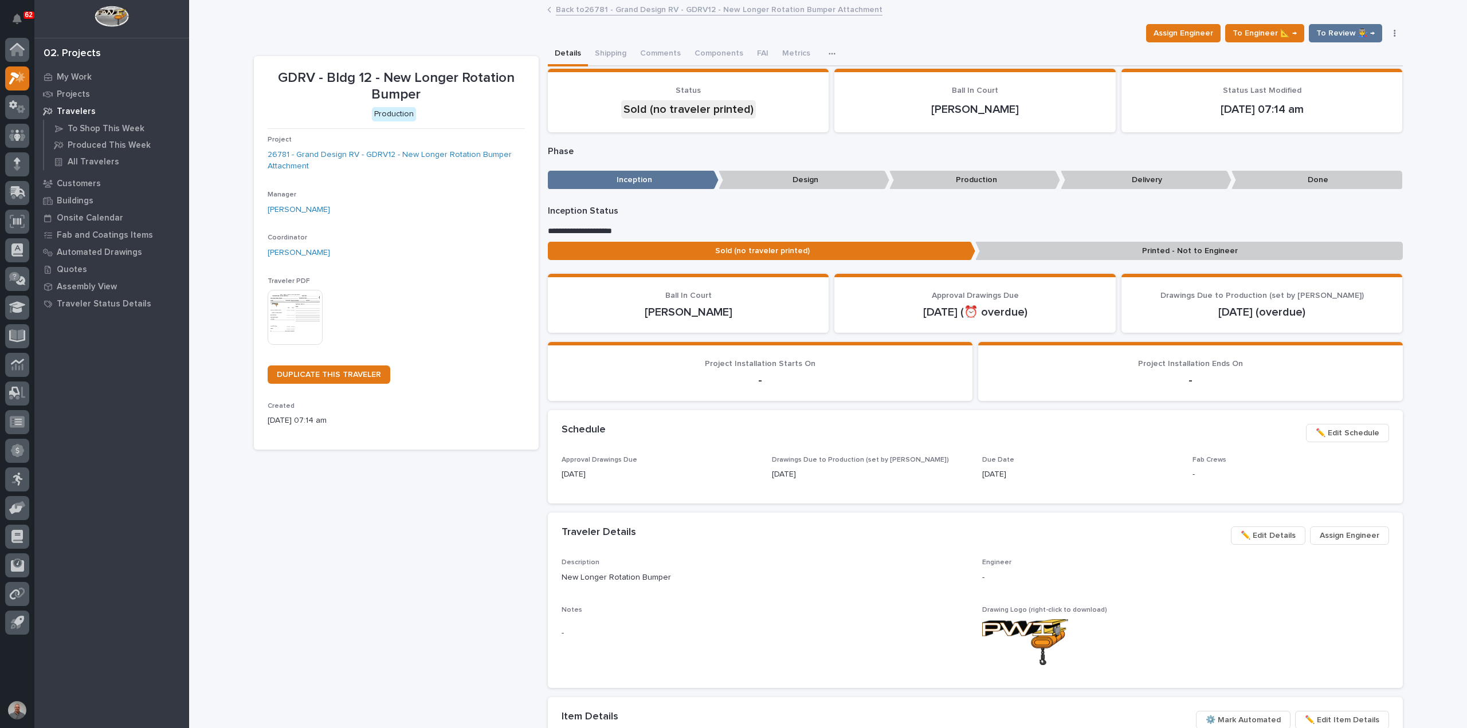
click at [286, 303] on img at bounding box center [295, 317] width 55 height 55
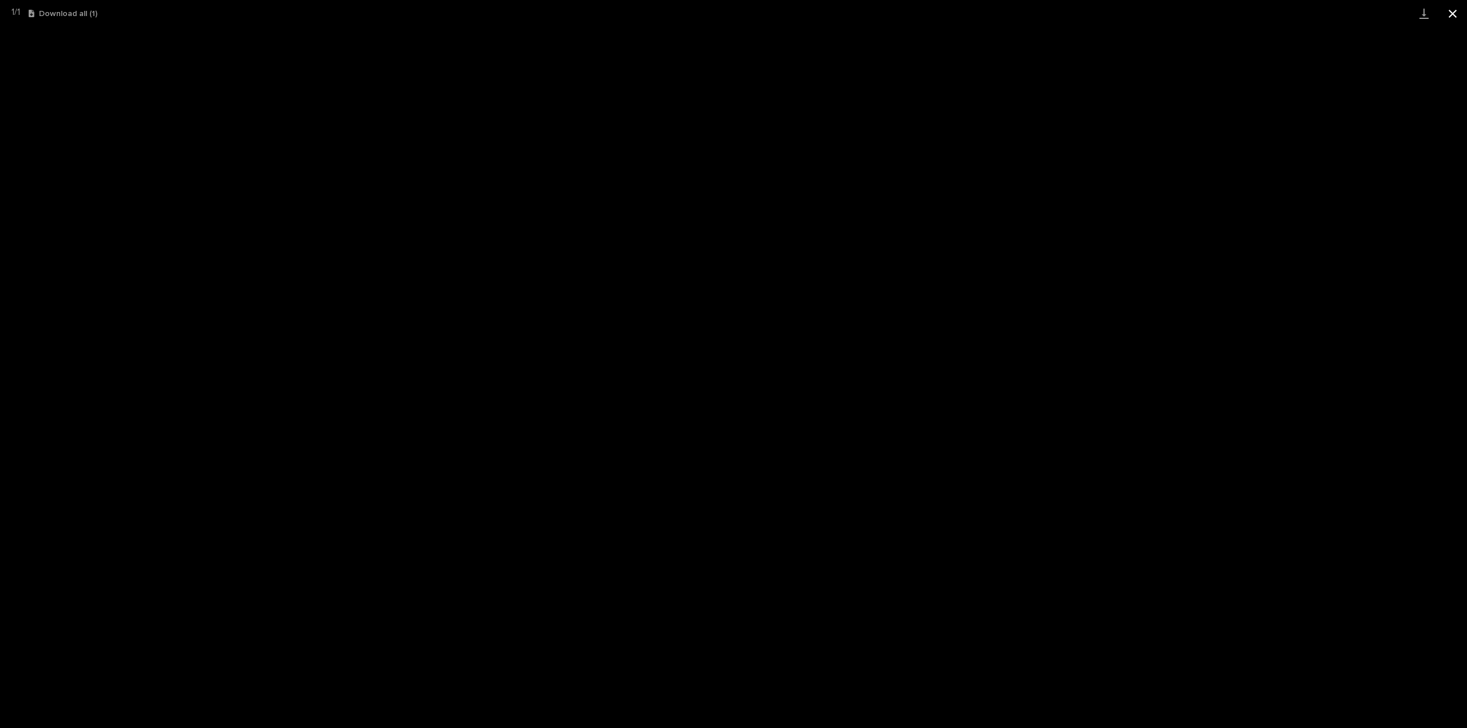
click at [1452, 12] on button "Close gallery" at bounding box center [1452, 13] width 29 height 27
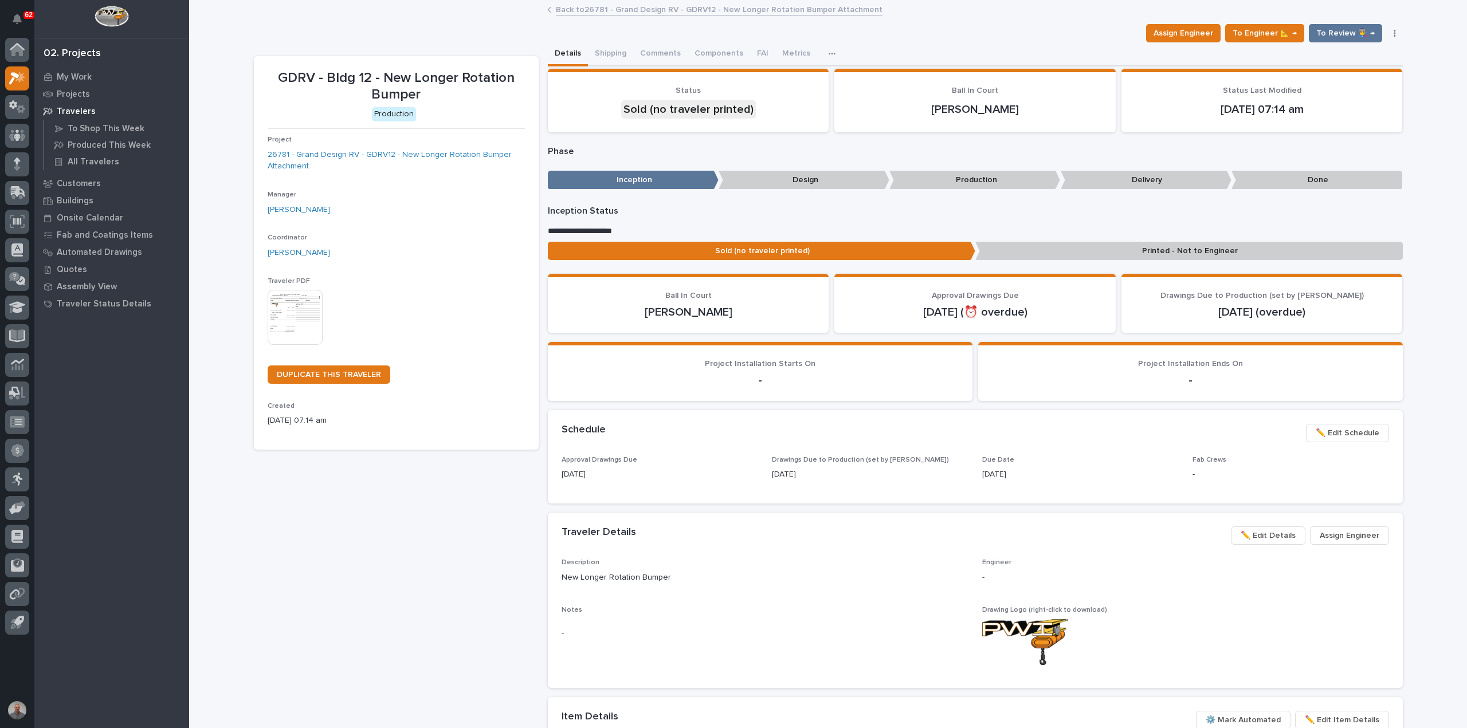
click at [580, 8] on link "Back to 26781 - Grand Design RV - GDRV12 - New Longer Rotation Bumper Attachment" at bounding box center [719, 8] width 327 height 13
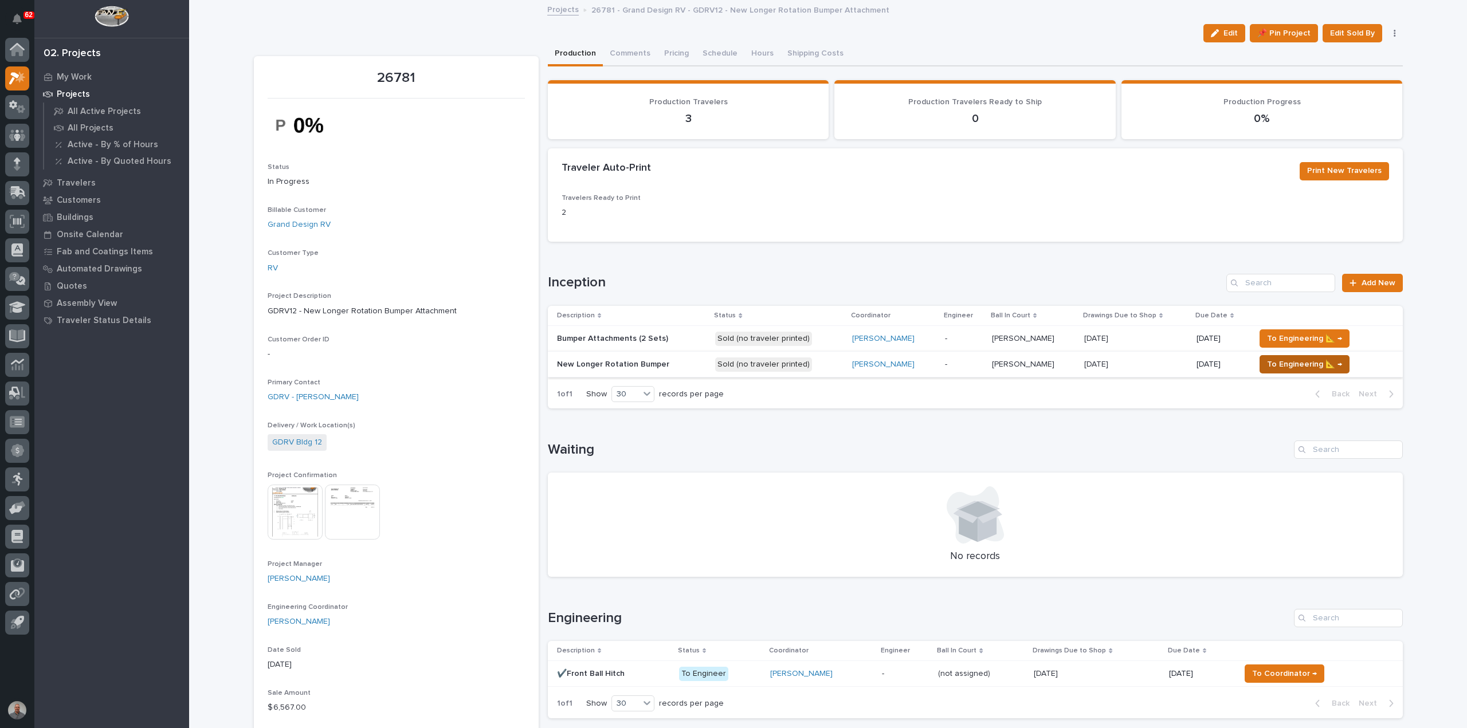
click at [1289, 361] on span "To Engineering 📐 →" at bounding box center [1304, 364] width 75 height 14
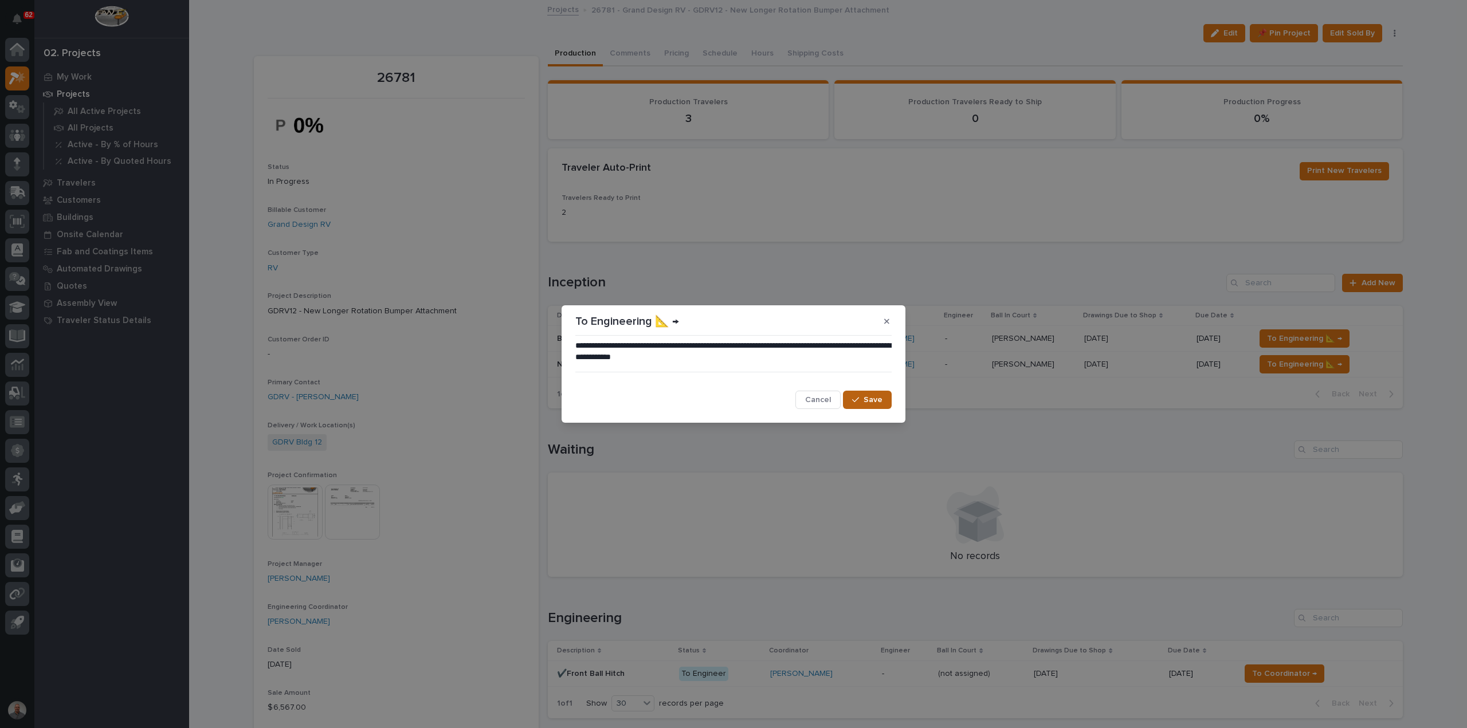
click at [865, 397] on span "Save" at bounding box center [872, 400] width 19 height 10
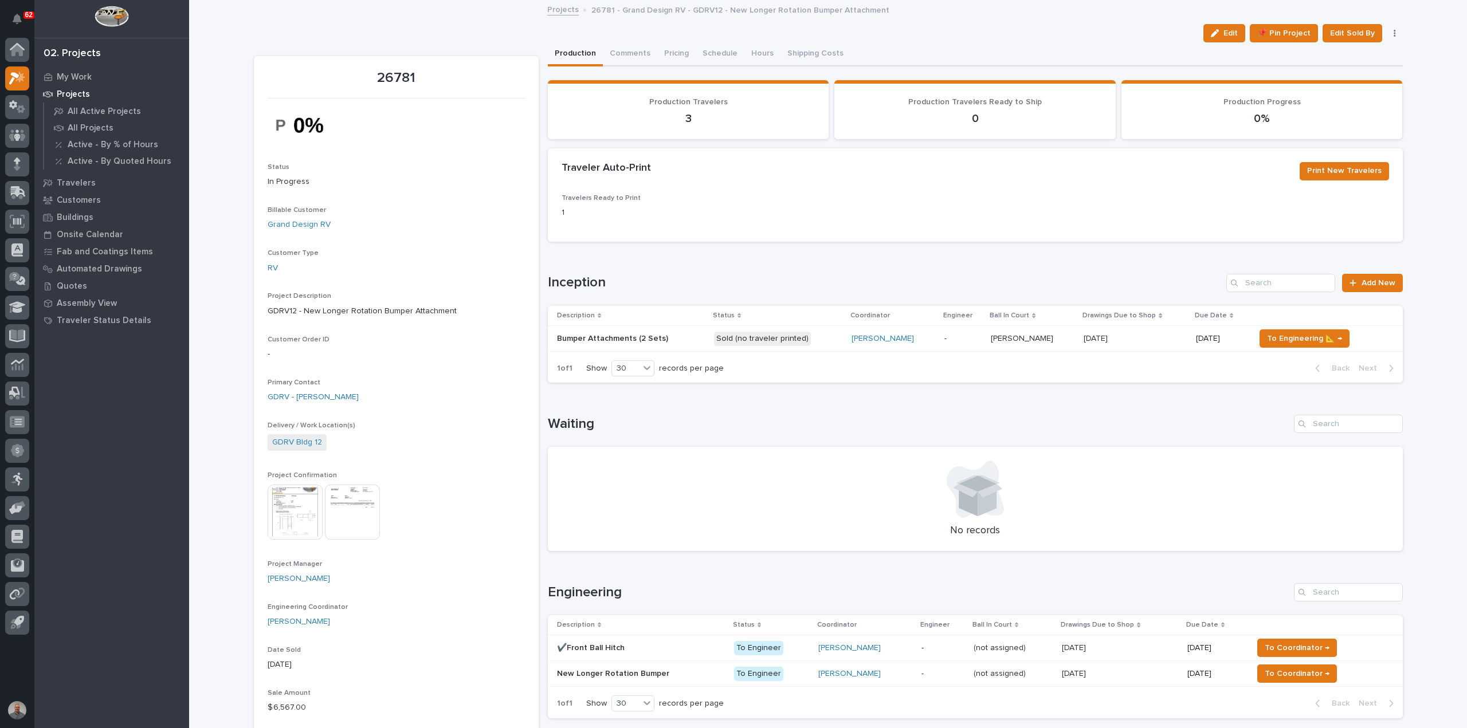
click at [665, 342] on p at bounding box center [631, 339] width 148 height 10
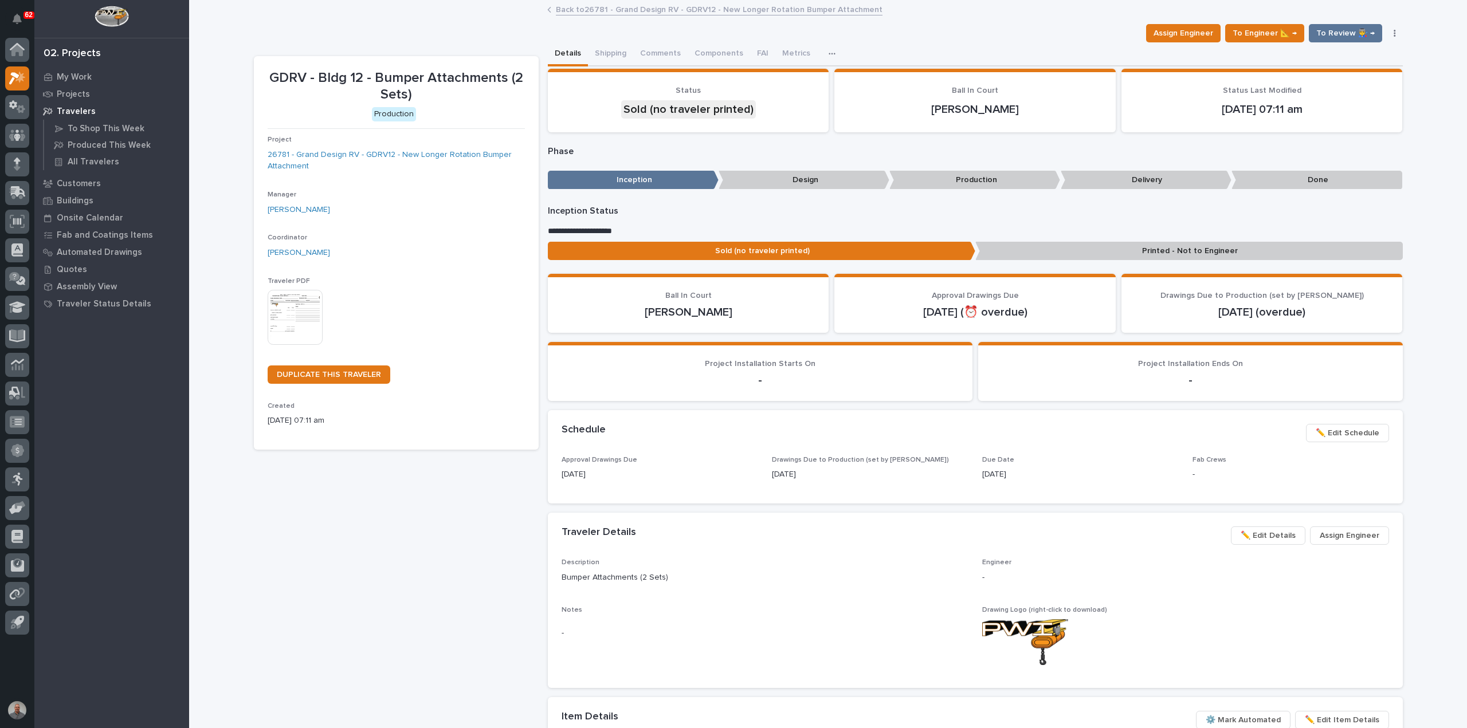
click at [306, 309] on img at bounding box center [295, 317] width 55 height 55
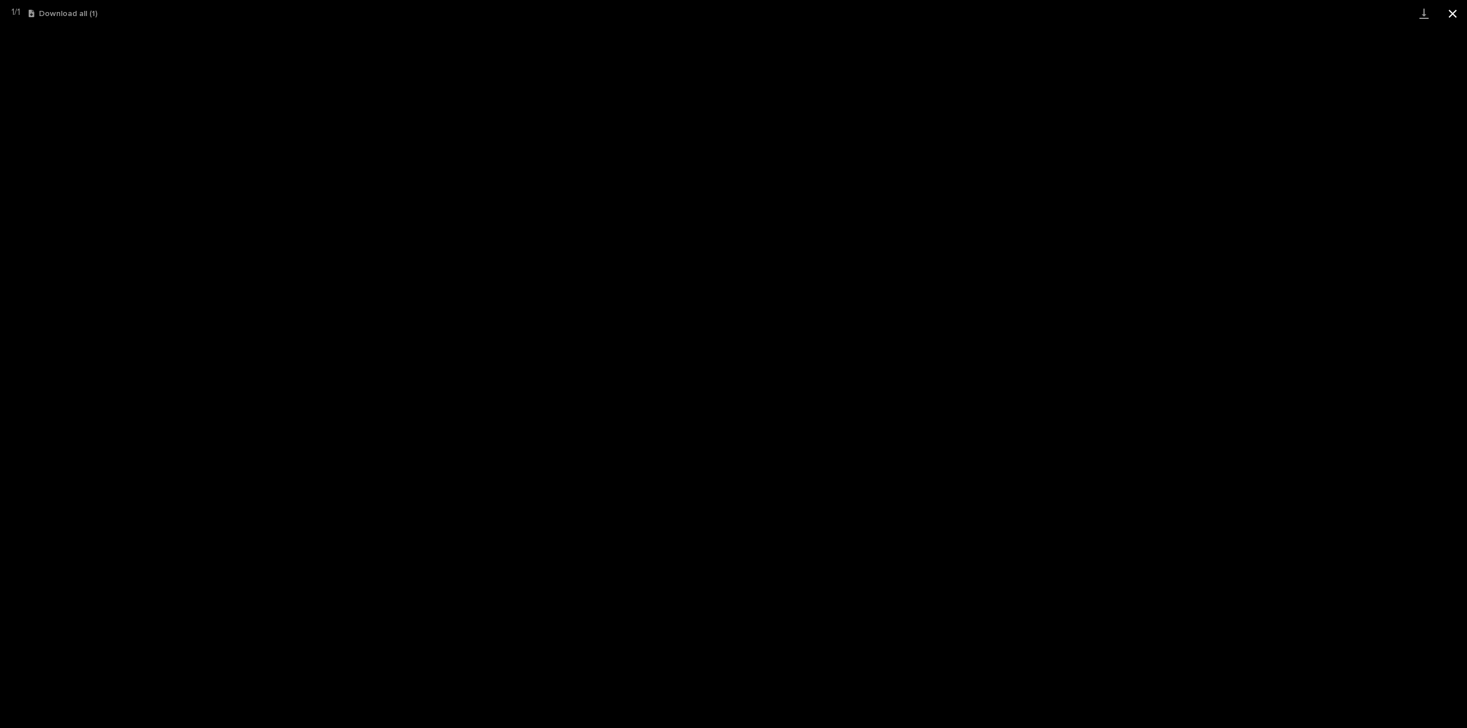
click at [1455, 11] on button "Close gallery" at bounding box center [1452, 13] width 29 height 27
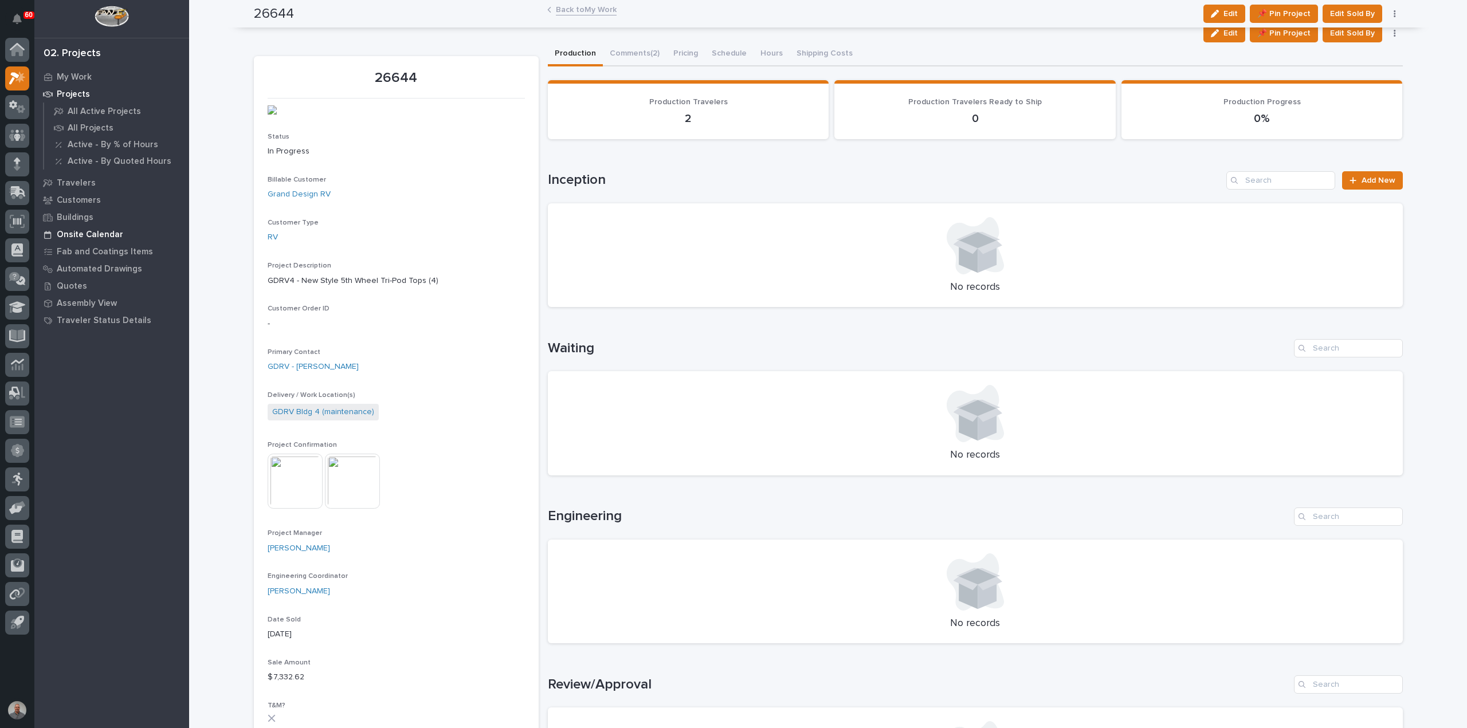
scroll to position [458, 0]
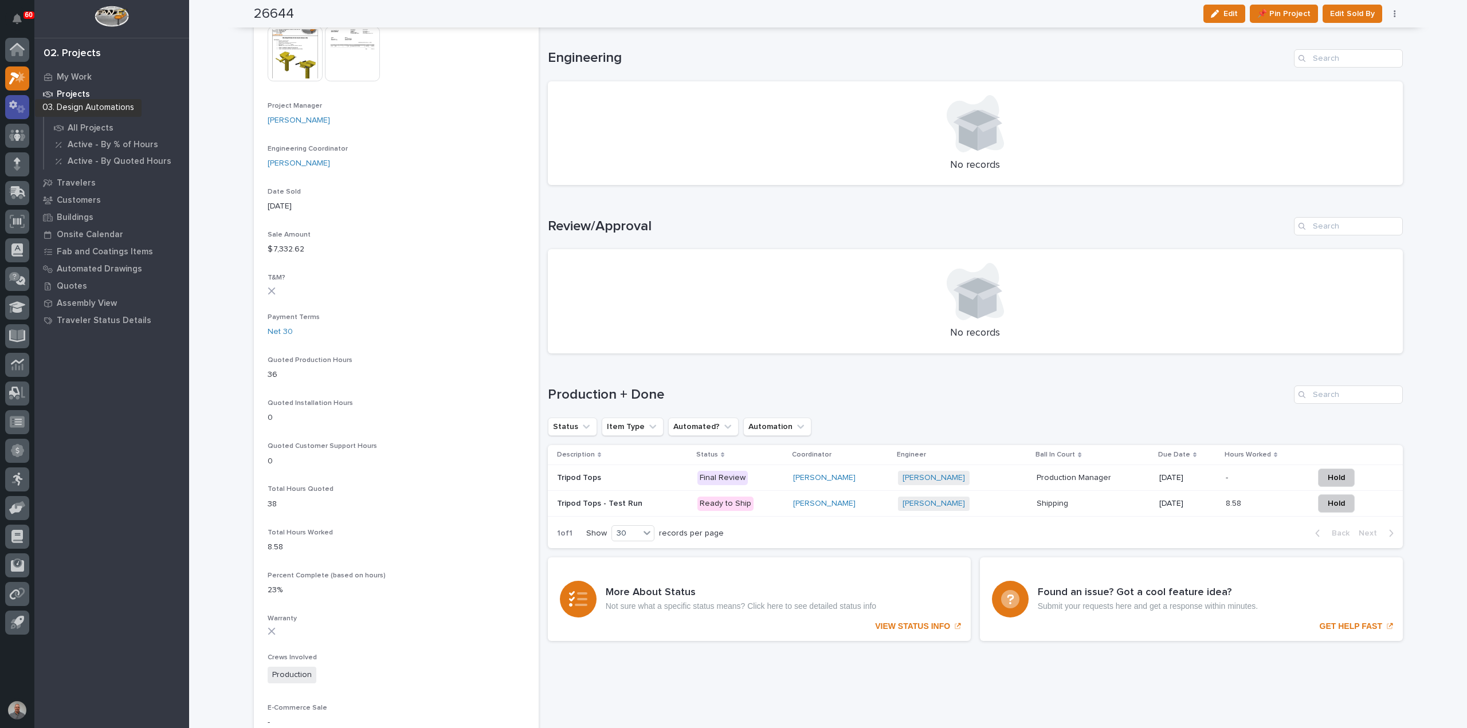
click at [20, 108] on icon at bounding box center [17, 106] width 17 height 13
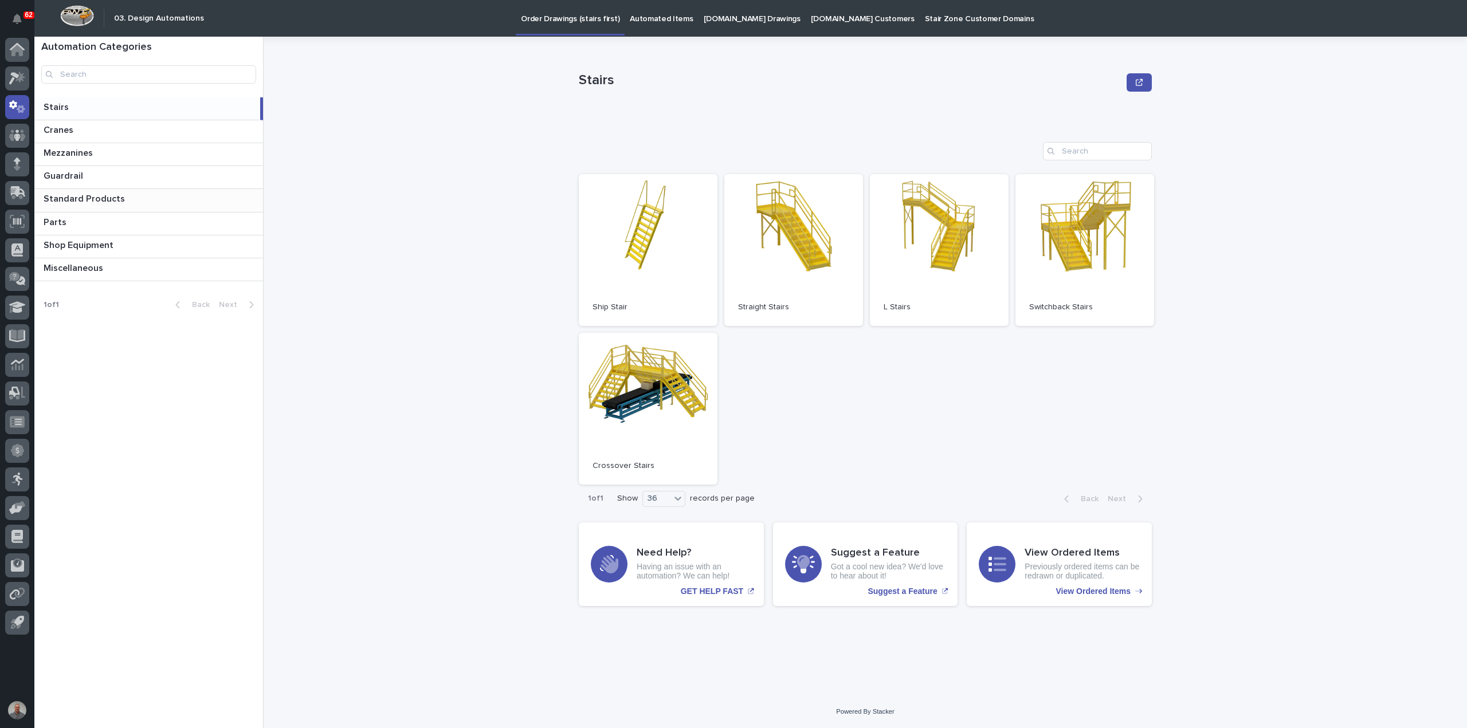
click at [82, 196] on p "Standard Products" at bounding box center [86, 197] width 84 height 13
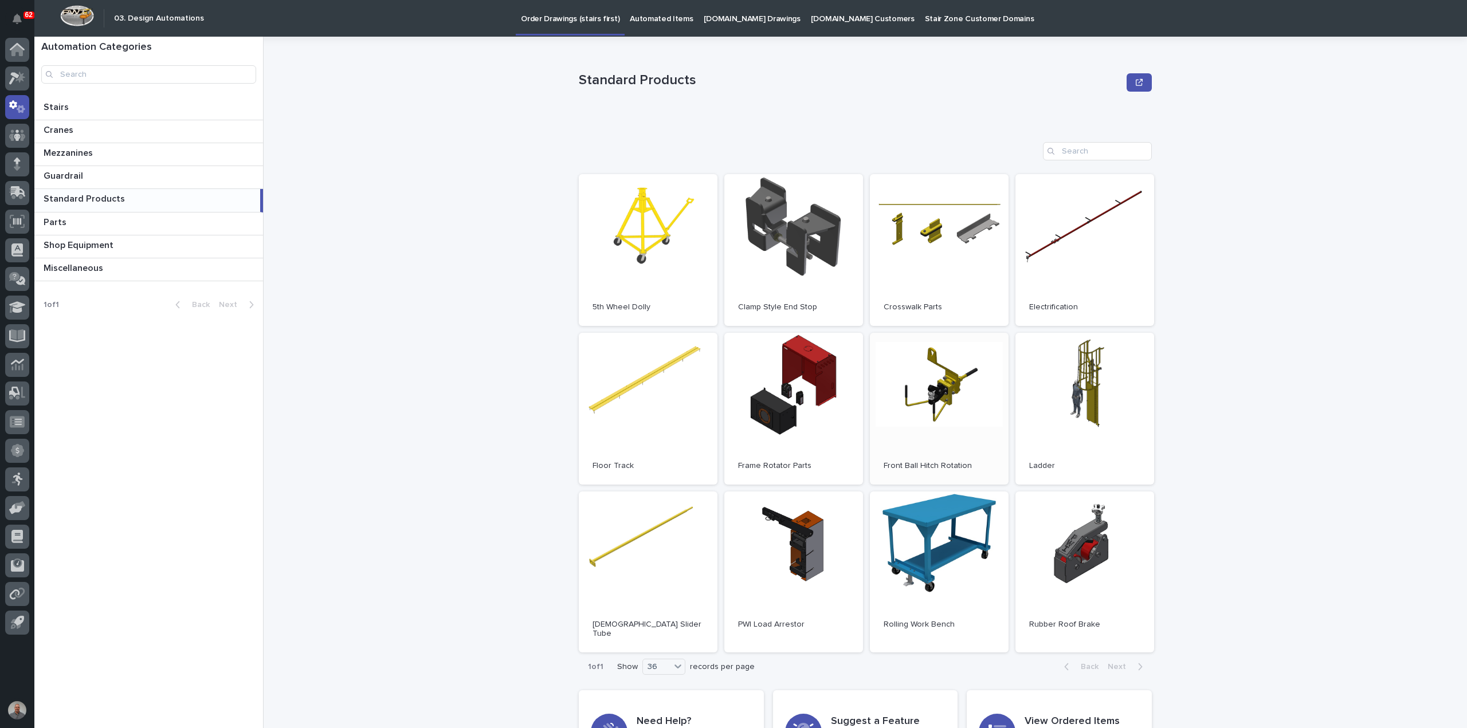
click at [937, 411] on span "Open" at bounding box center [939, 408] width 21 height 8
